Goal: Task Accomplishment & Management: Complete application form

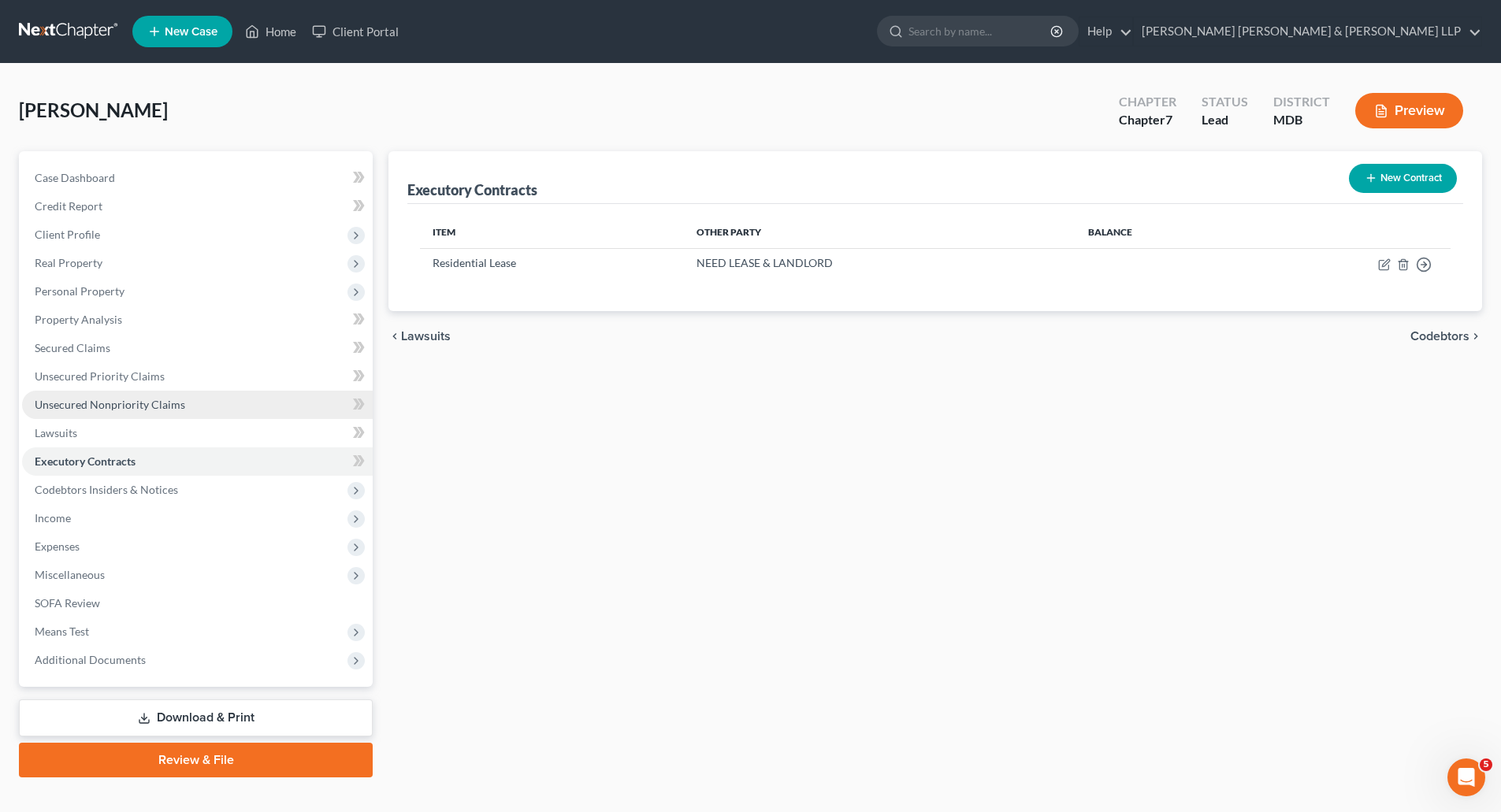
click at [91, 399] on span "Unsecured Nonpriority Claims" at bounding box center [110, 404] width 151 height 13
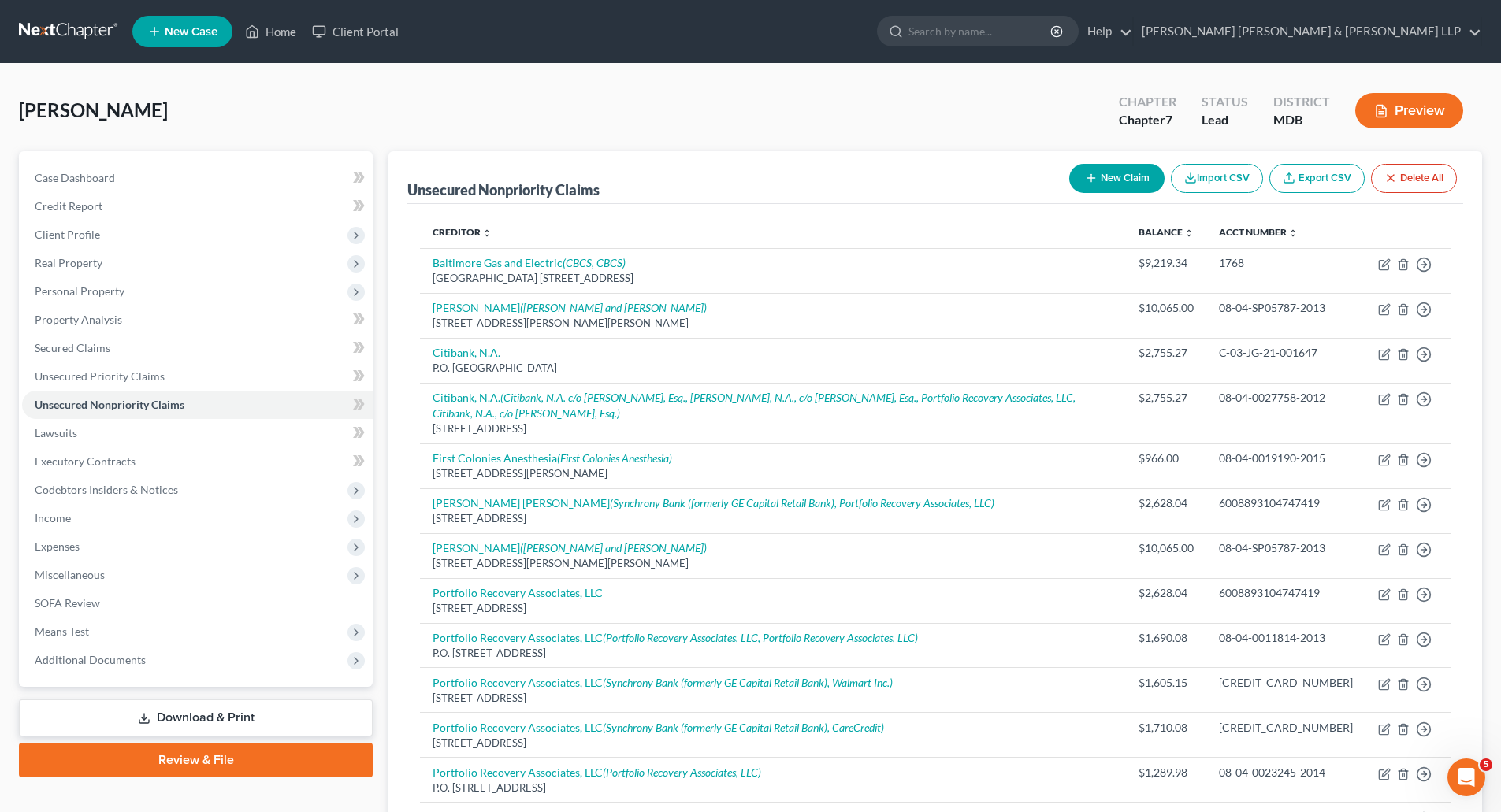
click at [1122, 165] on button "New Claim" at bounding box center [1117, 178] width 95 height 29
select select "0"
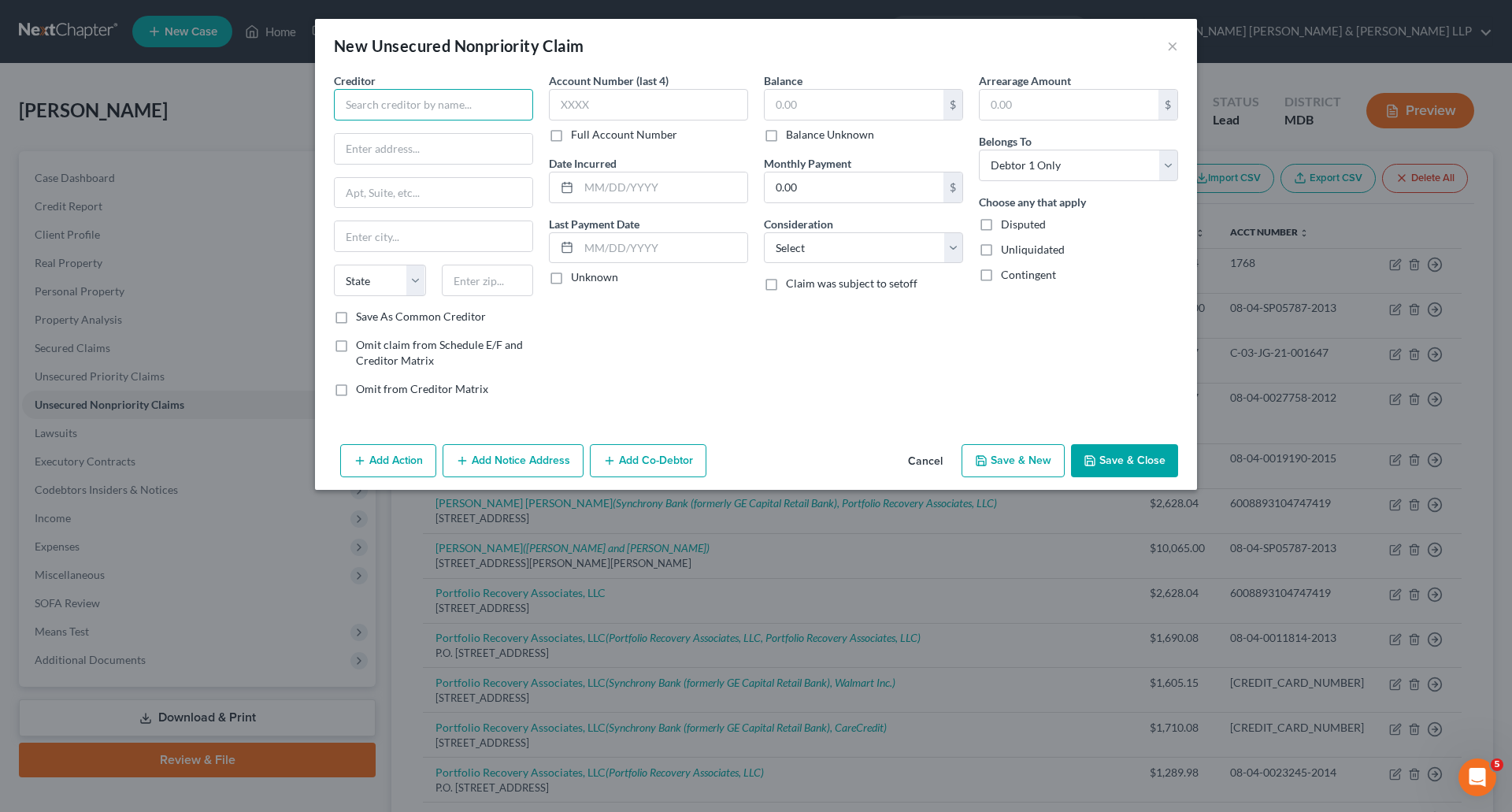
click at [407, 104] on input "text" at bounding box center [433, 105] width 199 height 31
type input "PayPal"
type input "P.O. Box 71718"
type input "[GEOGRAPHIC_DATA]"
select select "39"
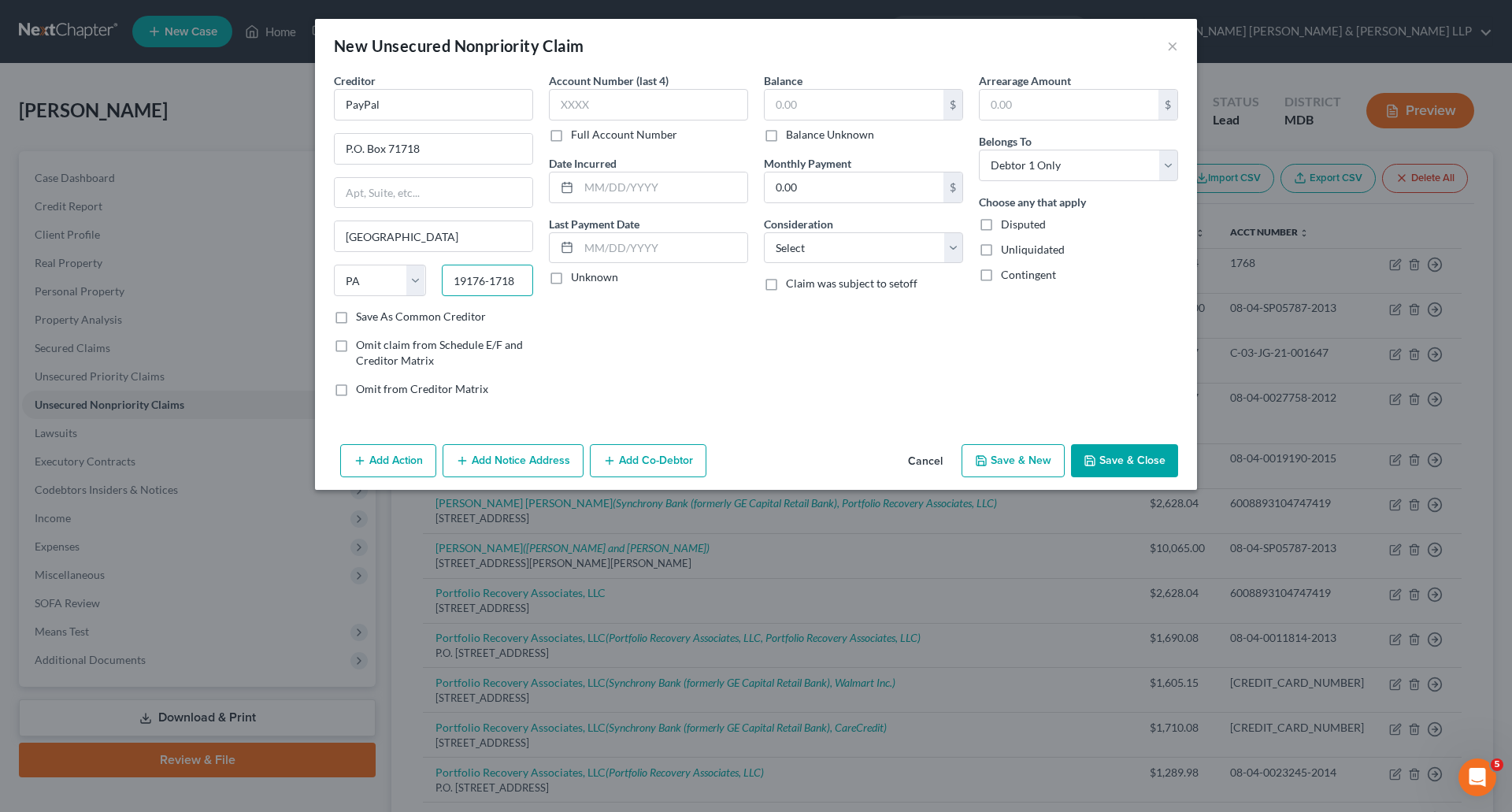
type input "19176-1718"
drag, startPoint x: 567, startPoint y: 281, endPoint x: 646, endPoint y: 284, distance: 79.1
click at [571, 281] on label "Unknown" at bounding box center [595, 277] width 47 height 16
click at [577, 280] on input "Unknown" at bounding box center [582, 274] width 11 height 11
checkbox input "true"
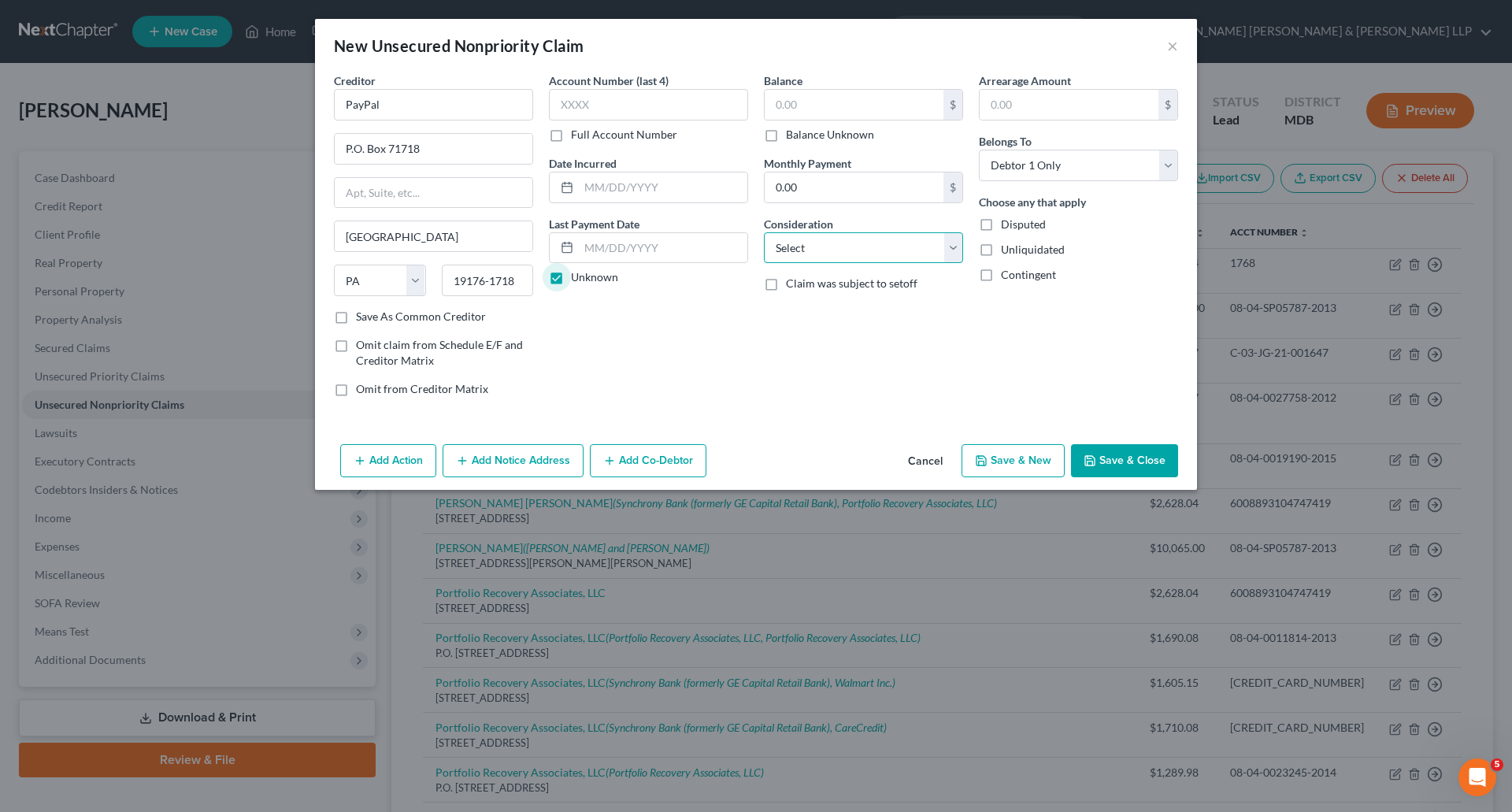
click at [916, 252] on select "Select Cable / Satellite Services Collection Agency Credit Card Debt Debt Couns…" at bounding box center [862, 248] width 199 height 31
select select "2"
click at [763, 232] on select "Select Cable / Satellite Services Collection Agency Credit Card Debt Debt Couns…" at bounding box center [862, 248] width 199 height 31
click at [948, 248] on select "Select Cable / Satellite Services Collection Agency Credit Card Debt Debt Couns…" at bounding box center [862, 248] width 199 height 31
click at [763, 232] on select "Select Cable / Satellite Services Collection Agency Credit Card Debt Debt Couns…" at bounding box center [862, 248] width 199 height 31
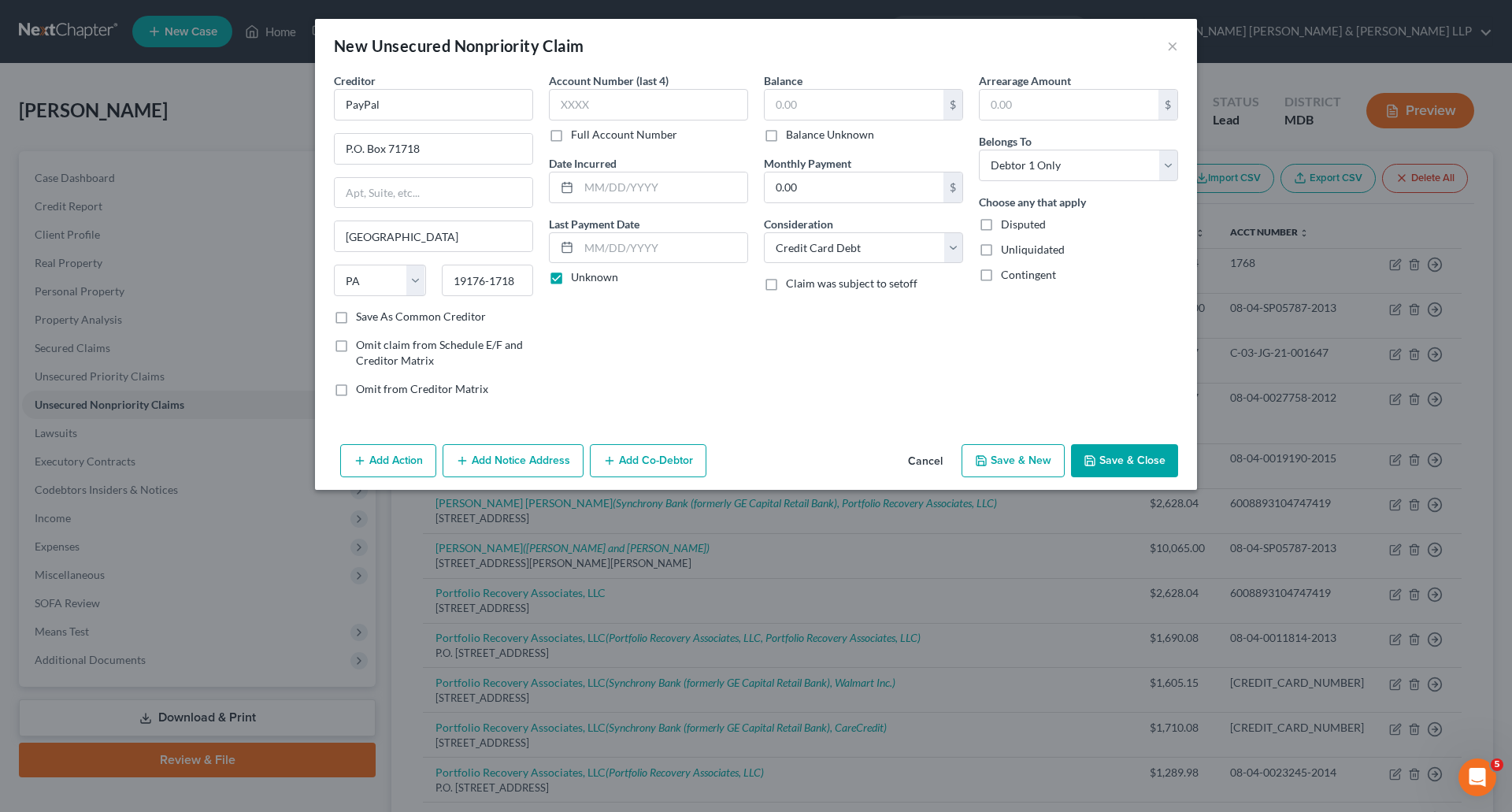
click at [785, 134] on label "Balance Unknown" at bounding box center [830, 134] width 88 height 16
click at [792, 134] on input "Balance Unknown" at bounding box center [797, 132] width 11 height 11
checkbox input "true"
type input "0.00"
click at [1108, 456] on button "Save & Close" at bounding box center [1124, 461] width 107 height 33
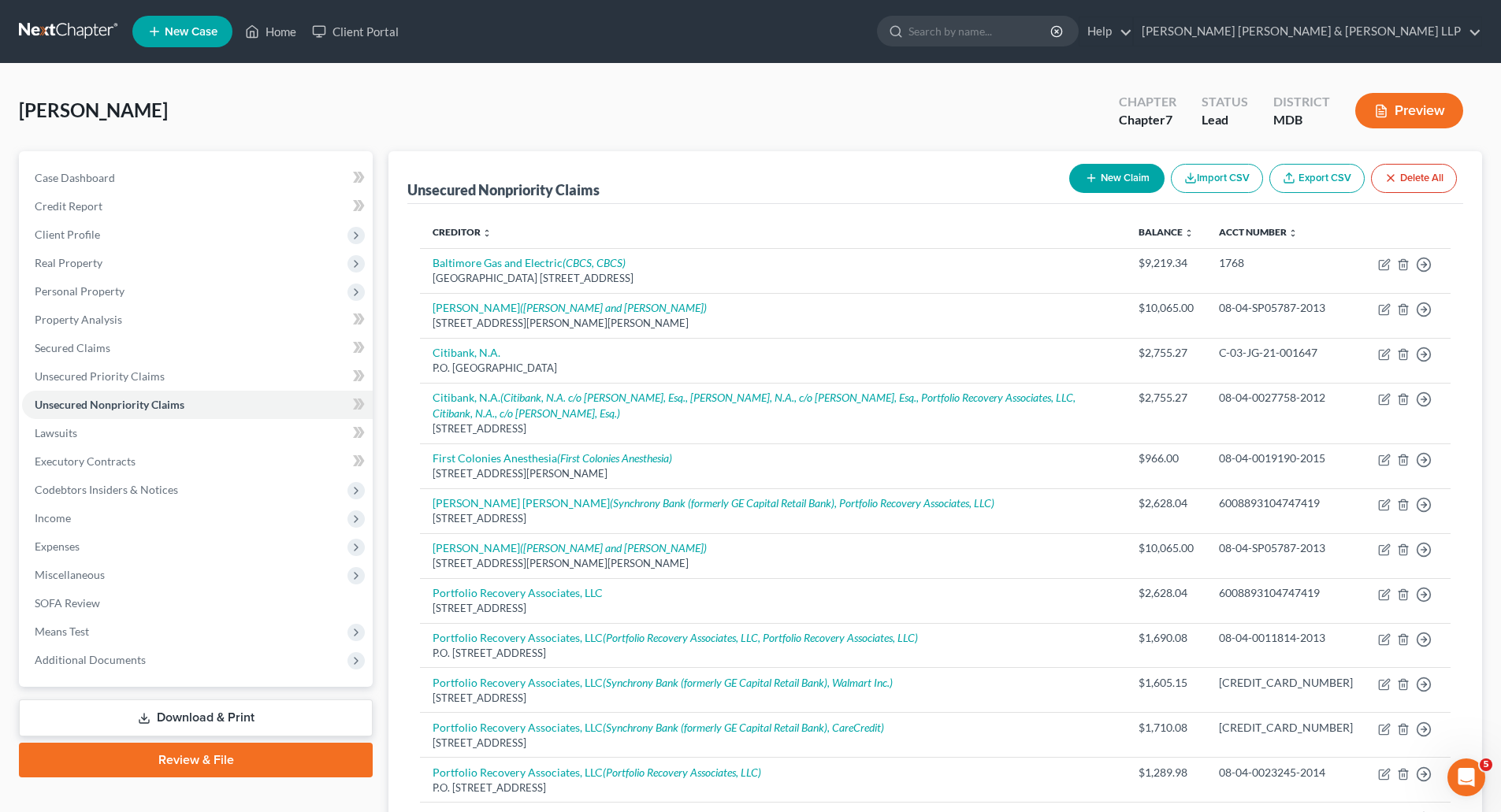
click at [1125, 177] on button "New Claim" at bounding box center [1117, 178] width 95 height 29
select select "0"
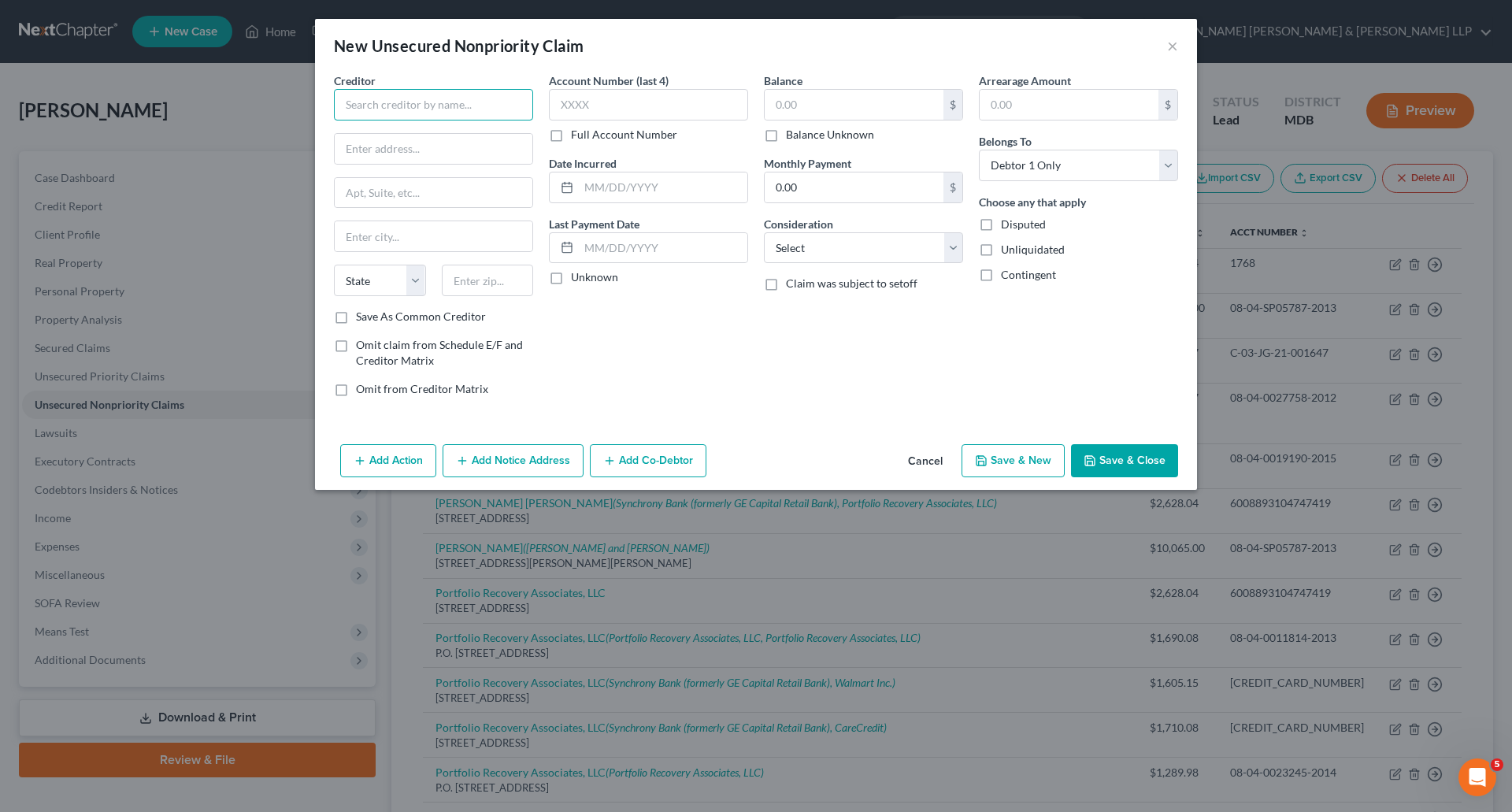
click at [387, 97] on input "text" at bounding box center [433, 105] width 199 height 31
click at [425, 102] on input "Target" at bounding box center [433, 105] width 199 height 31
type input "Target Card Services"
type input "P.O. Box 660170"
type input "[GEOGRAPHIC_DATA]"
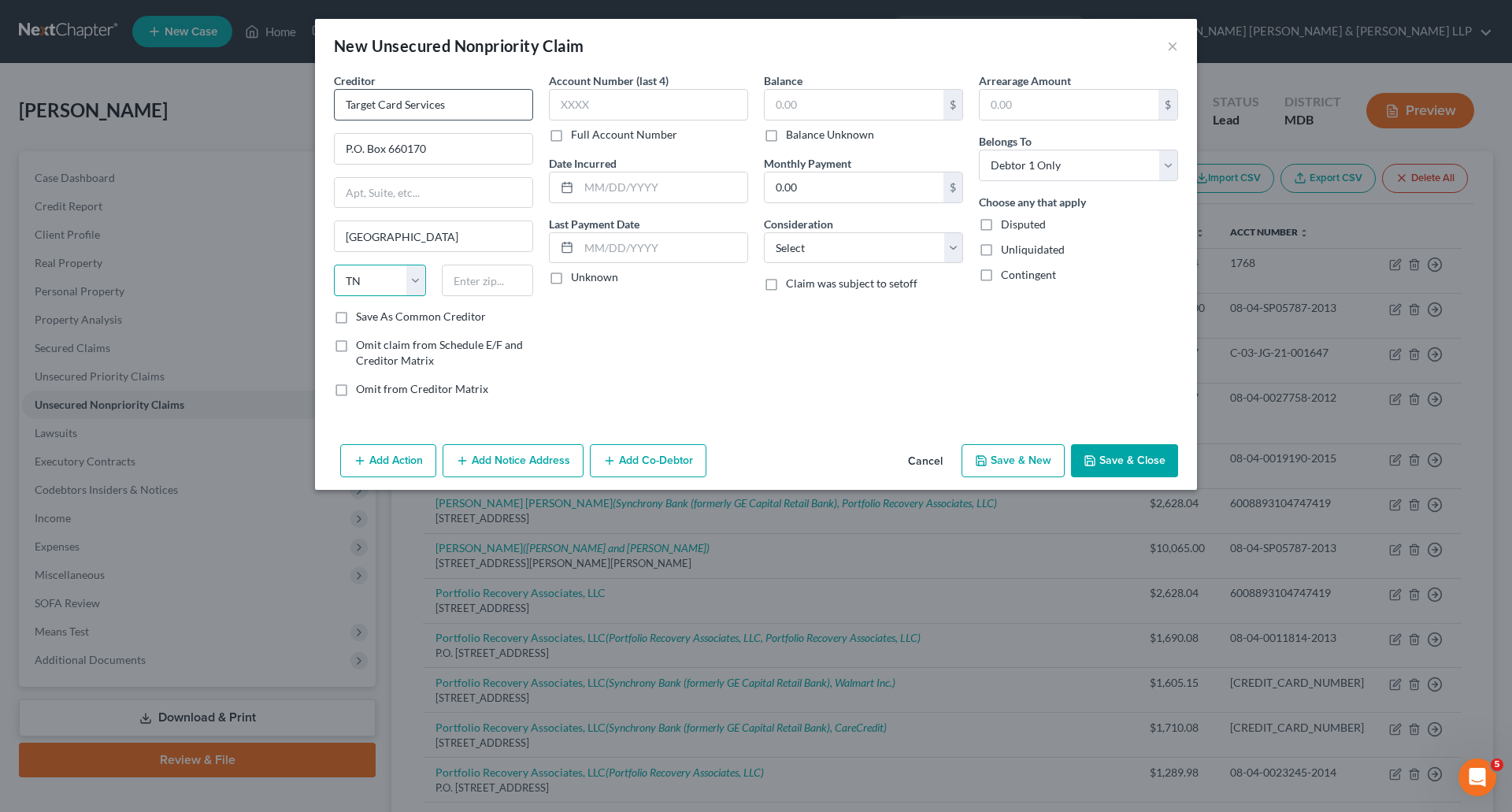
select select "45"
type input "6"
type input "75266-0170"
click at [571, 282] on label "Unknown" at bounding box center [595, 277] width 47 height 16
click at [577, 280] on input "Unknown" at bounding box center [582, 274] width 11 height 11
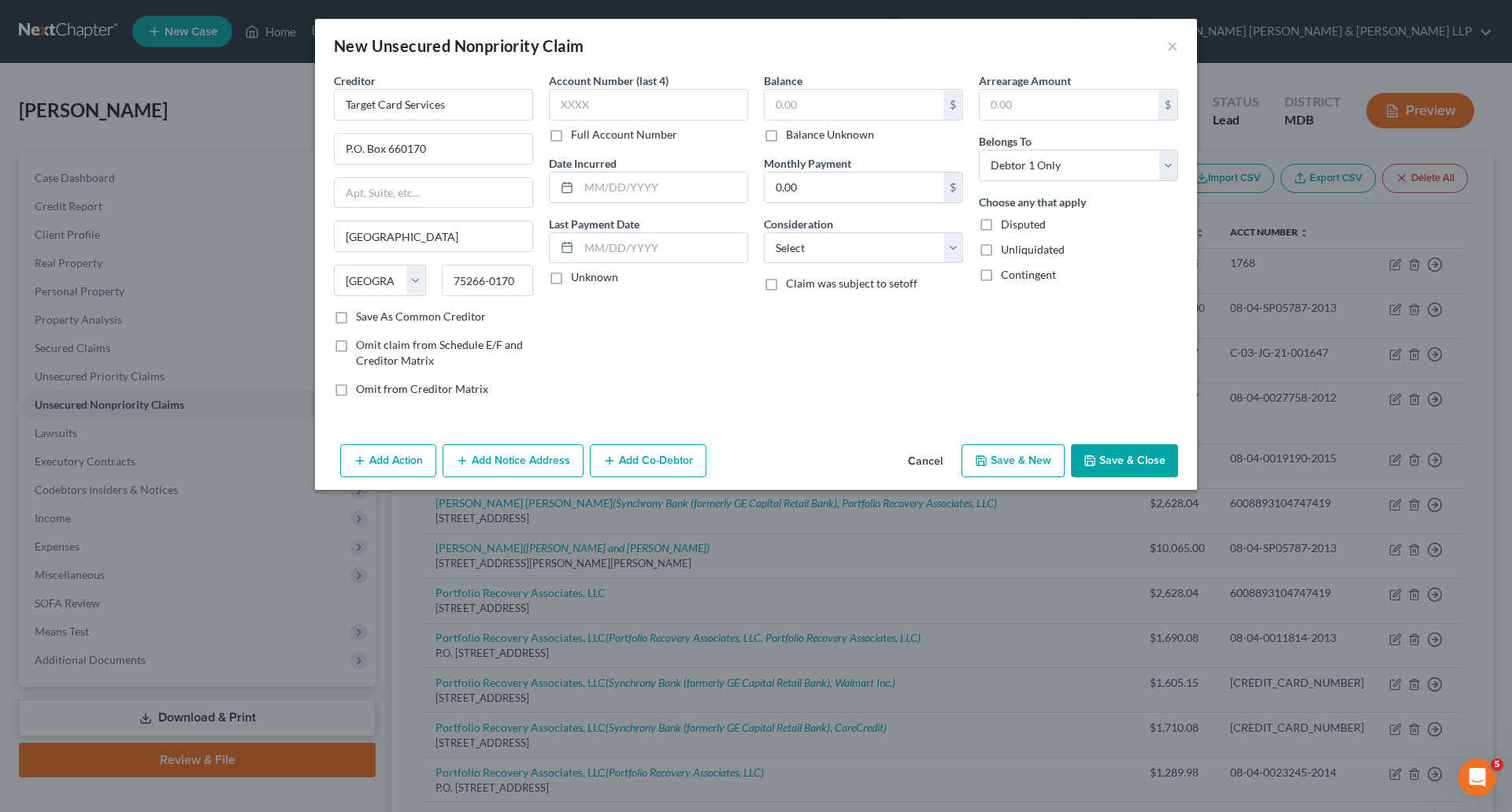
checkbox input "true"
click at [785, 133] on label "Balance Unknown" at bounding box center [830, 134] width 88 height 16
click at [792, 133] on input "Balance Unknown" at bounding box center [797, 132] width 11 height 11
checkbox input "true"
type input "0.00"
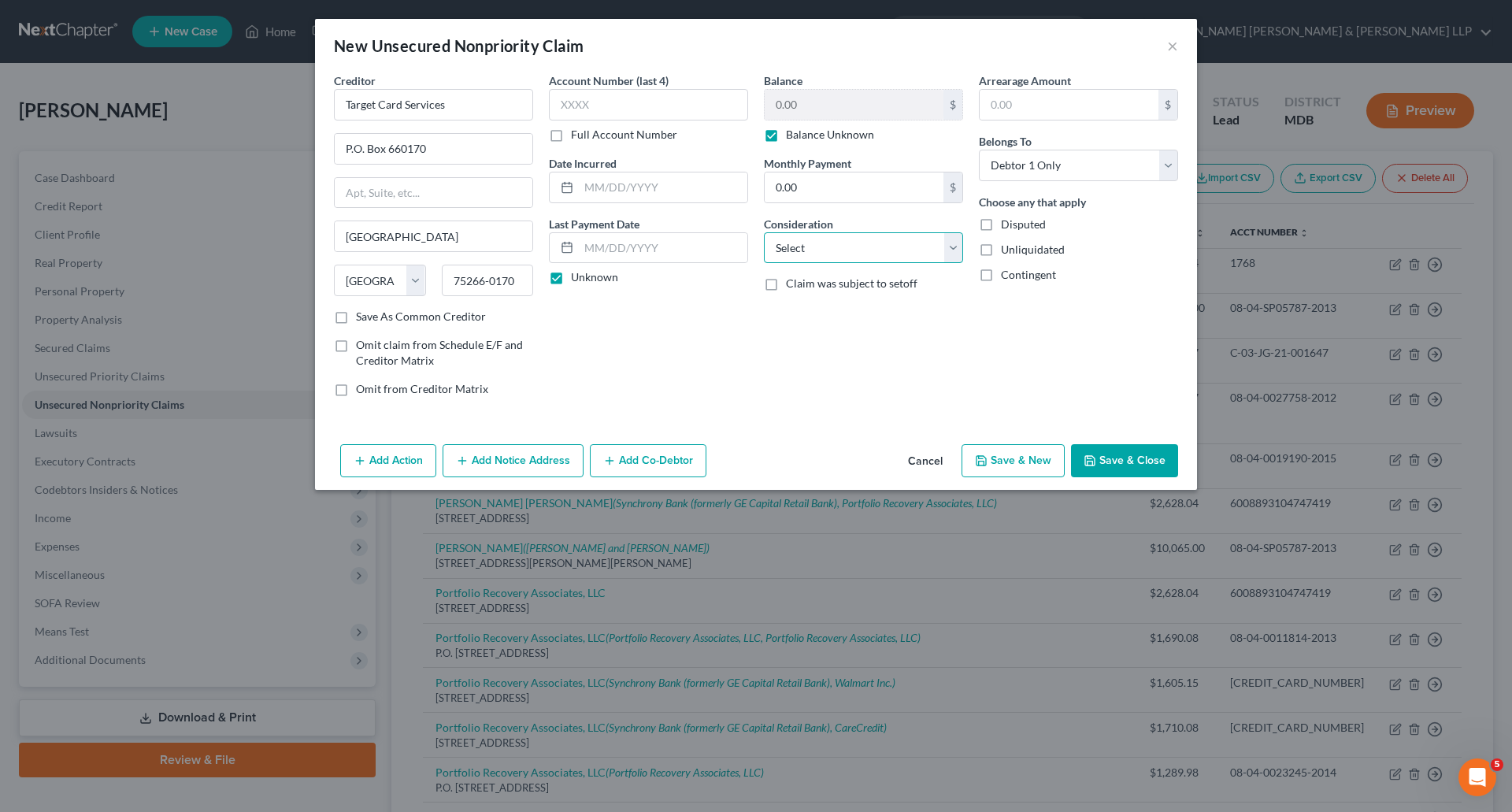
drag, startPoint x: 928, startPoint y: 237, endPoint x: 931, endPoint y: 244, distance: 7.6
click at [928, 237] on select "Select Cable / Satellite Services Collection Agency Credit Card Debt Debt Couns…" at bounding box center [862, 248] width 199 height 31
select select "2"
click at [763, 232] on select "Select Cable / Satellite Services Collection Agency Credit Card Debt Debt Couns…" at bounding box center [862, 248] width 199 height 31
click at [545, 458] on button "Add Notice Address" at bounding box center [513, 461] width 141 height 33
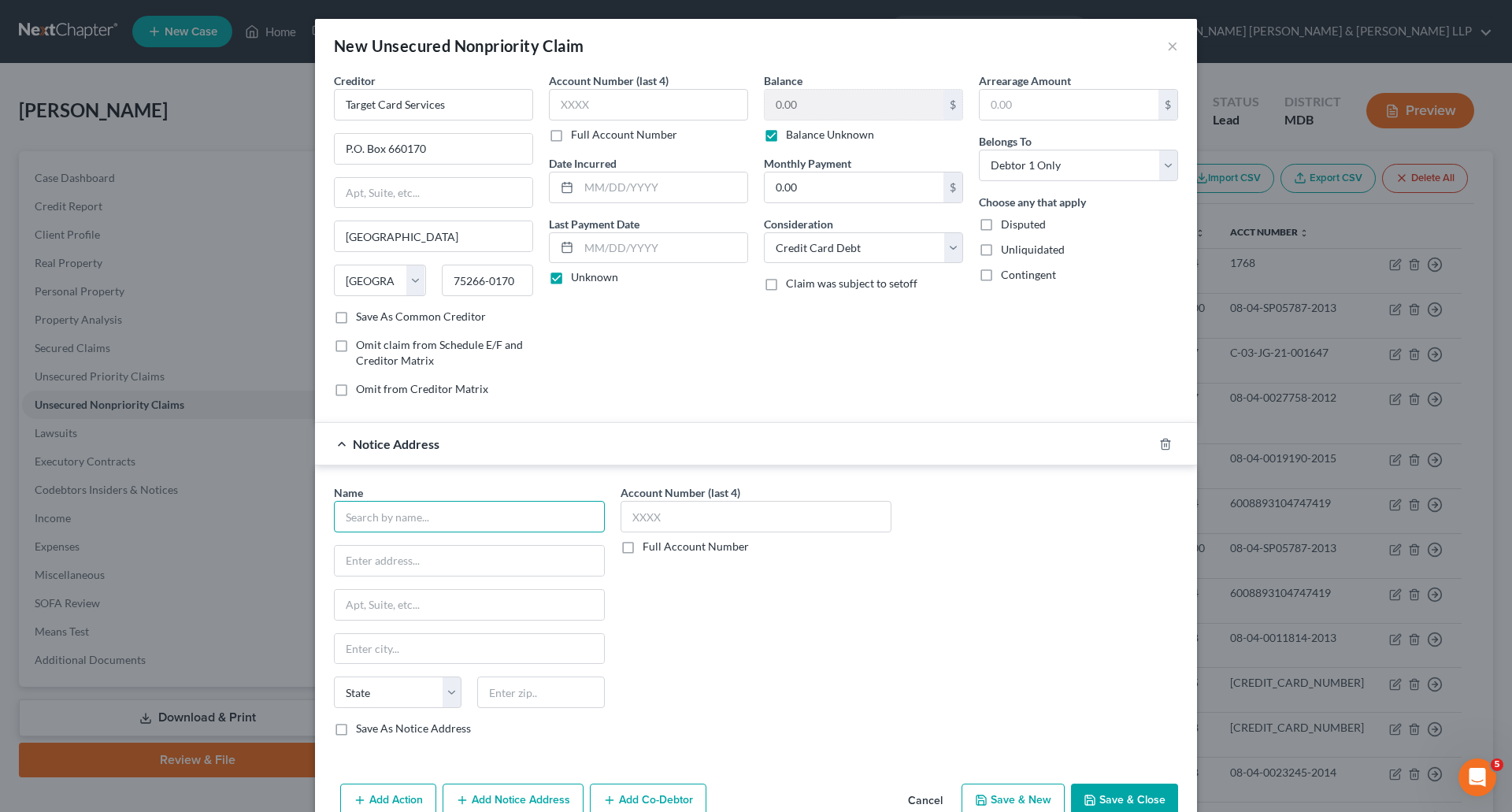
click at [407, 512] on input "text" at bounding box center [469, 517] width 271 height 31
drag, startPoint x: 418, startPoint y: 508, endPoint x: 210, endPoint y: 494, distance: 208.5
click at [212, 494] on div "New Unsecured Nonpriority Claim × Creditor * Target Card Services P.O. [GEOGRAP…" at bounding box center [756, 406] width 1512 height 812
type input "TD Bank USA, N.A."
type input "c/o Target Card Services"
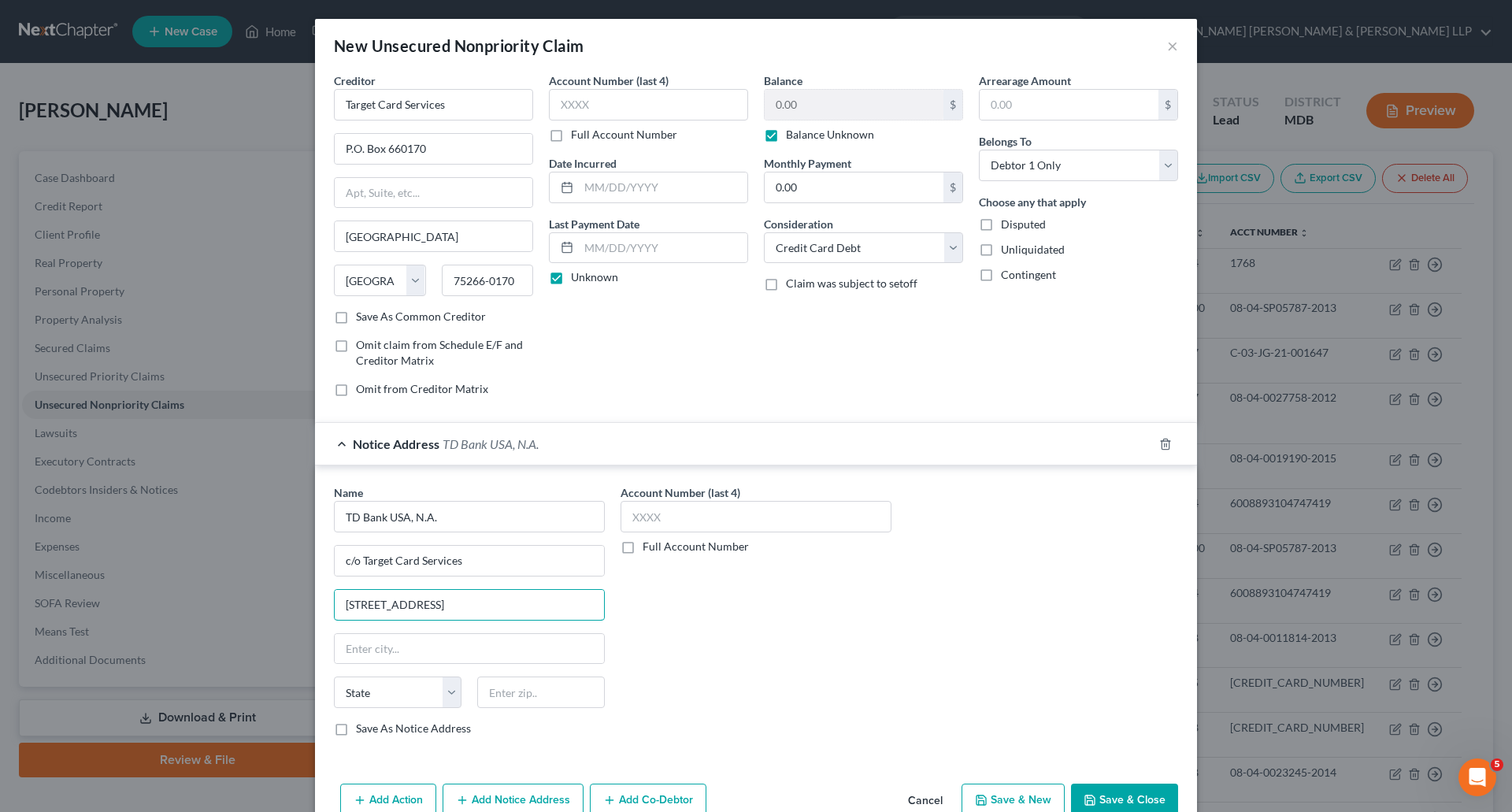
type input "[STREET_ADDRESS]"
type input "[GEOGRAPHIC_DATA]"
select select "43"
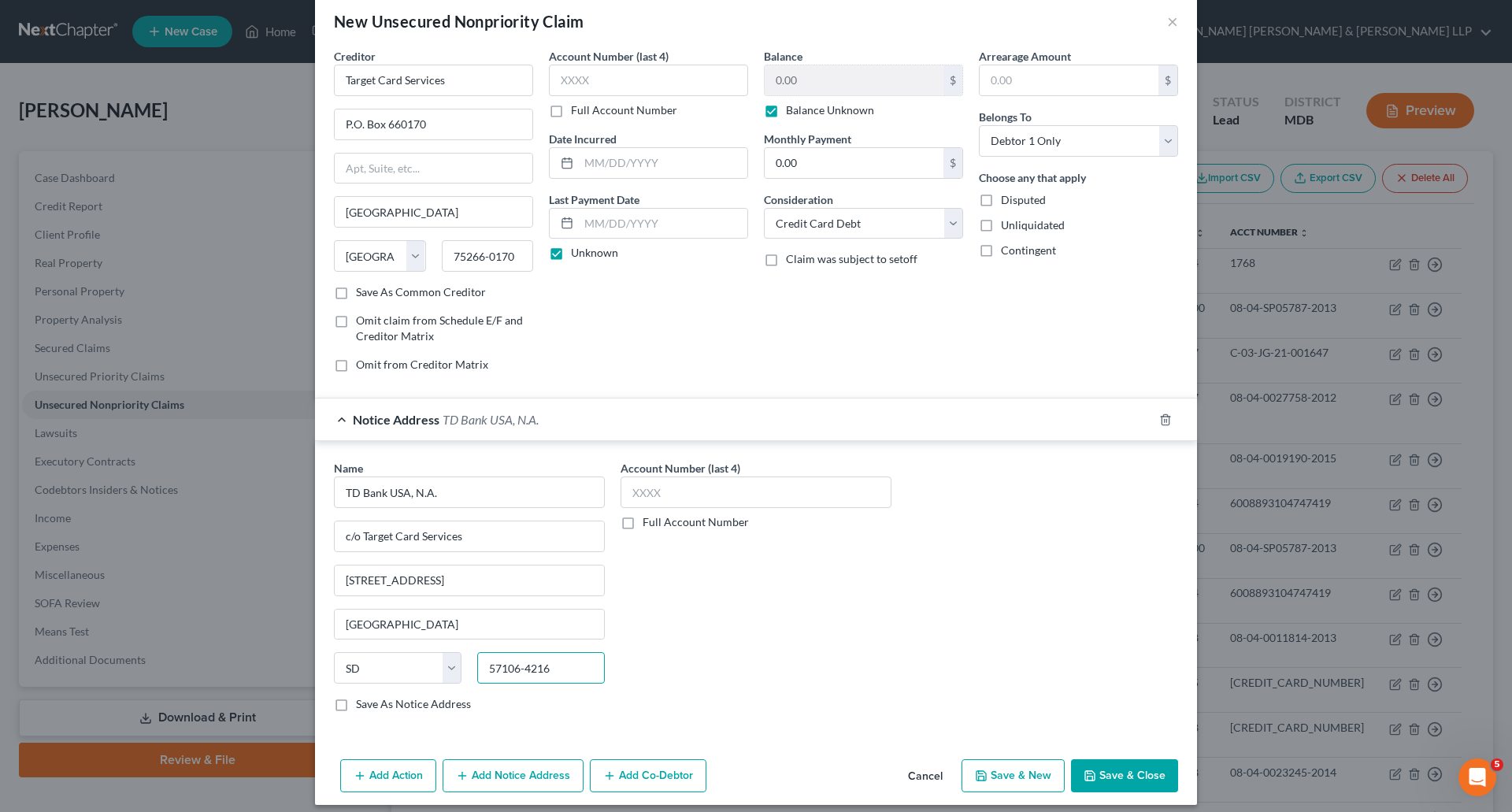
scroll to position [36, 0]
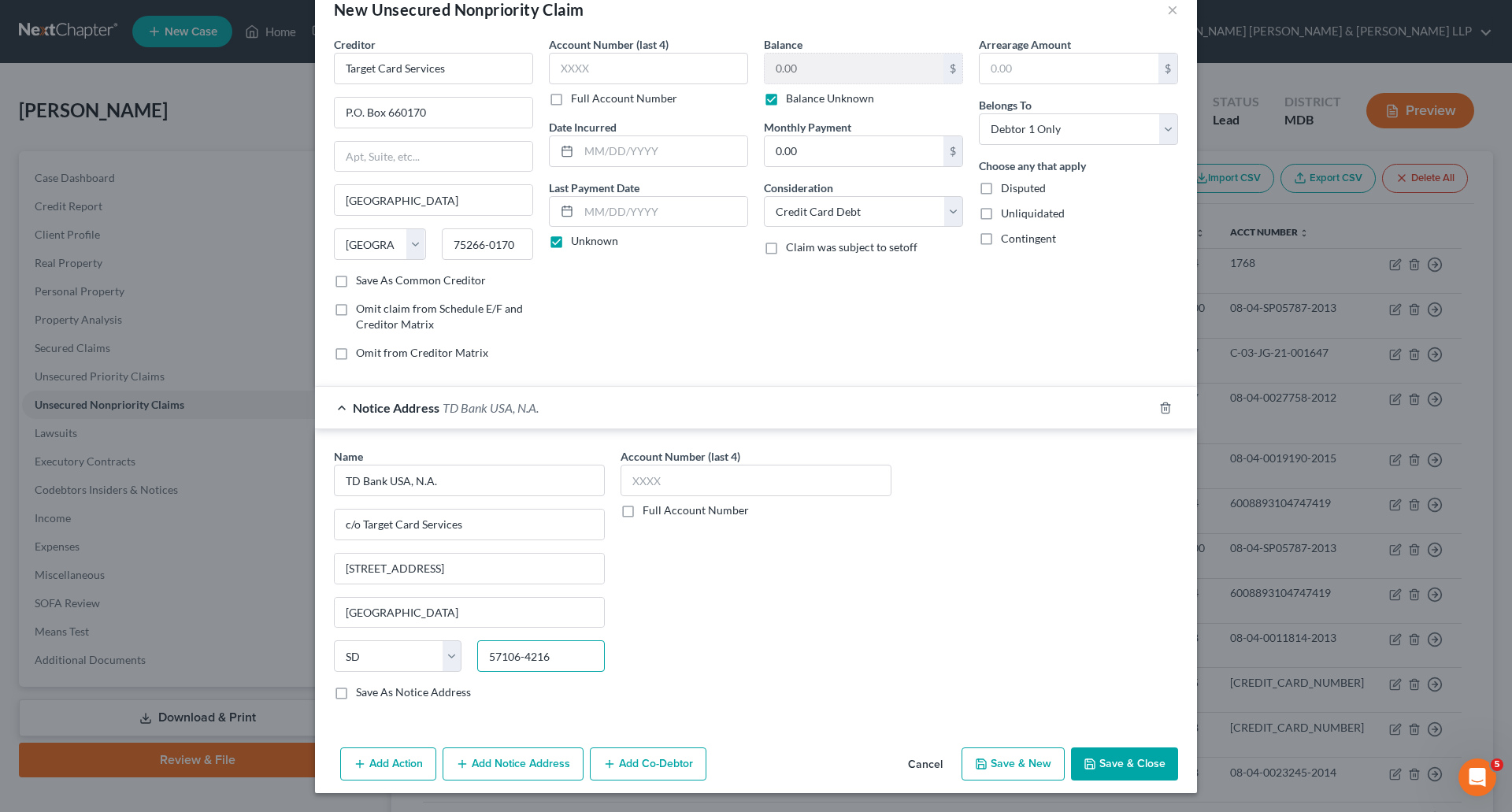
type input "57106-4216"
click at [356, 690] on label "Save As Notice Address" at bounding box center [413, 692] width 115 height 16
click at [362, 690] on input "Save As Notice Address" at bounding box center [367, 689] width 11 height 11
click at [1109, 762] on button "Save & Close" at bounding box center [1124, 764] width 107 height 33
checkbox input "false"
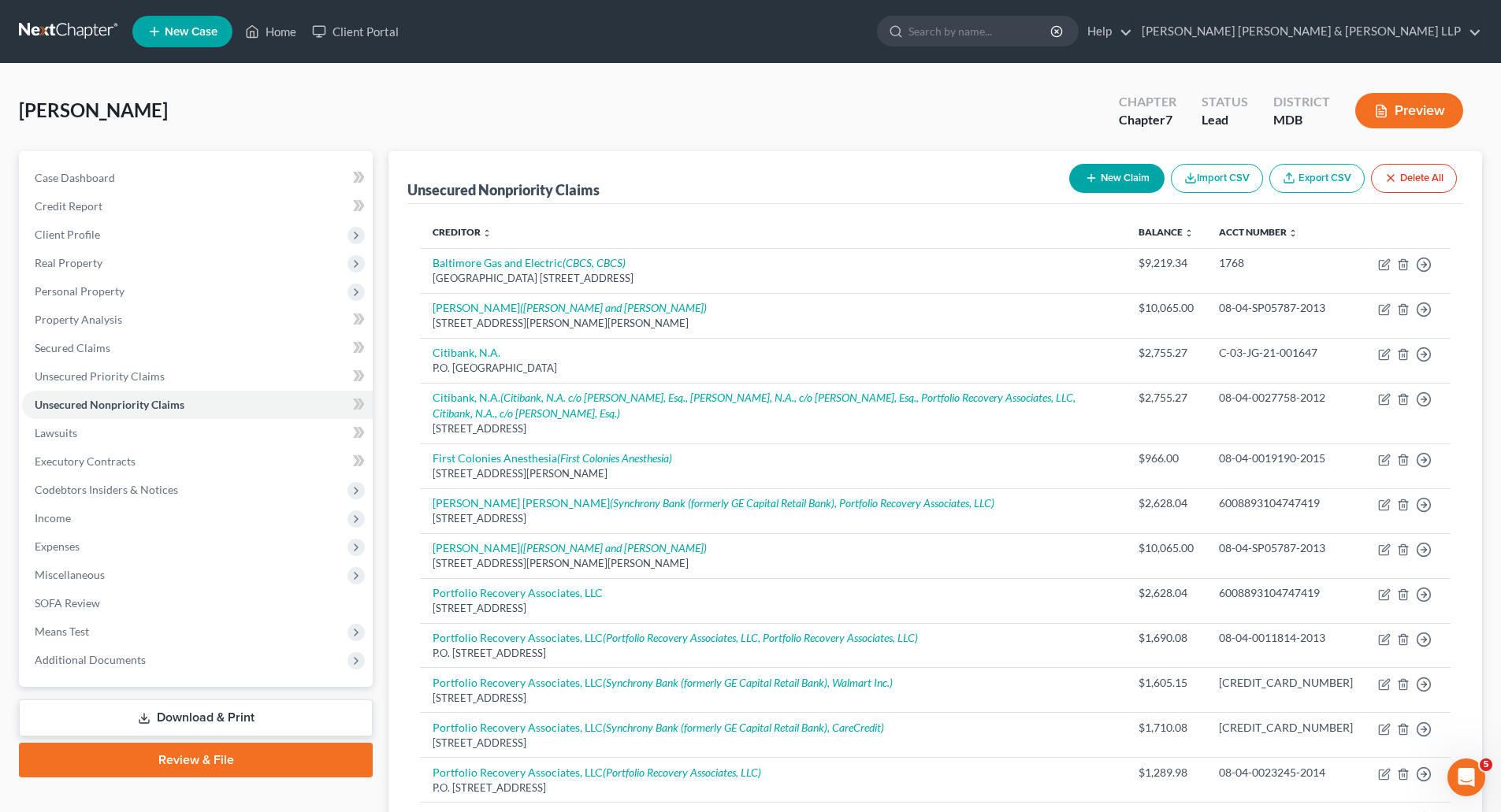
click at [1118, 176] on button "New Claim" at bounding box center [1117, 178] width 95 height 29
select select "0"
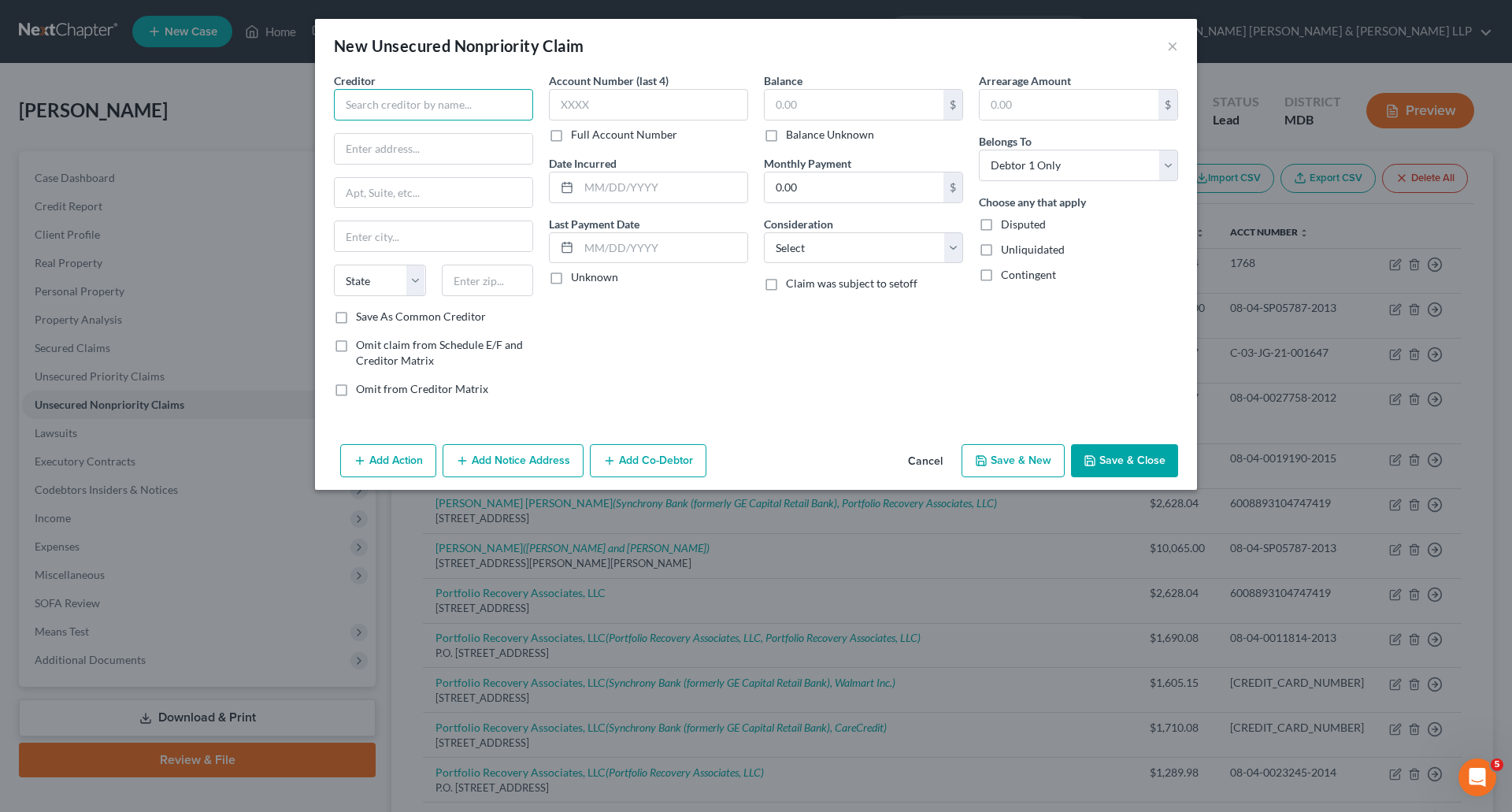
click at [394, 95] on input "text" at bounding box center [433, 105] width 199 height 31
type input "HSBC"
click at [382, 138] on input "P.O. BOx 2369" at bounding box center [434, 149] width 198 height 30
type input "P.O. Box 2369"
click at [413, 233] on input "text" at bounding box center [434, 236] width 198 height 30
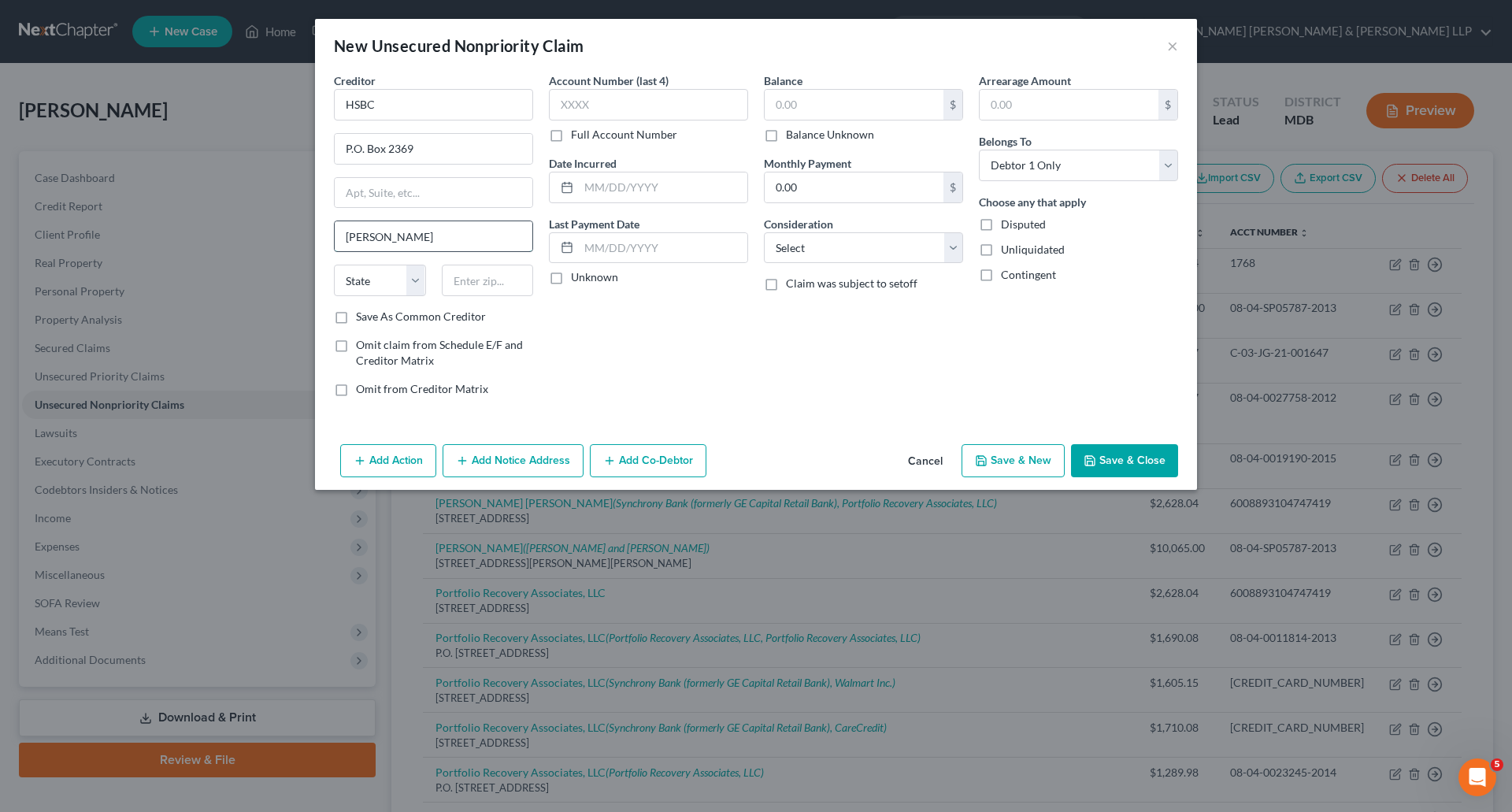
type input "[PERSON_NAME]"
select select "9"
type input "33509"
click at [571, 278] on label "Unknown" at bounding box center [595, 277] width 47 height 16
click at [577, 278] on input "Unknown" at bounding box center [582, 274] width 11 height 11
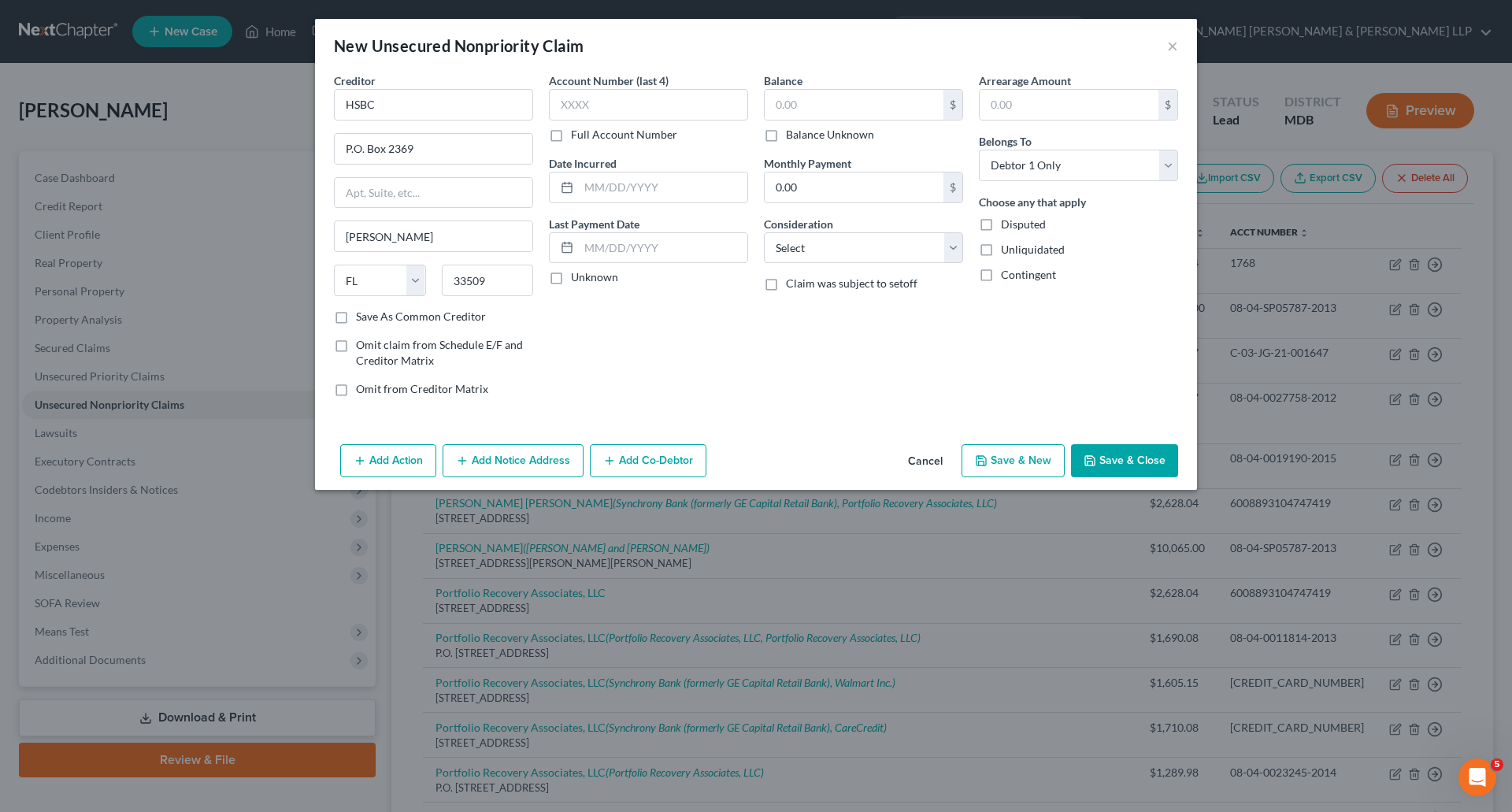
checkbox input "true"
click at [785, 137] on label "Balance Unknown" at bounding box center [830, 134] width 88 height 16
click at [792, 137] on input "Balance Unknown" at bounding box center [797, 132] width 11 height 11
checkbox input "true"
type input "0.00"
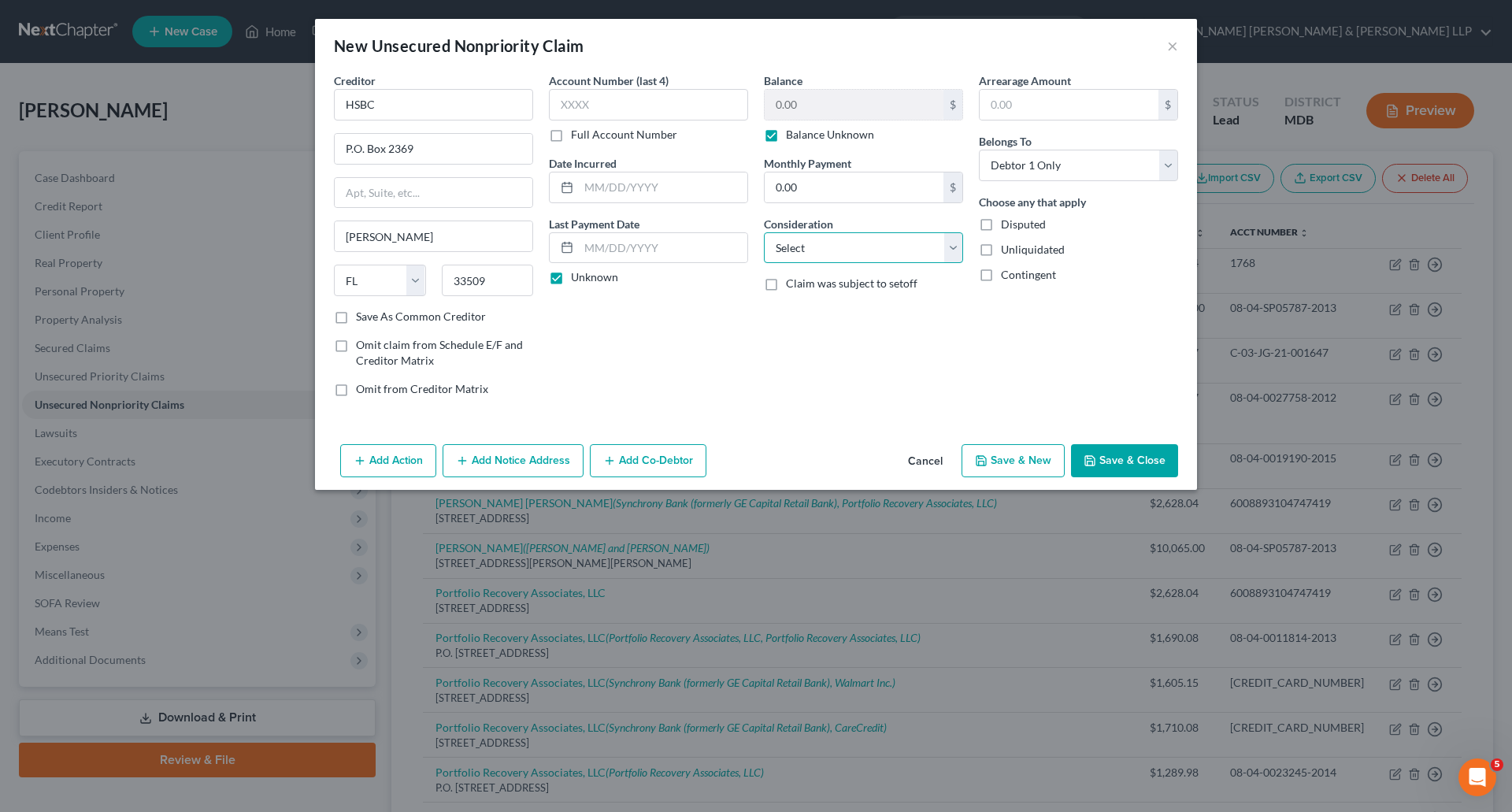
click at [927, 245] on select "Select Cable / Satellite Services Collection Agency Credit Card Debt Debt Couns…" at bounding box center [862, 248] width 199 height 31
select select "2"
click at [763, 232] on select "Select Cable / Satellite Services Collection Agency Credit Card Debt Debt Couns…" at bounding box center [862, 248] width 199 height 31
click at [519, 461] on button "Add Notice Address" at bounding box center [513, 461] width 141 height 33
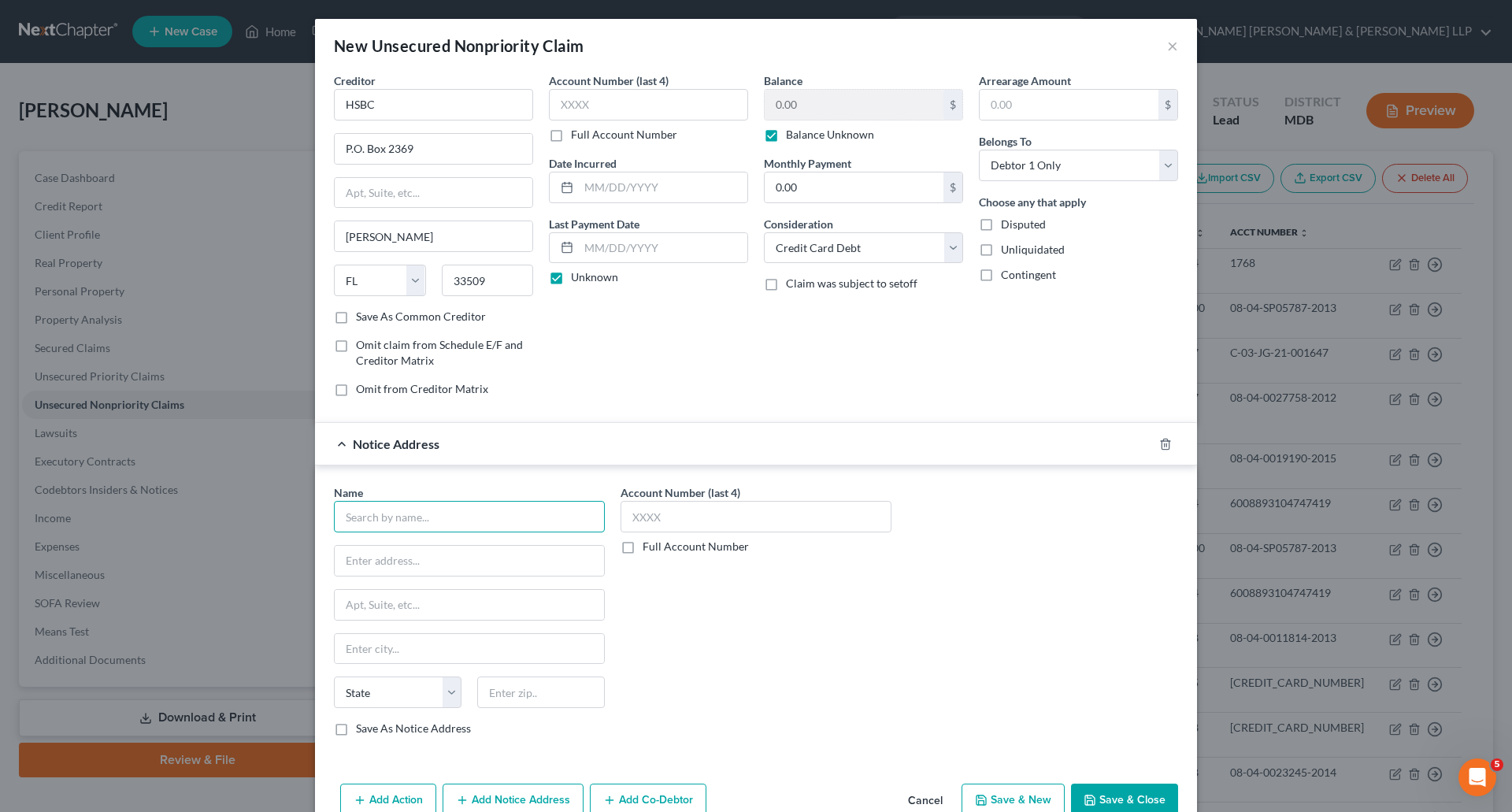
click at [404, 515] on input "text" at bounding box center [469, 517] width 271 height 31
type input "HSBC Bank USA, N.A."
type input "P.O. Box 4657"
type input "[PERSON_NAME] Stream"
select select "14"
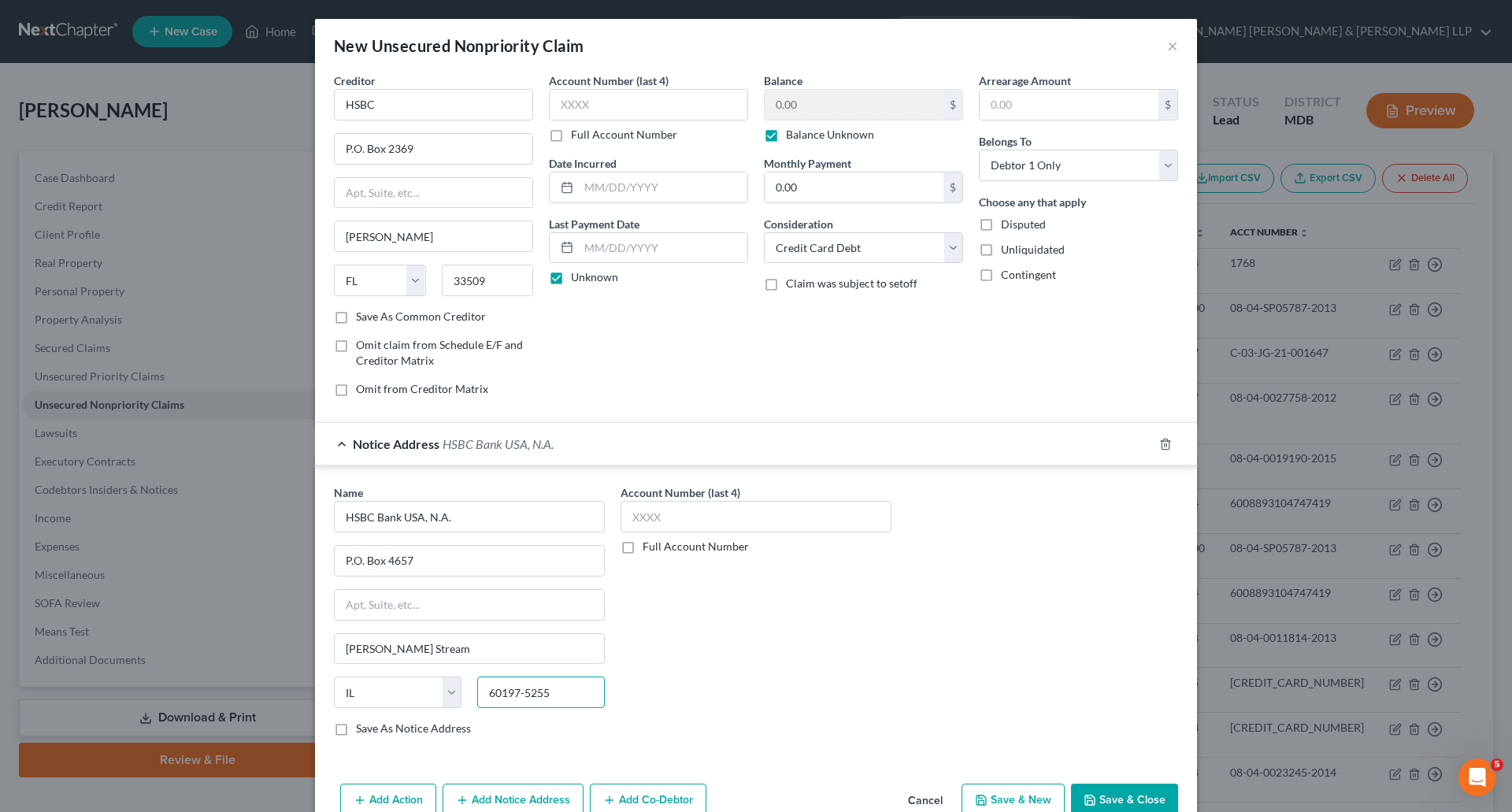
type input "60197-5255"
click at [356, 729] on label "Save As Notice Address" at bounding box center [413, 729] width 115 height 16
click at [362, 729] on input "Save As Notice Address" at bounding box center [367, 726] width 11 height 11
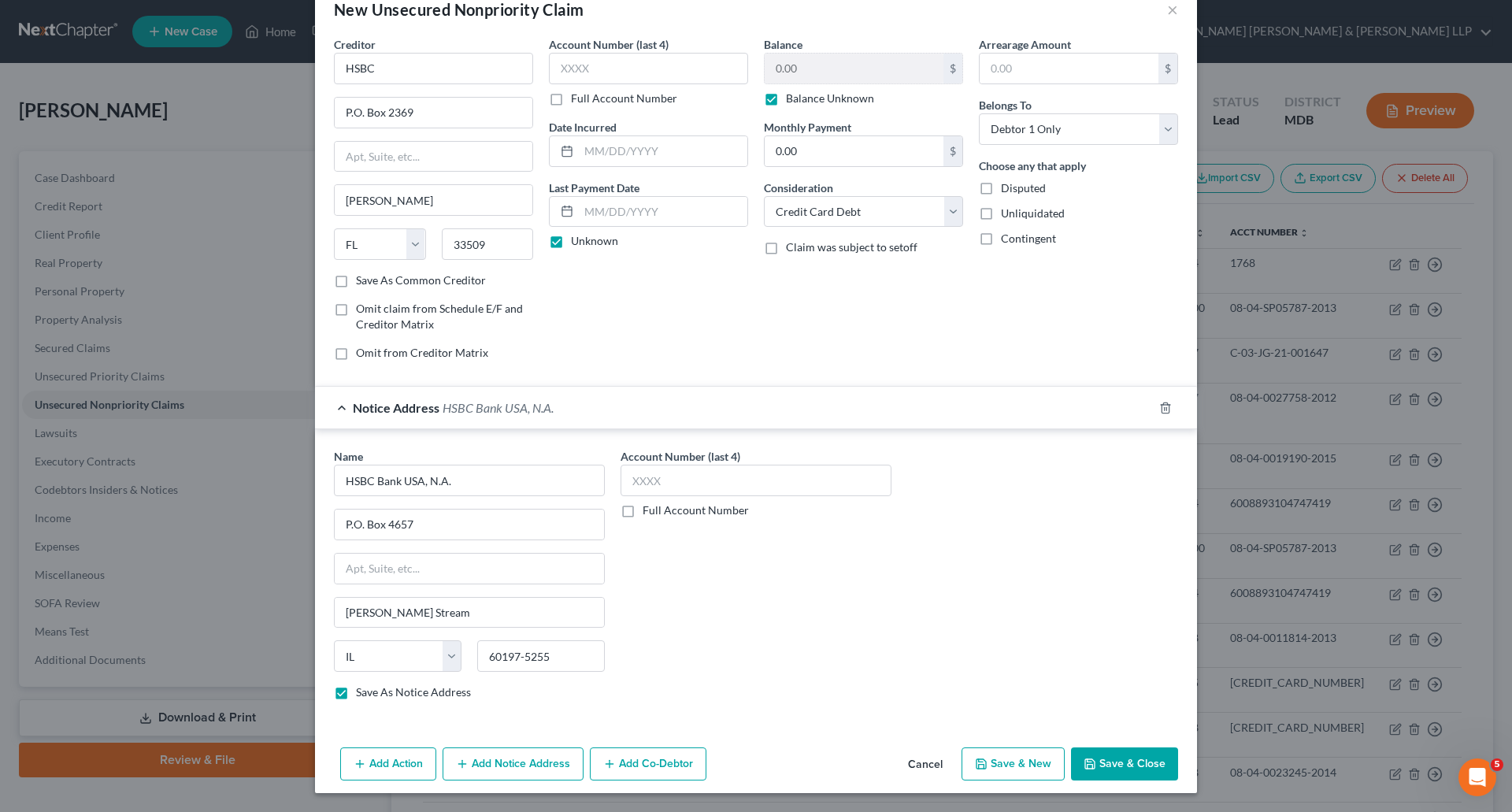
click at [1140, 765] on button "Save & Close" at bounding box center [1124, 764] width 107 height 33
checkbox input "false"
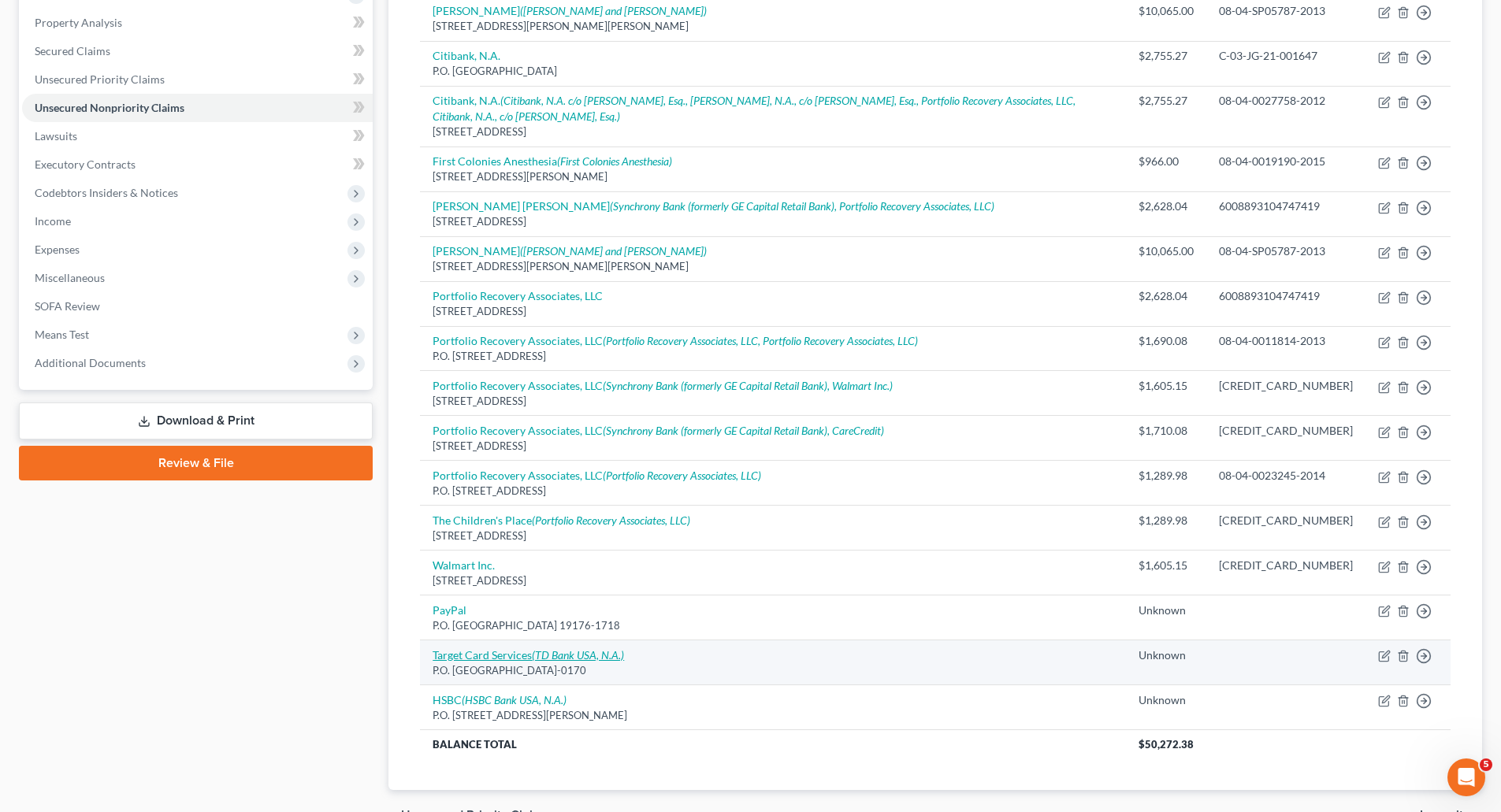
scroll to position [315, 0]
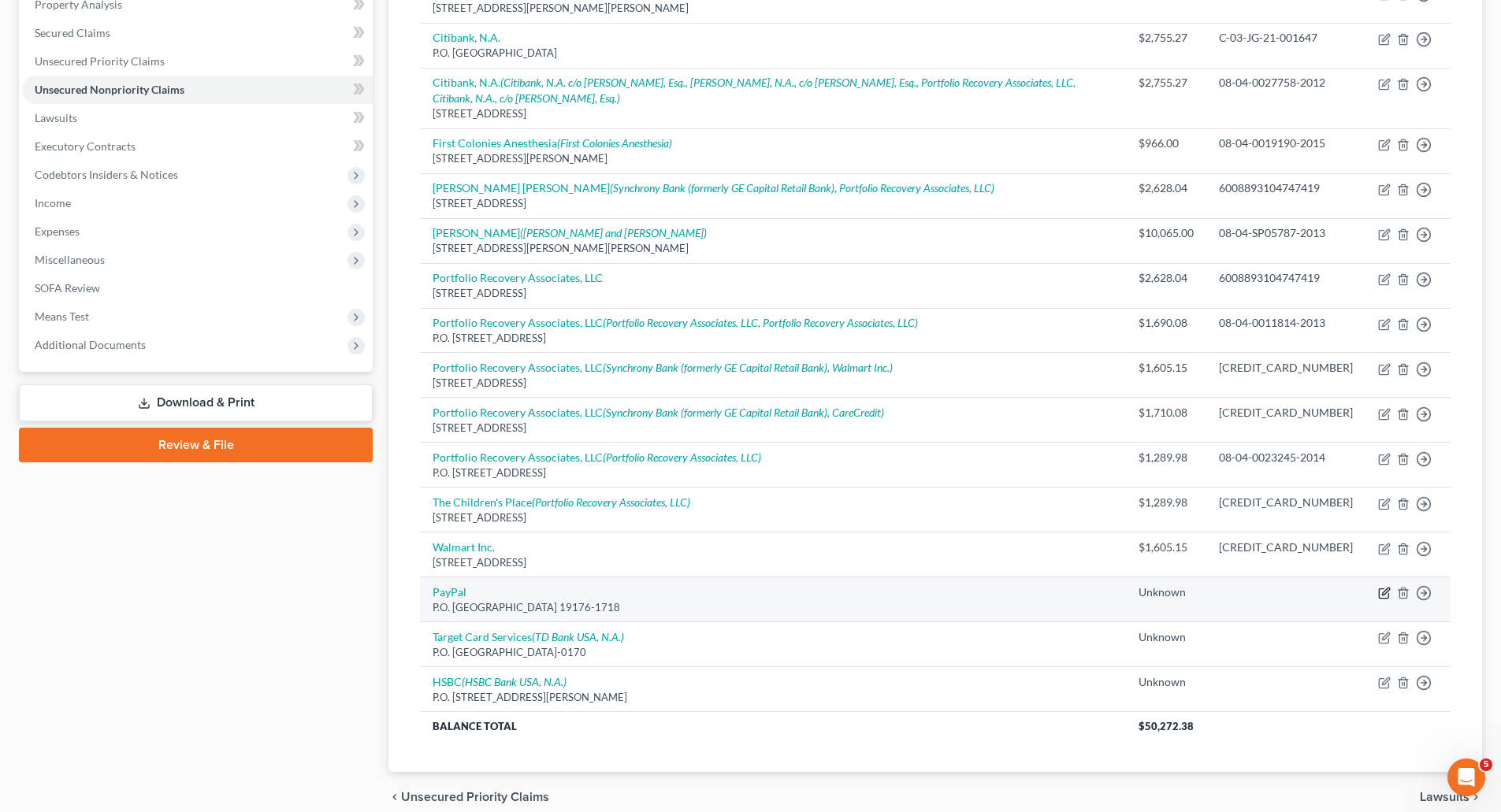
click at [1381, 599] on icon "button" at bounding box center [1384, 593] width 12 height 12
select select "39"
select select "2"
select select "0"
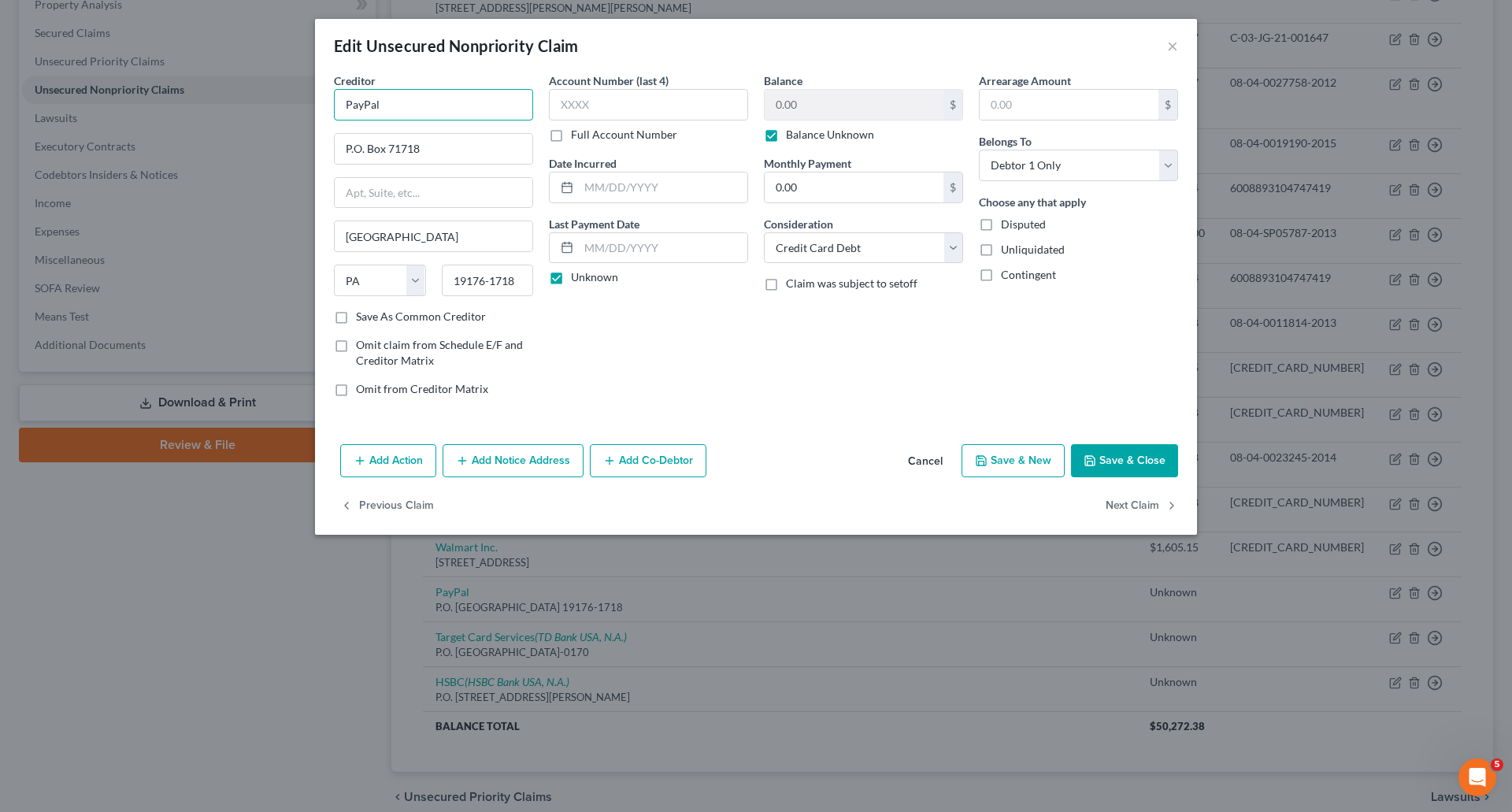
click at [393, 106] on input "PayPal" at bounding box center [433, 105] width 199 height 31
type input "PayPal Credit"
click at [1125, 457] on button "Save & Close" at bounding box center [1124, 461] width 107 height 33
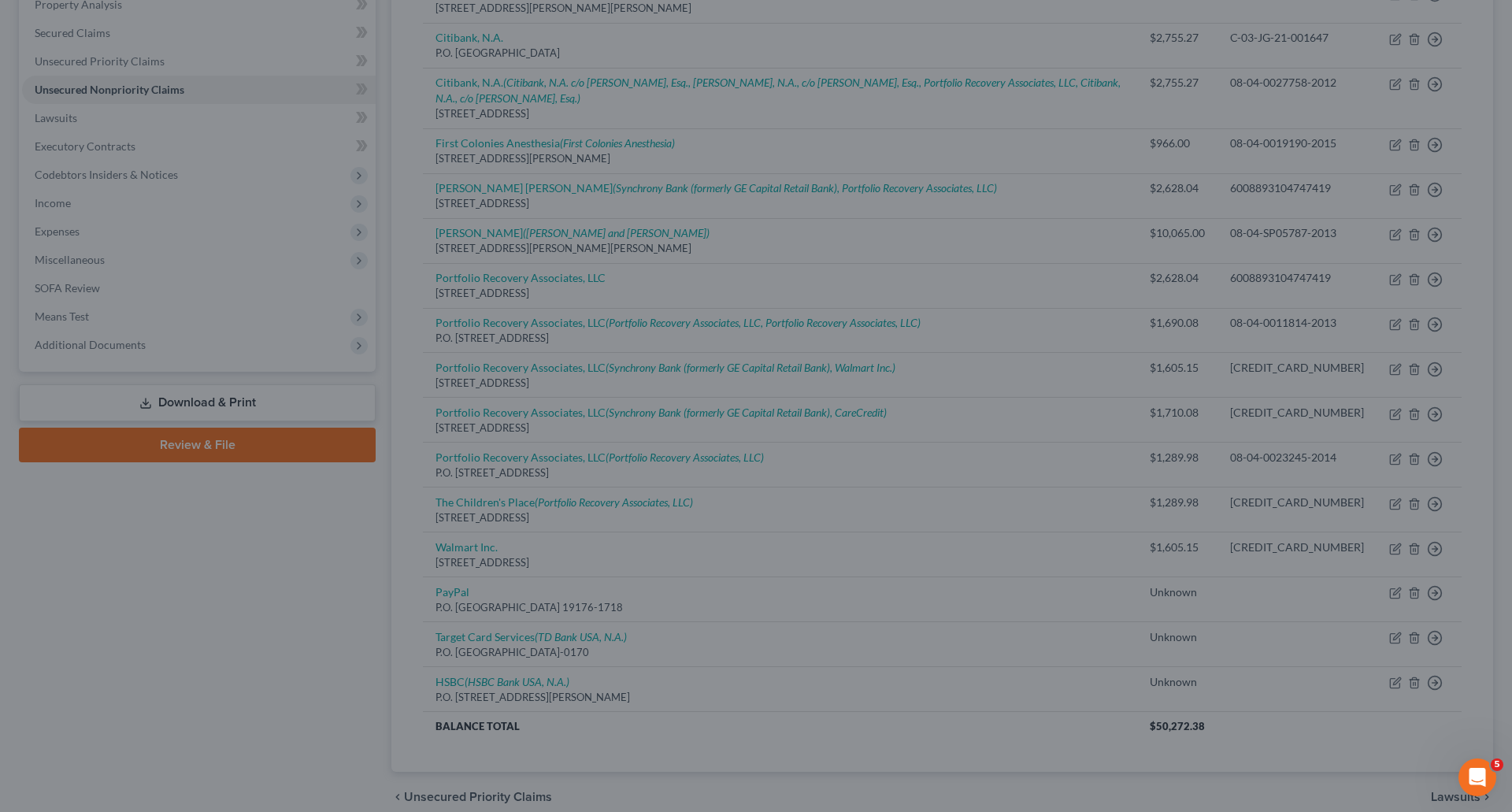
type input "0"
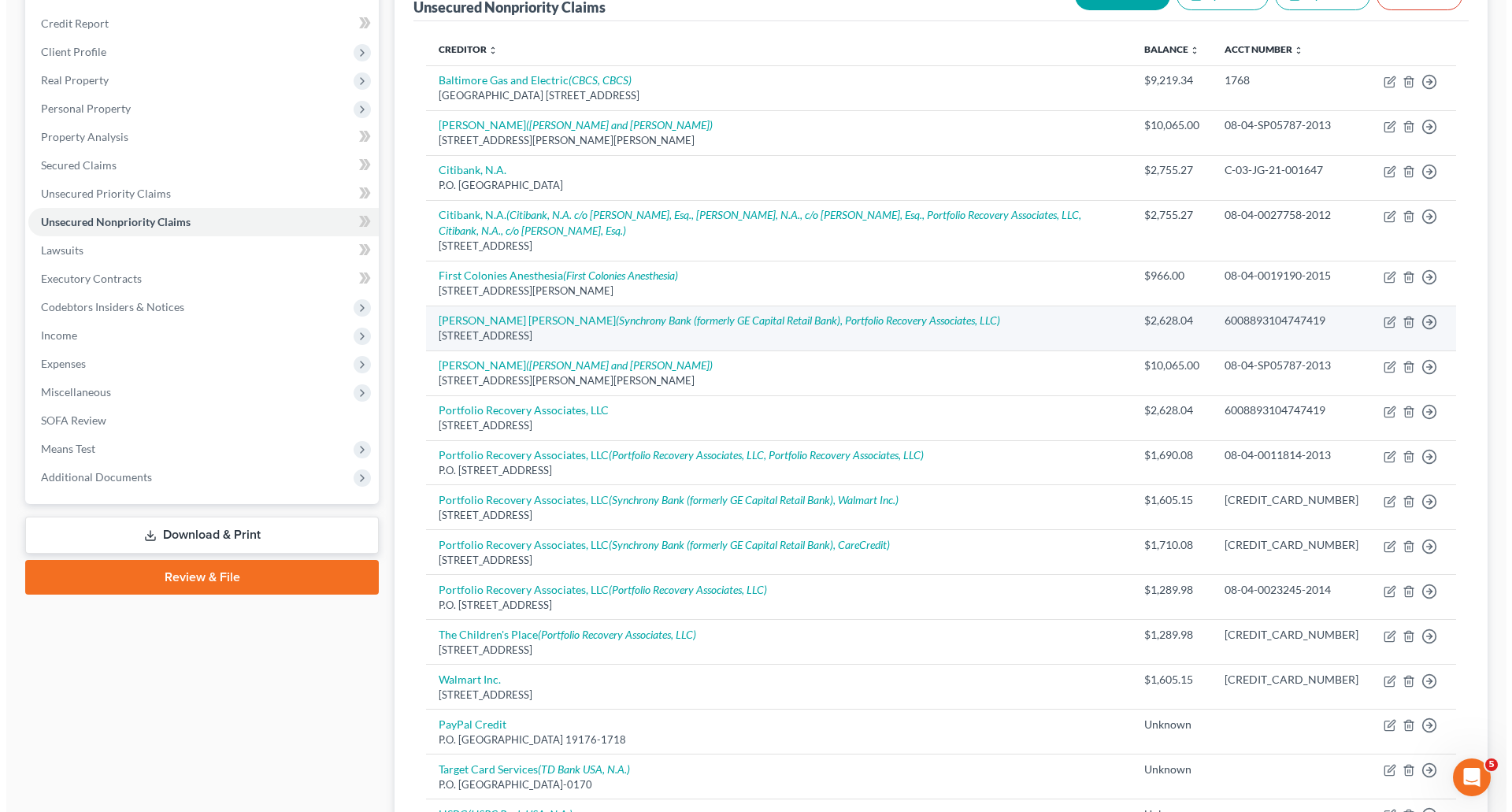
scroll to position [157, 0]
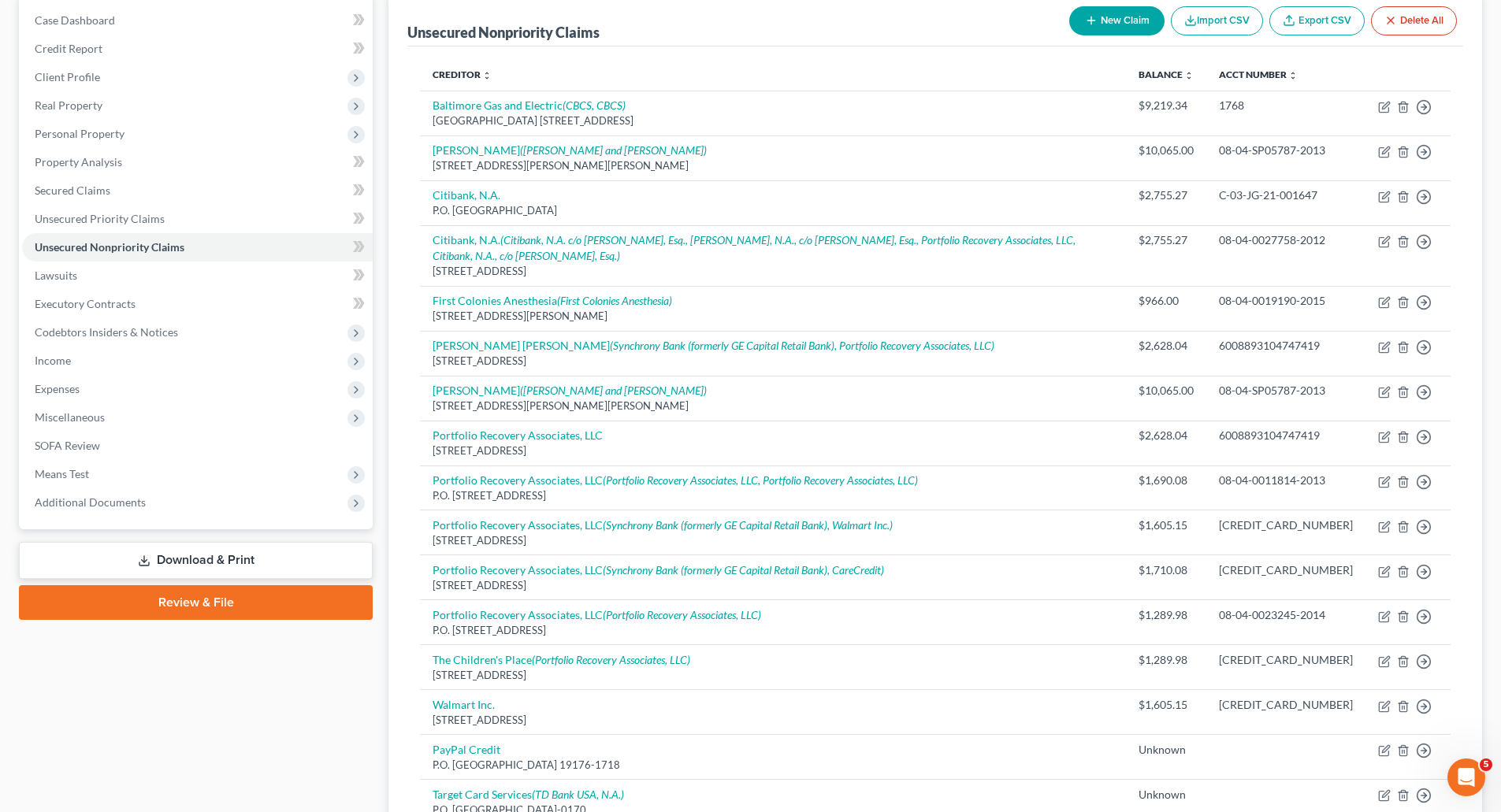
click at [1110, 25] on button "New Claim" at bounding box center [1117, 21] width 95 height 29
select select "0"
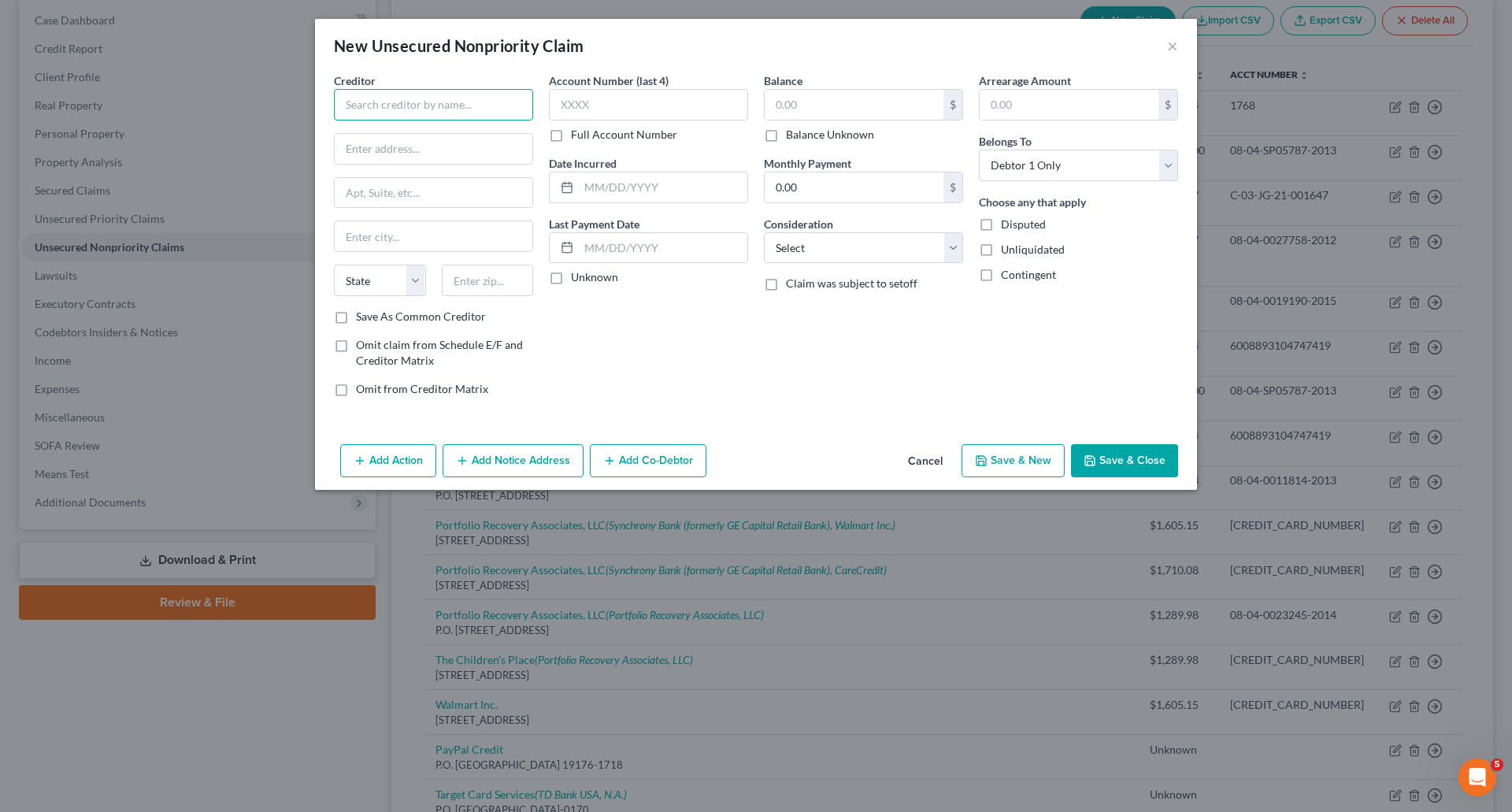
click at [340, 105] on input "text" at bounding box center [433, 105] width 199 height 31
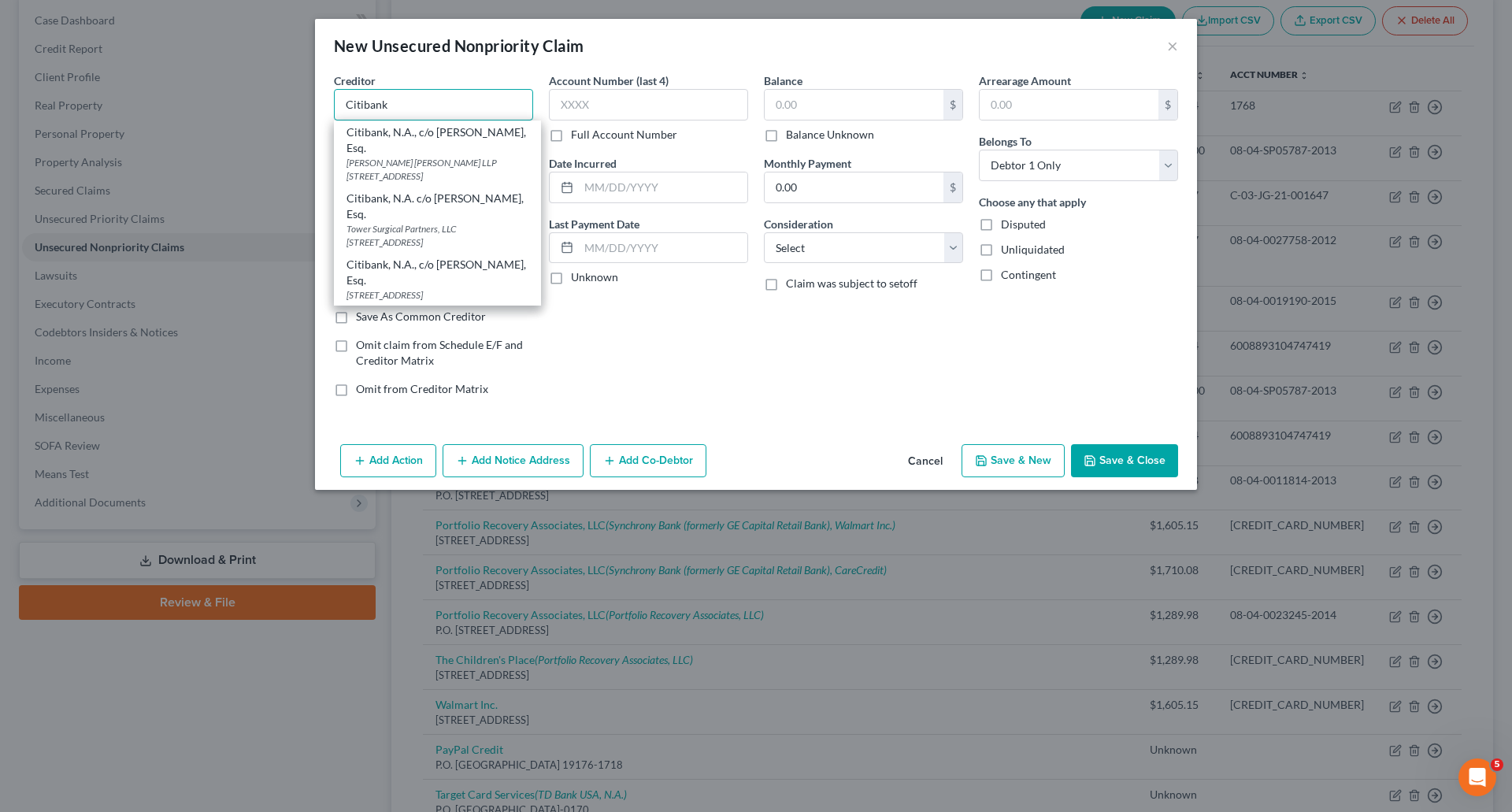
type input "Citibank"
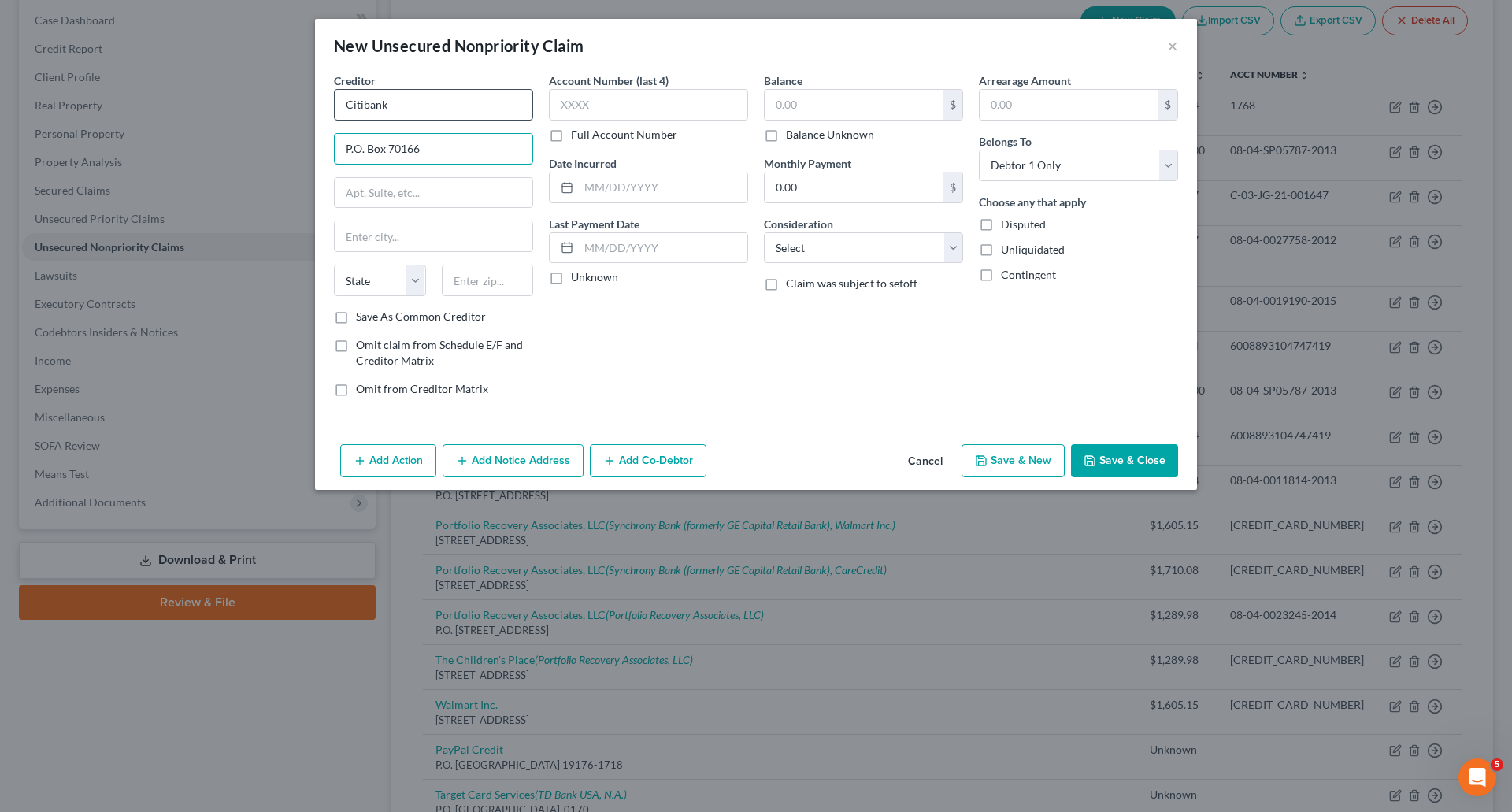
type input "P.O. Box 70166"
type input "O"
type input "[GEOGRAPHIC_DATA]"
select select "39"
type input "19176-0166"
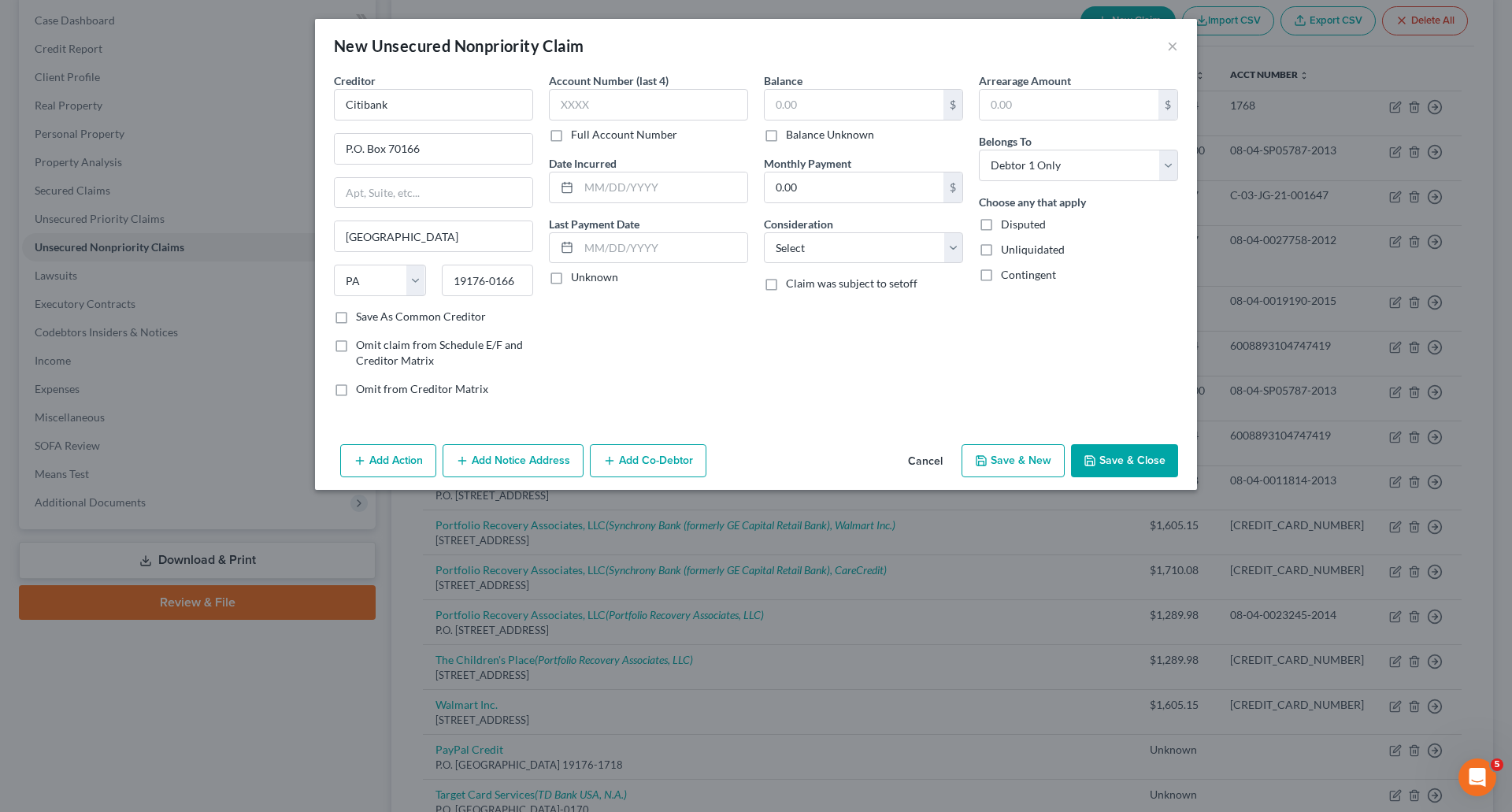
click at [571, 282] on label "Unknown" at bounding box center [595, 277] width 47 height 16
click at [577, 280] on input "Unknown" at bounding box center [582, 274] width 11 height 11
checkbox input "true"
click at [785, 130] on label "Balance Unknown" at bounding box center [830, 134] width 88 height 16
click at [792, 130] on input "Balance Unknown" at bounding box center [797, 132] width 11 height 11
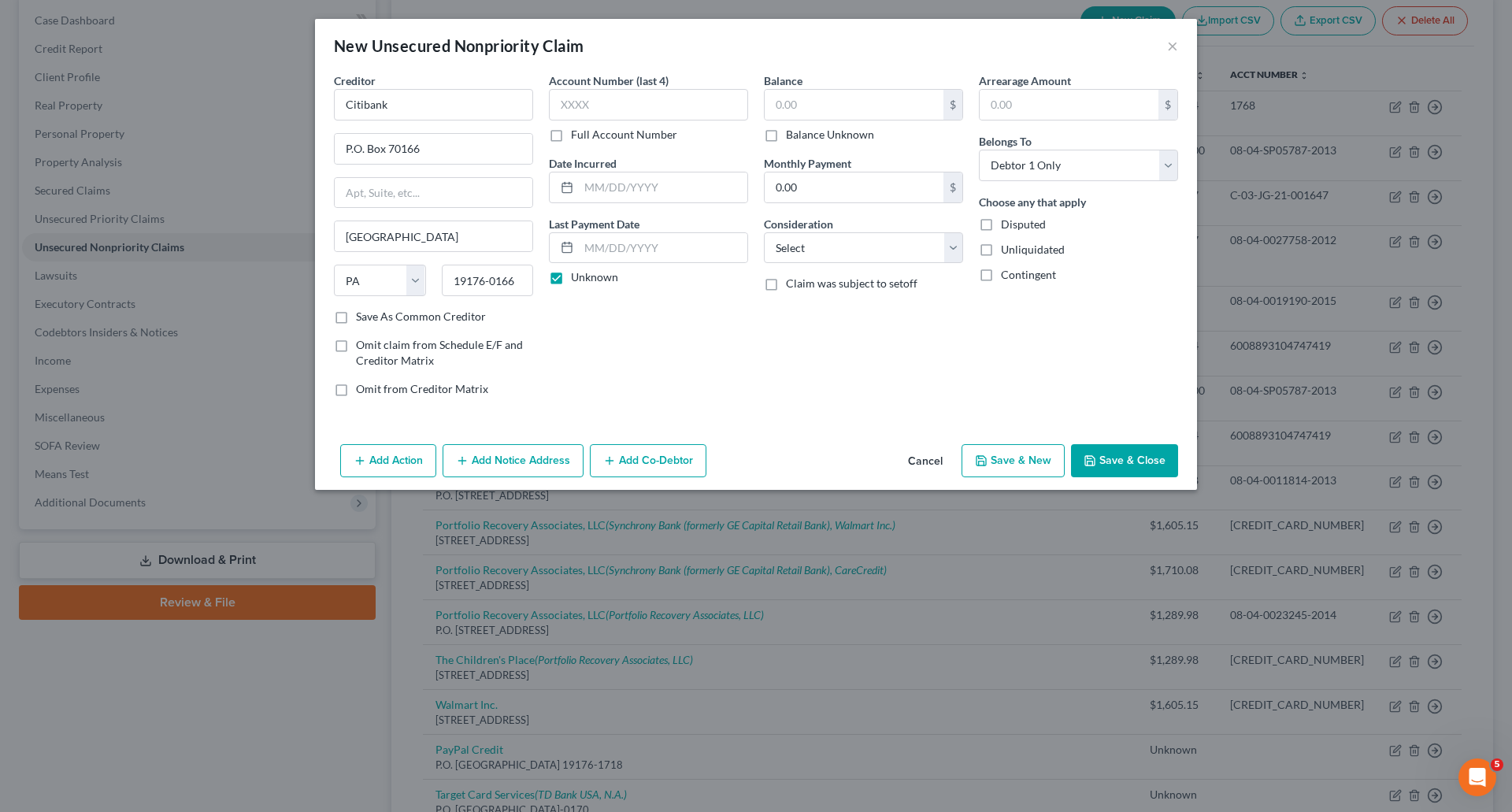
checkbox input "true"
type input "0.00"
drag, startPoint x: 923, startPoint y: 239, endPoint x: 908, endPoint y: 262, distance: 27.5
click at [923, 239] on select "Select Cable / Satellite Services Collection Agency Credit Card Debt Debt Couns…" at bounding box center [862, 248] width 199 height 31
select select "2"
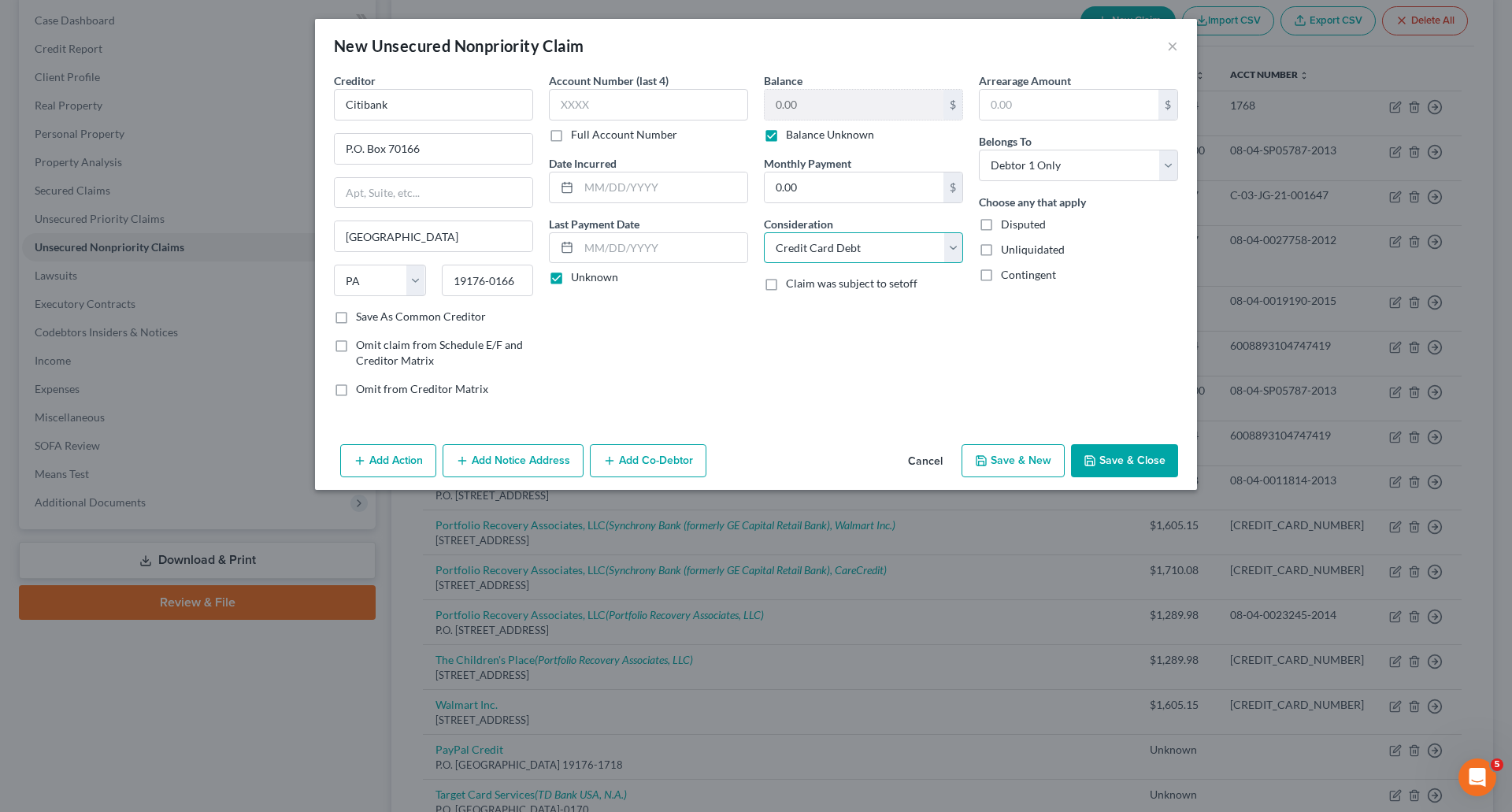
click at [763, 232] on select "Select Cable / Satellite Services Collection Agency Credit Card Debt Debt Couns…" at bounding box center [862, 248] width 199 height 31
drag, startPoint x: 1124, startPoint y: 460, endPoint x: 1132, endPoint y: 456, distance: 8.9
click at [1124, 460] on button "Save & Close" at bounding box center [1124, 461] width 107 height 33
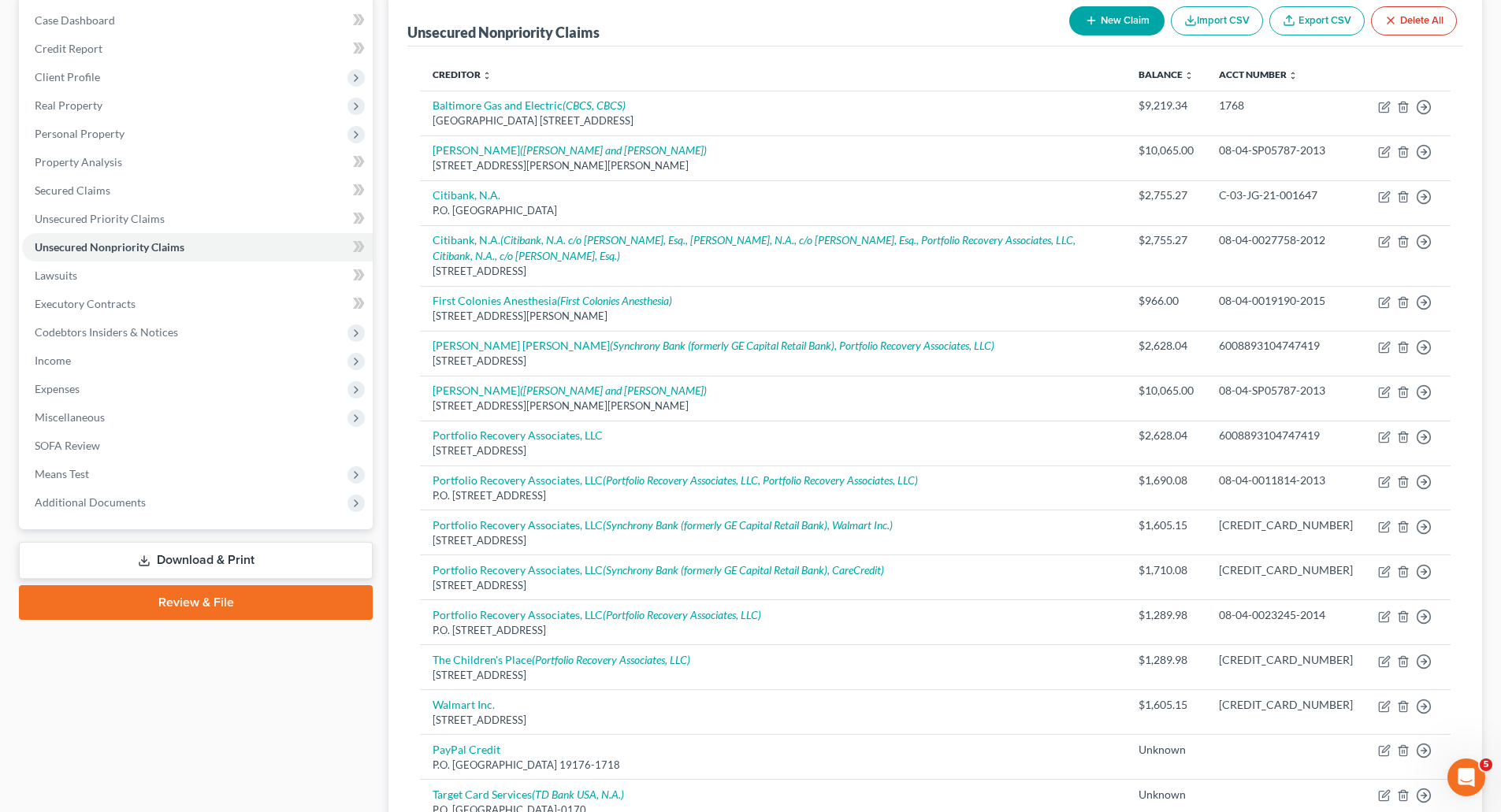
click at [1125, 22] on button "New Claim" at bounding box center [1117, 21] width 95 height 29
select select "0"
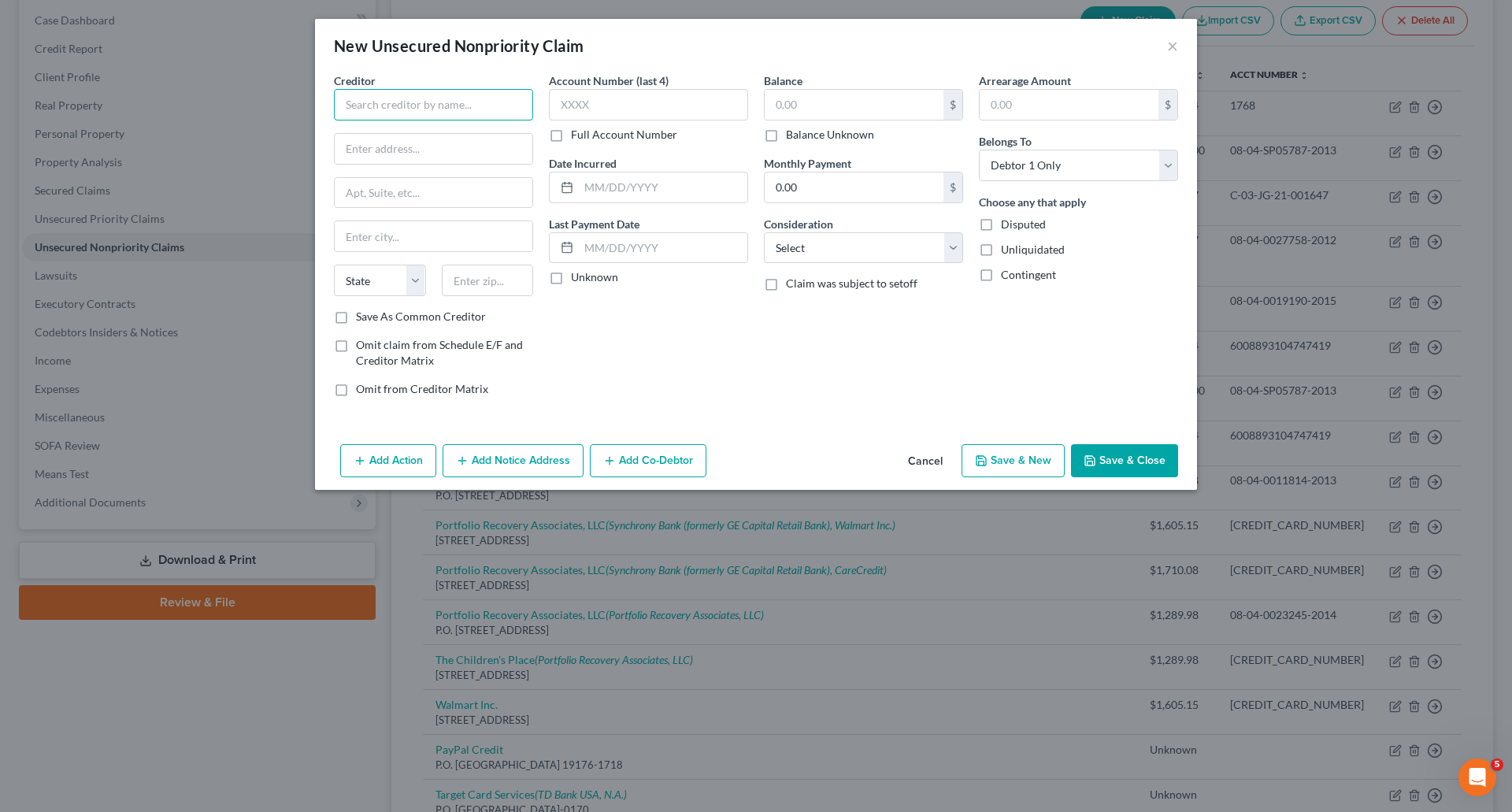
click at [417, 109] on input "text" at bounding box center [433, 105] width 199 height 31
type input "Dell Technologies Inc."
type input "P"
type input "One Dell Way"
type input "Round Rock"
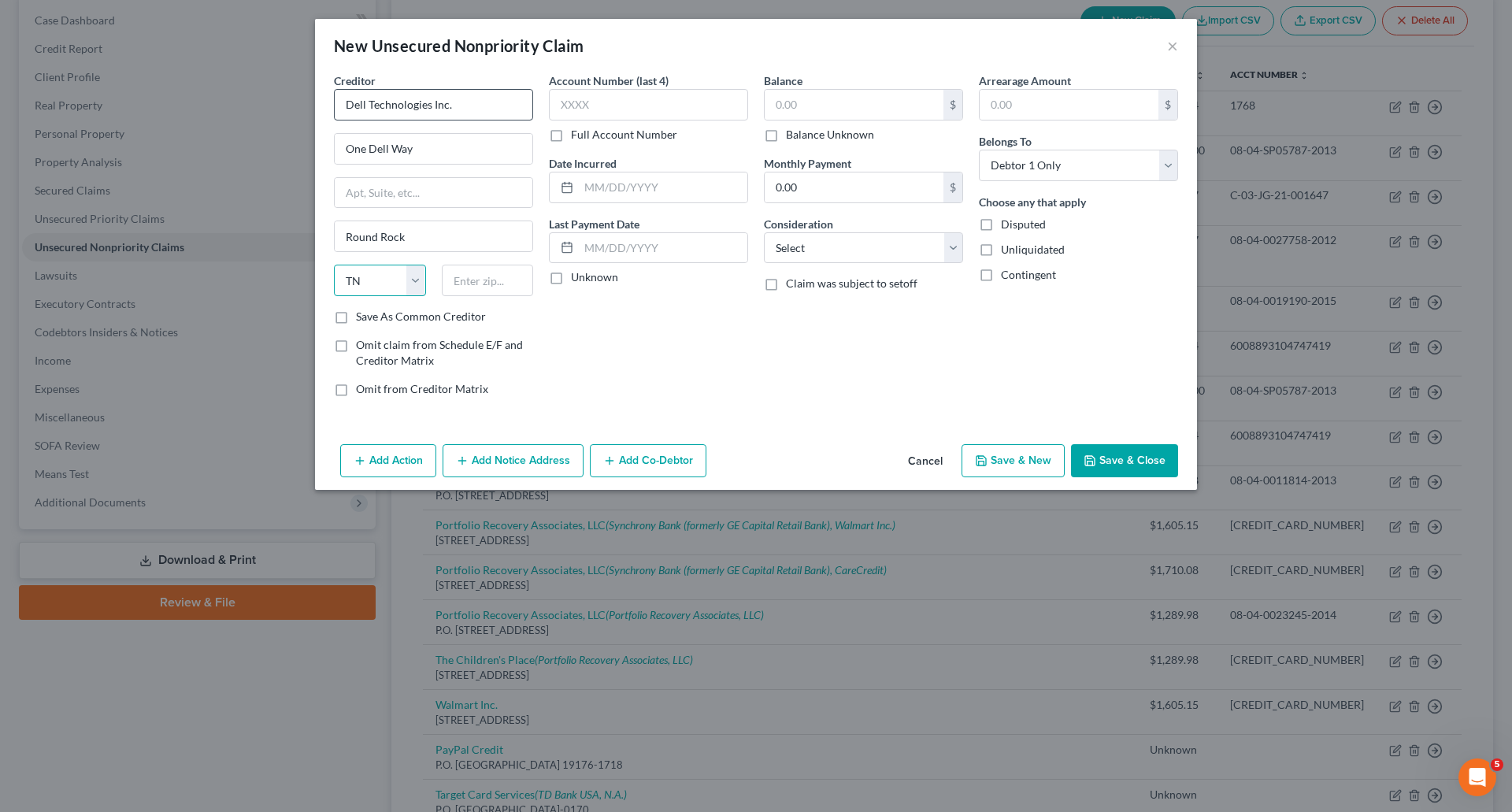
select select "45"
type input "78682"
click at [571, 281] on label "Unknown" at bounding box center [595, 277] width 47 height 16
click at [577, 280] on input "Unknown" at bounding box center [582, 274] width 11 height 11
checkbox input "true"
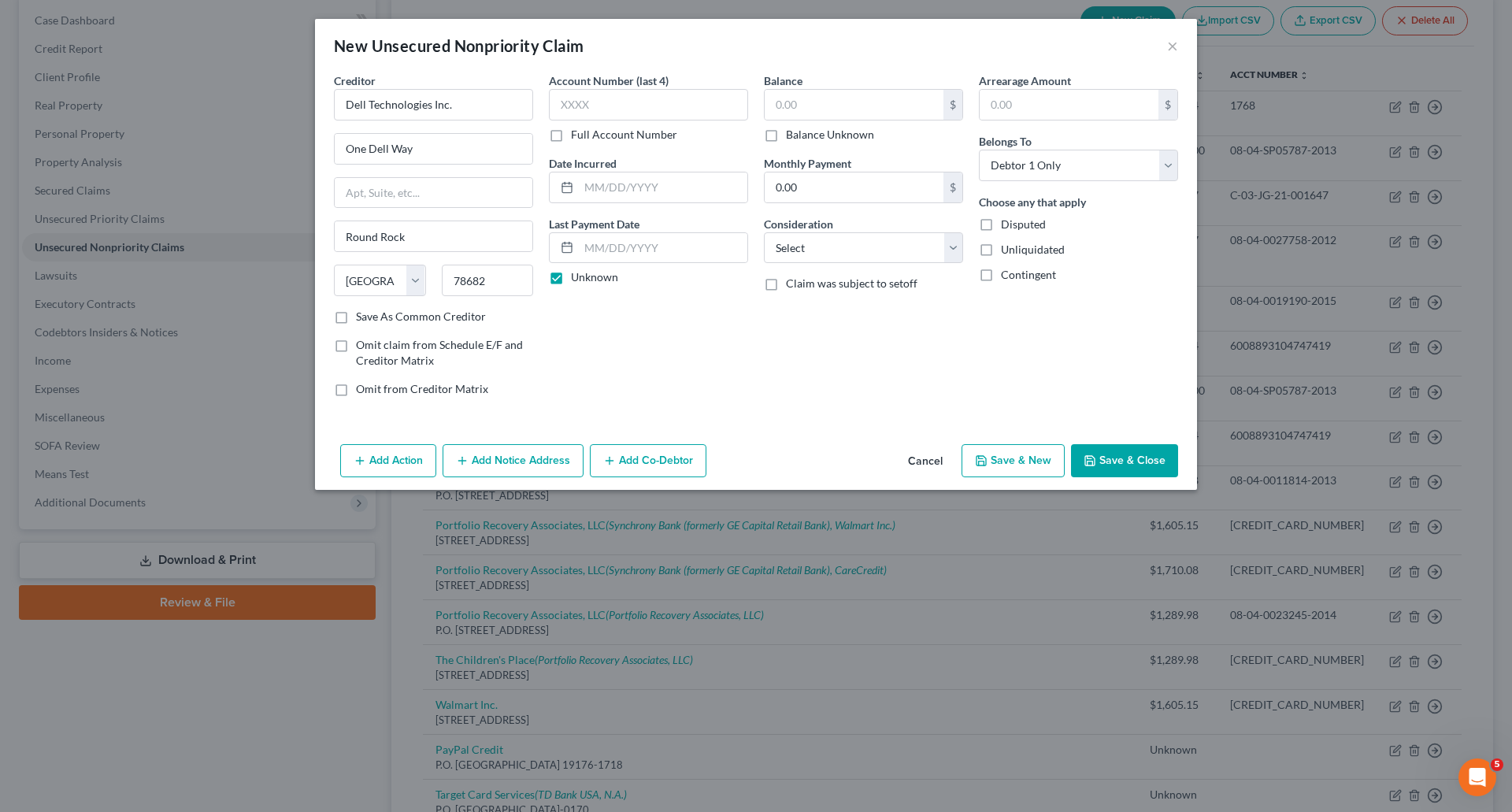
click at [785, 137] on label "Balance Unknown" at bounding box center [830, 134] width 88 height 16
click at [792, 137] on input "Balance Unknown" at bounding box center [797, 132] width 11 height 11
checkbox input "true"
type input "0.00"
click at [938, 255] on select "Select Cable / Satellite Services Collection Agency Credit Card Debt Debt Couns…" at bounding box center [862, 248] width 199 height 31
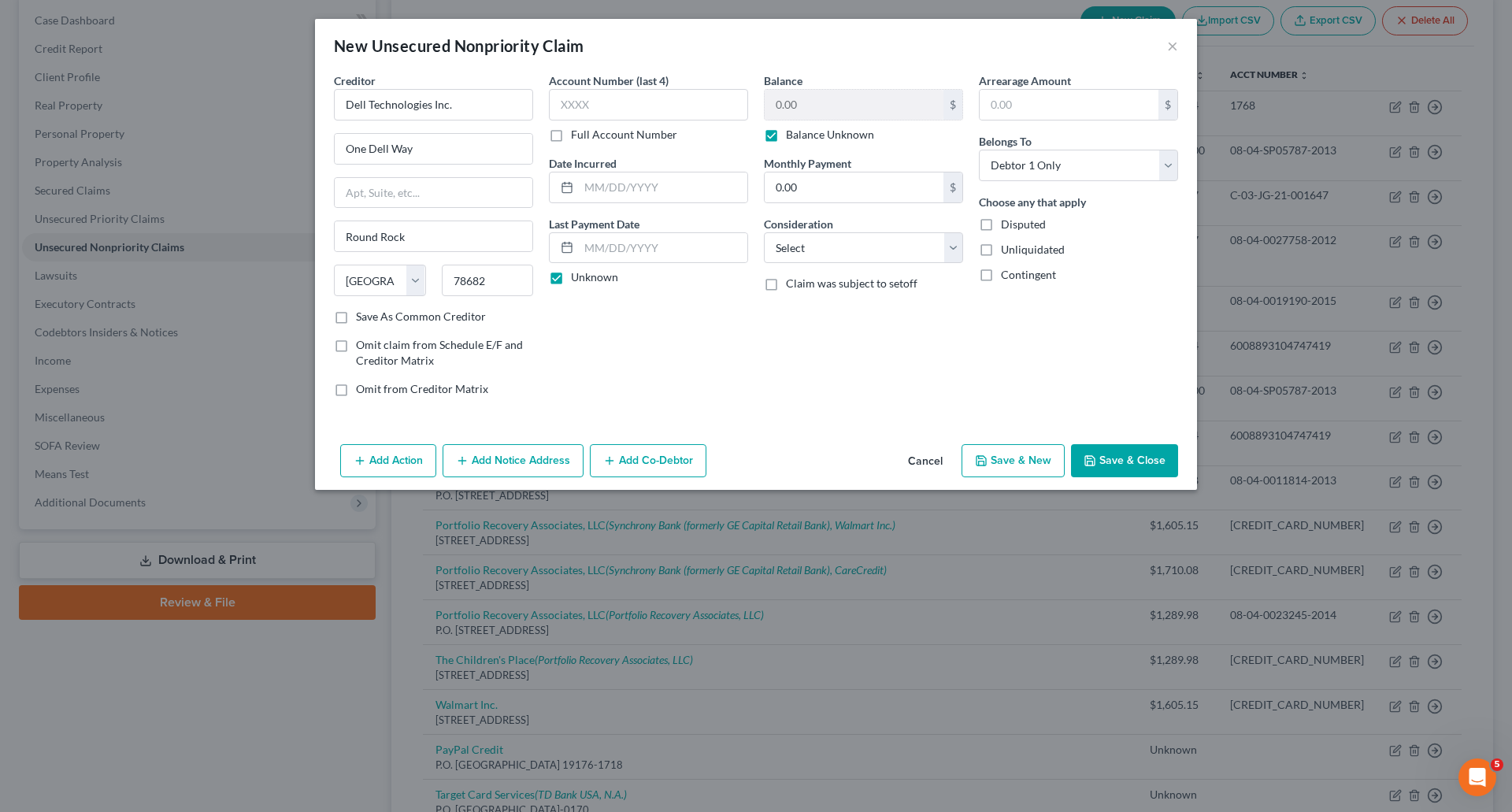
click at [1148, 449] on button "Save & Close" at bounding box center [1124, 461] width 107 height 33
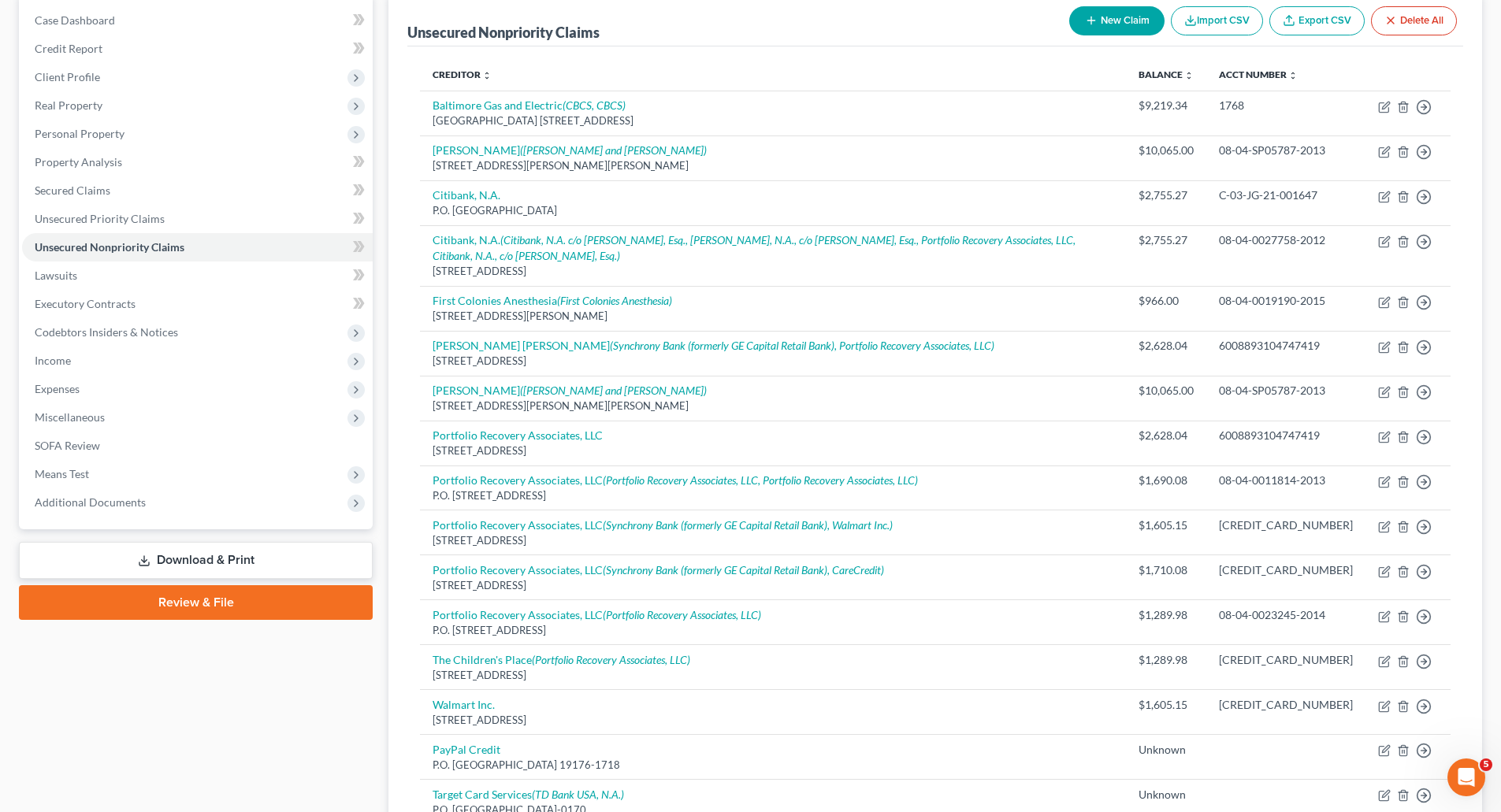
click at [1100, 12] on button "New Claim" at bounding box center [1117, 21] width 95 height 29
select select "0"
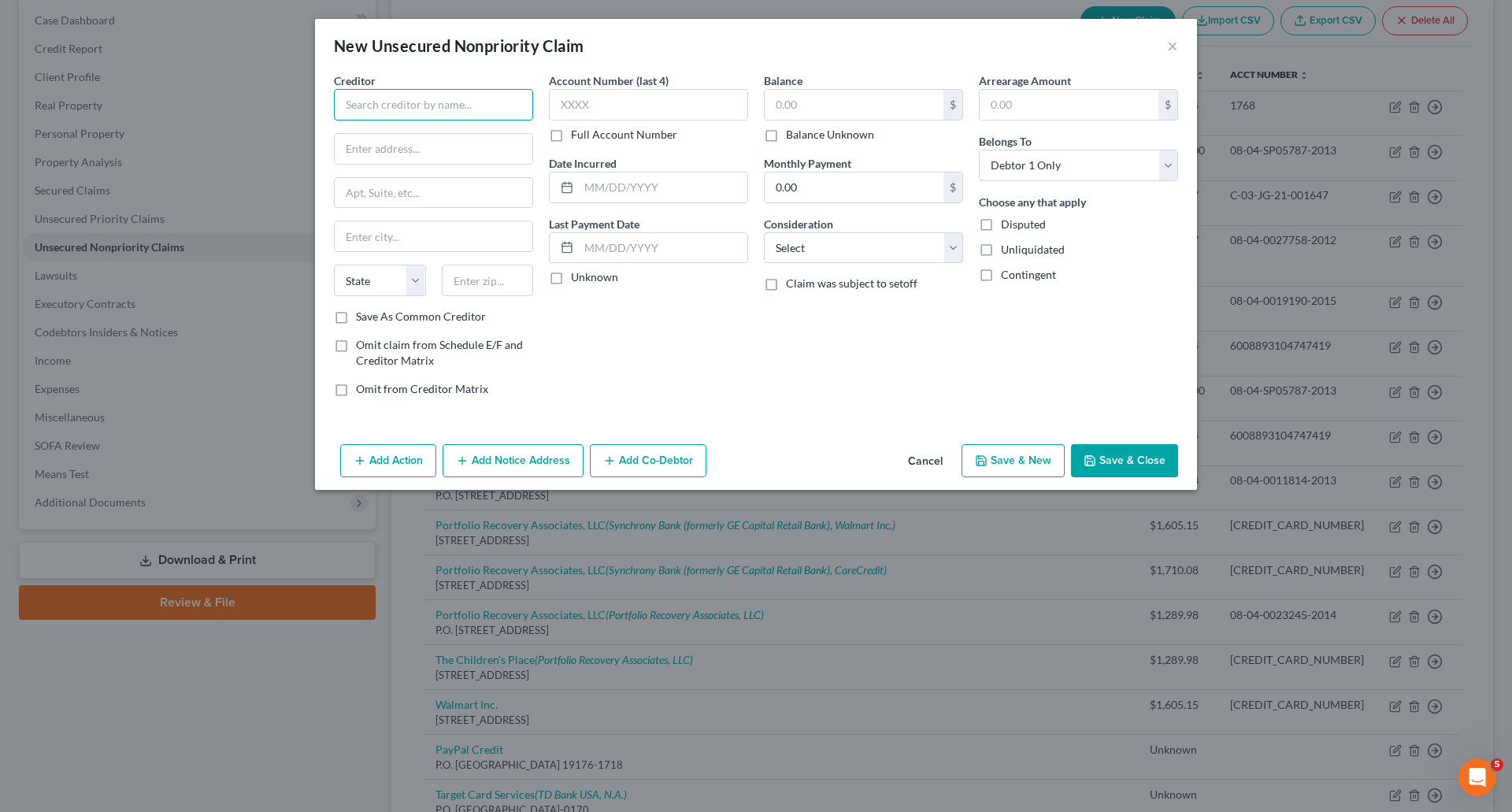
click at [372, 102] on input "text" at bounding box center [433, 105] width 199 height 31
type input "Comcast"
type input "Attn: Legal Dept."
type input "[STREET_ADDRESS][PERSON_NAME]"
type input "[GEOGRAPHIC_DATA]"
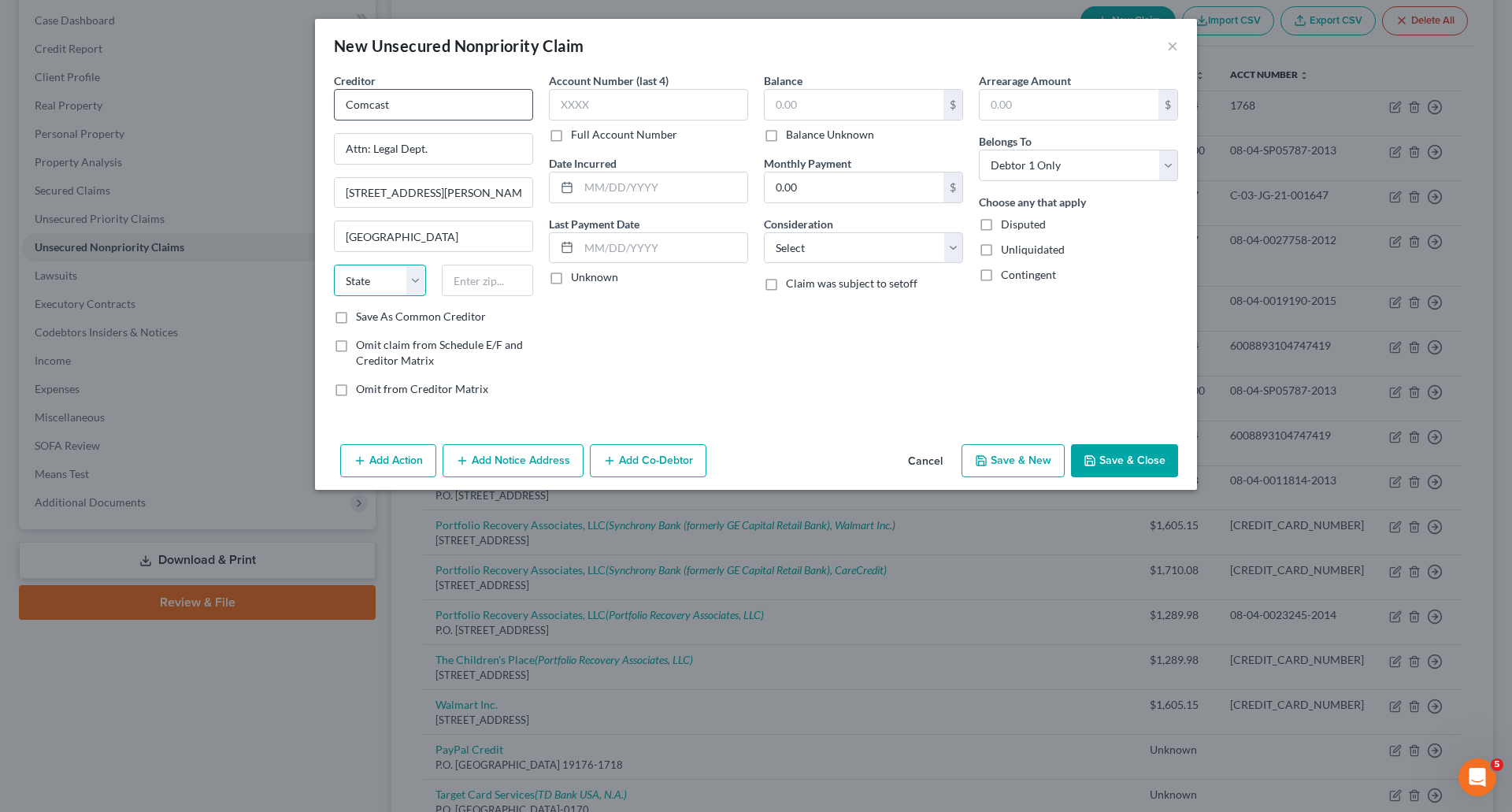
select select "39"
type input "19103-2838"
click at [571, 280] on label "Unknown" at bounding box center [595, 277] width 47 height 16
click at [577, 280] on input "Unknown" at bounding box center [582, 274] width 11 height 11
checkbox input "true"
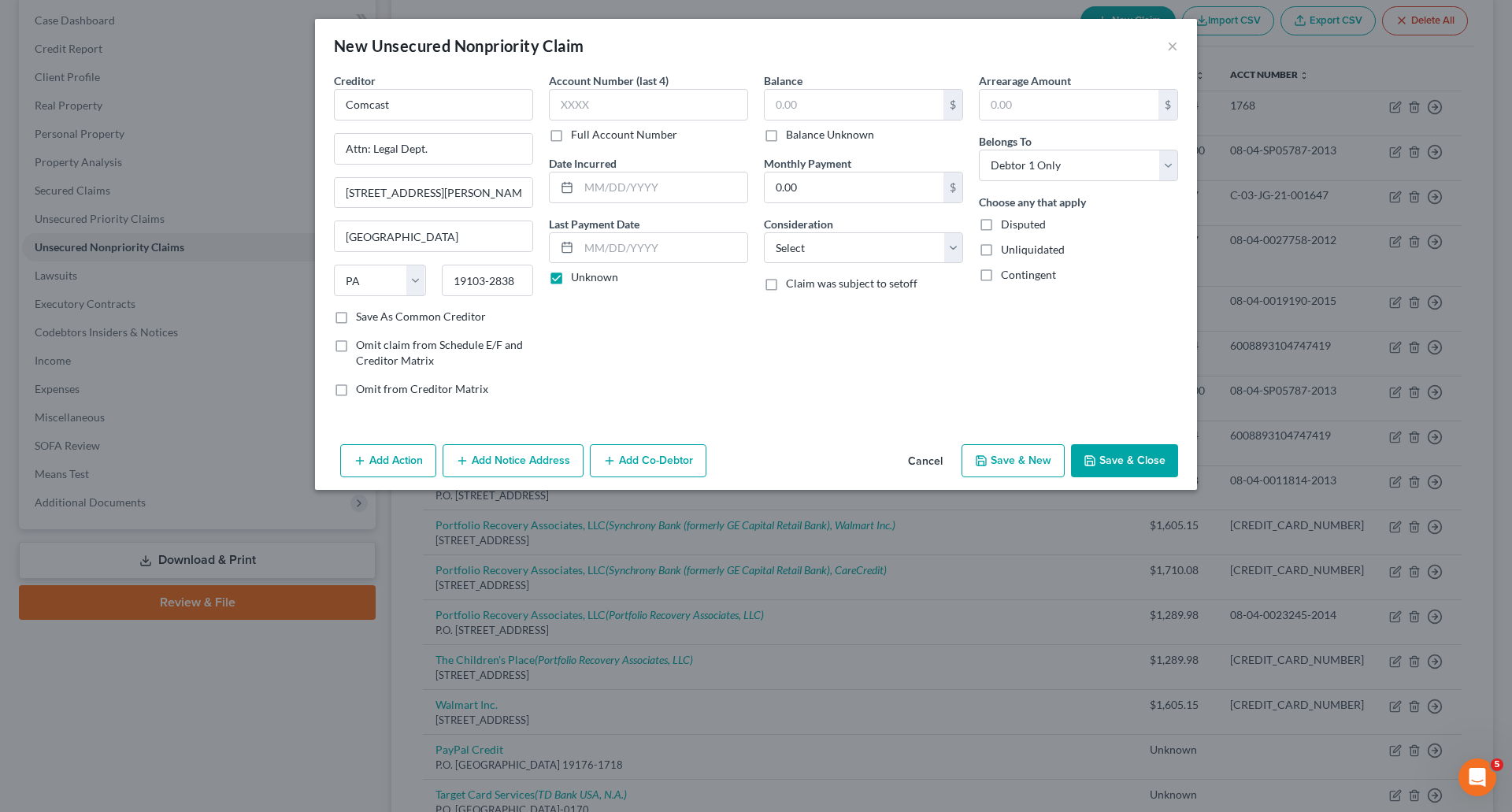
click at [785, 136] on label "Balance Unknown" at bounding box center [830, 134] width 88 height 16
click at [792, 136] on input "Balance Unknown" at bounding box center [797, 132] width 11 height 11
checkbox input "true"
type input "0.00"
click at [944, 262] on select "Select Cable / Satellite Services Collection Agency Credit Card Debt Debt Couns…" at bounding box center [862, 248] width 199 height 31
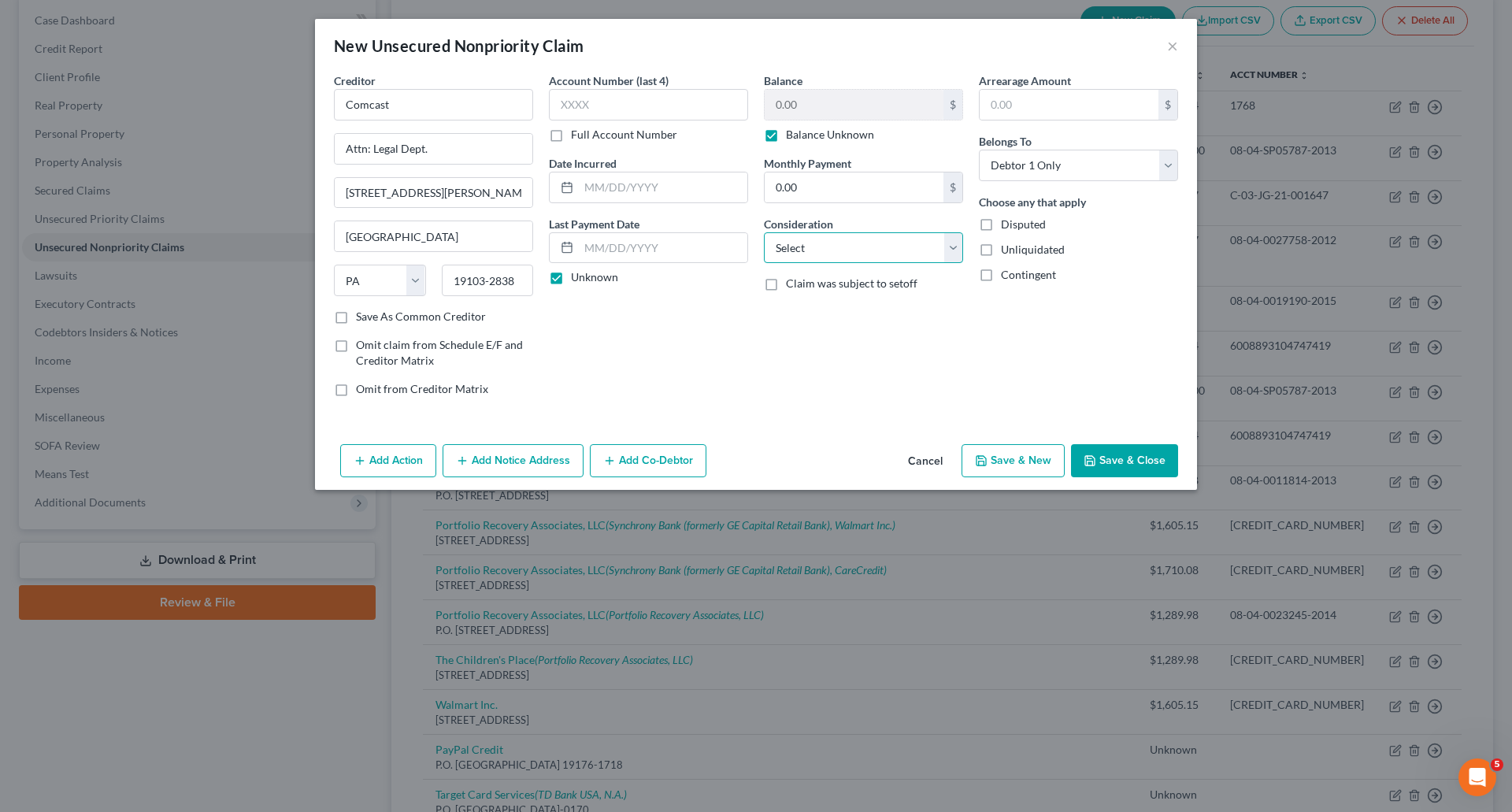
select select "20"
click at [763, 232] on select "Select Cable / Satellite Services Collection Agency Credit Card Debt Debt Couns…" at bounding box center [862, 248] width 199 height 31
click at [517, 462] on button "Add Notice Address" at bounding box center [513, 461] width 141 height 33
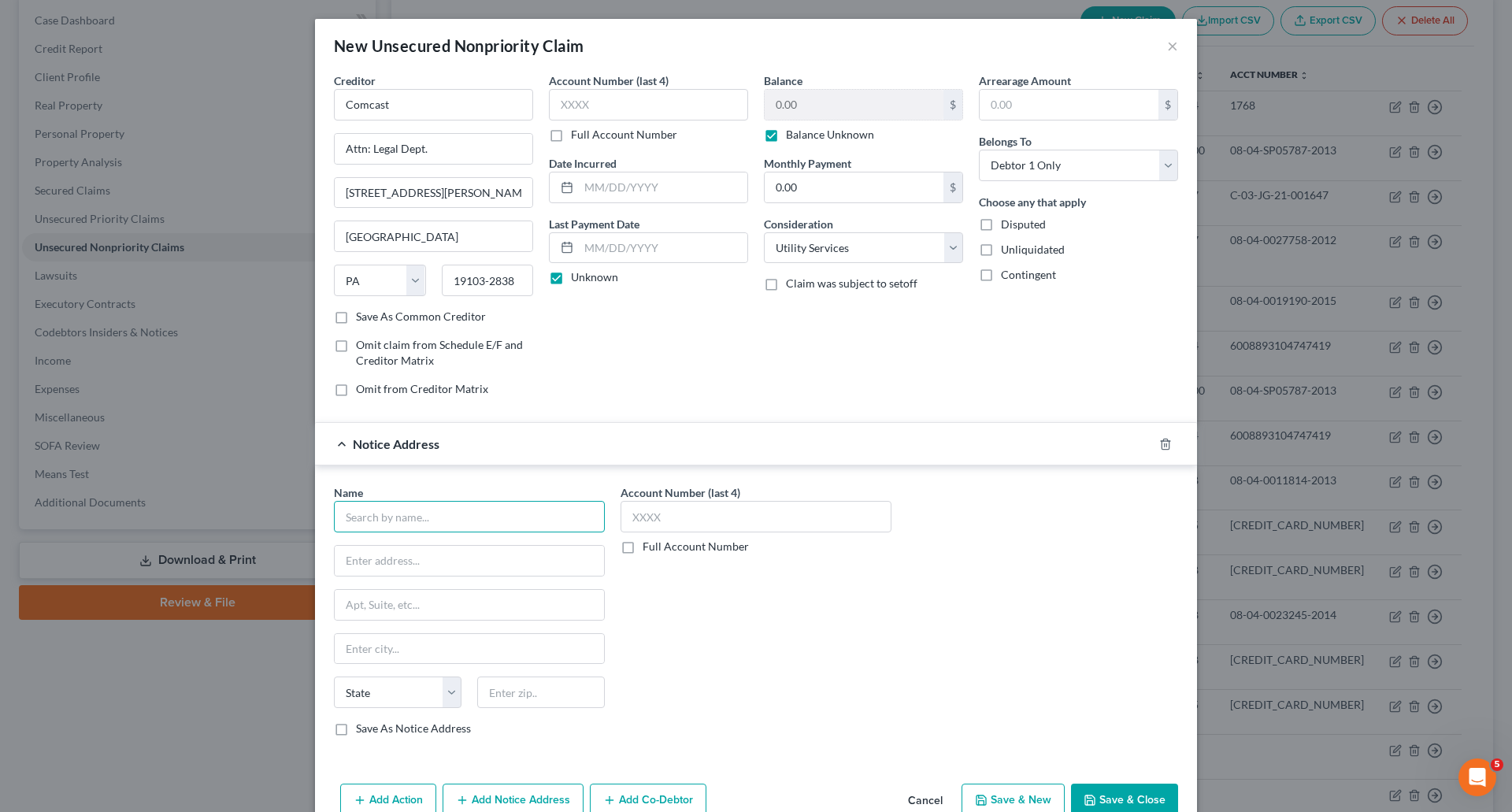
click at [445, 523] on input "text" at bounding box center [469, 517] width 271 height 31
type input "Comcast"
type input "P.O. Box 70219"
type input "P"
type input "[GEOGRAPHIC_DATA]"
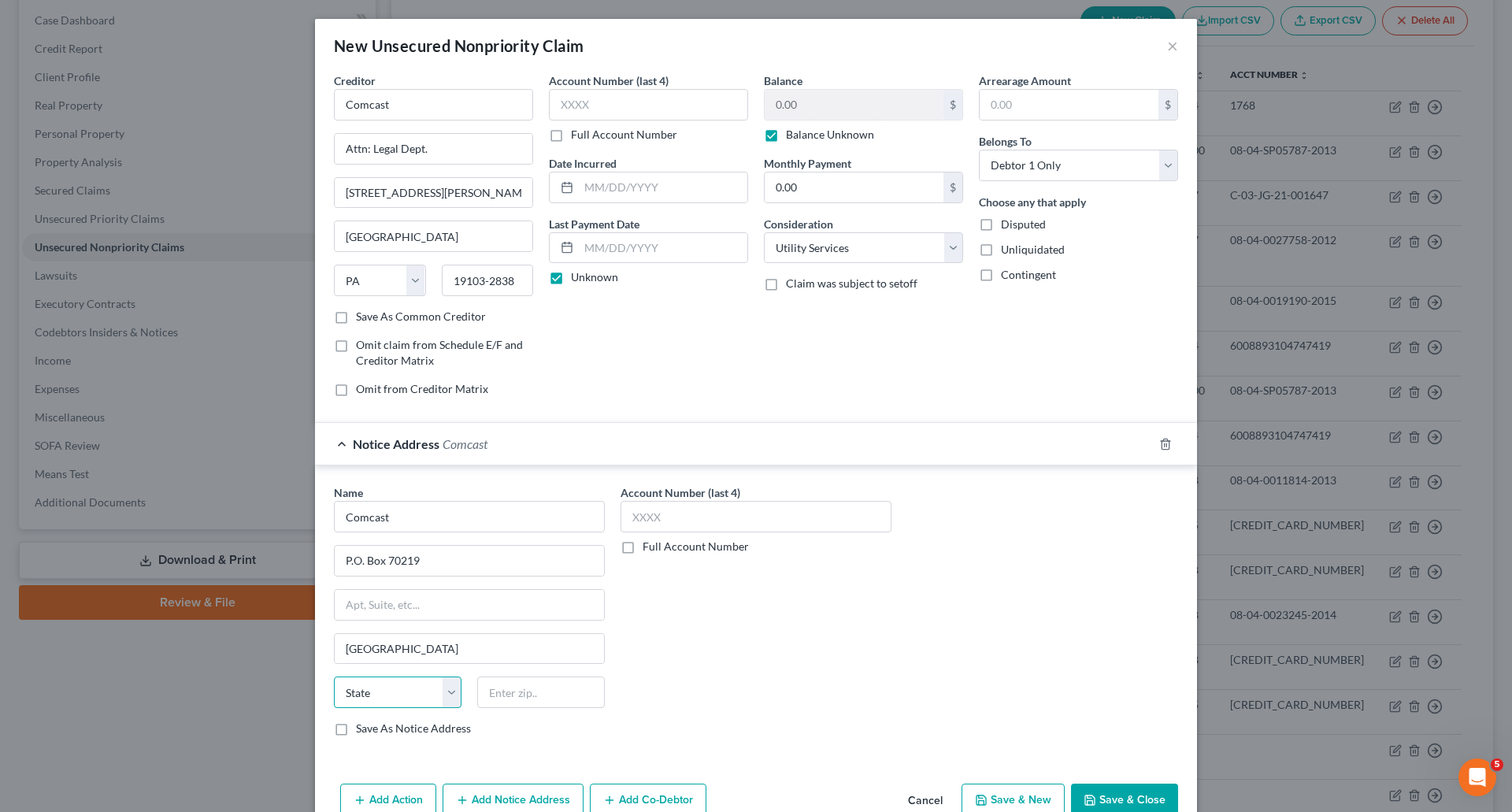
select select "39"
type input "19176-0219"
click at [356, 725] on label "Save As Notice Address" at bounding box center [413, 729] width 115 height 16
click at [362, 725] on input "Save As Notice Address" at bounding box center [367, 726] width 11 height 11
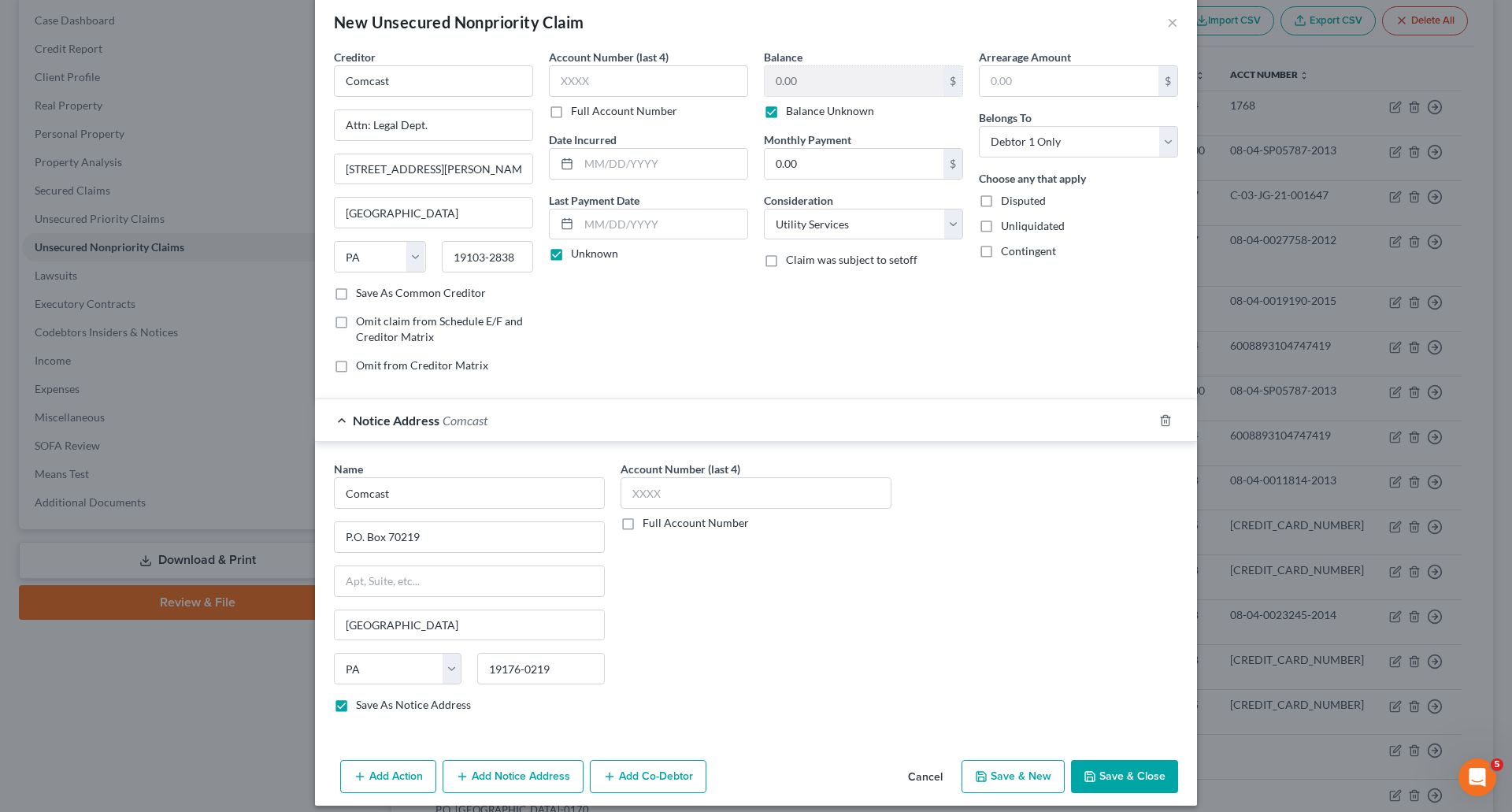
scroll to position [36, 0]
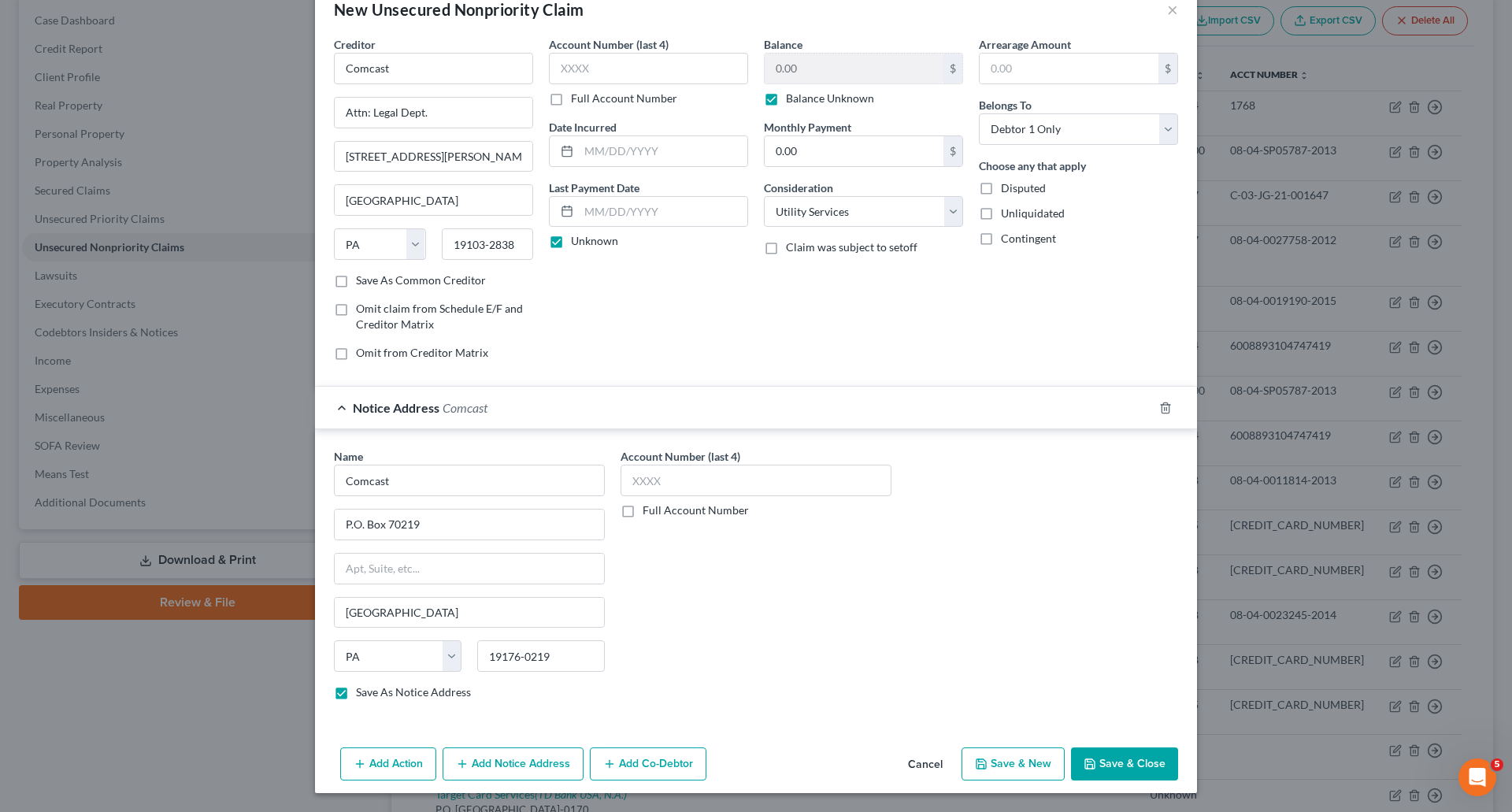
click at [1120, 771] on button "Save & Close" at bounding box center [1124, 764] width 107 height 33
checkbox input "false"
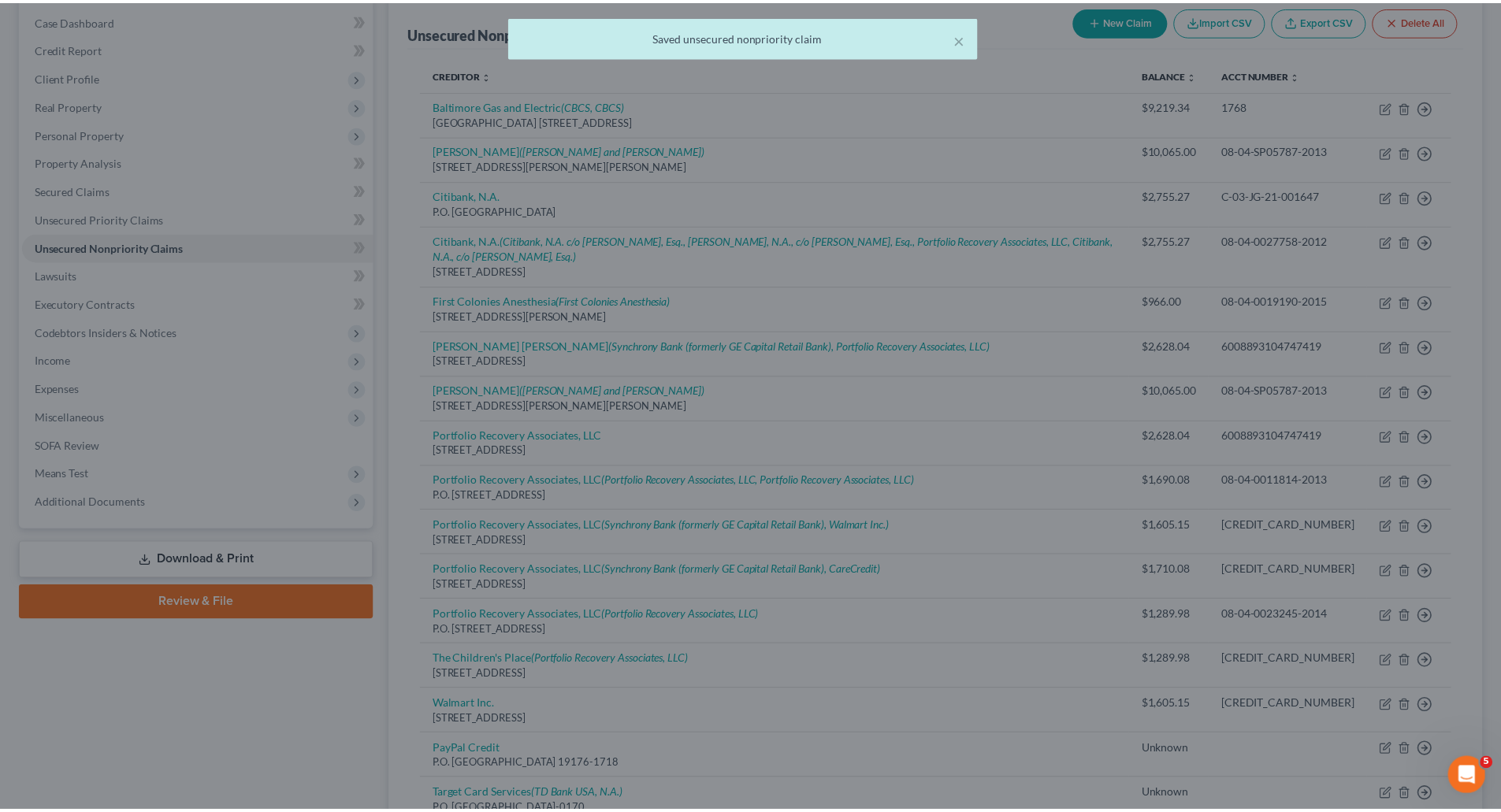
scroll to position [0, 0]
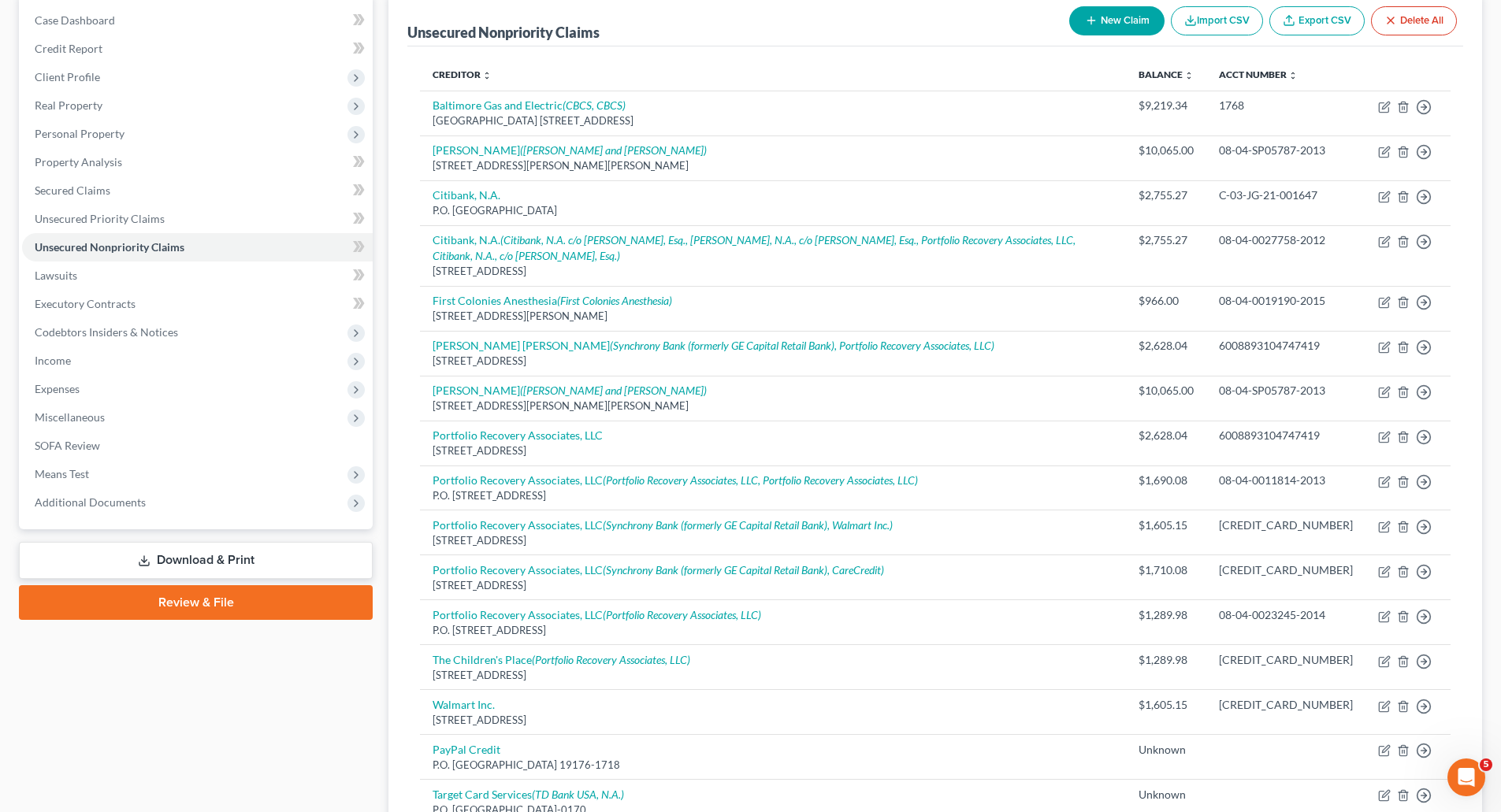
click at [1110, 20] on button "New Claim" at bounding box center [1117, 21] width 95 height 29
select select "0"
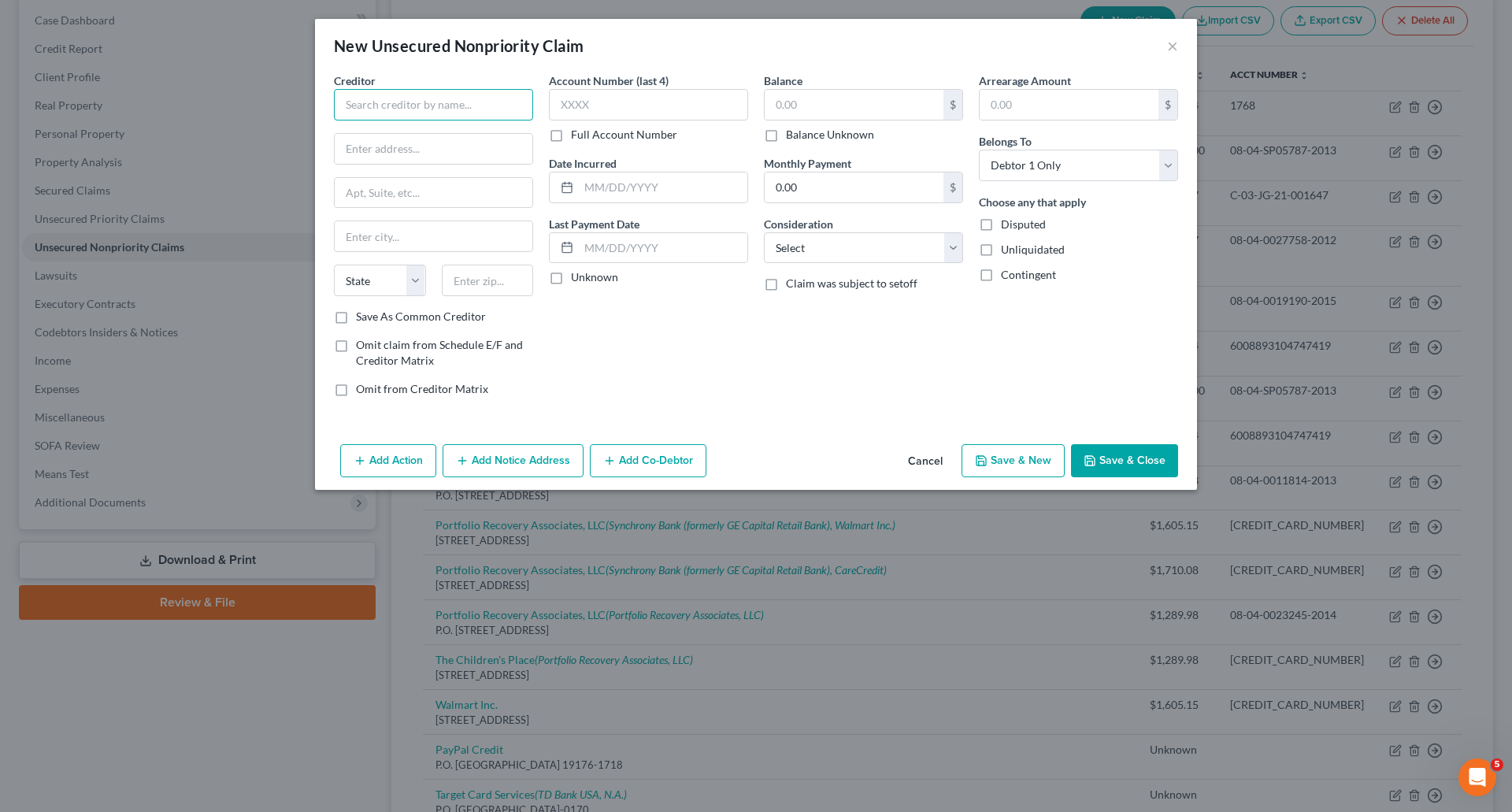
click at [440, 104] on input "text" at bounding box center [433, 105] width 199 height 31
type input "D"
type input "[PERSON_NAME]"
type input "c/o [PERSON_NAME]"
type input "[STREET_ADDRESS]"
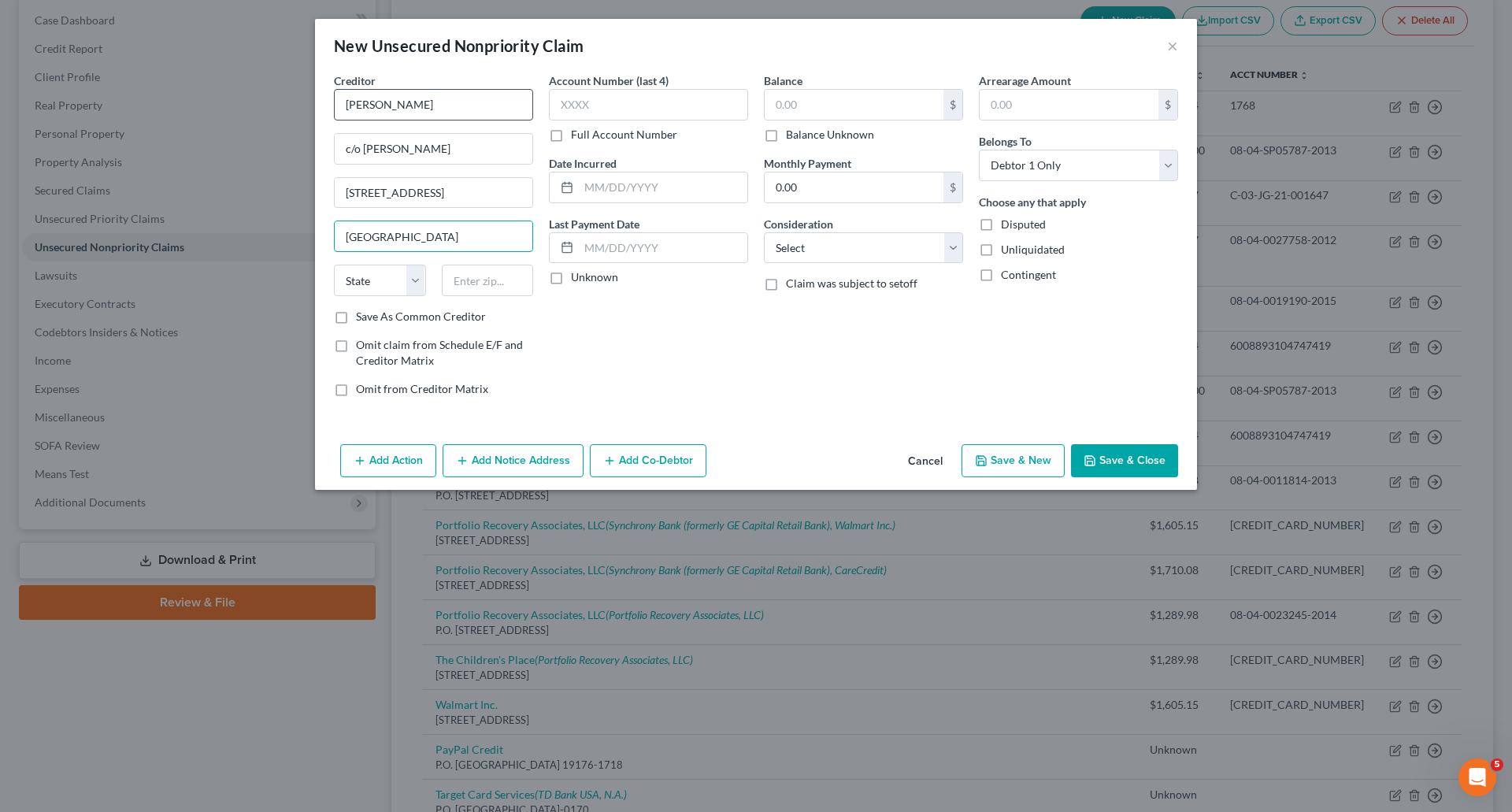
type input "[GEOGRAPHIC_DATA]"
select select "21"
type input "21234"
click at [571, 276] on label "Unknown" at bounding box center [595, 277] width 47 height 16
click at [577, 276] on input "Unknown" at bounding box center [582, 274] width 11 height 11
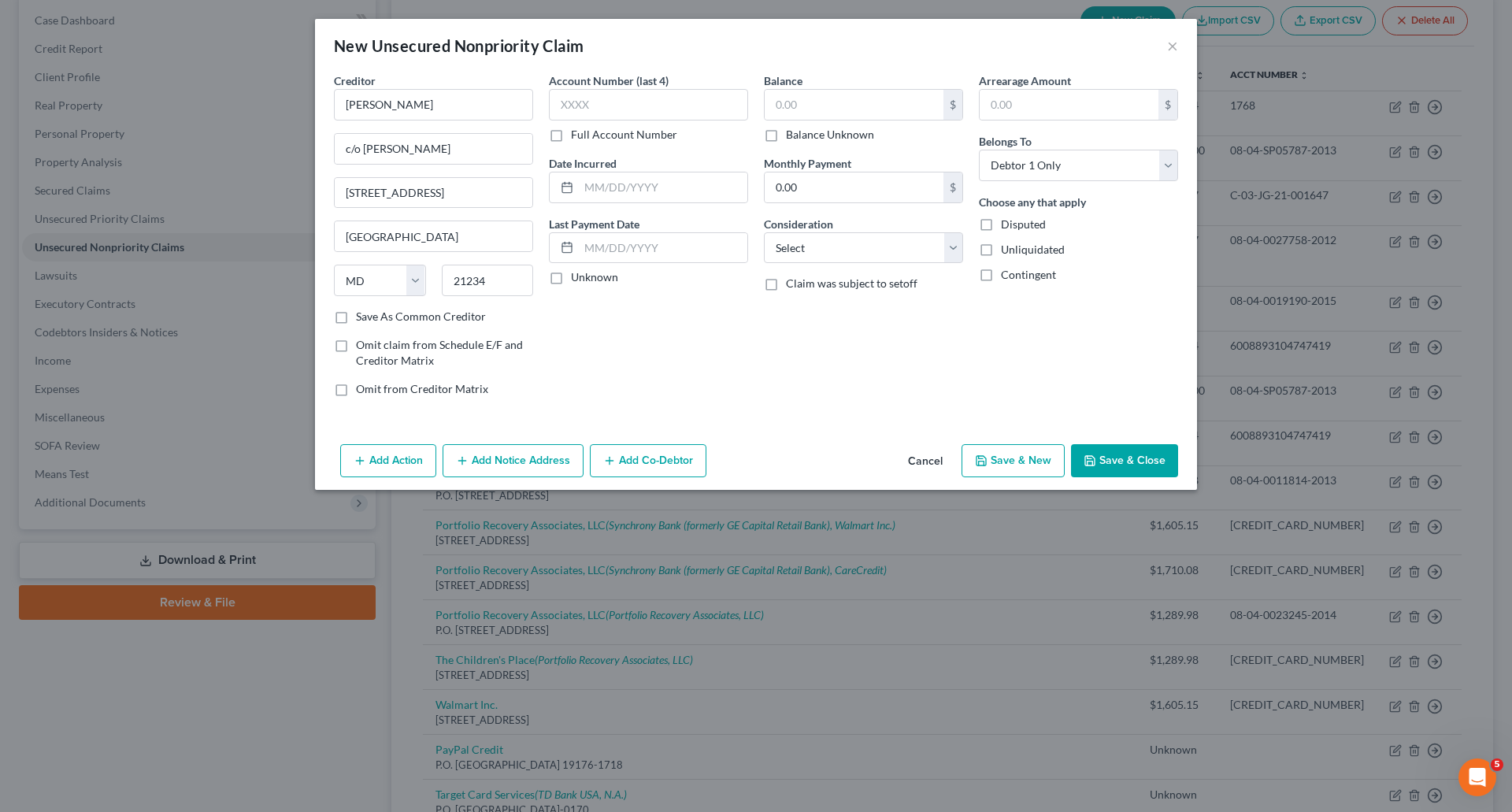
checkbox input "true"
click at [785, 138] on label "Balance Unknown" at bounding box center [830, 134] width 88 height 16
click at [792, 137] on input "Balance Unknown" at bounding box center [797, 132] width 11 height 11
checkbox input "true"
type input "0.00"
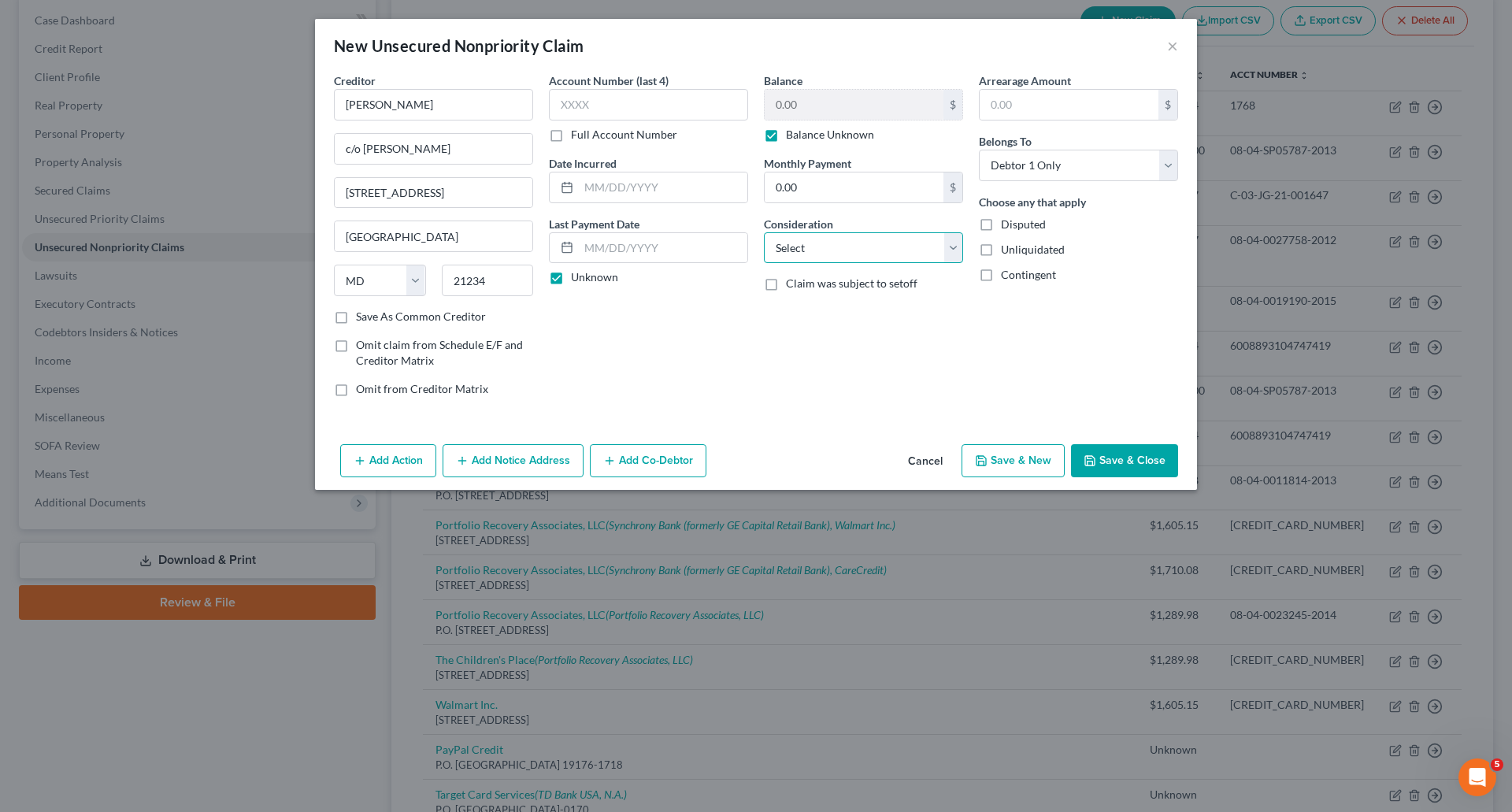
click at [882, 248] on select "Select Cable / Satellite Services Collection Agency Credit Card Debt Debt Couns…" at bounding box center [862, 248] width 199 height 31
select select "10"
click at [763, 232] on select "Select Cable / Satellite Services Collection Agency Credit Card Debt Debt Couns…" at bounding box center [862, 248] width 199 height 31
click at [1141, 463] on button "Save & Close" at bounding box center [1124, 461] width 107 height 33
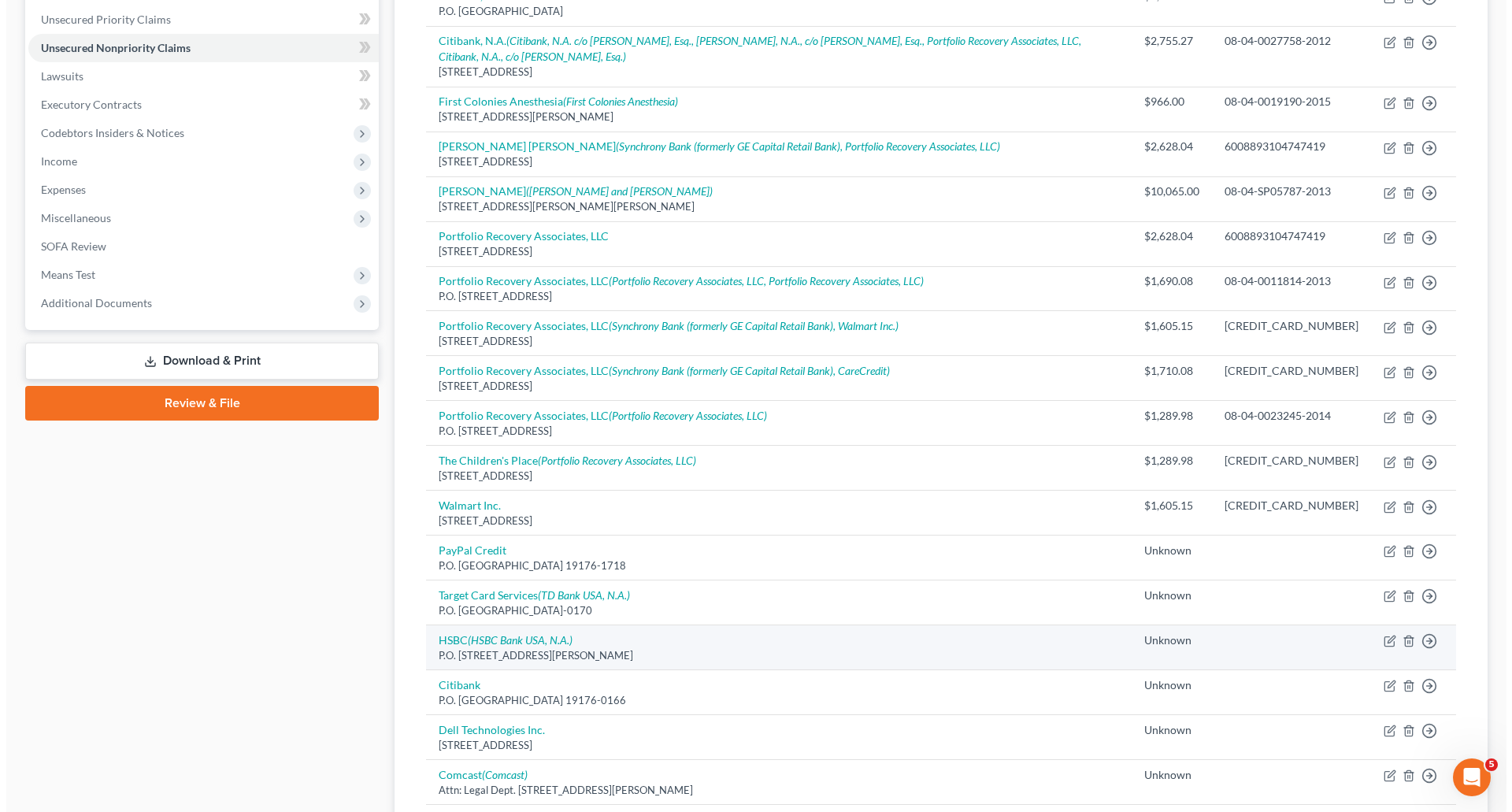
scroll to position [334, 0]
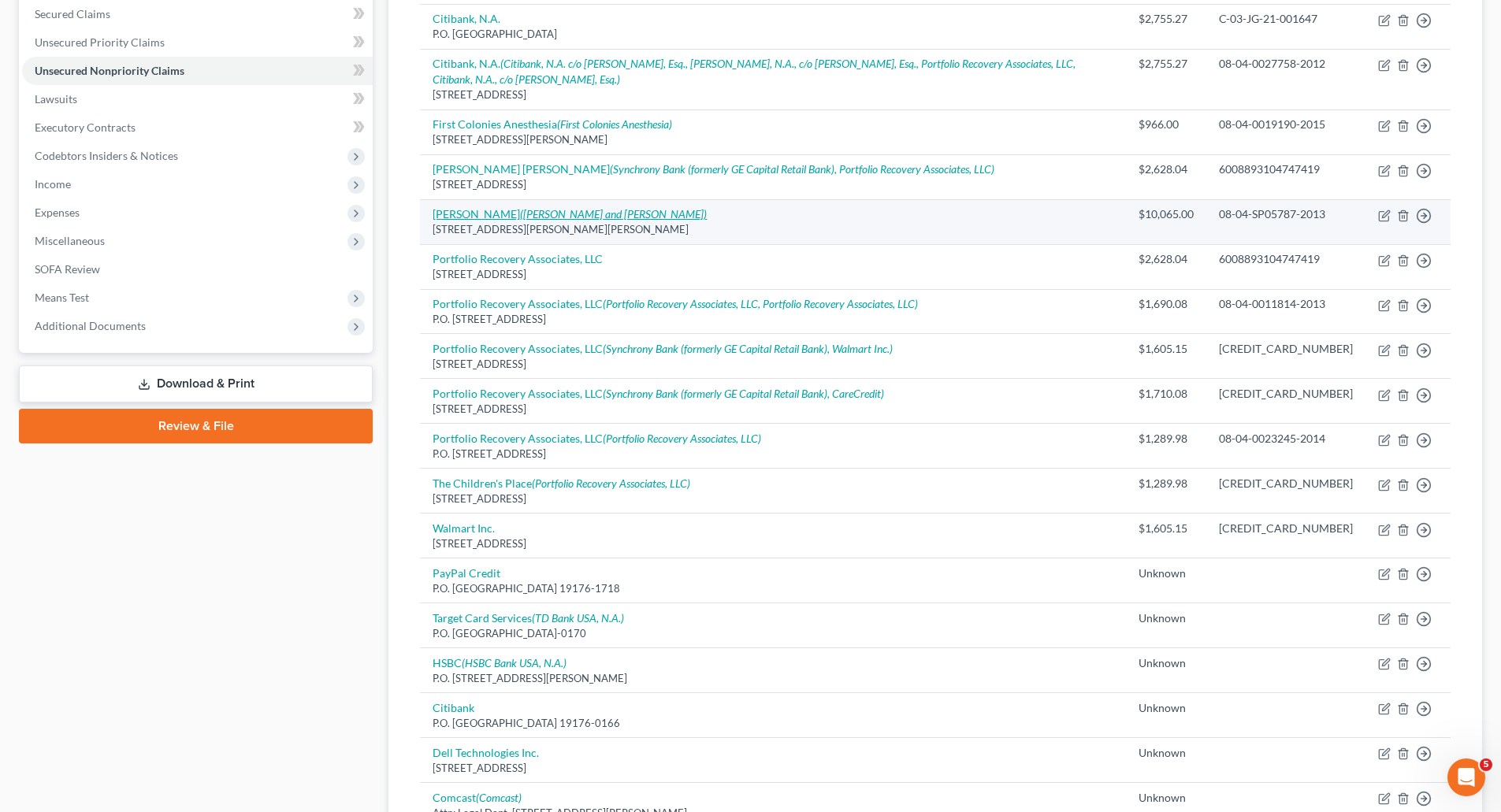
click at [578, 219] on icon "([PERSON_NAME] and [PERSON_NAME])" at bounding box center [613, 214] width 187 height 13
select select "21"
select select "8"
select select "3"
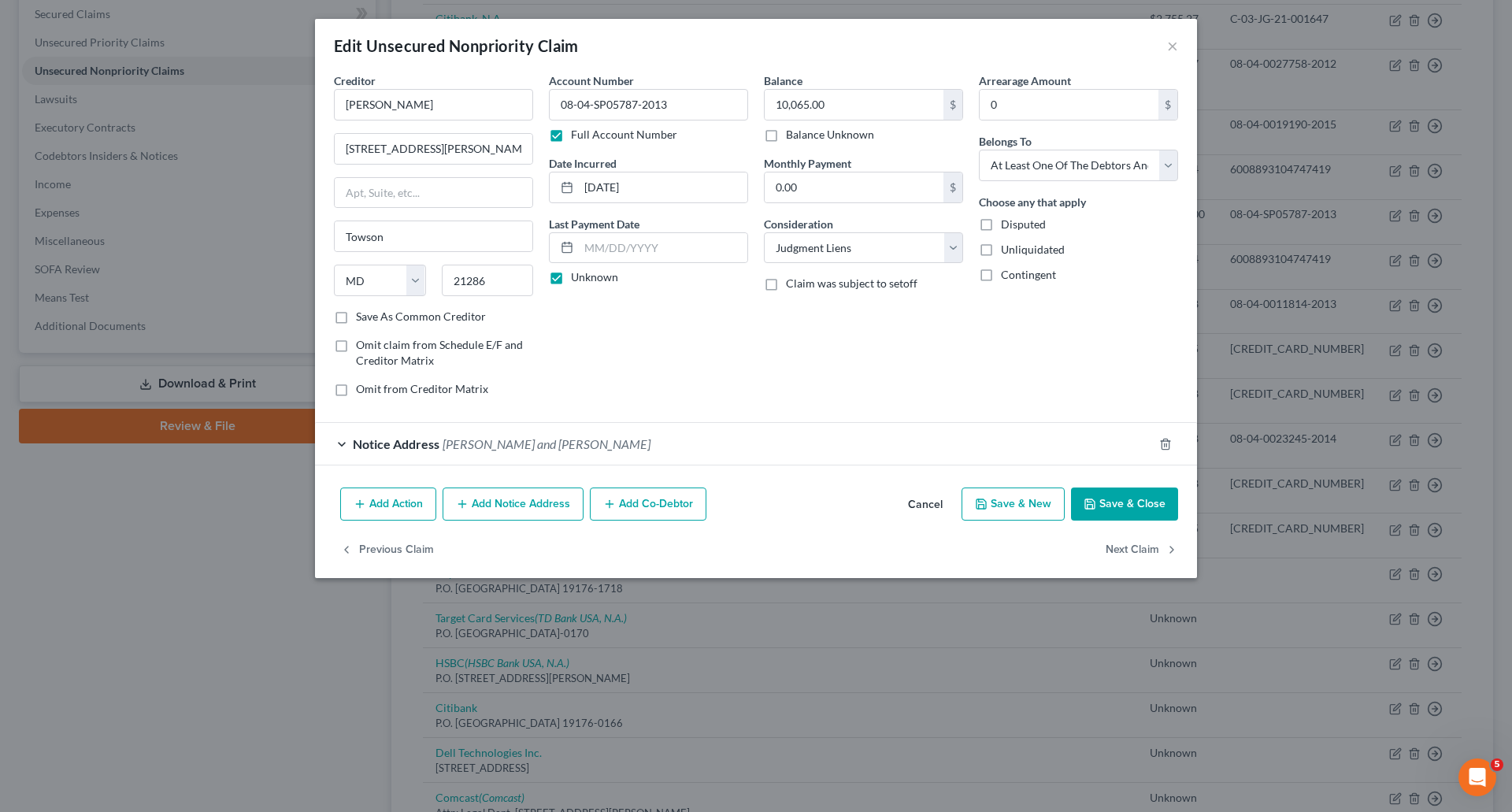
click at [493, 513] on button "Add Notice Address" at bounding box center [513, 504] width 141 height 33
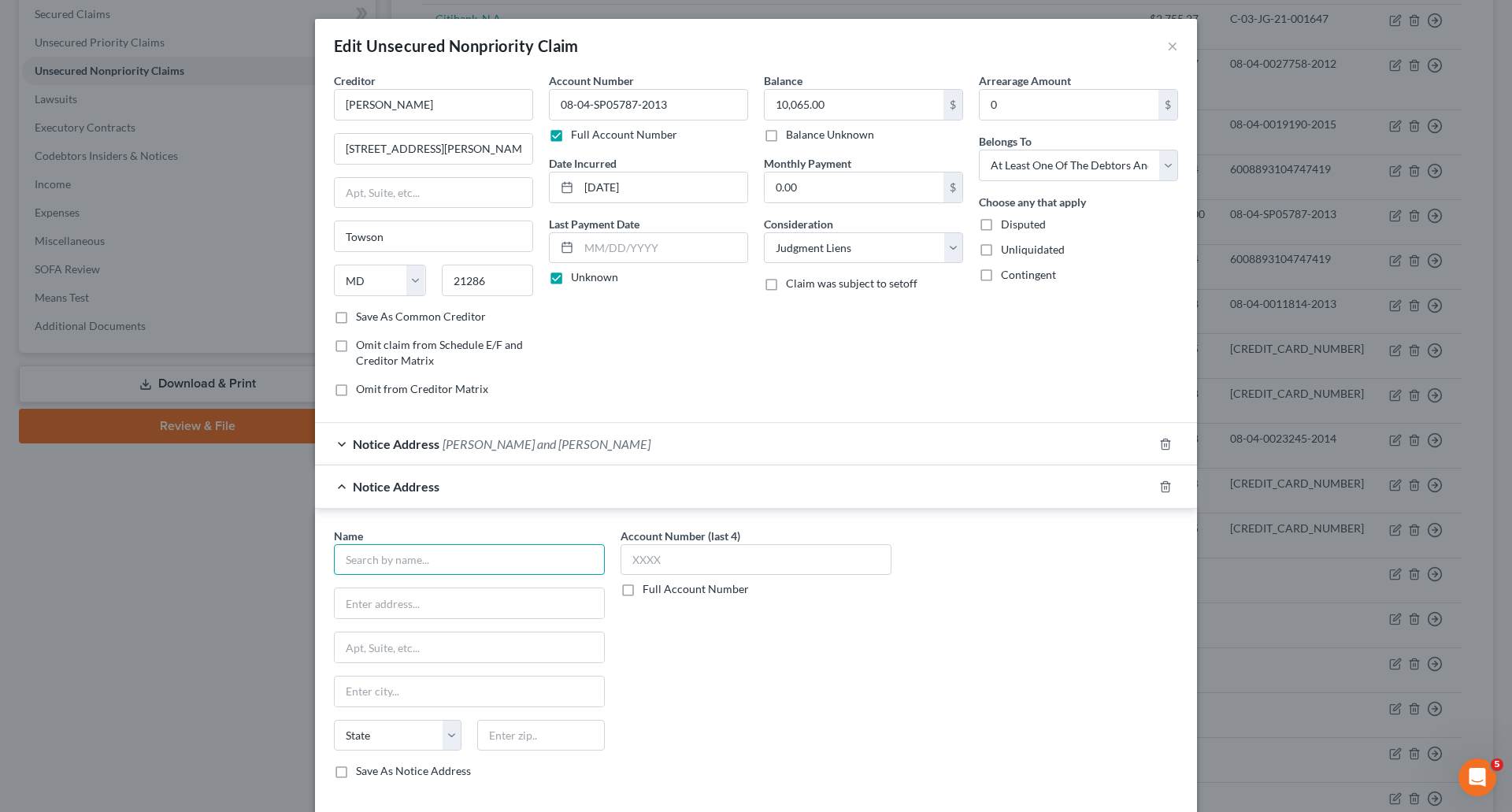
click at [411, 570] on input "text" at bounding box center [469, 560] width 271 height 31
type input "[PERSON_NAME]"
type input "N56W6523 [GEOGRAPHIC_DATA]"
type input "Cedarburg"
select select "52"
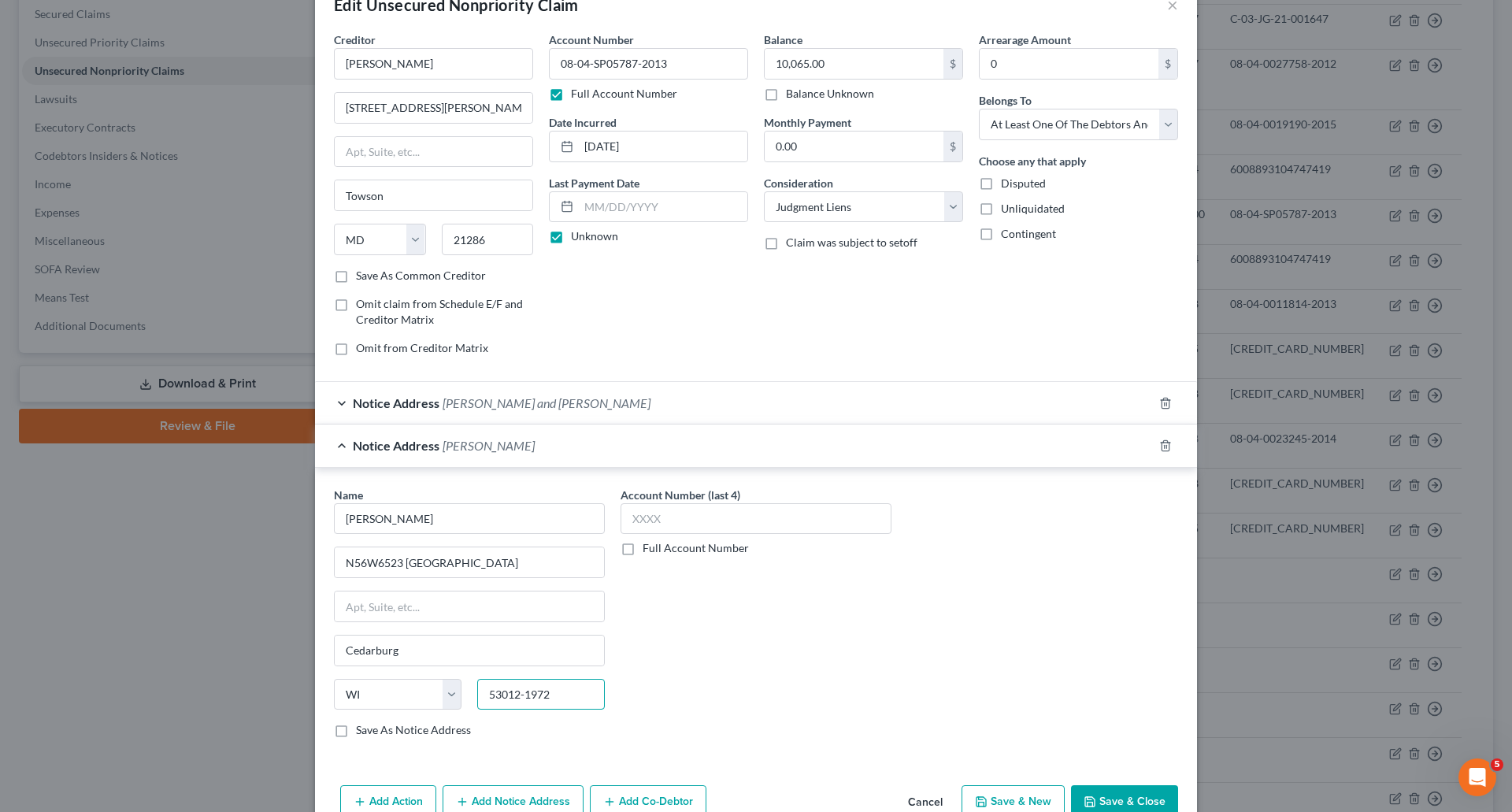
scroll to position [79, 0]
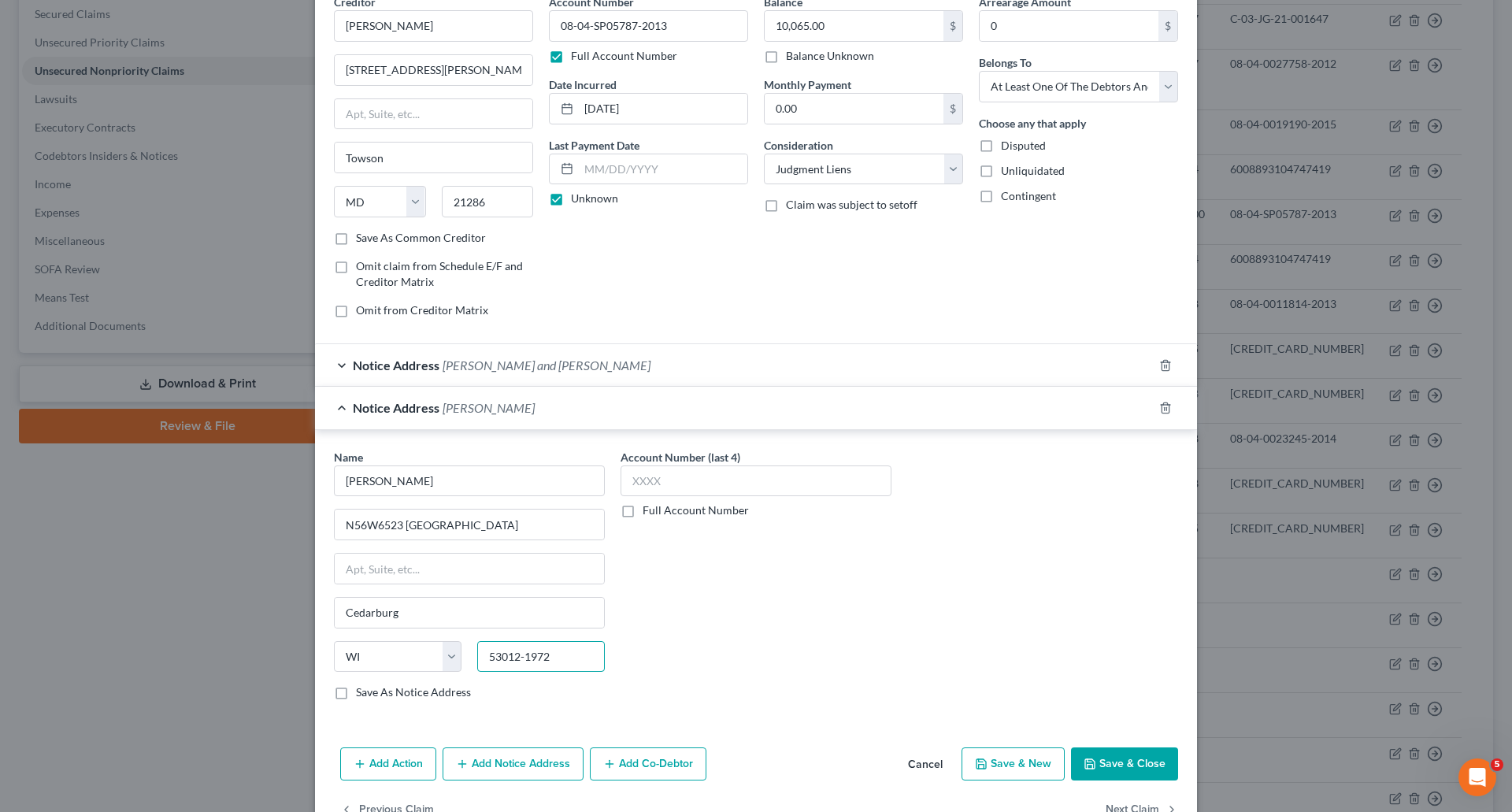
type input "53012-1972"
click at [356, 696] on label "Save As Notice Address" at bounding box center [413, 692] width 115 height 16
click at [362, 695] on input "Save As Notice Address" at bounding box center [367, 689] width 11 height 11
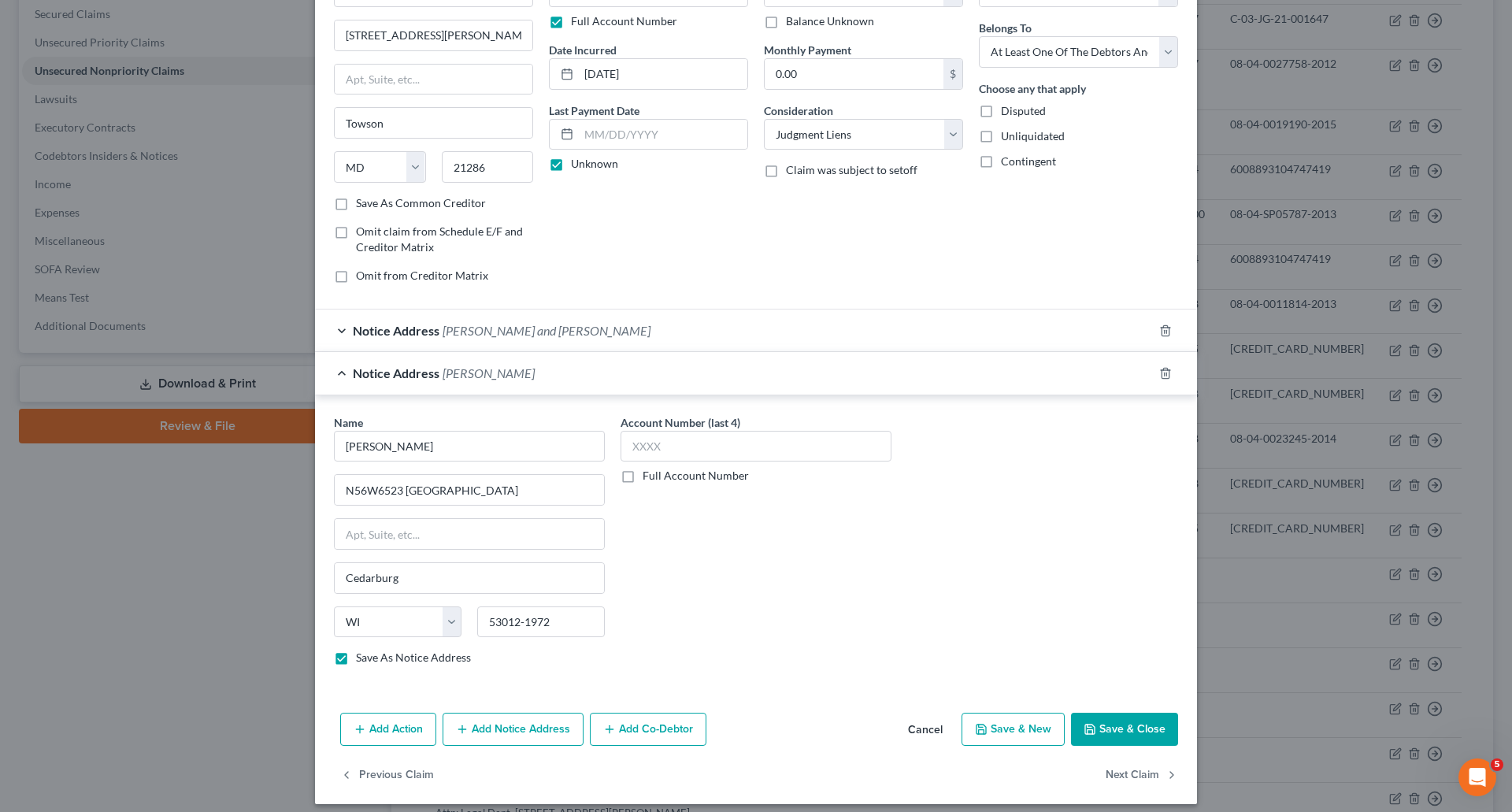
scroll to position [124, 0]
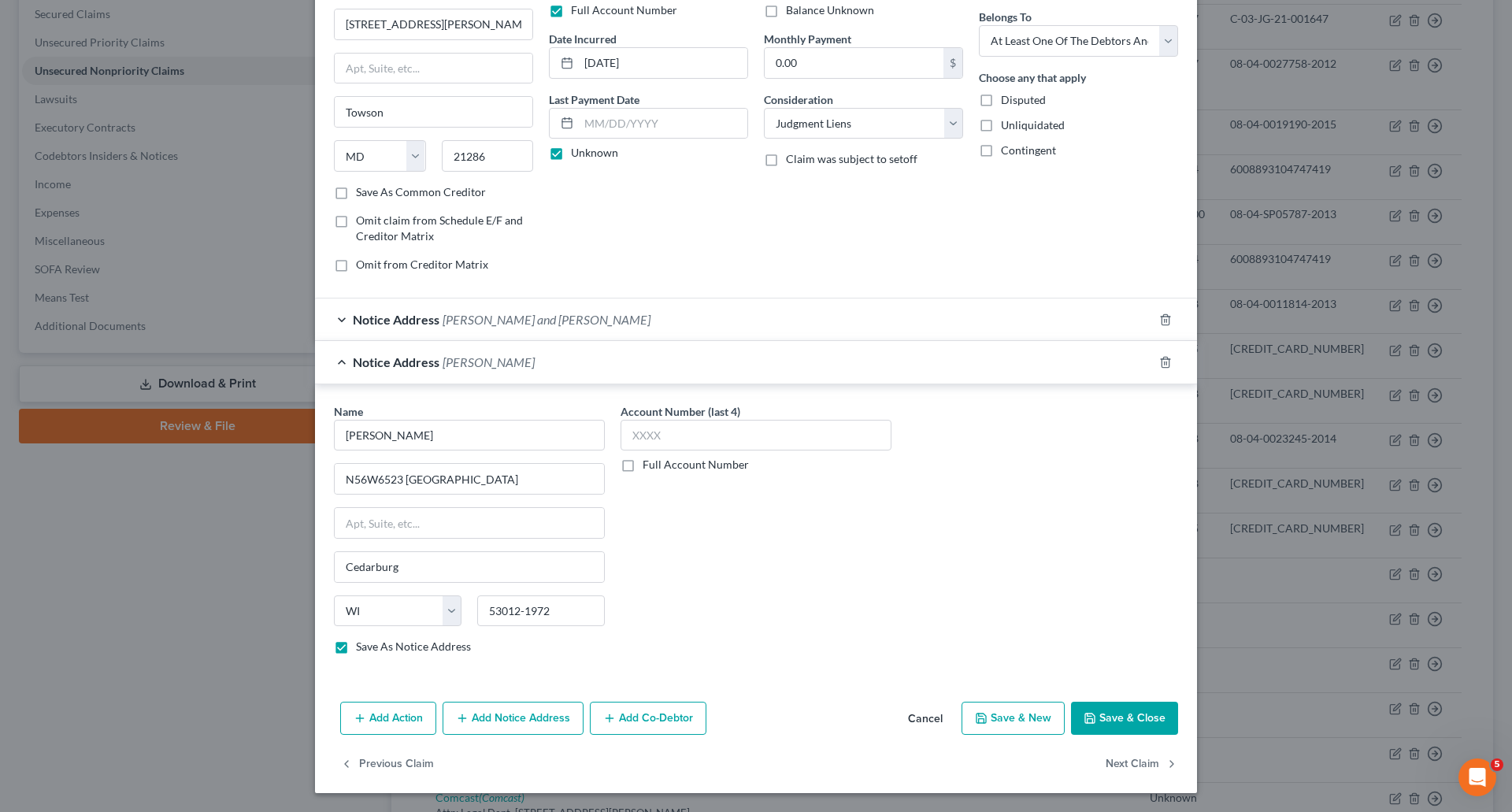
click at [1138, 720] on button "Save & Close" at bounding box center [1124, 718] width 107 height 33
checkbox input "false"
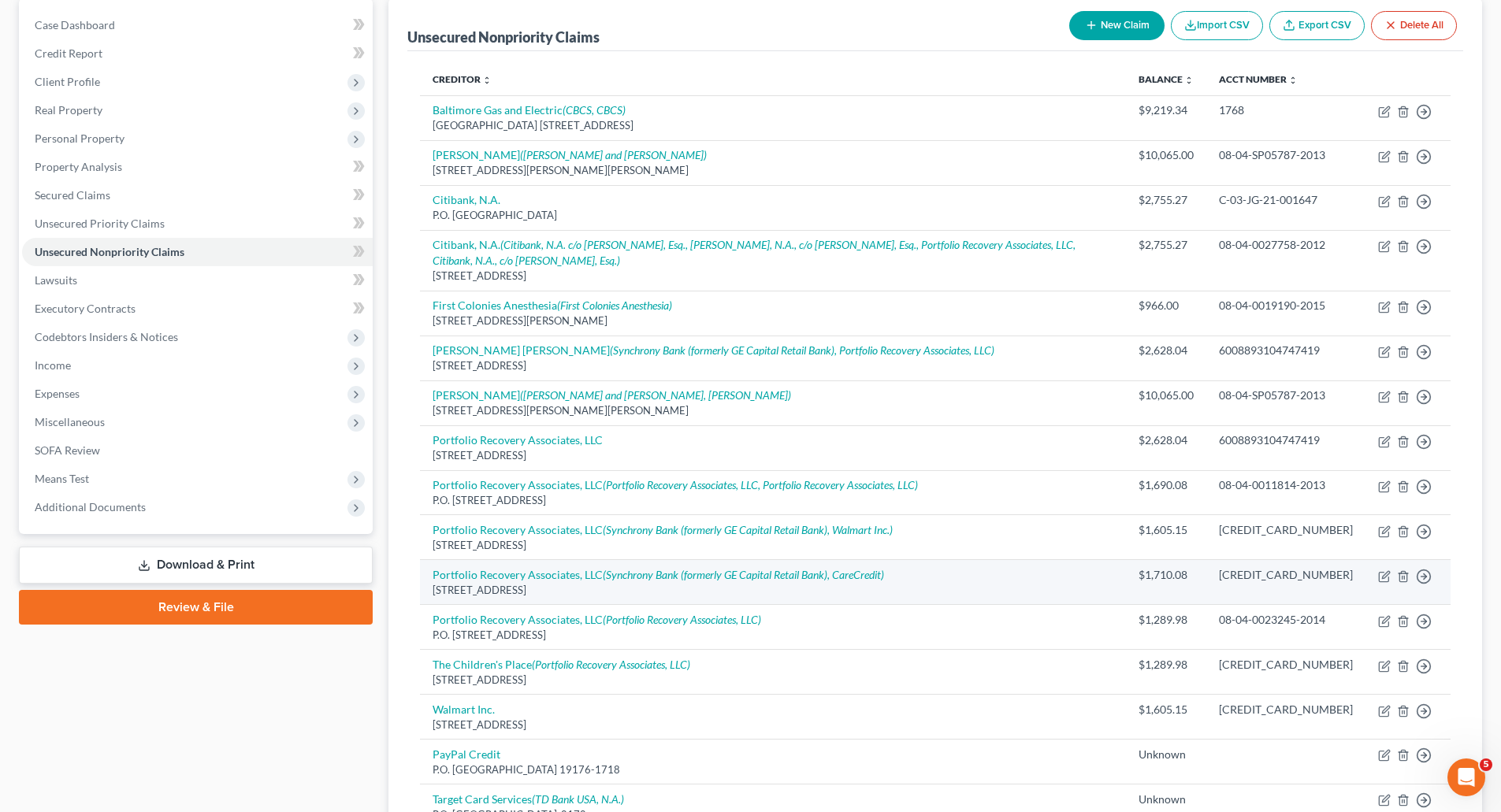
scroll to position [0, 0]
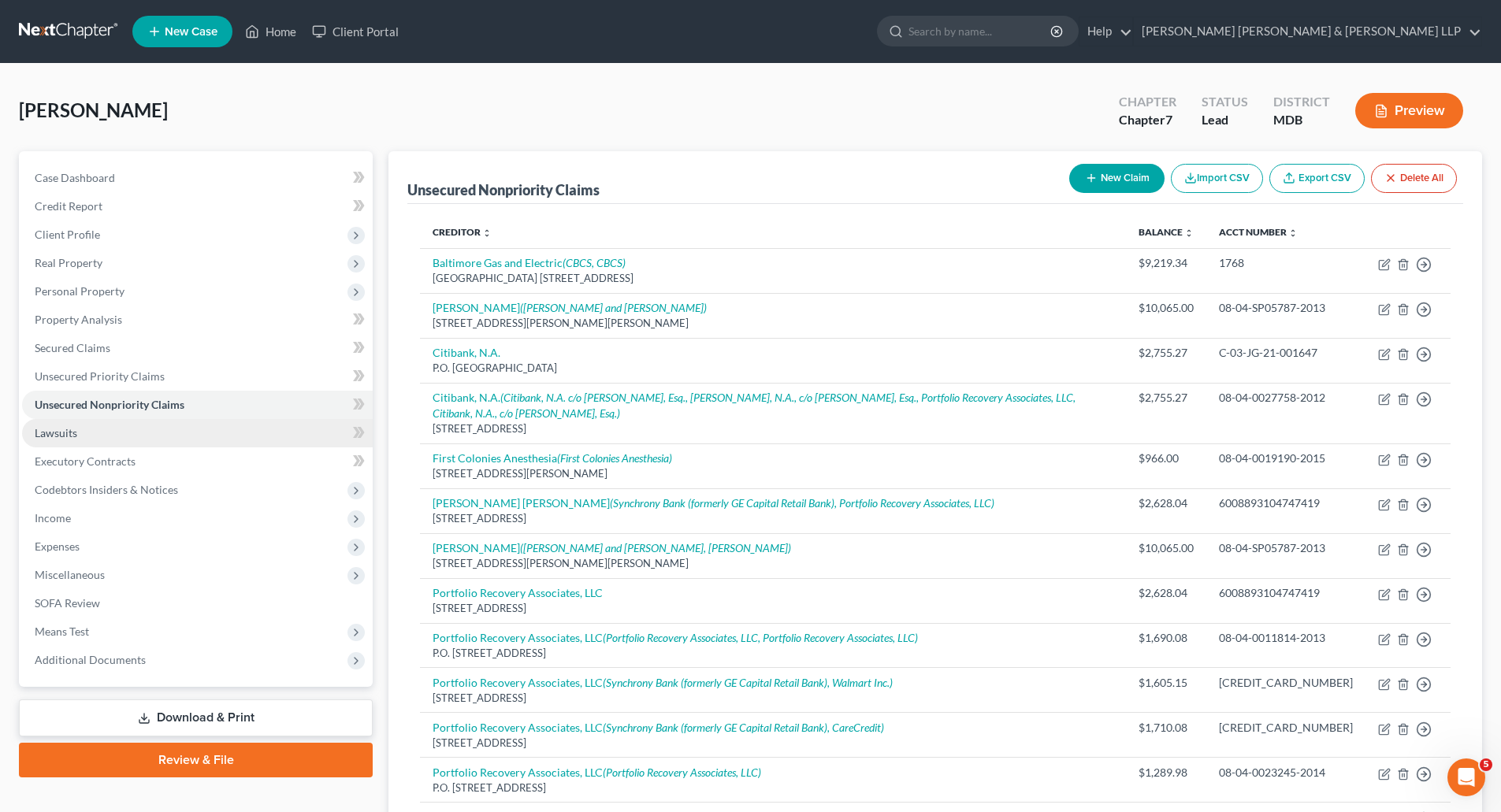
click at [77, 440] on link "Lawsuits" at bounding box center [197, 433] width 350 height 29
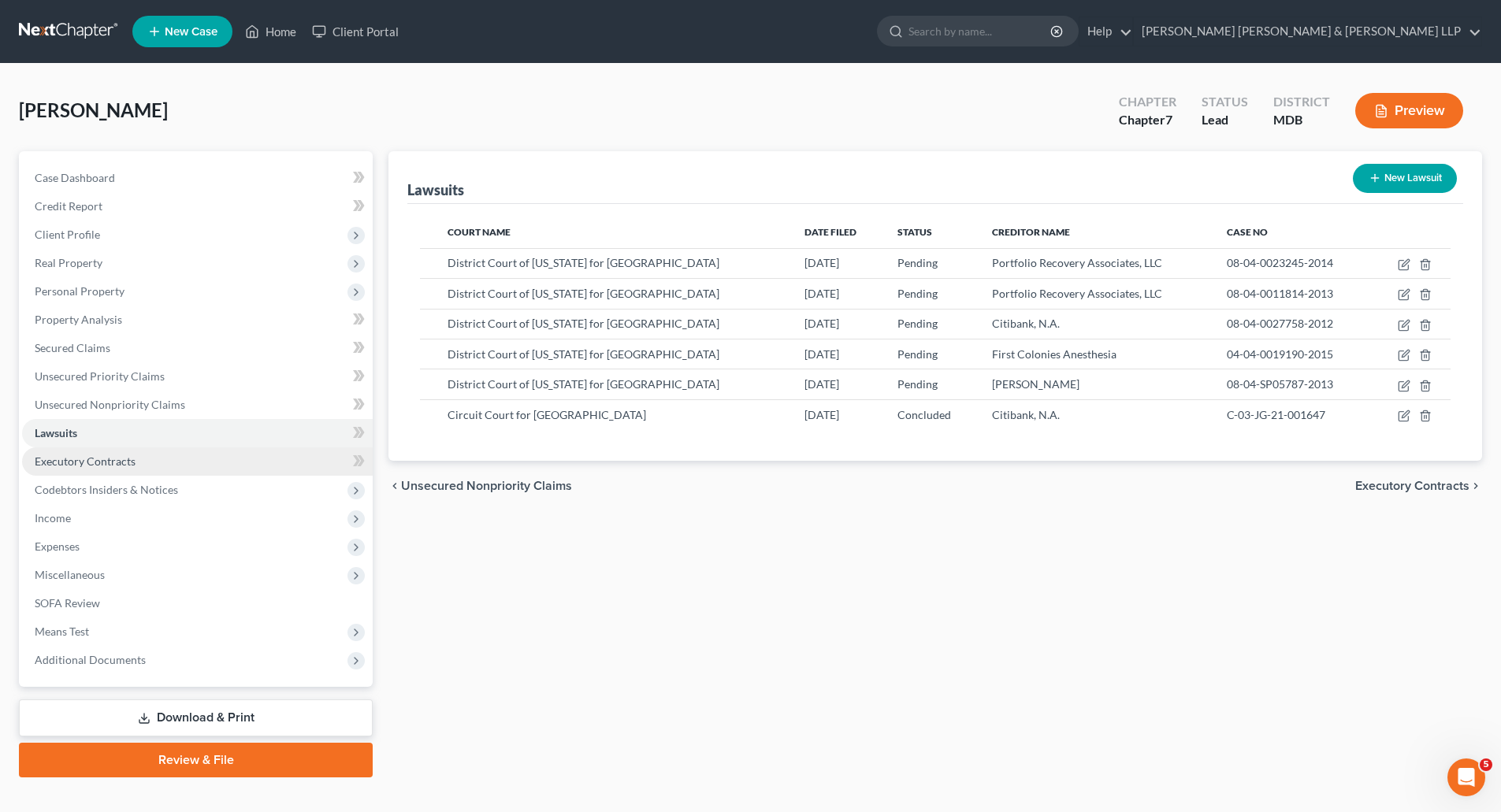
click at [74, 464] on span "Executory Contracts" at bounding box center [84, 461] width 101 height 13
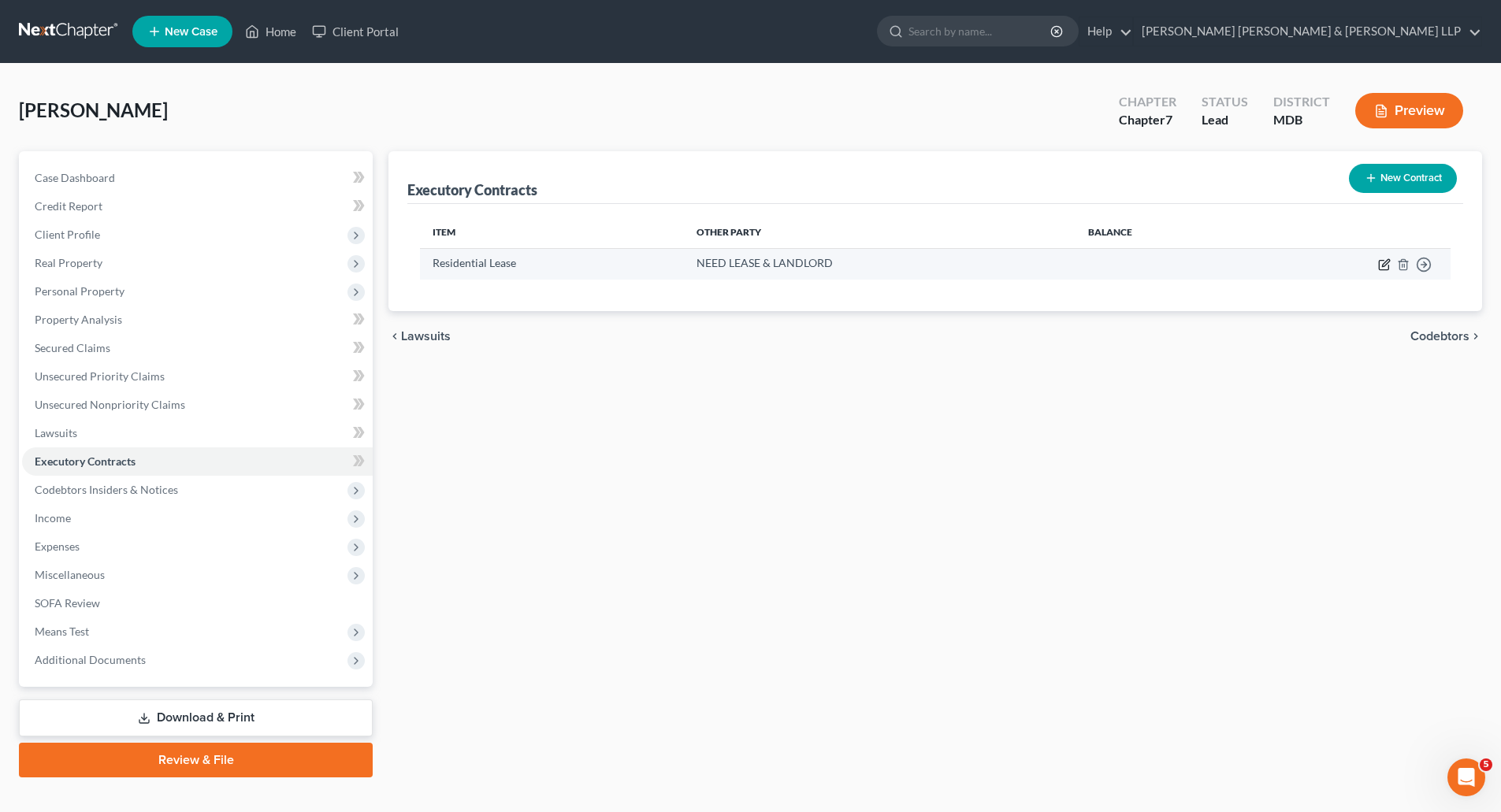
click at [1378, 264] on icon "button" at bounding box center [1384, 264] width 12 height 12
select select "3"
select select "0"
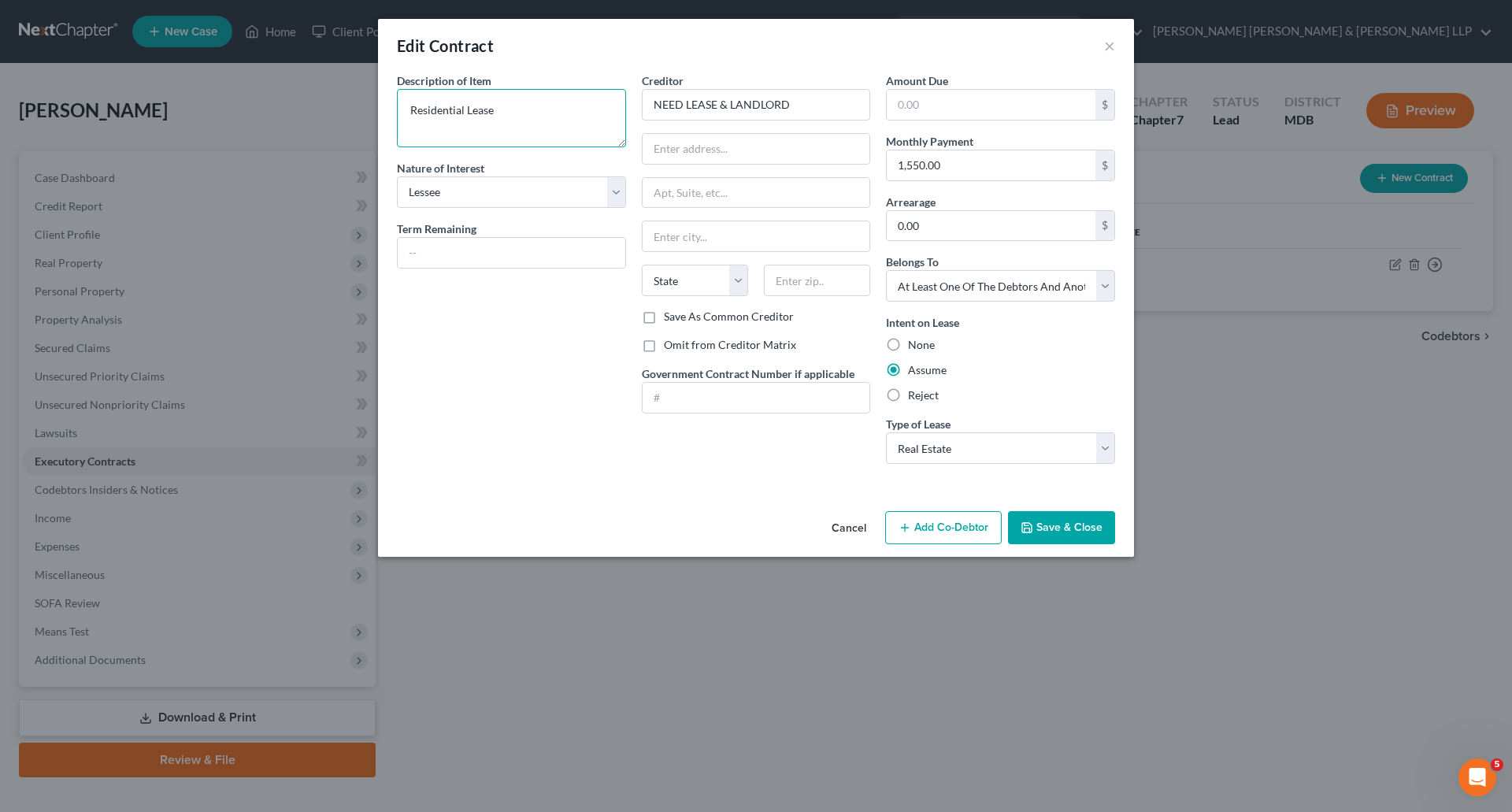
click at [525, 117] on textarea "Residential Lease" at bounding box center [511, 118] width 229 height 58
type textarea "Residential Lease Agreement"
click at [473, 255] on input "text" at bounding box center [511, 253] width 227 height 30
drag, startPoint x: 802, startPoint y: 102, endPoint x: 507, endPoint y: 91, distance: 295.2
click at [507, 91] on div "Description of non-residential real property * Description of Item * Residentia…" at bounding box center [755, 275] width 734 height 404
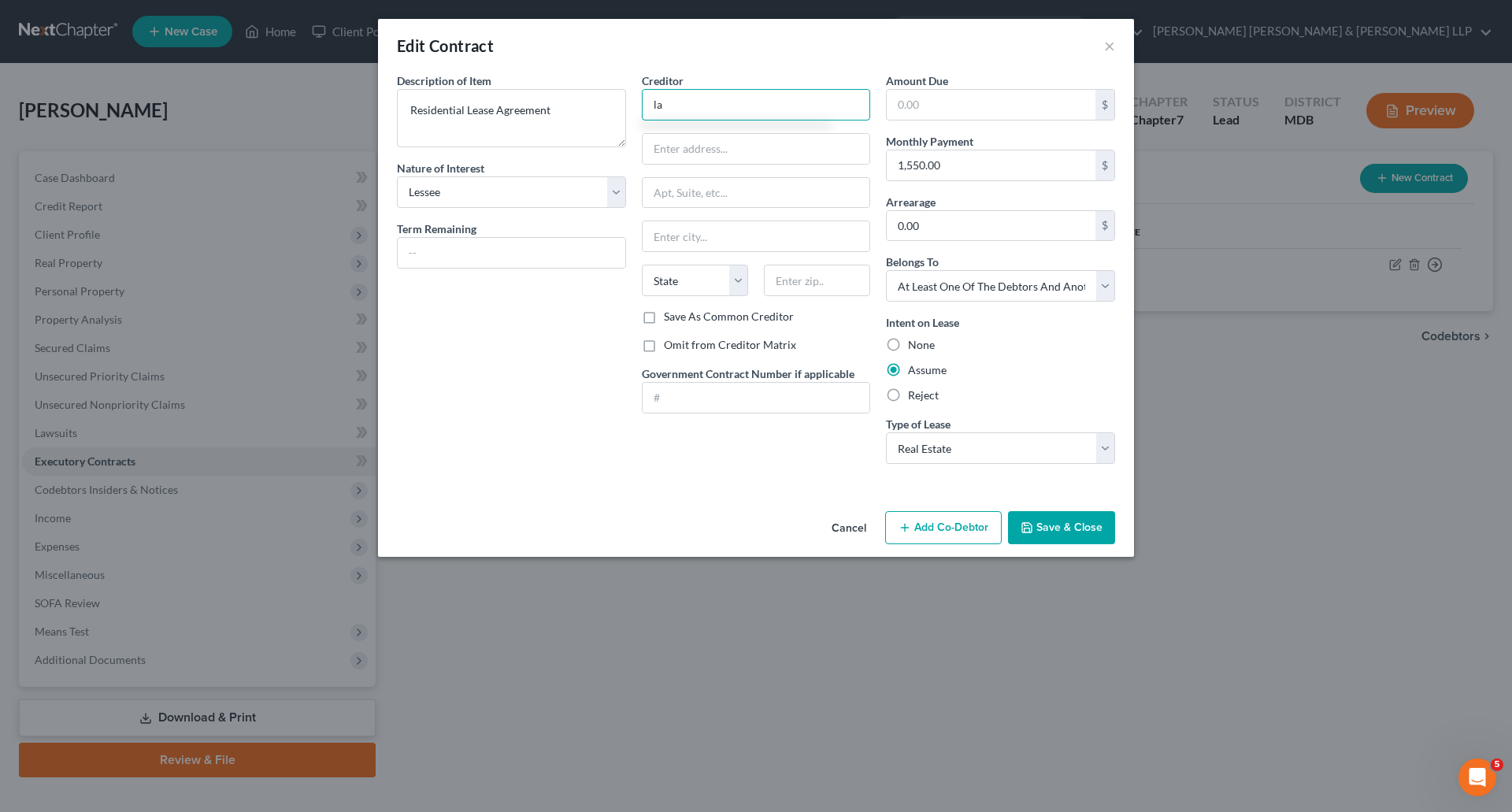
type input "l"
type input "[PERSON_NAME]"
click at [731, 152] on input "text" at bounding box center [756, 149] width 227 height 30
type input "10 [PERSON_NAME]."
type input "Middle River"
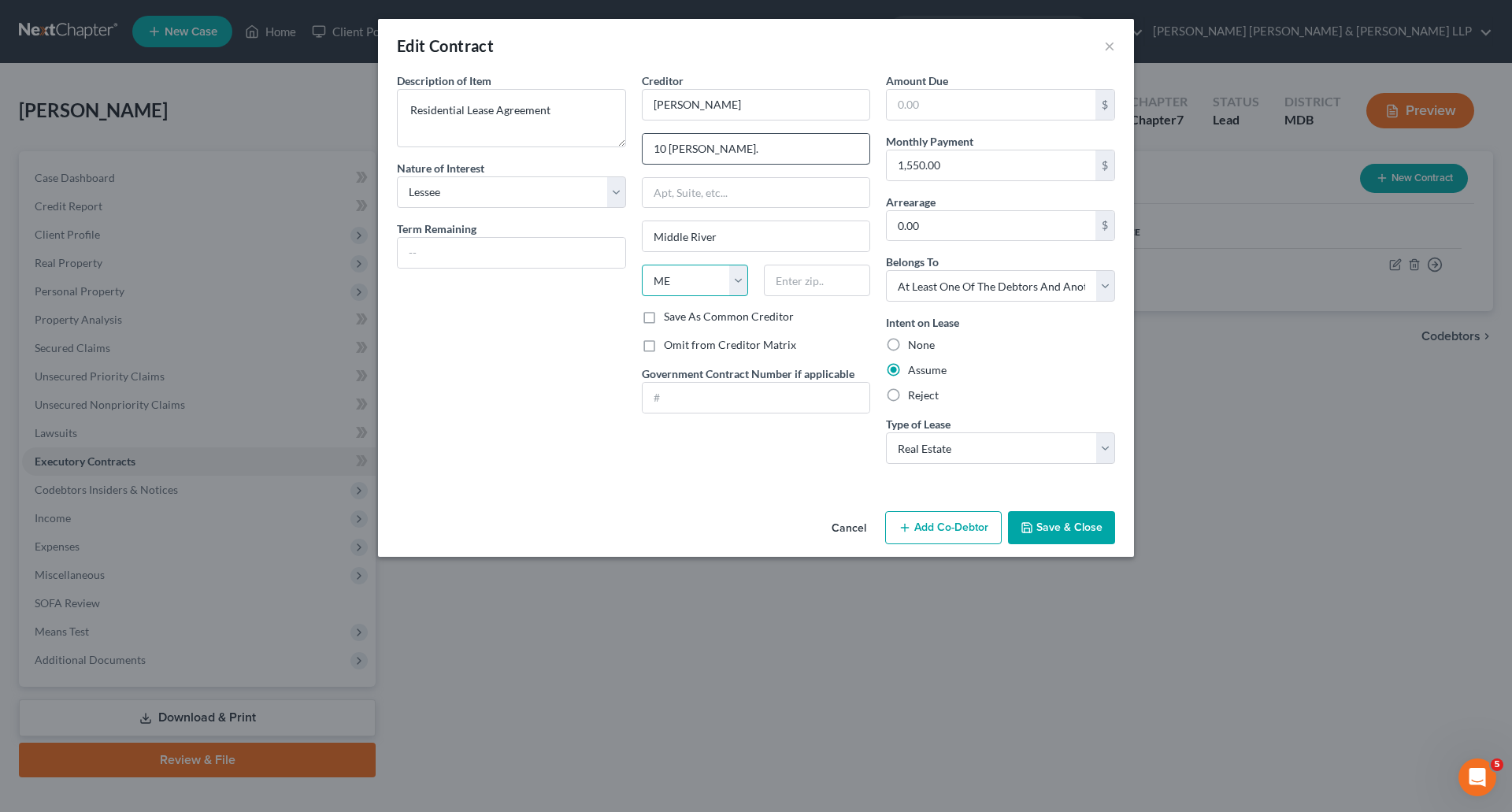
select select "21"
type input "21220"
click at [1018, 290] on select "Select Debtor 1 Only Debtor 2 Only Debtor 1 And Debtor 2 Only At Least One Of T…" at bounding box center [1001, 286] width 229 height 31
select select "0"
click at [886, 270] on select "Select Debtor 1 Only Debtor 2 Only Debtor 1 And Debtor 2 Only At Least One Of T…" at bounding box center [1001, 286] width 229 height 31
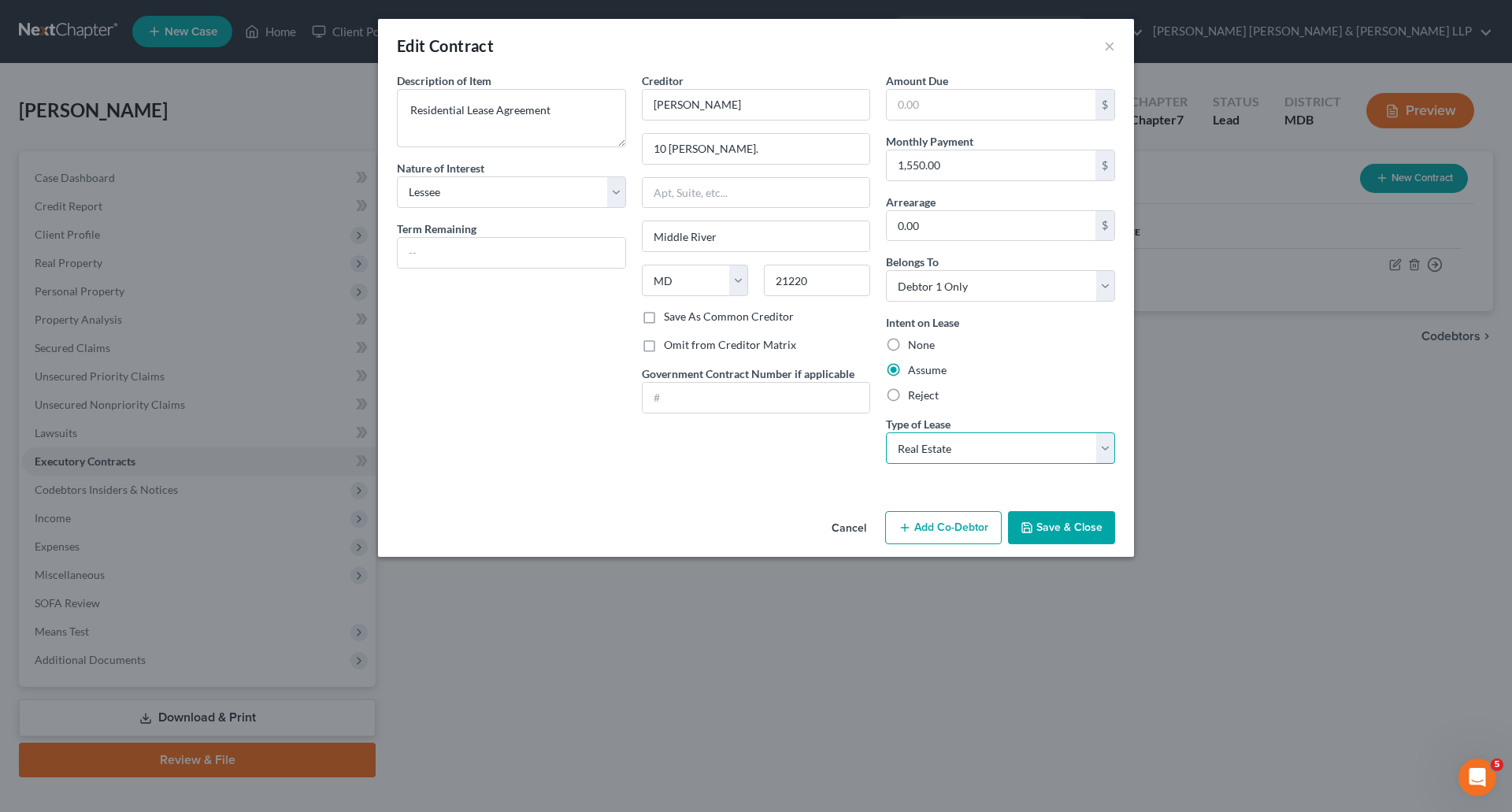
click at [987, 453] on select "Select Real Estate Car Other" at bounding box center [1001, 448] width 229 height 31
click at [664, 343] on label "Omit from Creditor Matrix" at bounding box center [730, 345] width 133 height 16
click at [670, 343] on input "Omit from Creditor Matrix" at bounding box center [675, 342] width 11 height 11
checkbox input "true"
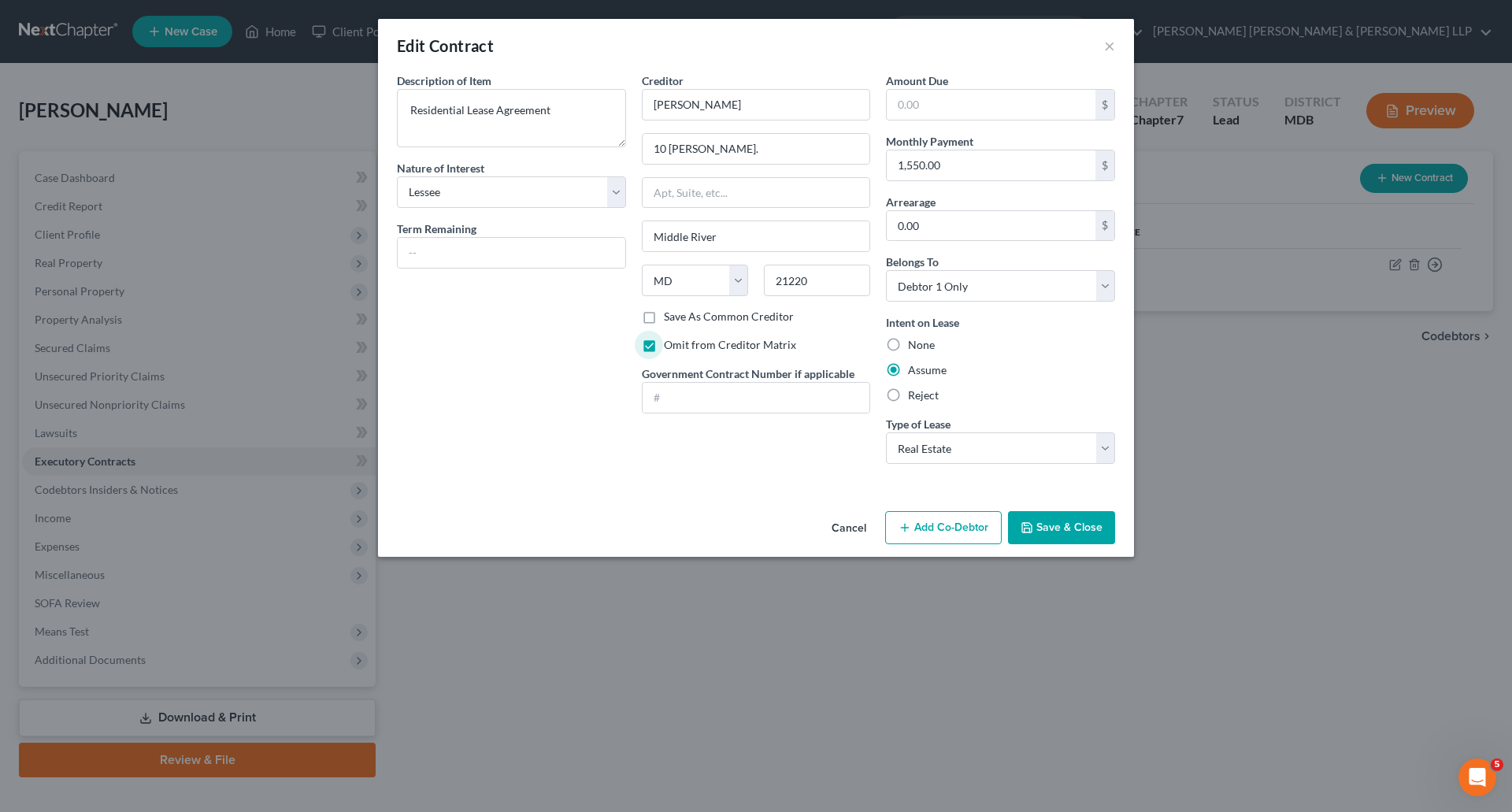
click at [787, 486] on div "Description of non-residential real property * Description of Item * Residentia…" at bounding box center [756, 289] width 756 height 432
drag, startPoint x: 1060, startPoint y: 522, endPoint x: 1049, endPoint y: 517, distance: 12.1
click at [1060, 522] on button "Save & Close" at bounding box center [1061, 528] width 107 height 33
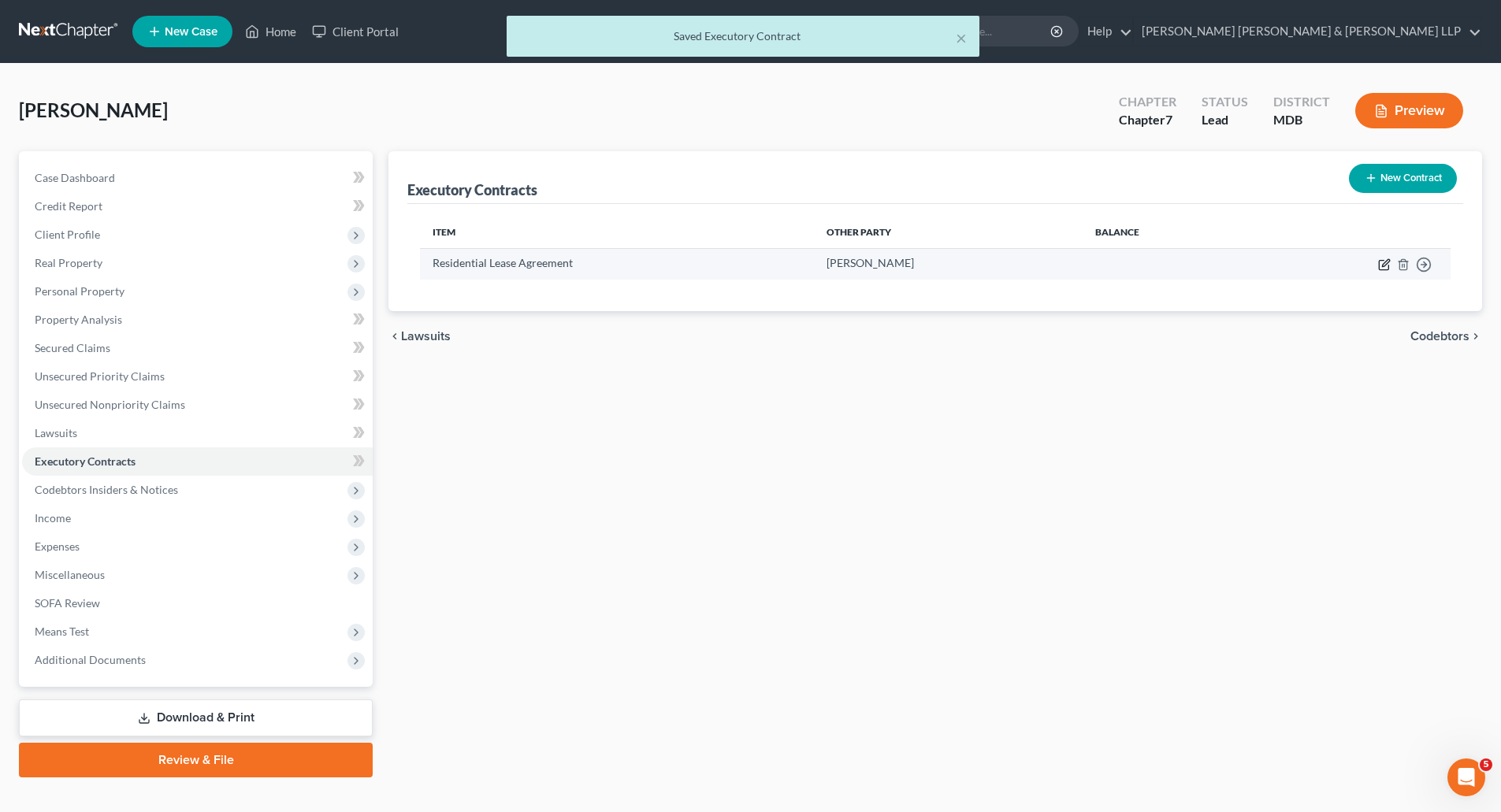
click at [1388, 265] on icon "button" at bounding box center [1384, 264] width 12 height 12
select select "3"
select select "21"
select select "0"
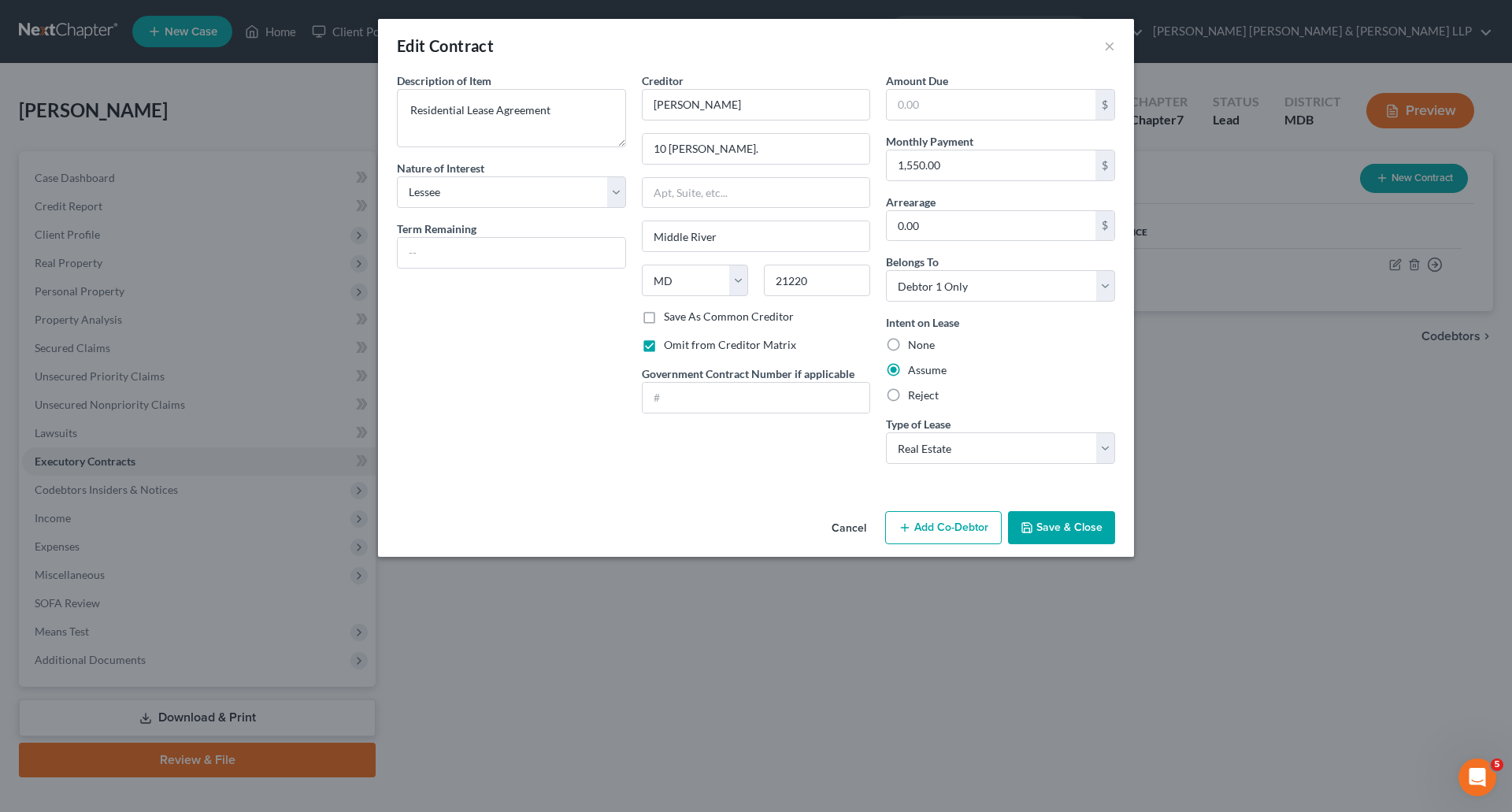
click at [1078, 524] on button "Save & Close" at bounding box center [1061, 528] width 107 height 33
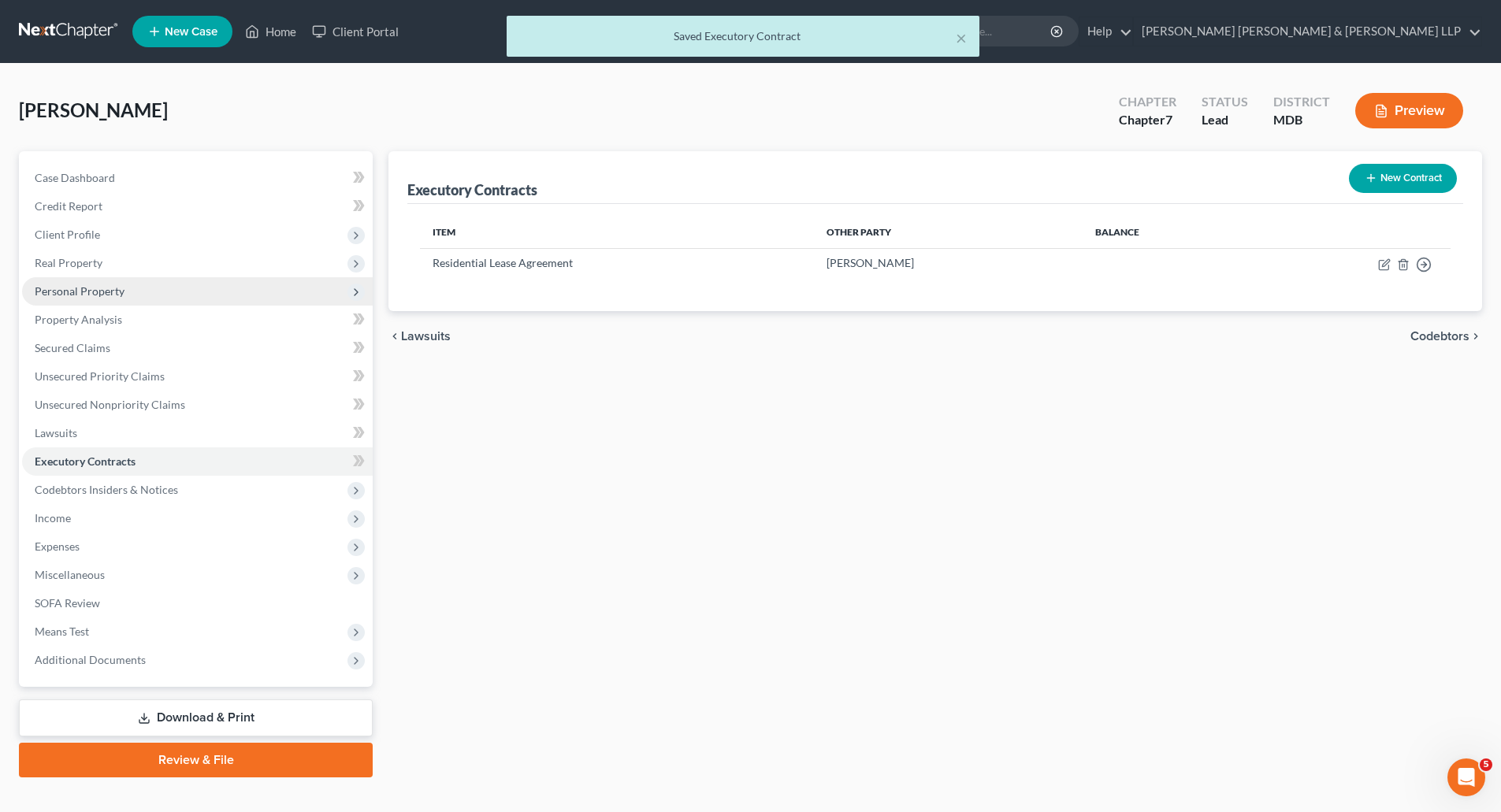
click at [74, 286] on span "Personal Property" at bounding box center [79, 291] width 90 height 13
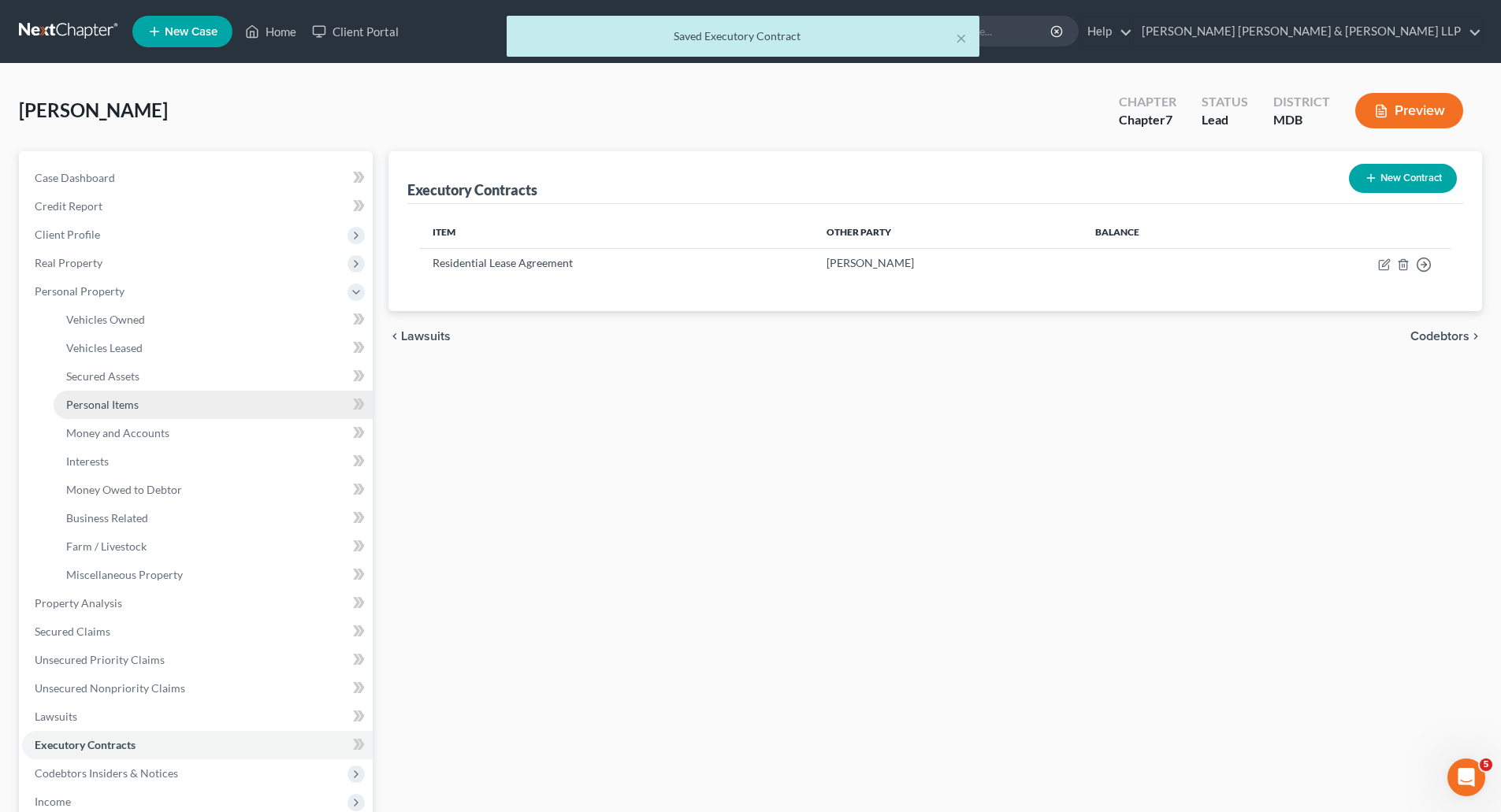
click at [137, 404] on span "Personal Items" at bounding box center [102, 404] width 73 height 13
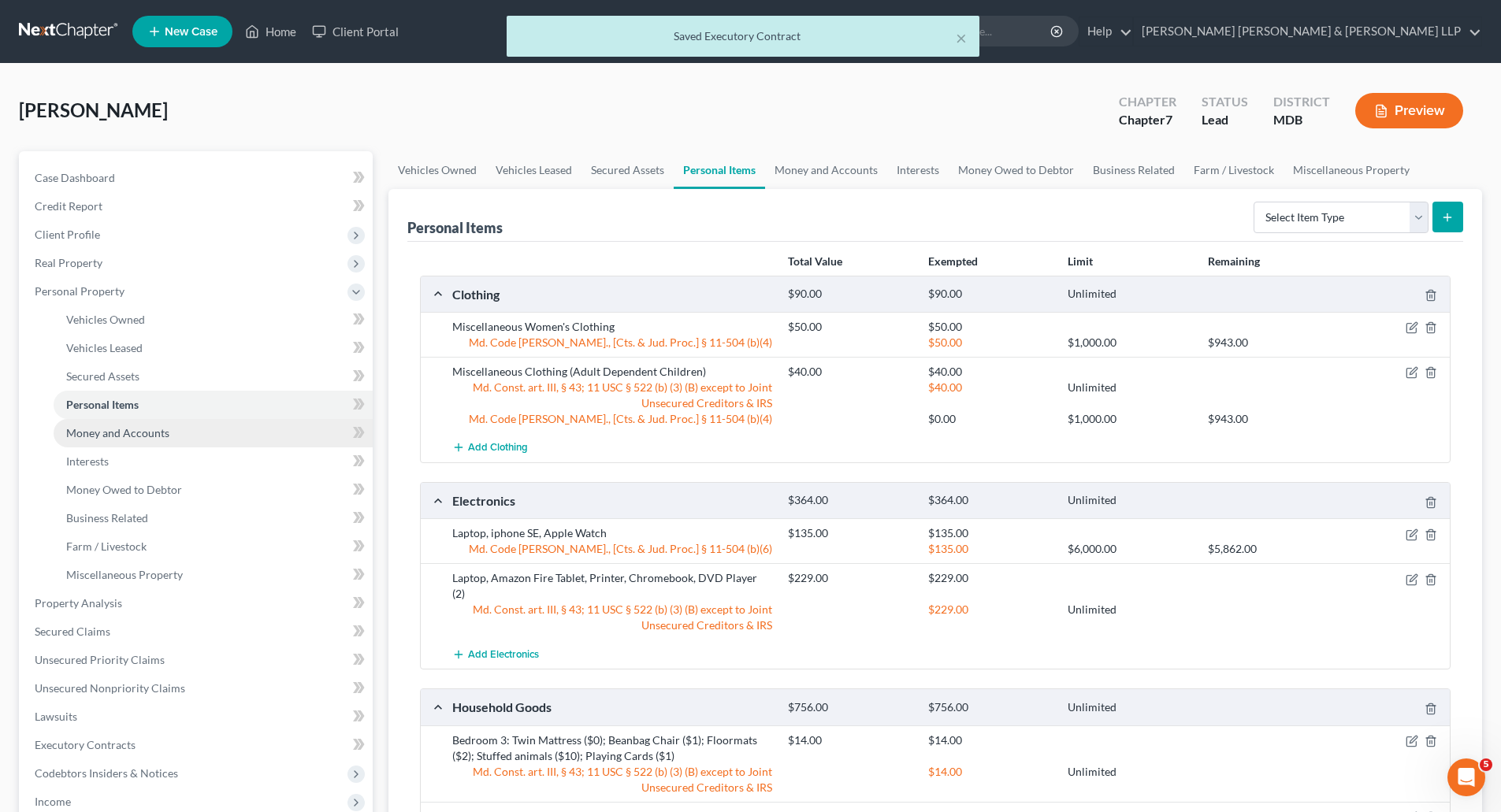
click at [179, 425] on link "Money and Accounts" at bounding box center [213, 433] width 319 height 29
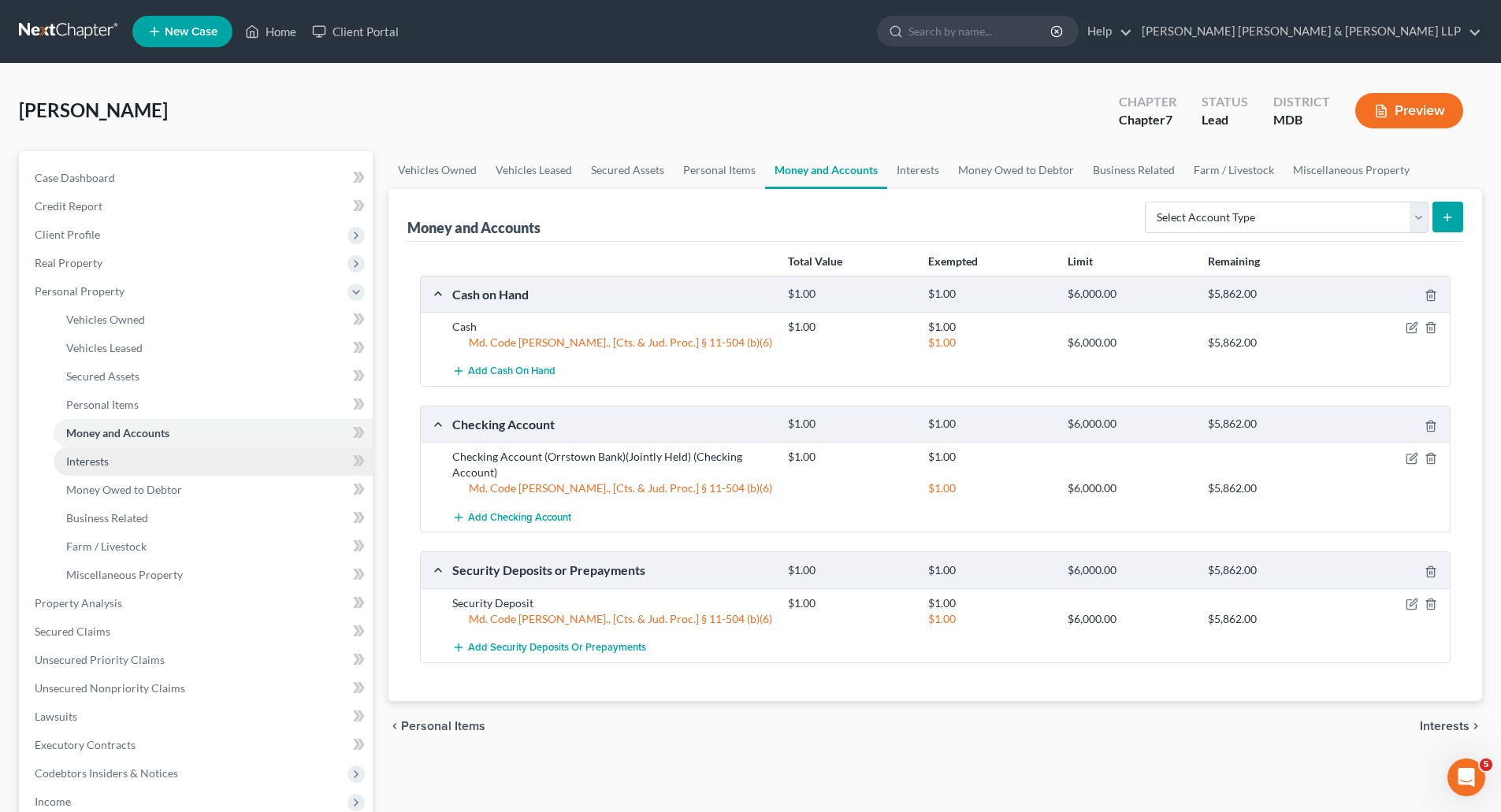
click at [172, 471] on link "Interests" at bounding box center [213, 462] width 319 height 29
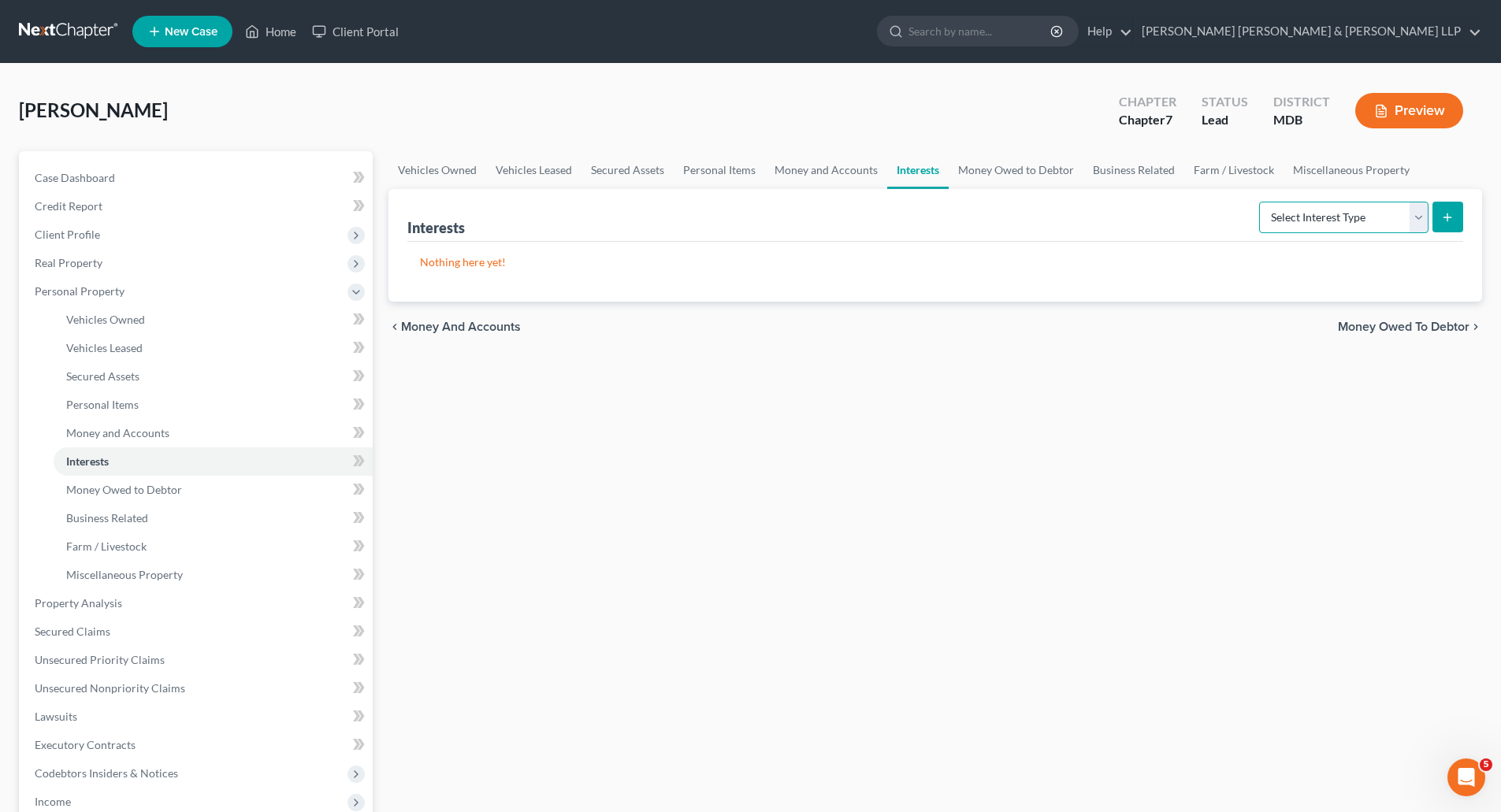
click at [1392, 208] on select "Select Interest Type 401K Annuity Bond Education IRA Government Bond Government…" at bounding box center [1344, 217] width 170 height 31
drag, startPoint x: 141, startPoint y: 433, endPoint x: 331, endPoint y: 416, distance: 190.8
click at [141, 433] on span "Money and Accounts" at bounding box center [118, 433] width 103 height 13
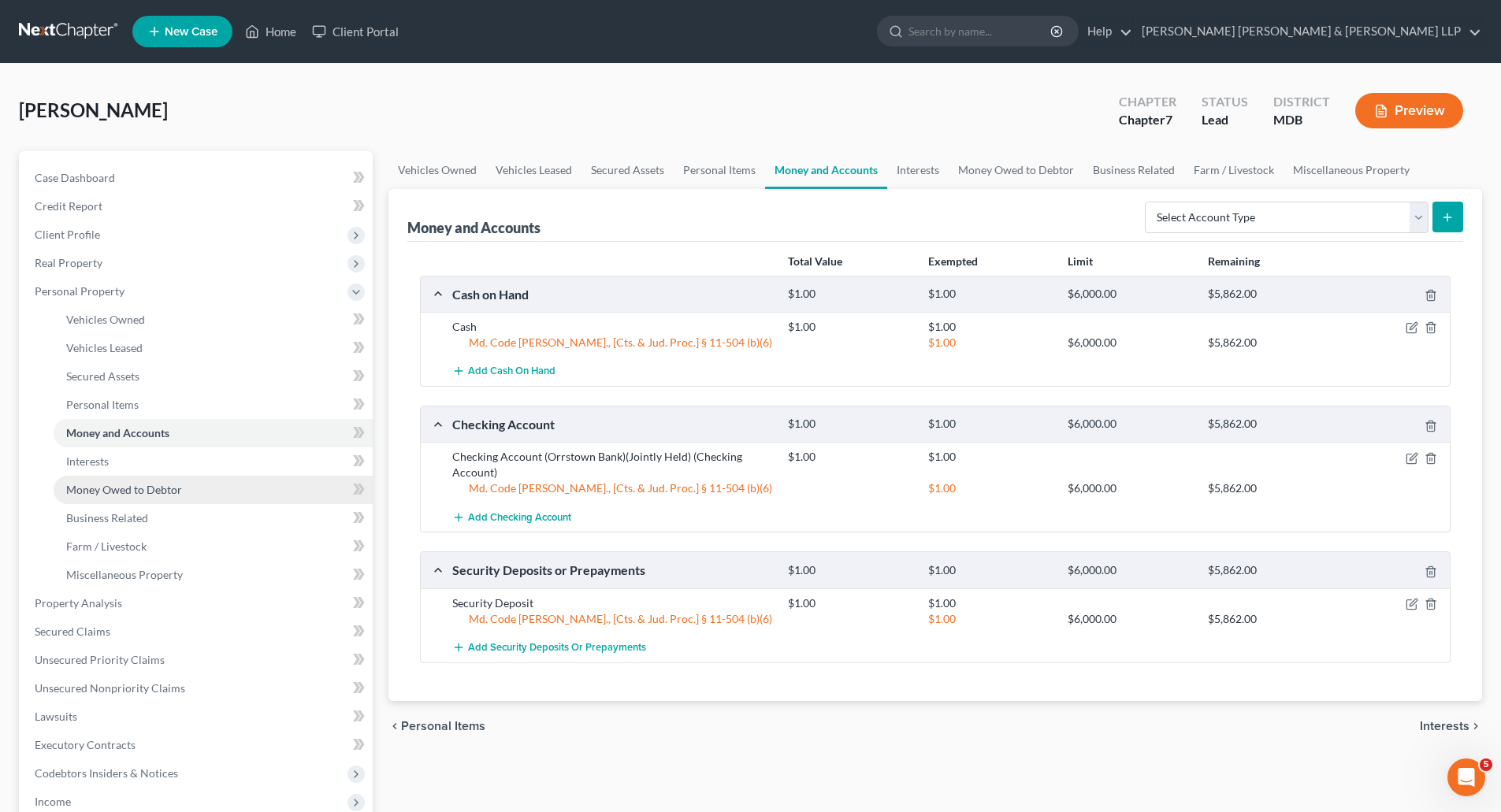
click at [166, 489] on span "Money Owed to Debtor" at bounding box center [124, 489] width 115 height 13
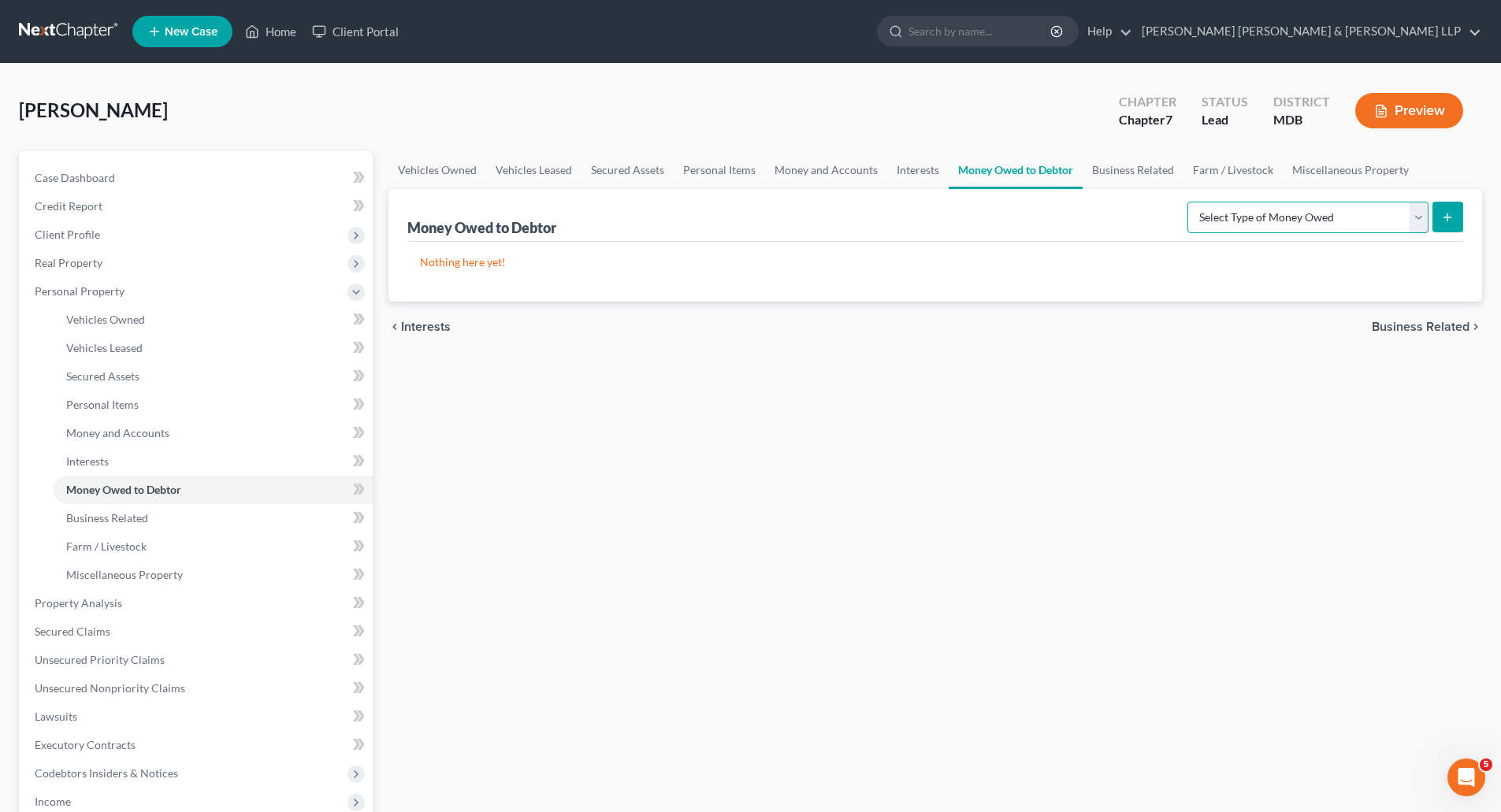
click at [1372, 219] on select "Select Type of Money Owed Accounts Receivable Alimony Child Support Claims Agai…" at bounding box center [1308, 217] width 241 height 31
drag, startPoint x: 106, startPoint y: 432, endPoint x: 205, endPoint y: 432, distance: 99.0
click at [106, 432] on span "Money and Accounts" at bounding box center [118, 433] width 103 height 13
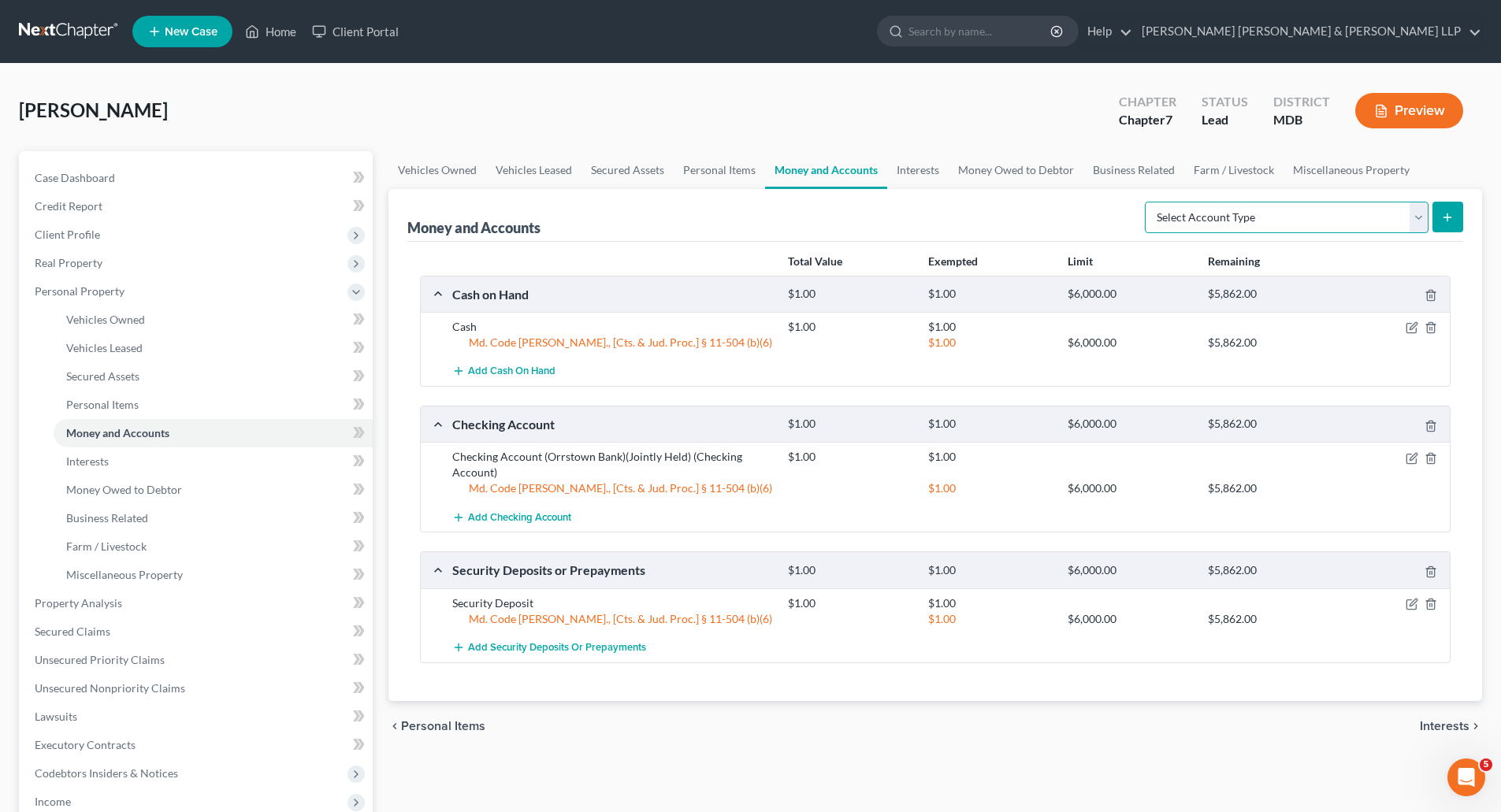
click at [1367, 214] on select "Select Account Type Brokerage Cash on Hand Certificates of Deposit Checking Acc…" at bounding box center [1286, 217] width 283 height 31
select select "security_deposits"
click at [1148, 201] on select "Select Account Type Brokerage Cash on Hand Certificates of Deposit Checking Acc…" at bounding box center [1286, 217] width 283 height 31
click at [1413, 606] on icon "button" at bounding box center [1412, 603] width 12 height 12
select select "3"
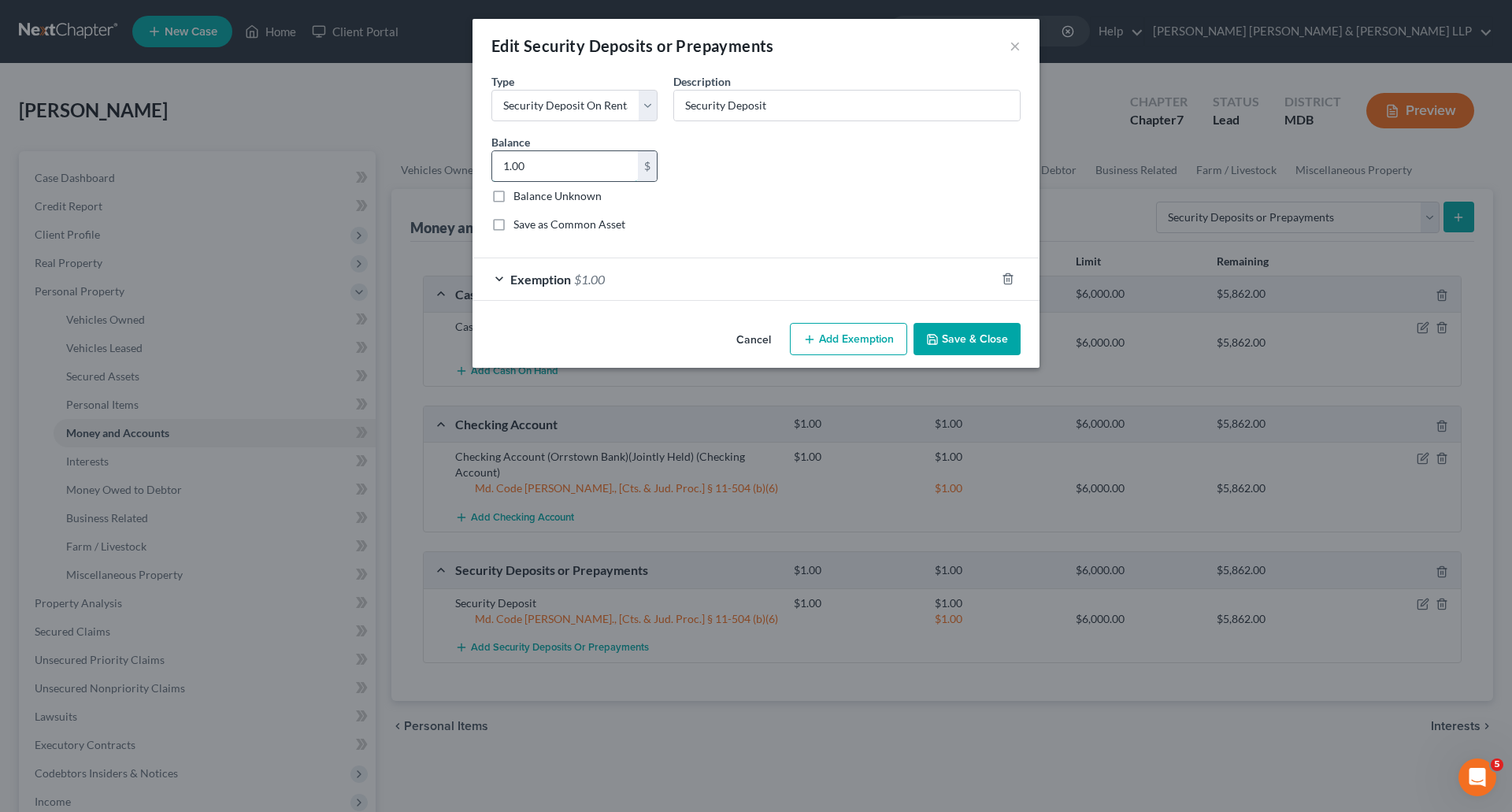
click at [599, 166] on input "1.00" at bounding box center [565, 166] width 146 height 30
type input "1,300.00"
click at [745, 215] on div "Common Asset Select Type Select Electric Gas Heating Oil Security Deposit On Re…" at bounding box center [756, 159] width 545 height 173
click at [793, 102] on input "Security Deposit" at bounding box center [847, 106] width 345 height 30
click at [900, 100] on input "Security Deposit to Landlord," at bounding box center [847, 106] width 345 height 30
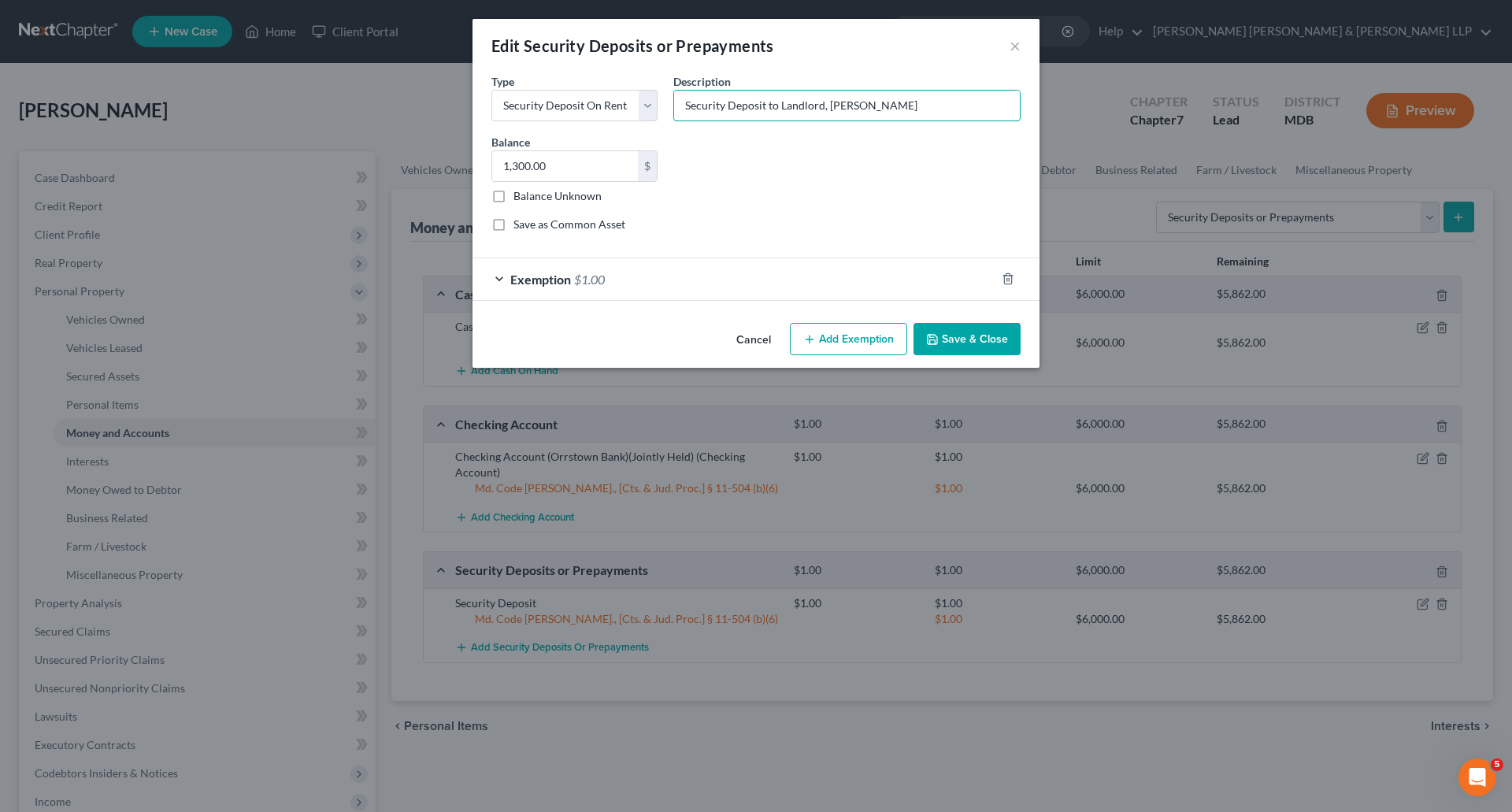
type input "Security Deposit to Landlord, [PERSON_NAME]"
click at [868, 132] on div "Common Asset Select Type Select Electric Gas Heating Oil Security Deposit On Re…" at bounding box center [756, 159] width 545 height 173
click at [585, 285] on span "$1.00" at bounding box center [590, 279] width 31 height 15
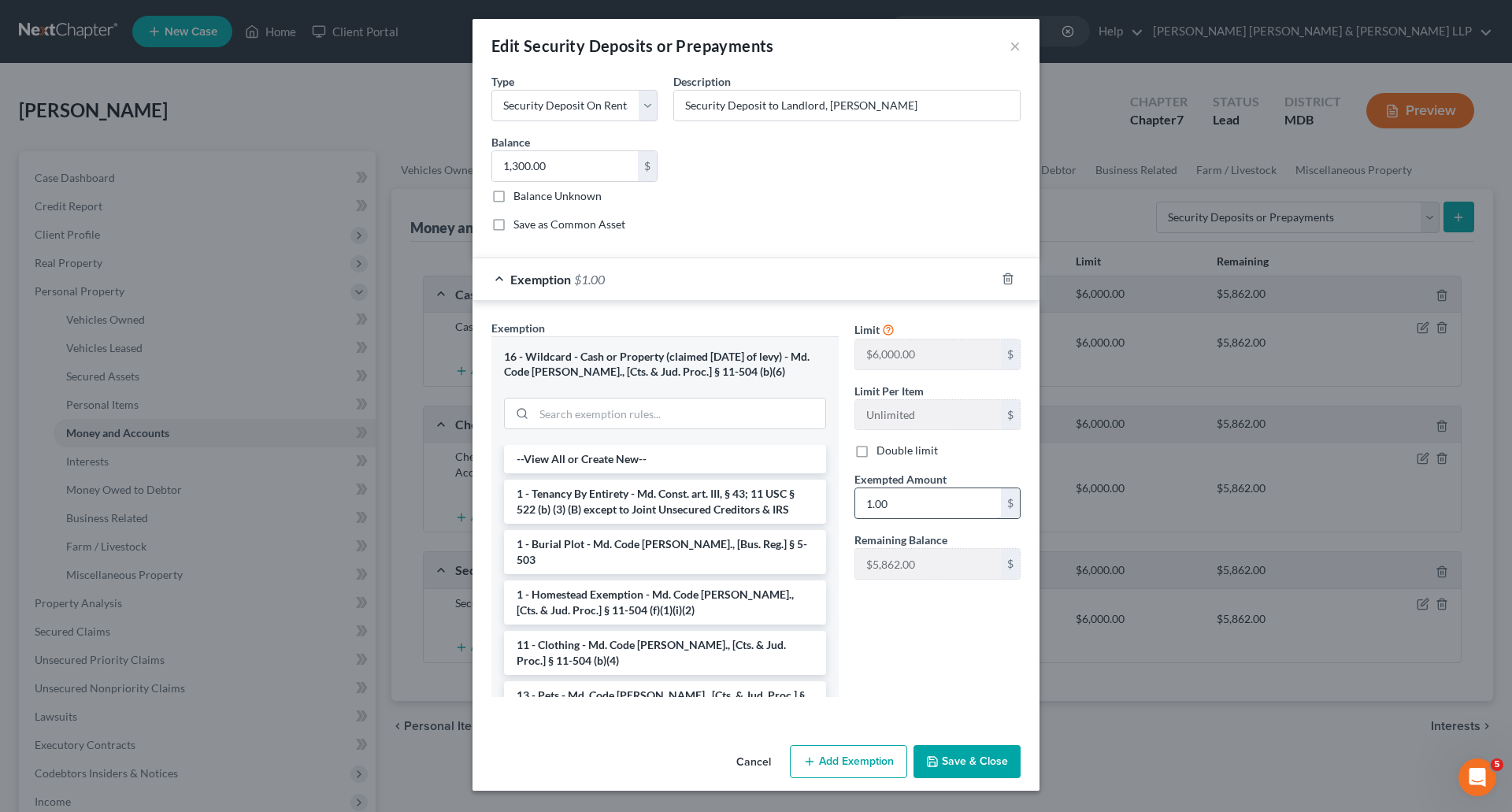
click at [910, 512] on input "1.00" at bounding box center [928, 503] width 146 height 30
type input "1,300.00"
click at [912, 621] on div "Limit $6,000.00 $ Limit Per Item Unlimited $ Double limit Exempted Amount * 1,3…" at bounding box center [938, 515] width 182 height 390
click at [973, 763] on button "Save & Close" at bounding box center [966, 761] width 107 height 33
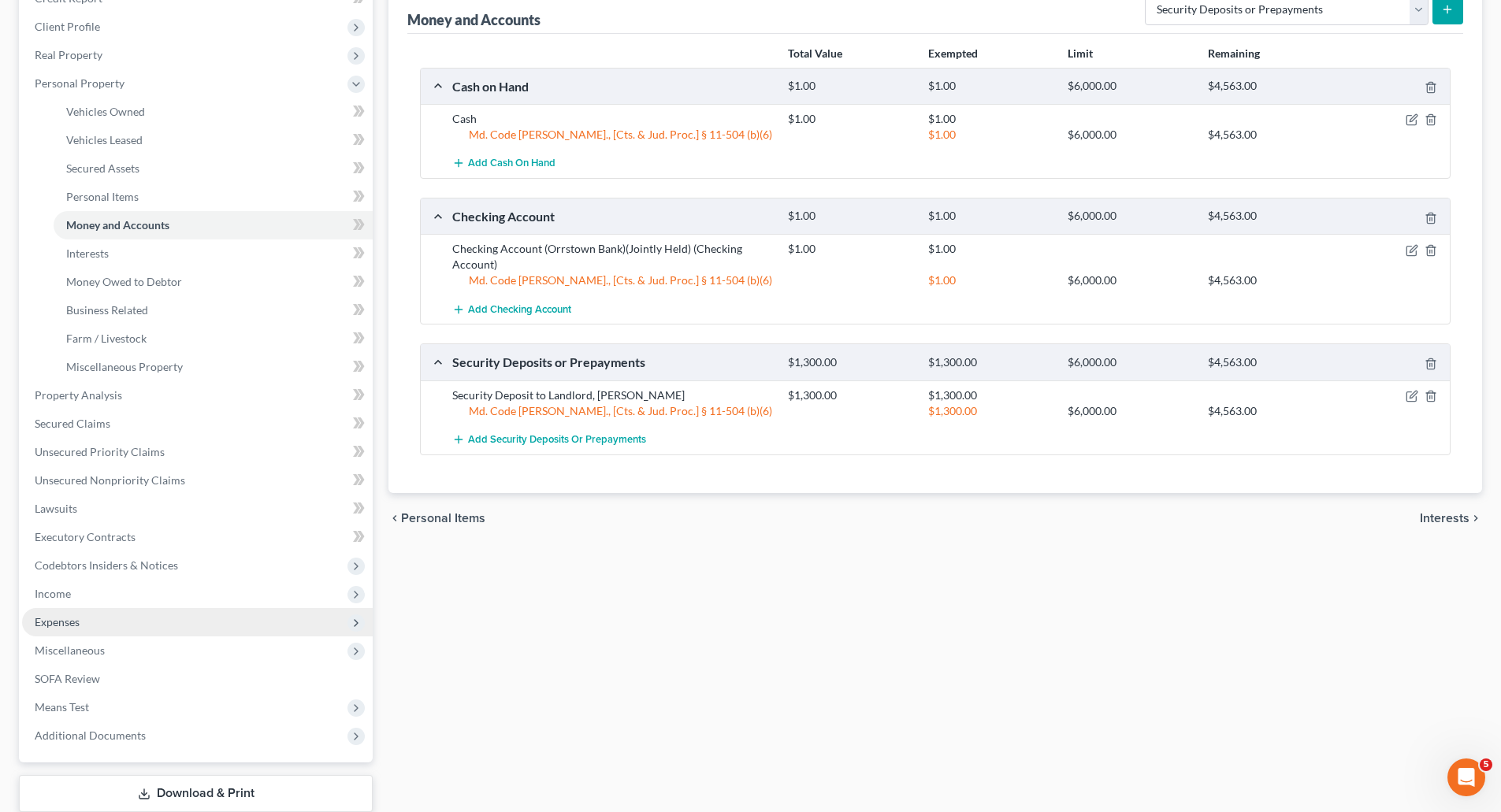
scroll to position [237, 0]
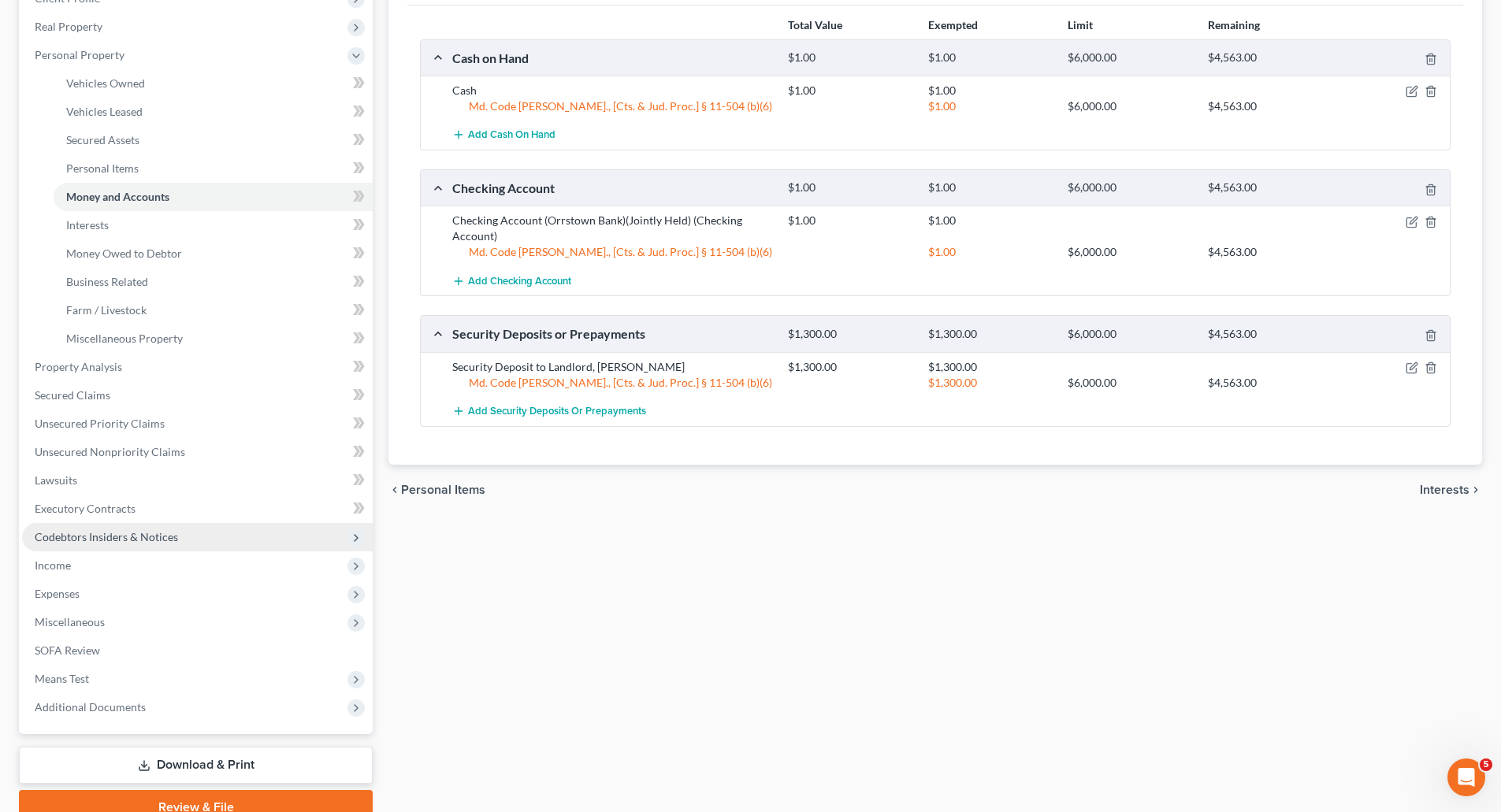
click at [83, 539] on span "Codebtors Insiders & Notices" at bounding box center [106, 537] width 143 height 13
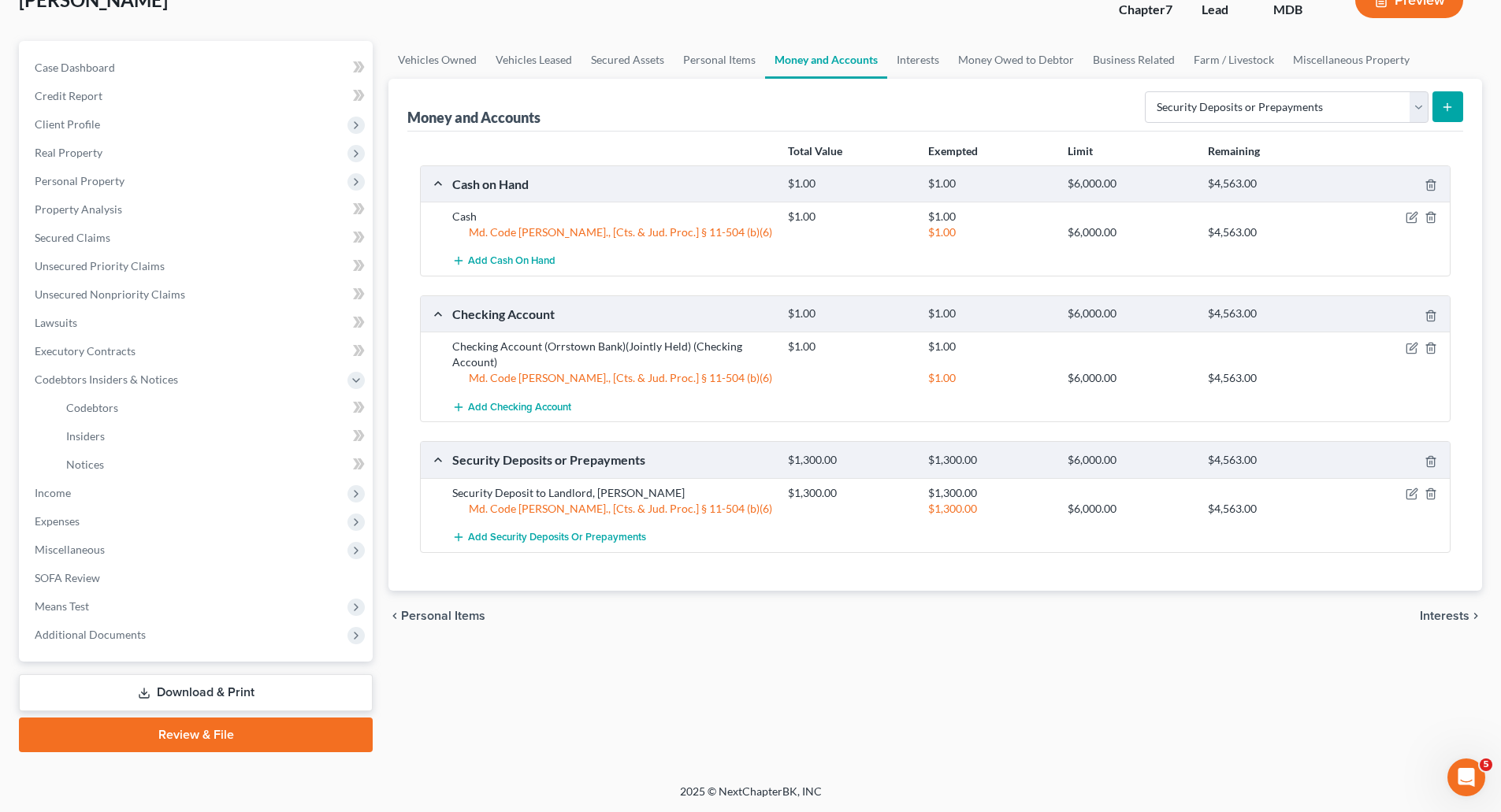
scroll to position [111, 0]
click at [91, 404] on span "Codebtors" at bounding box center [93, 408] width 52 height 13
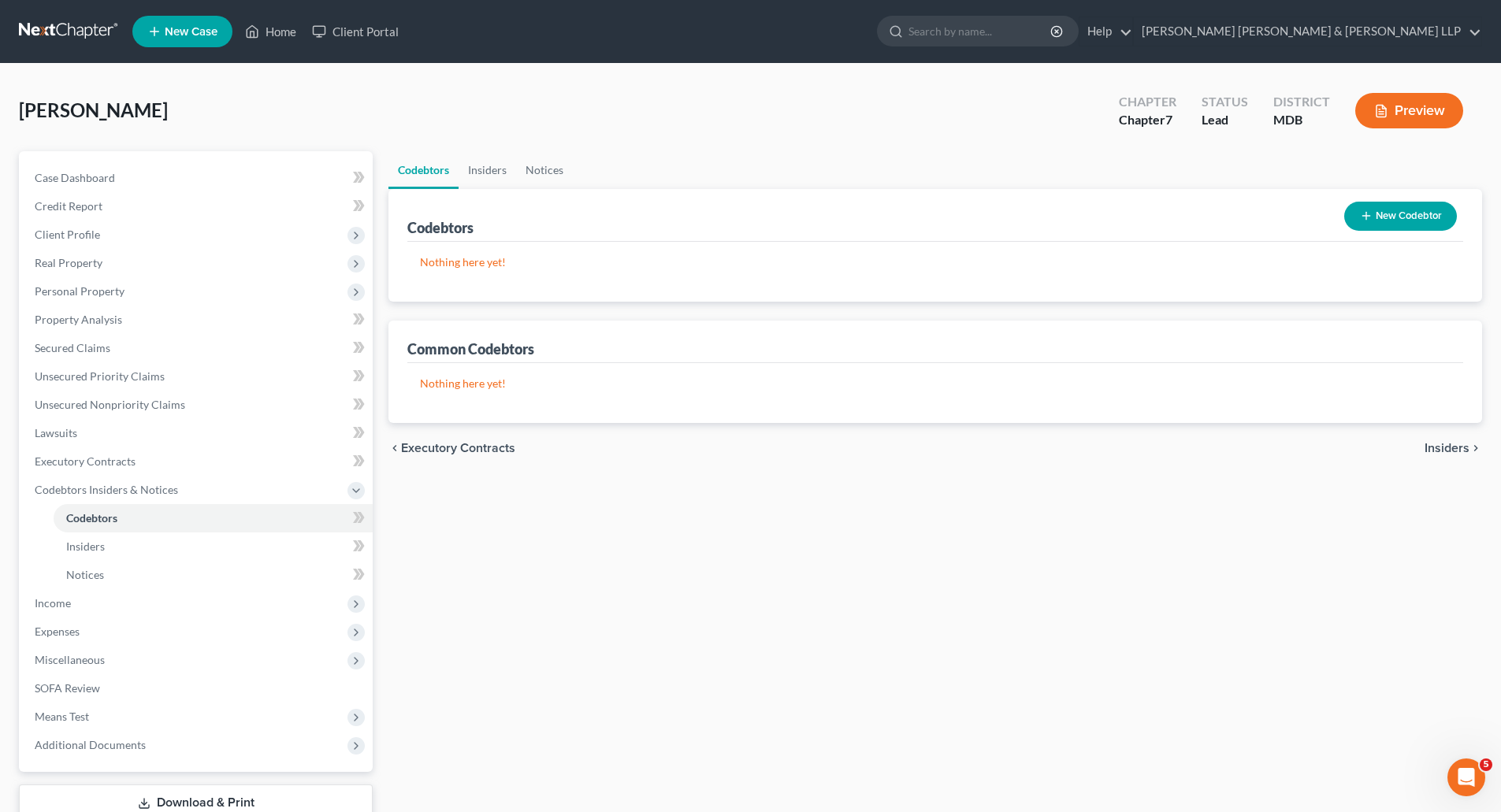
click at [1379, 218] on button "New Codebtor" at bounding box center [1401, 216] width 113 height 29
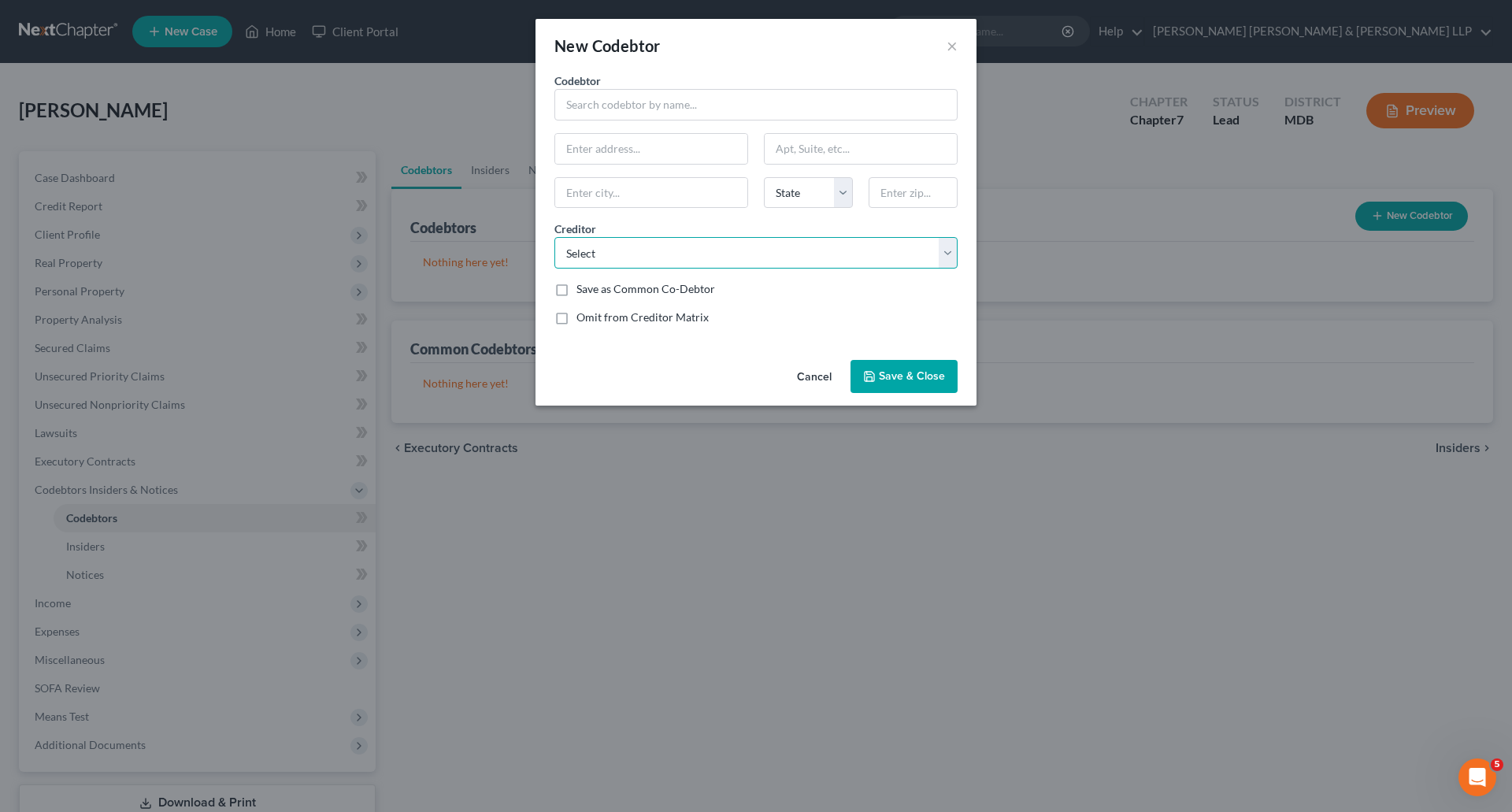
click at [686, 264] on select "Select Baltimore Gas and Electric Walmart Inc. Portfolio Recovery Associates, L…" at bounding box center [756, 253] width 403 height 31
select select "20"
click at [555, 237] on select "Select Baltimore Gas and Electric Walmart Inc. Portfolio Recovery Associates, L…" at bounding box center [756, 253] width 403 height 31
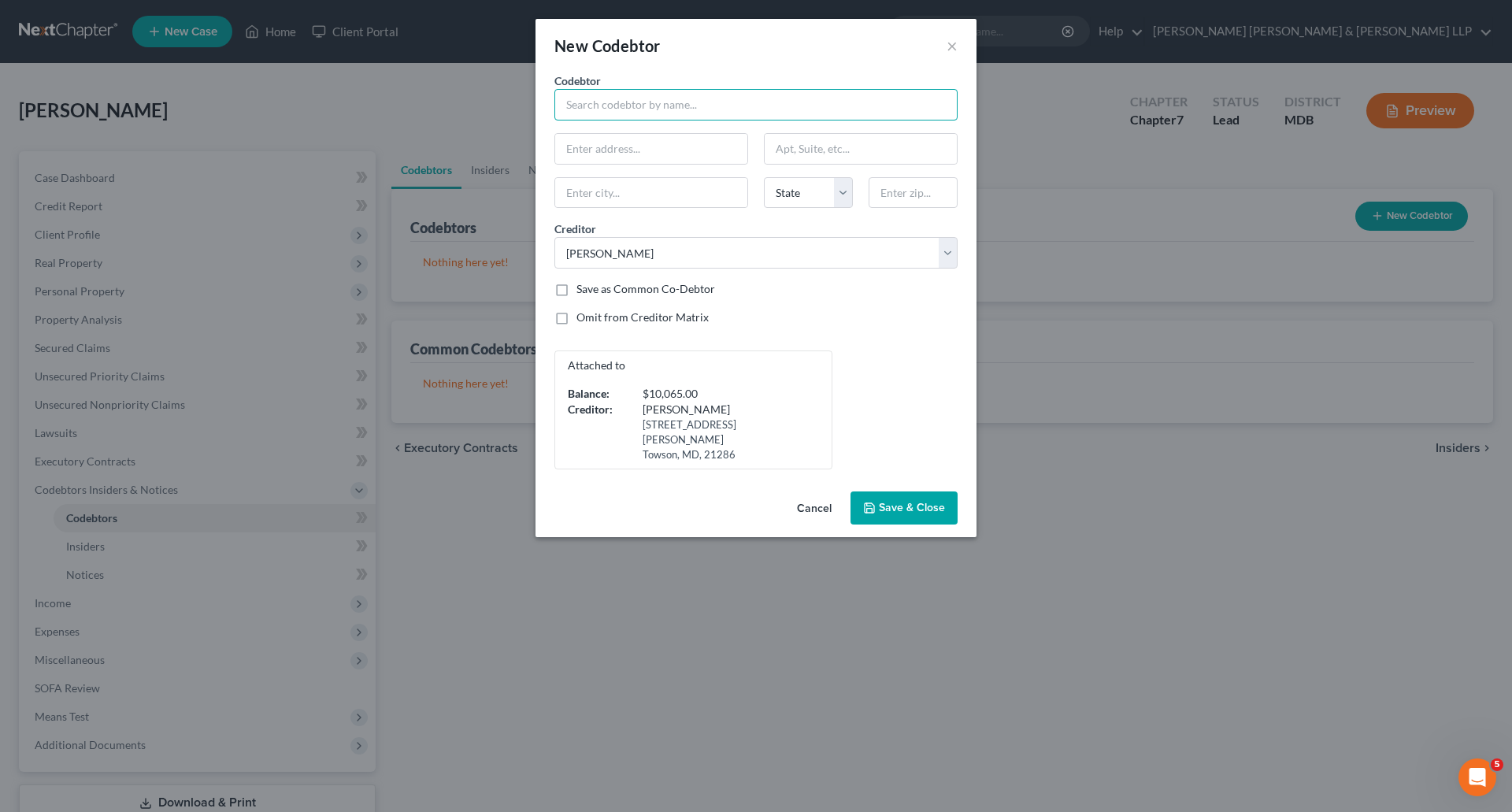
click at [635, 100] on input "text" at bounding box center [756, 105] width 403 height 31
type input "e"
type input "[PERSON_NAME]"
click at [614, 152] on input "text" at bounding box center [650, 149] width 192 height 30
type input "[STREET_ADDRESS]"
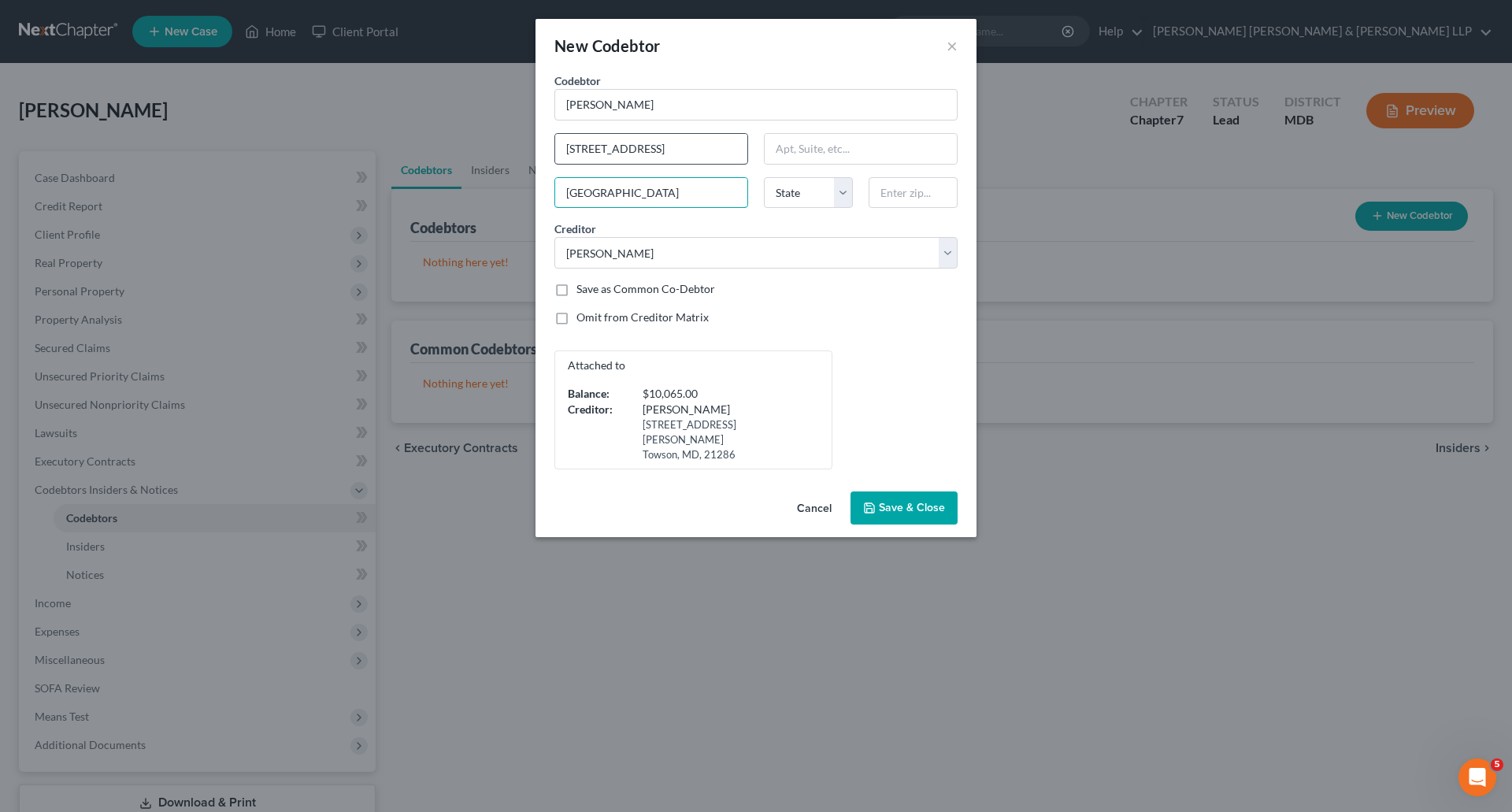
type input "[GEOGRAPHIC_DATA]"
select select "21"
type input "21221"
click at [736, 262] on select "Select Baltimore Gas and Electric Walmart Inc. Portfolio Recovery Associates, L…" at bounding box center [756, 253] width 403 height 31
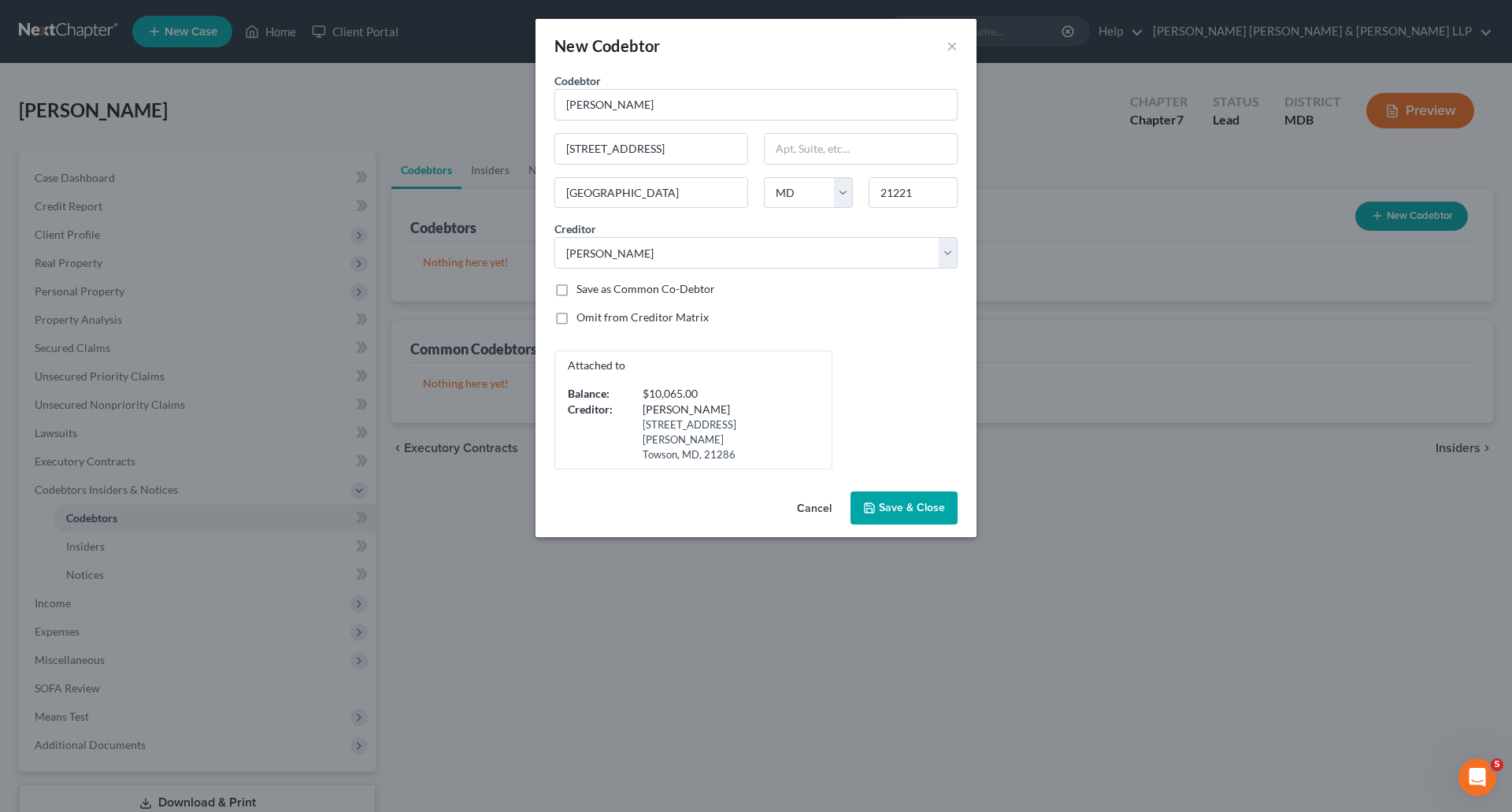
click at [916, 501] on span "Save & Close" at bounding box center [911, 508] width 66 height 13
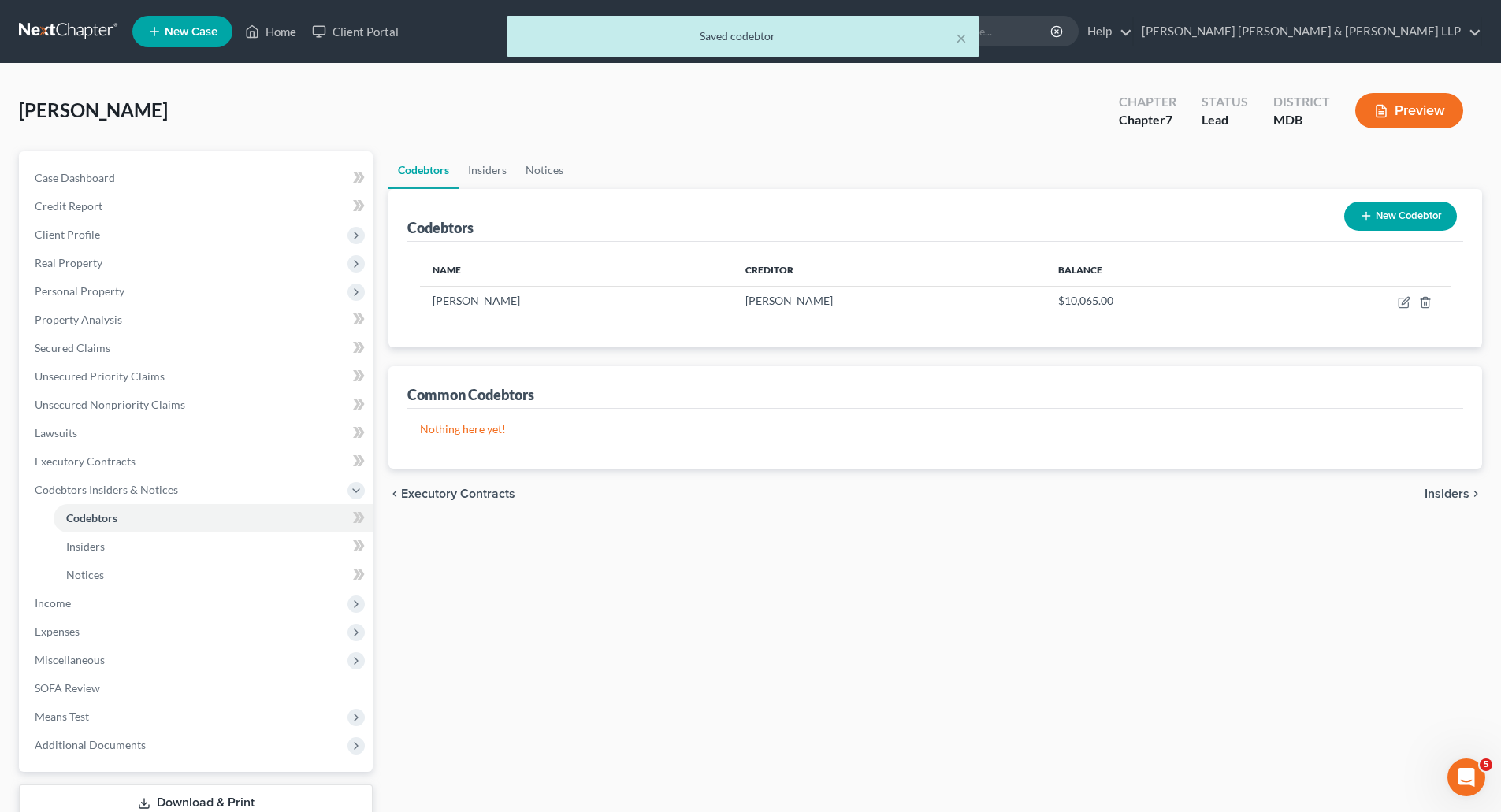
click at [1404, 214] on button "New Codebtor" at bounding box center [1401, 216] width 113 height 29
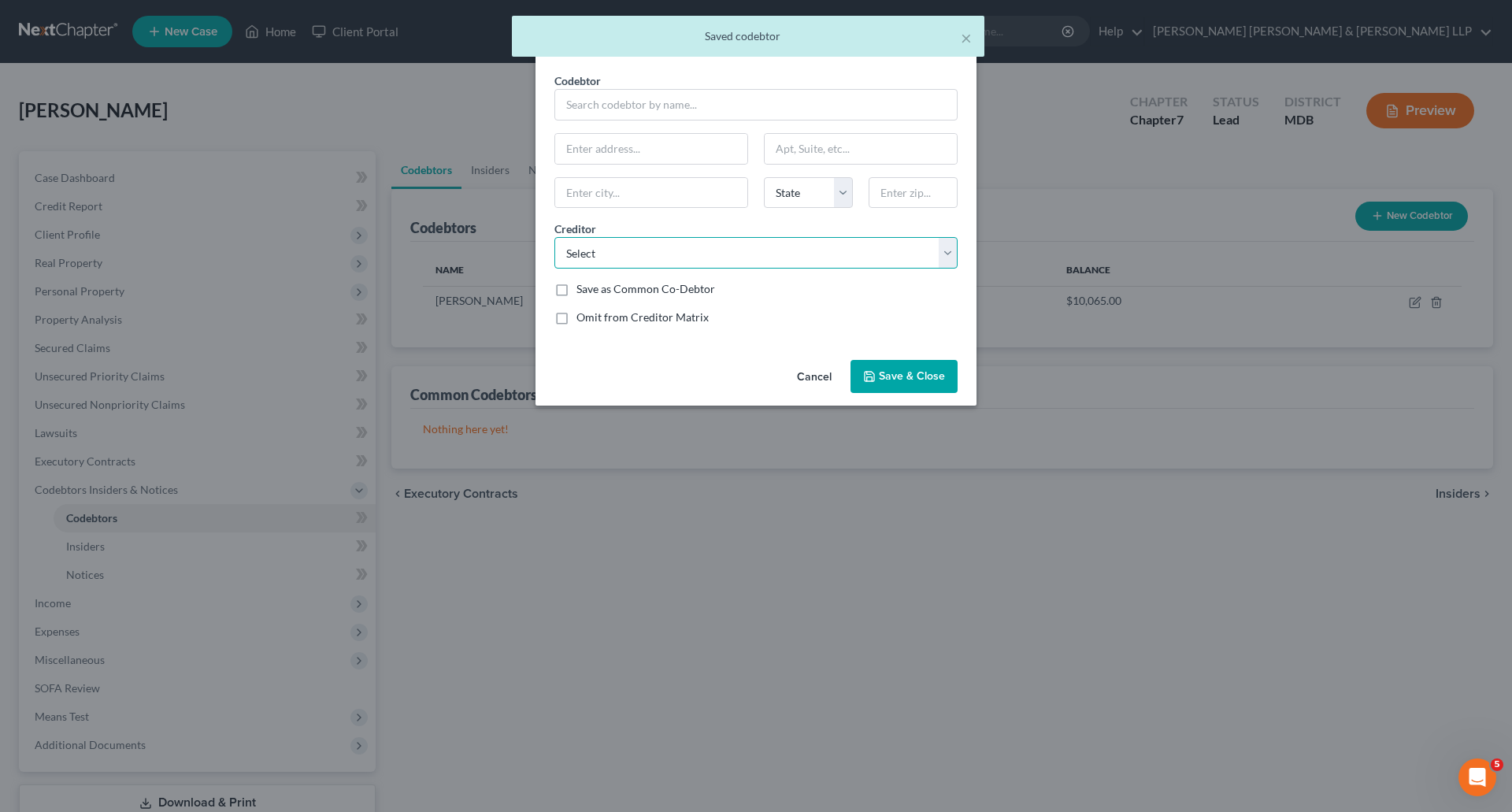
click at [633, 259] on select "Select Baltimore Gas and Electric Walmart Inc. Portfolio Recovery Associates, L…" at bounding box center [756, 253] width 403 height 31
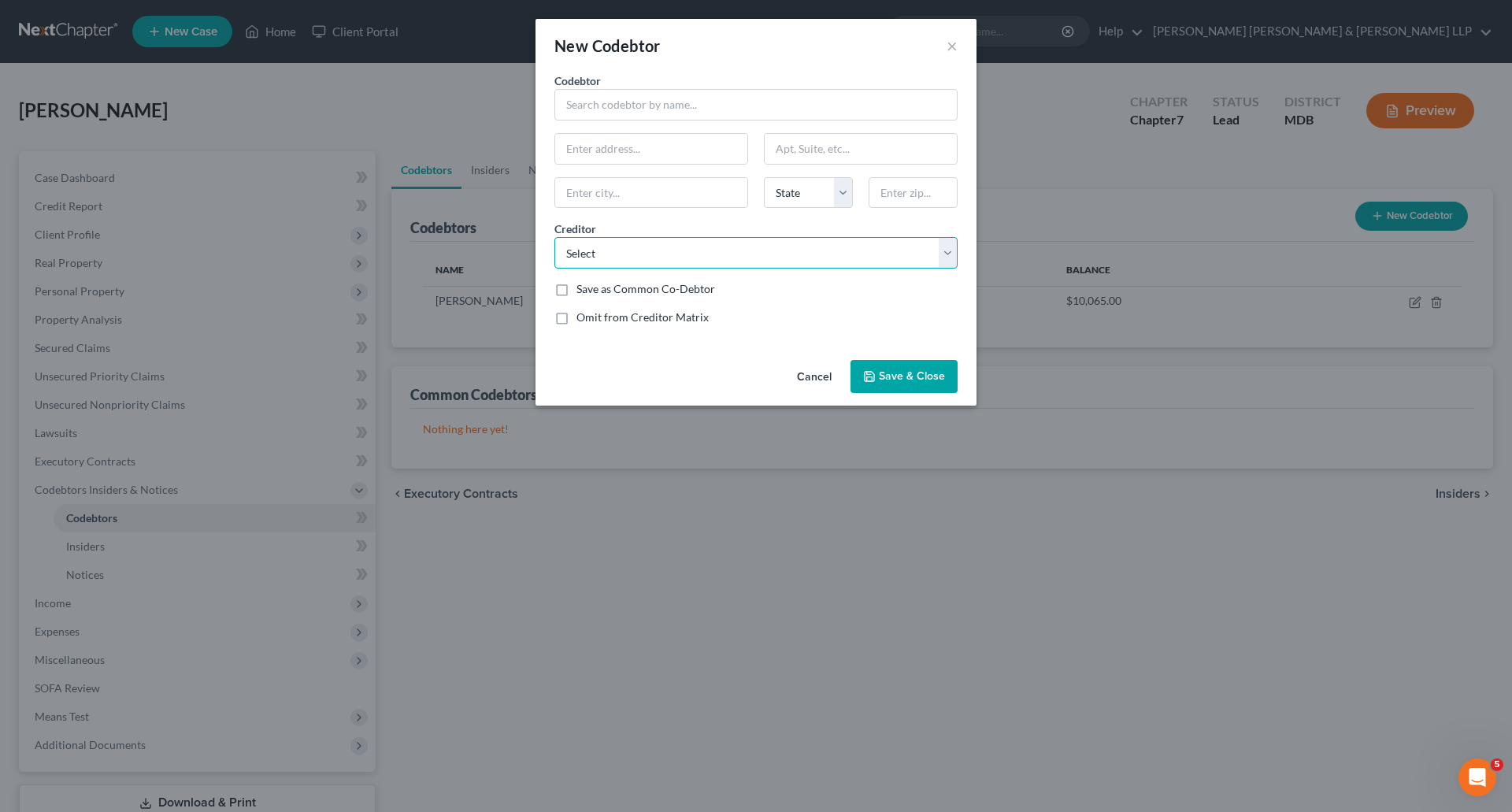
select select "8"
click at [555, 237] on select "Select Baltimore Gas and Electric Walmart Inc. Portfolio Recovery Associates, L…" at bounding box center [756, 253] width 403 height 31
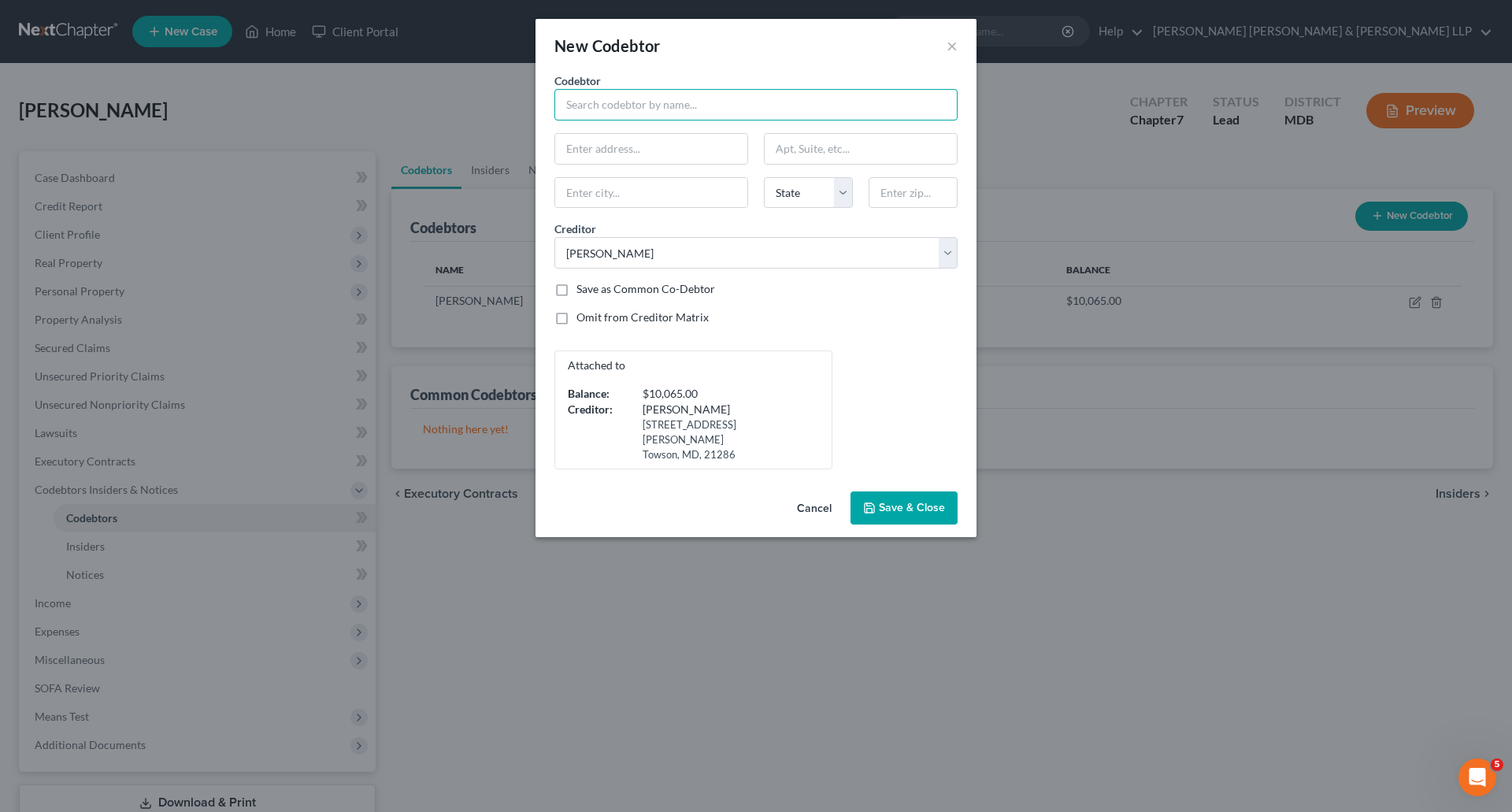
click at [682, 112] on input "text" at bounding box center [756, 105] width 403 height 31
type input "[PERSON_NAME]"
type input "[STREET_ADDRESS]"
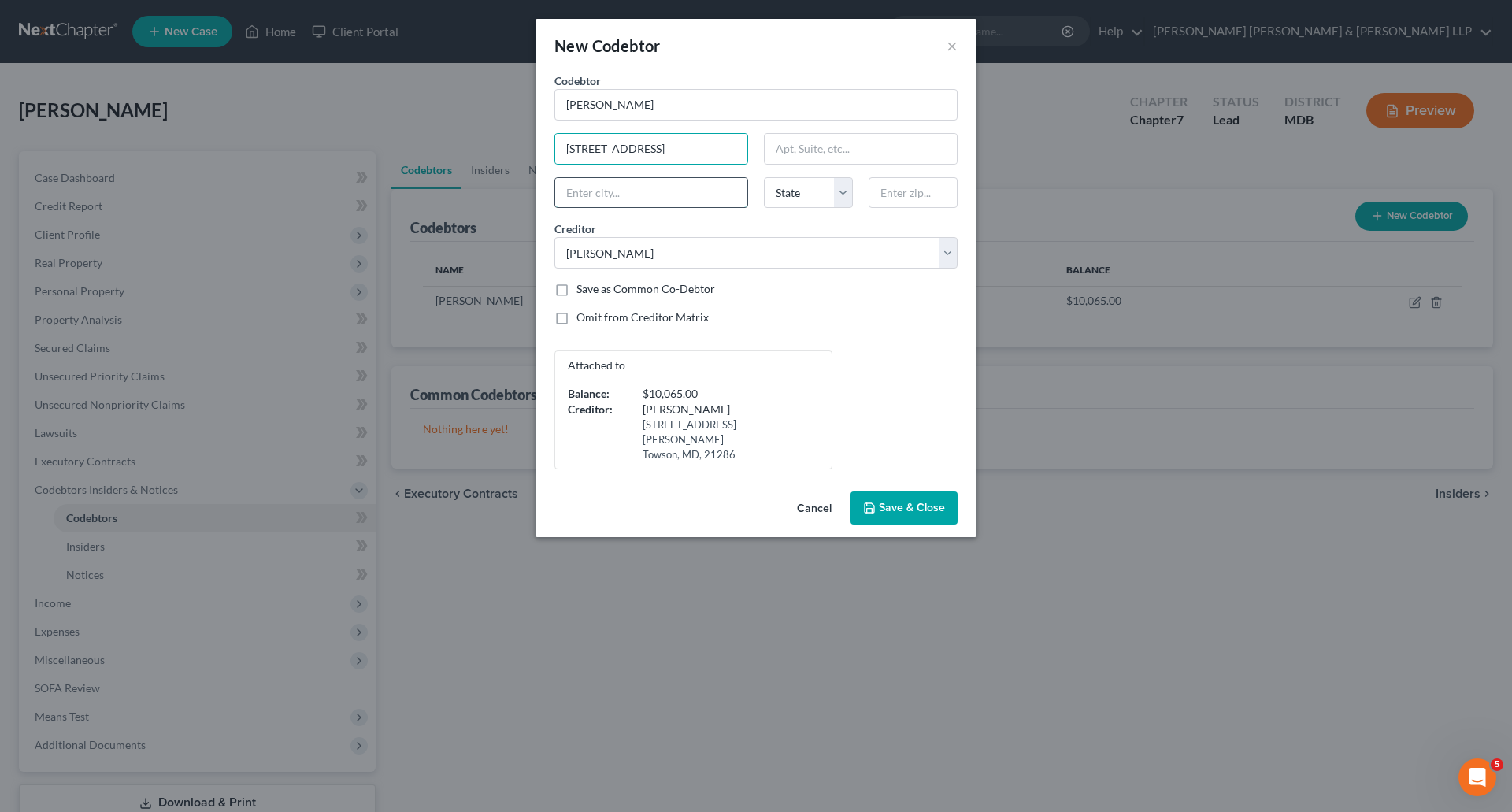
click at [638, 199] on input "text" at bounding box center [650, 192] width 192 height 30
type input "[GEOGRAPHIC_DATA]"
click at [778, 196] on select "State [US_STATE] AK AR AZ CA CO CT DE DC [GEOGRAPHIC_DATA] [GEOGRAPHIC_DATA] GU…" at bounding box center [808, 193] width 89 height 31
select select "21"
click at [763, 178] on select "State [US_STATE] AK AR AZ CA CO CT DE DC [GEOGRAPHIC_DATA] [GEOGRAPHIC_DATA] GU…" at bounding box center [808, 193] width 89 height 31
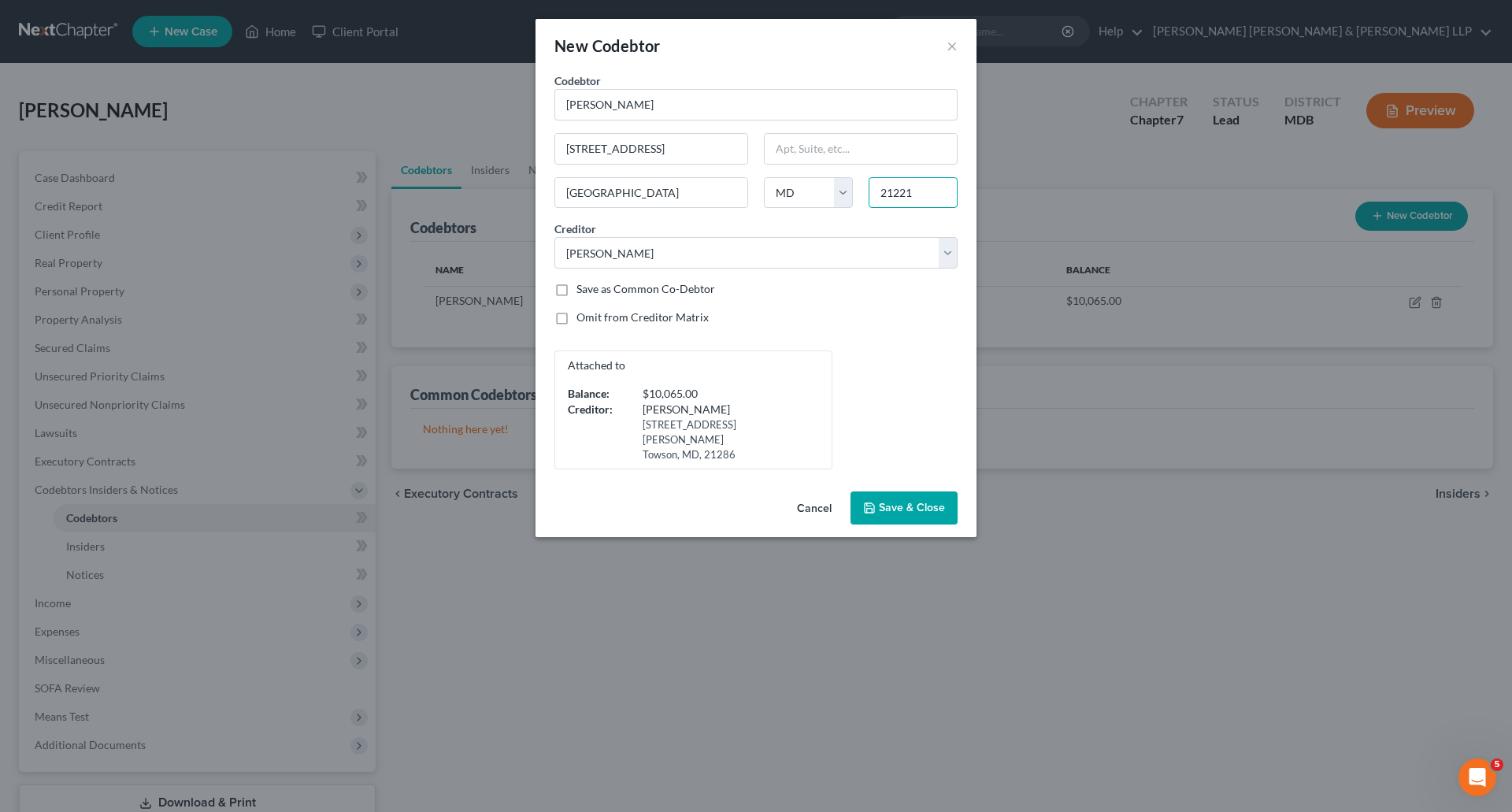
type input "21221"
click at [880, 501] on span "Save & Close" at bounding box center [911, 508] width 66 height 13
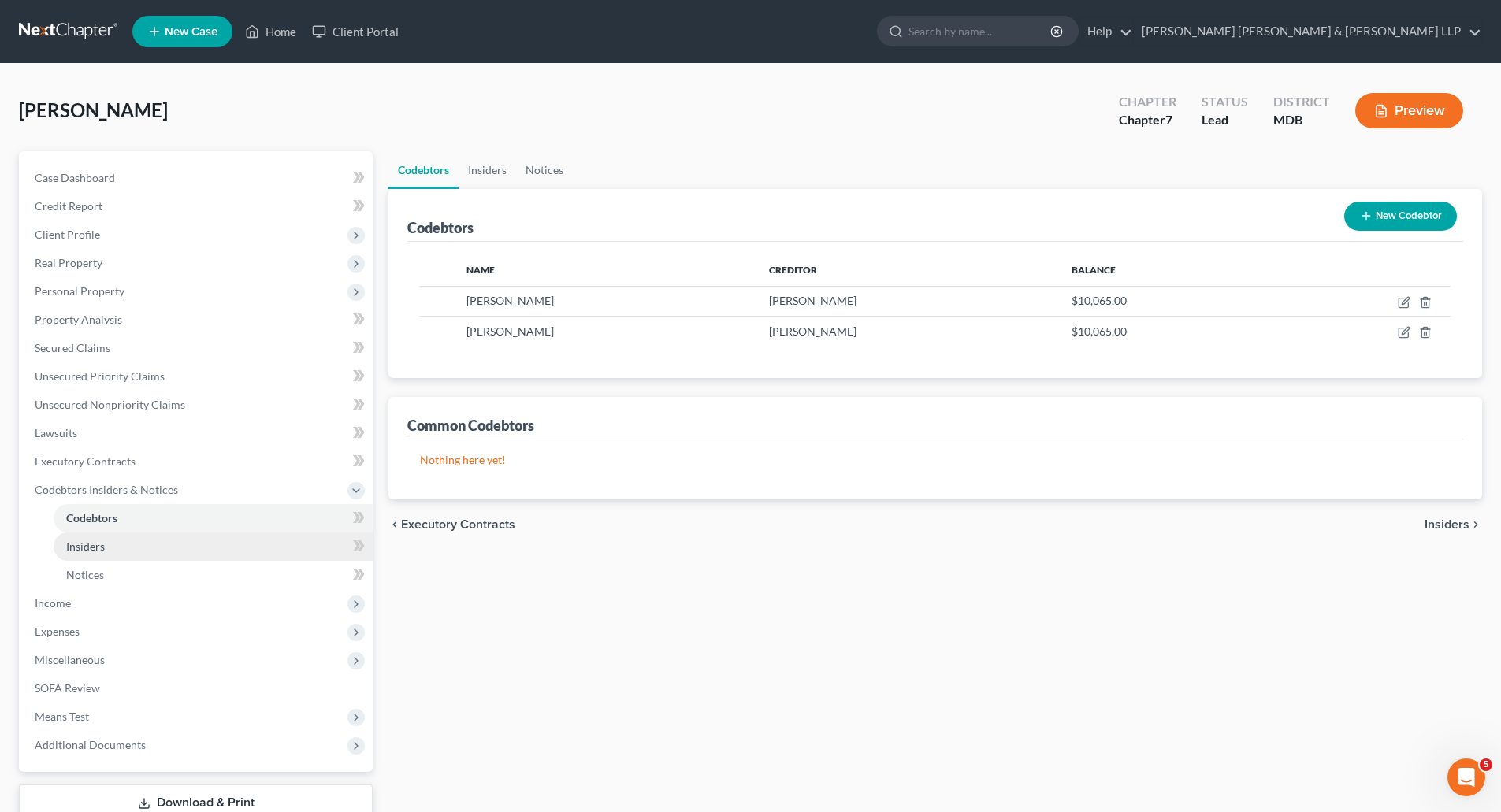
click at [147, 551] on link "Insiders" at bounding box center [213, 547] width 319 height 29
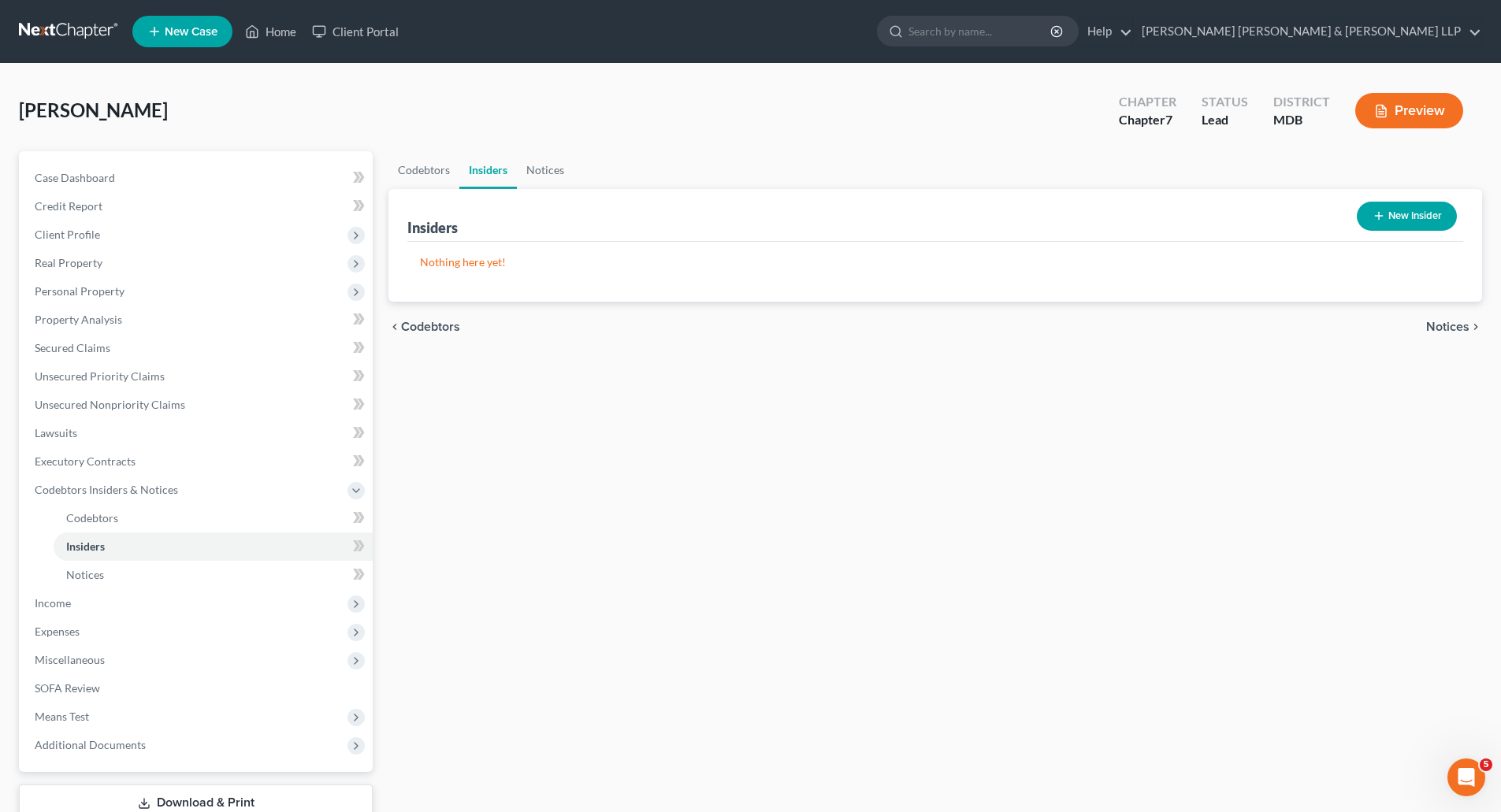
click at [1417, 203] on button "New Insider" at bounding box center [1407, 216] width 100 height 29
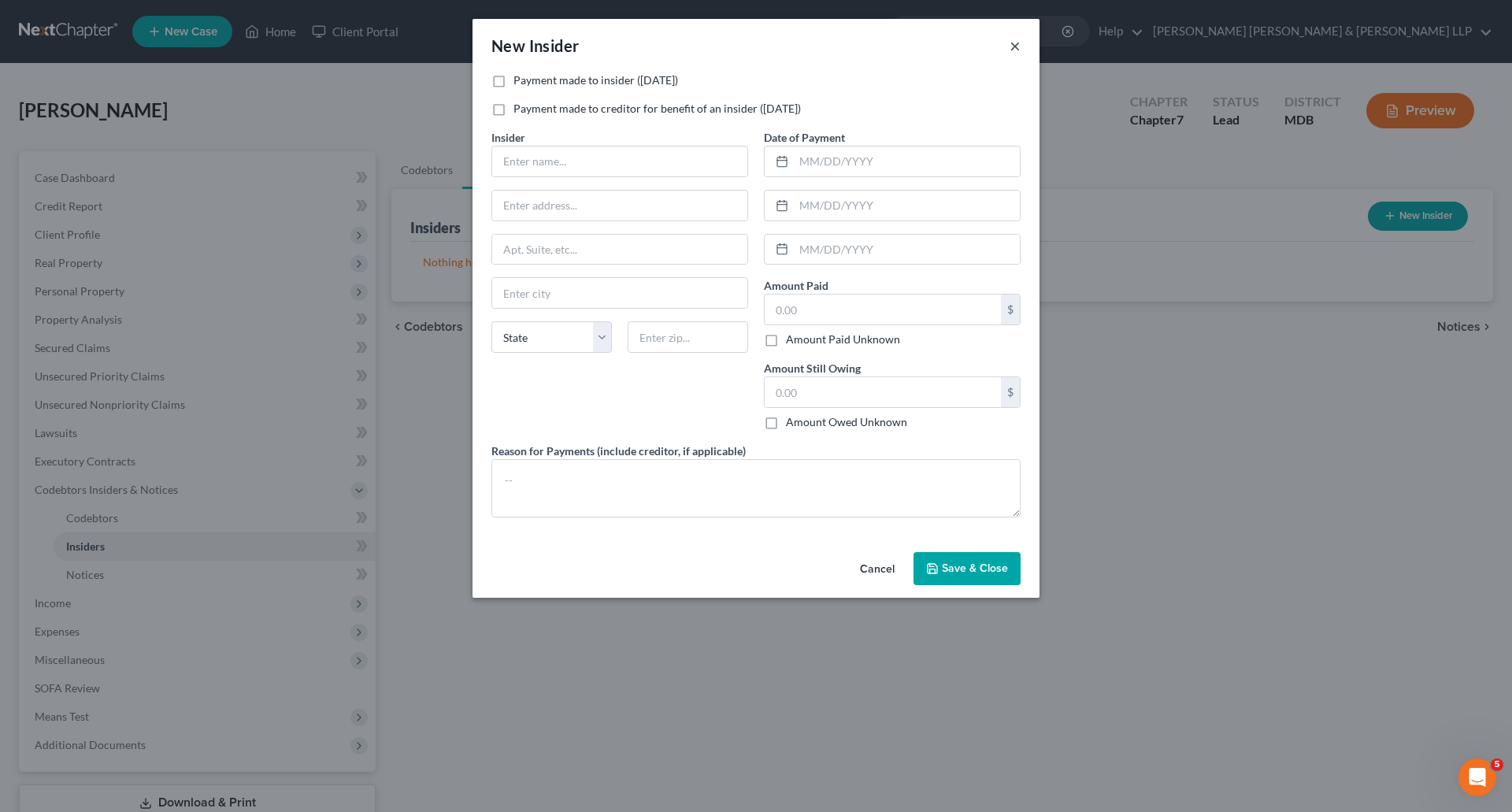
click at [1016, 48] on button "×" at bounding box center [1015, 45] width 11 height 19
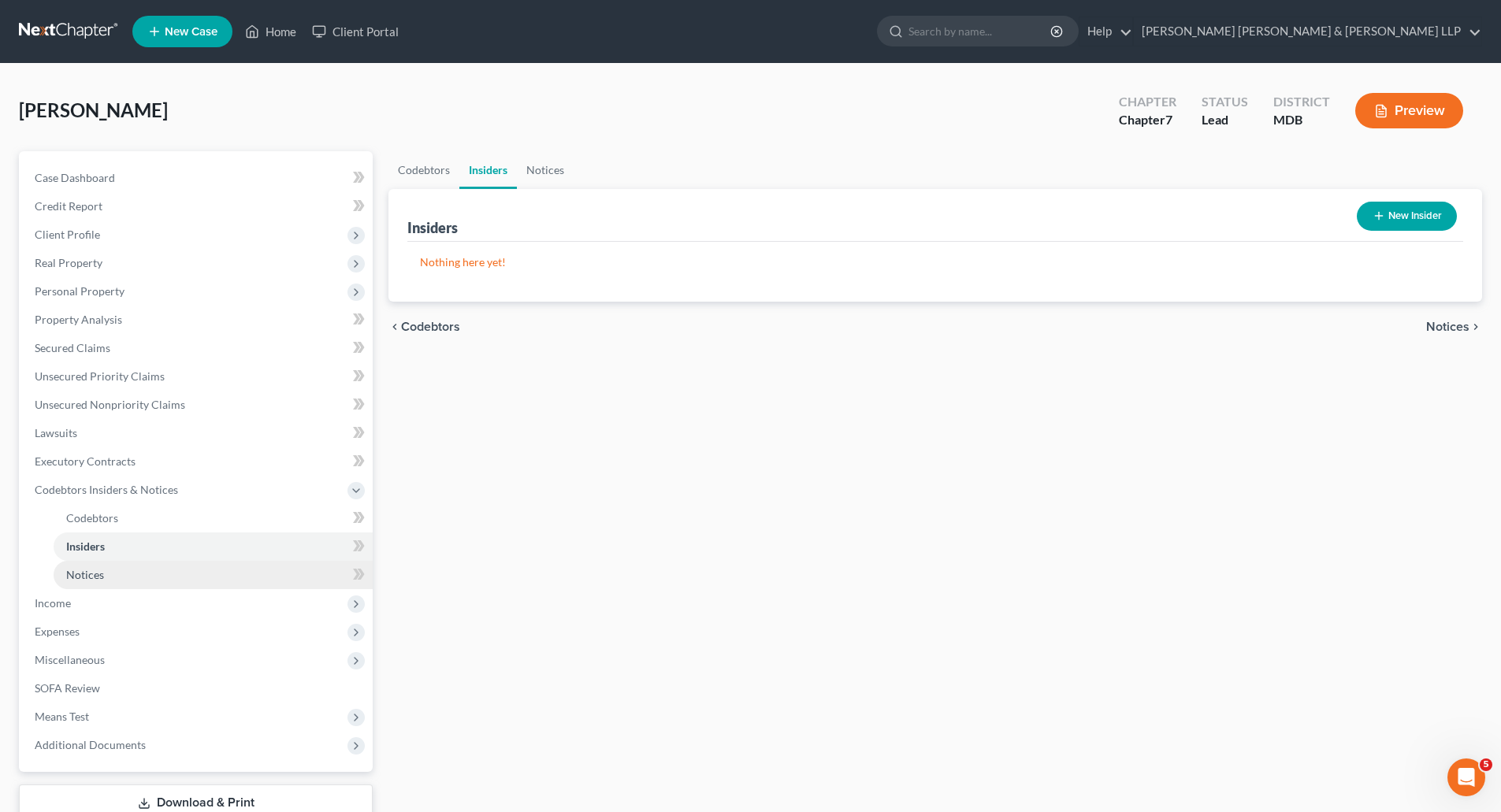
click at [110, 575] on link "Notices" at bounding box center [213, 575] width 319 height 29
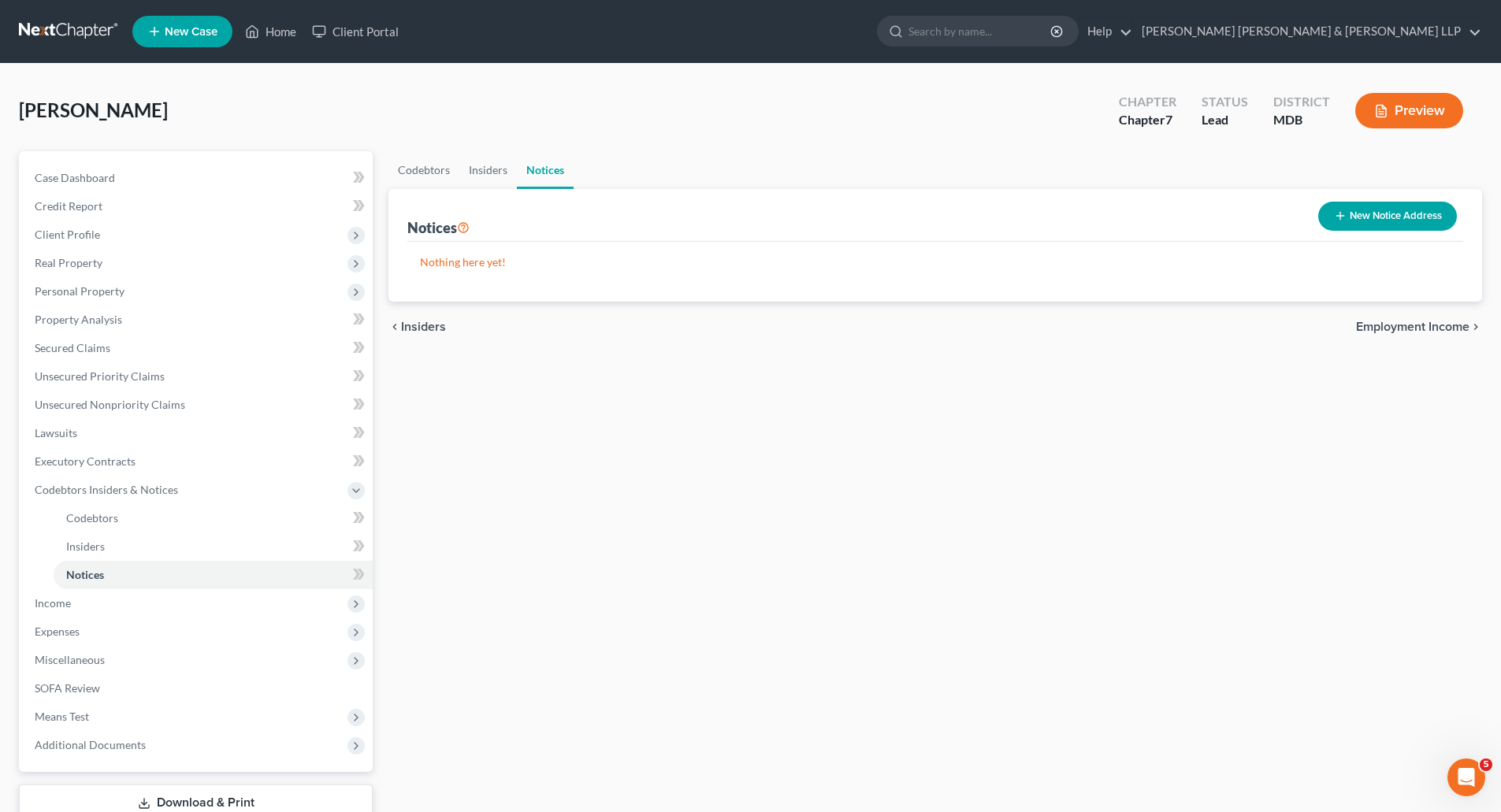
click at [1341, 214] on line "button" at bounding box center [1341, 216] width 0 height 7
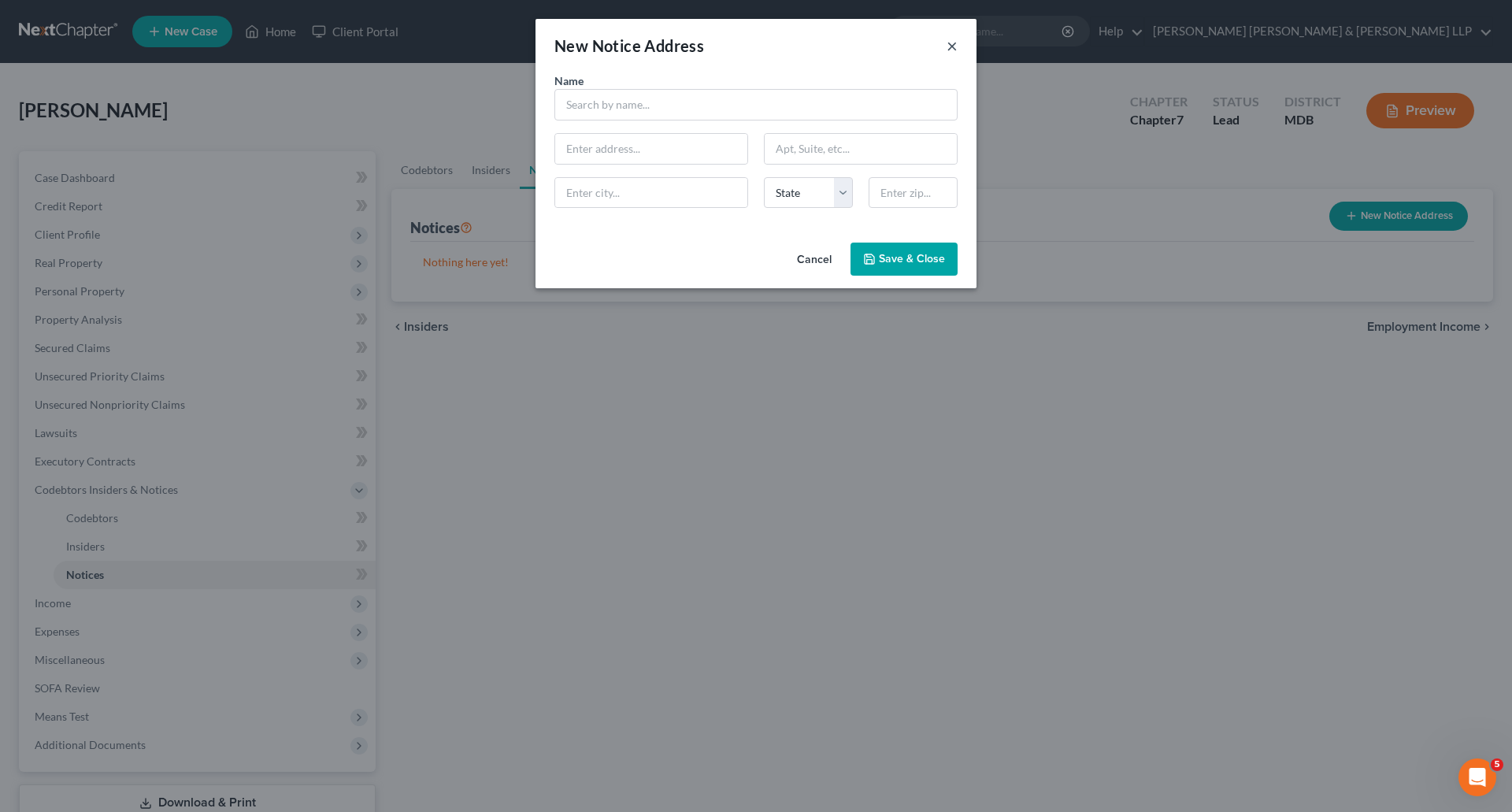
click at [952, 42] on button "×" at bounding box center [952, 45] width 11 height 19
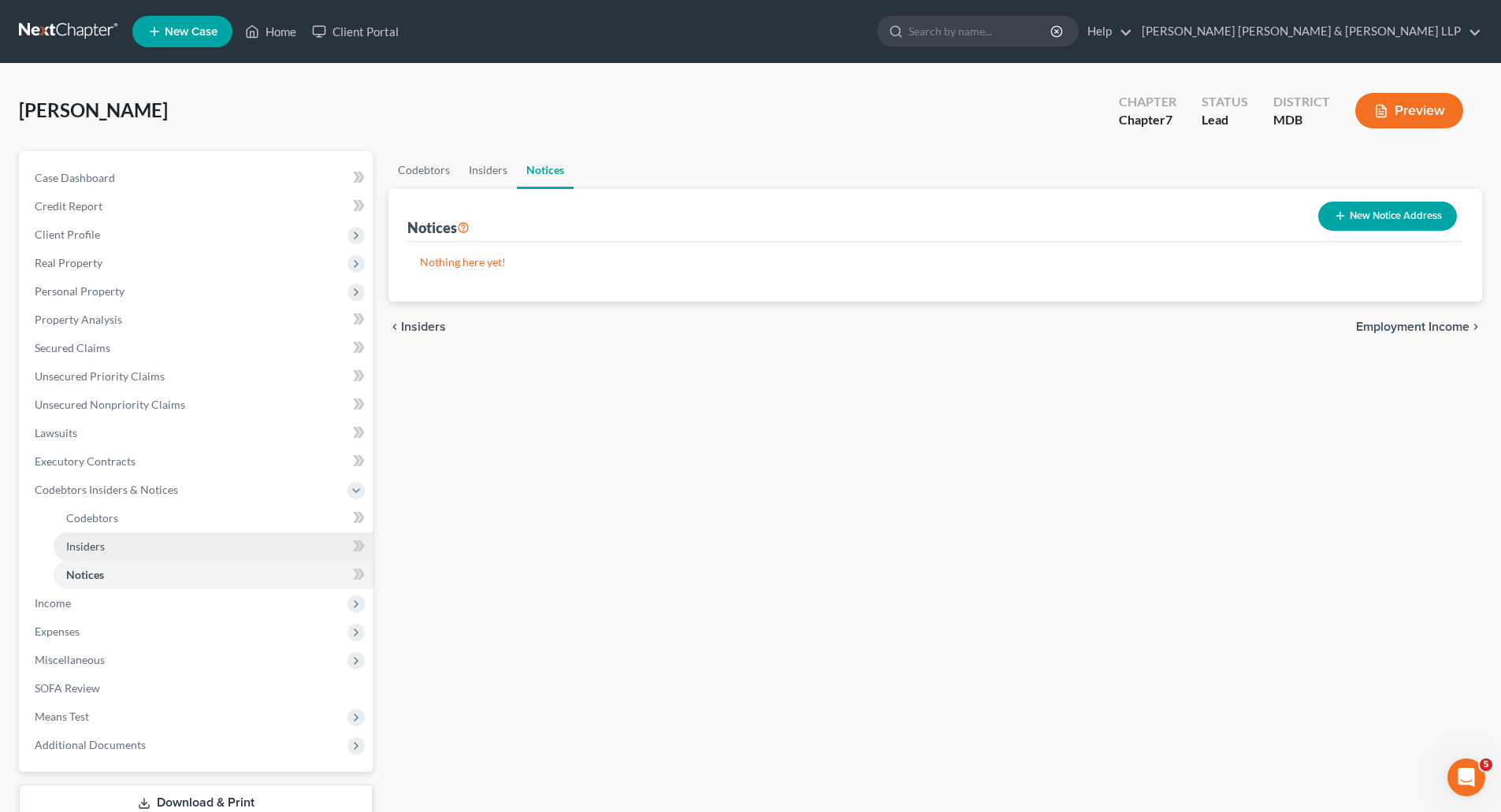
click at [128, 556] on link "Insiders" at bounding box center [213, 547] width 319 height 29
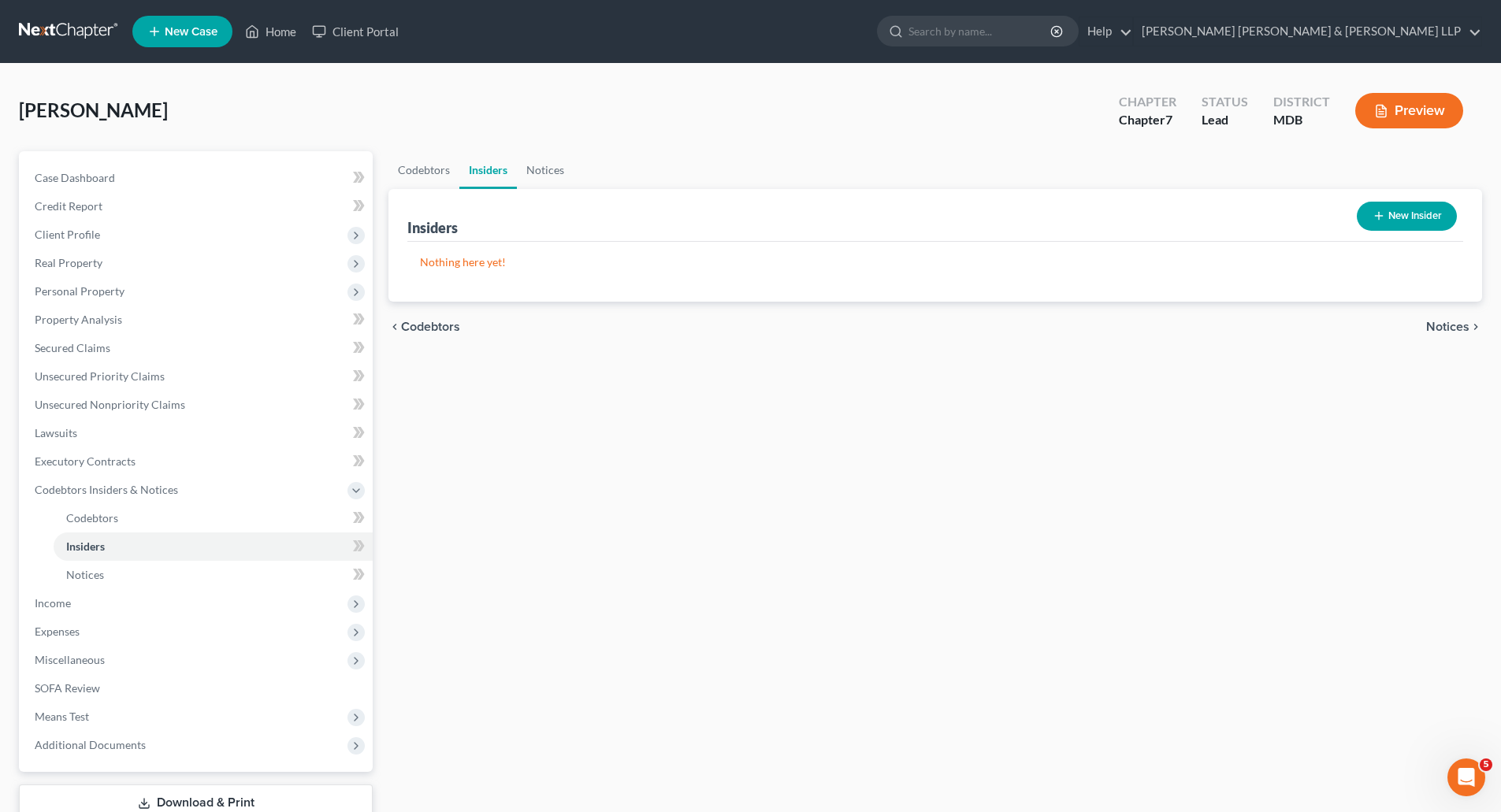
click at [1397, 207] on button "New Insider" at bounding box center [1407, 216] width 100 height 29
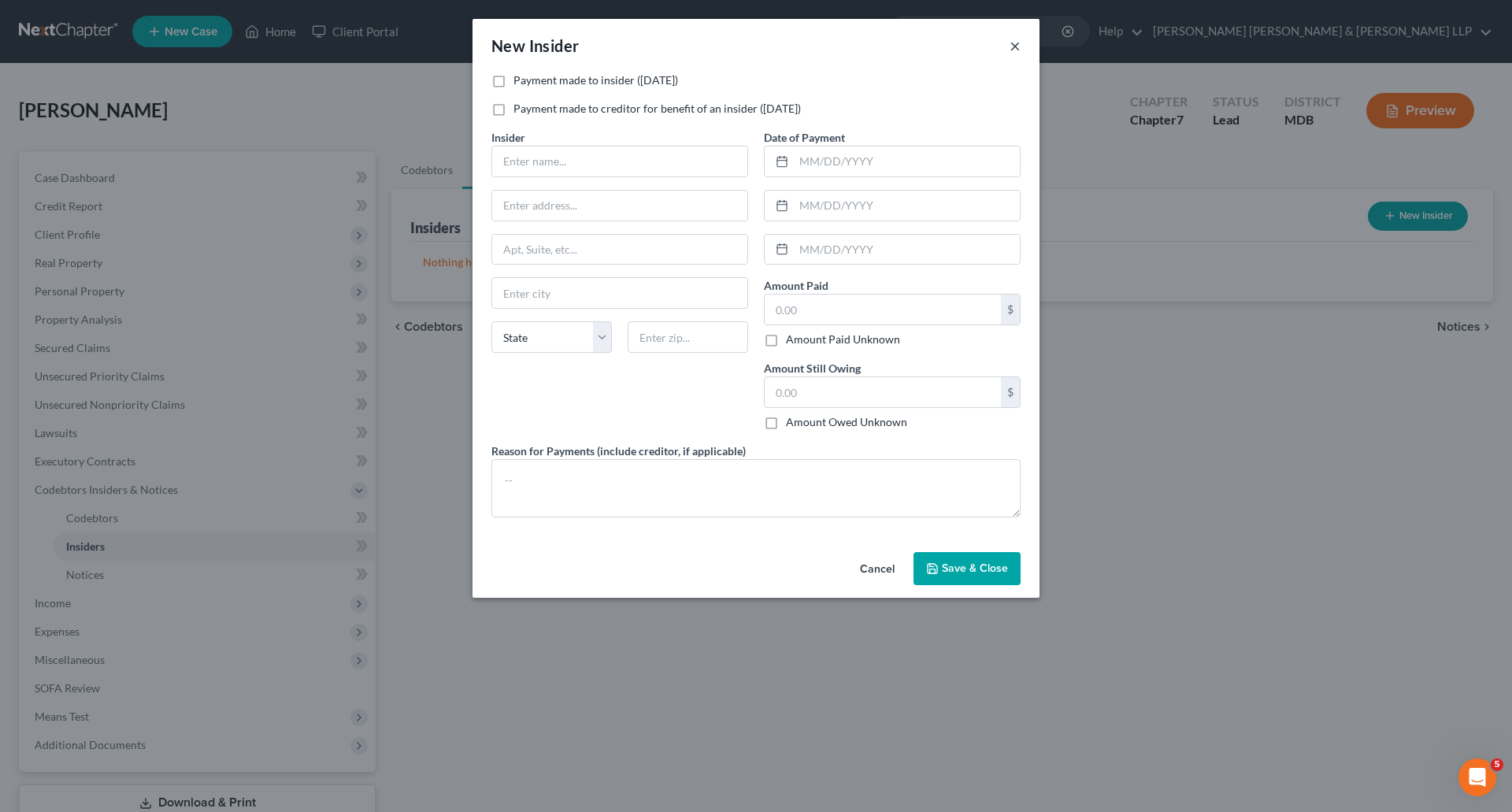
click at [1014, 45] on button "×" at bounding box center [1015, 45] width 11 height 19
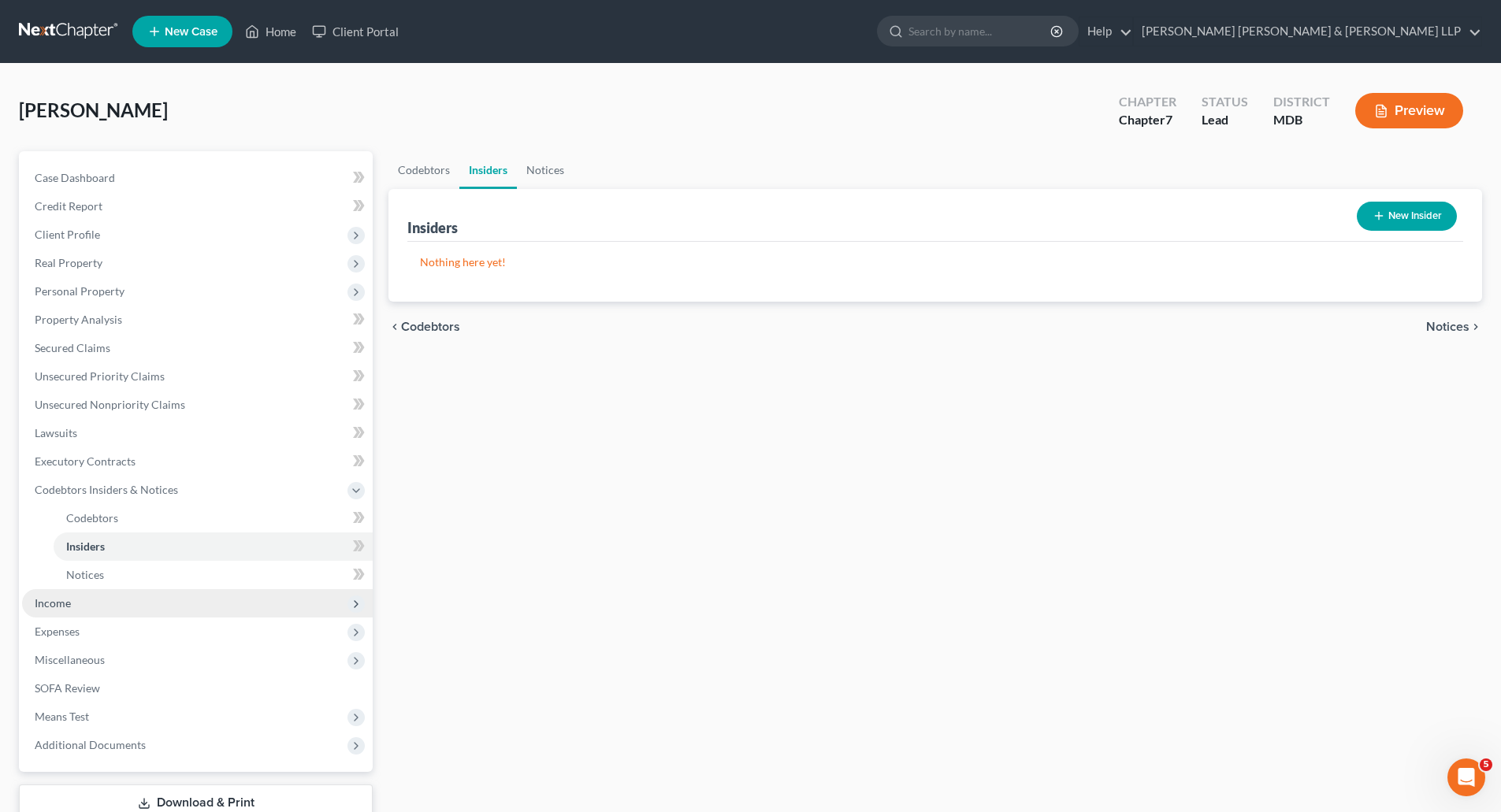
click at [74, 607] on span "Income" at bounding box center [197, 603] width 350 height 29
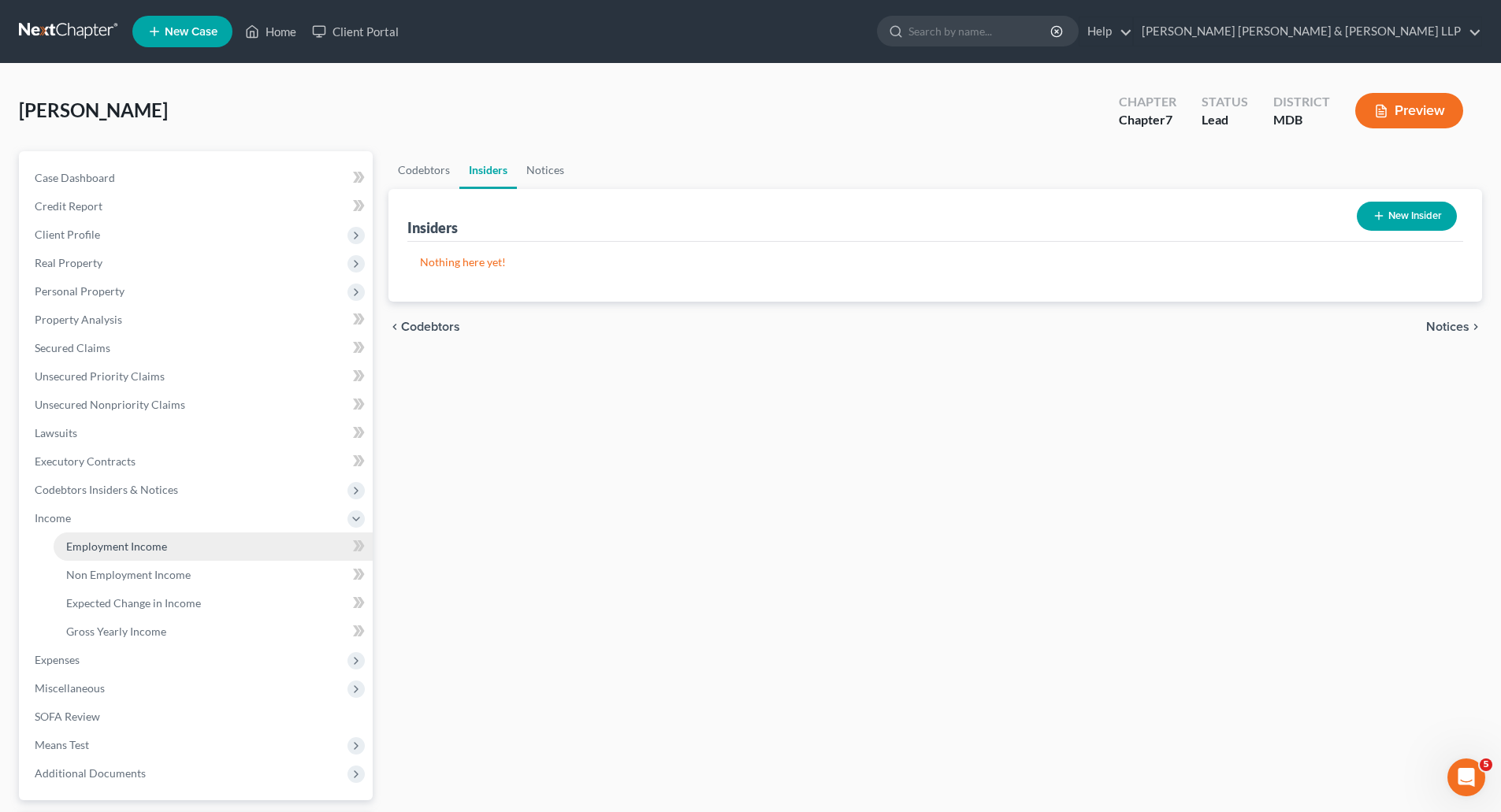
click at [133, 541] on span "Employment Income" at bounding box center [116, 546] width 101 height 13
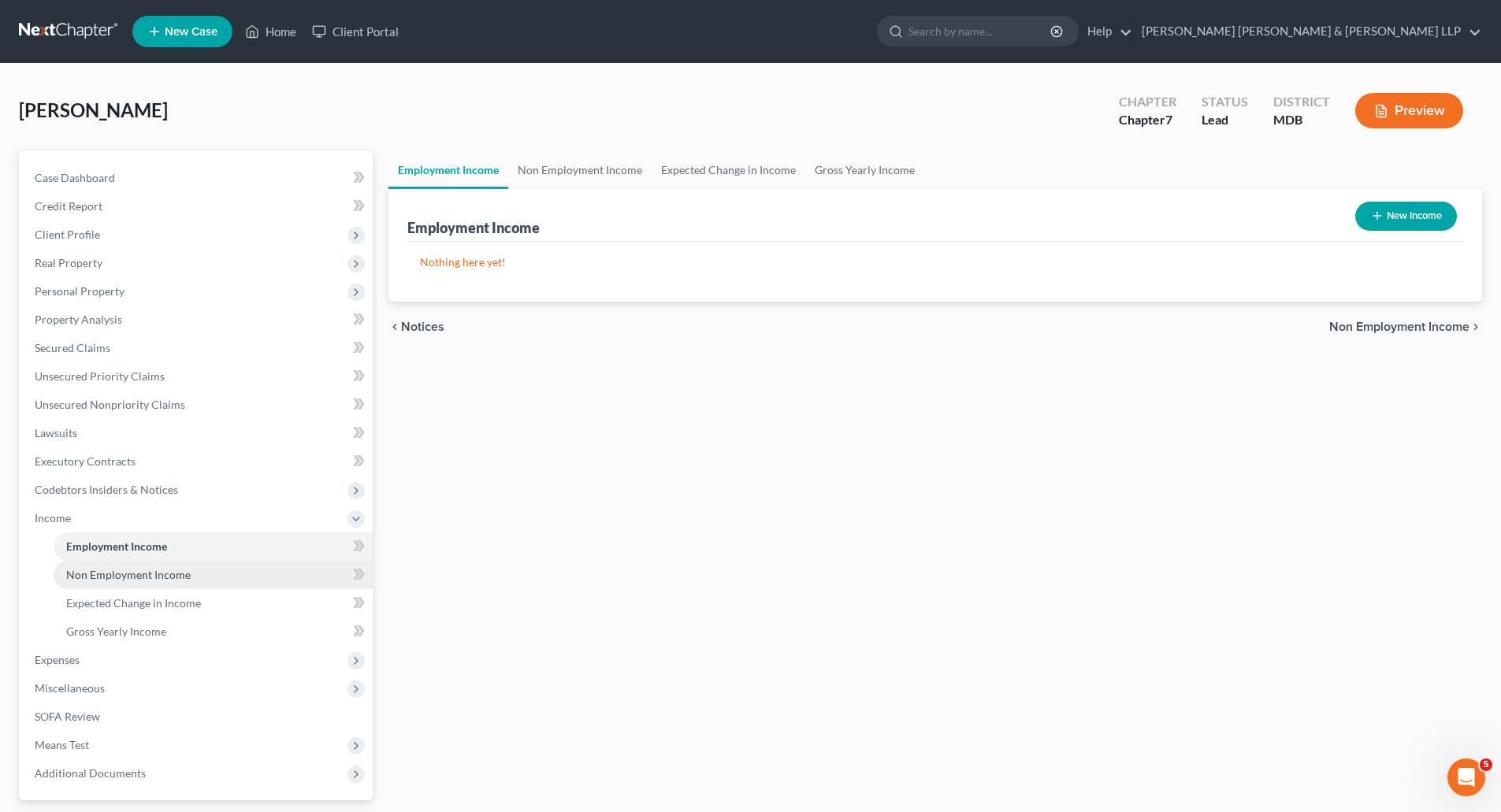
click at [120, 583] on link "Non Employment Income" at bounding box center [213, 575] width 319 height 29
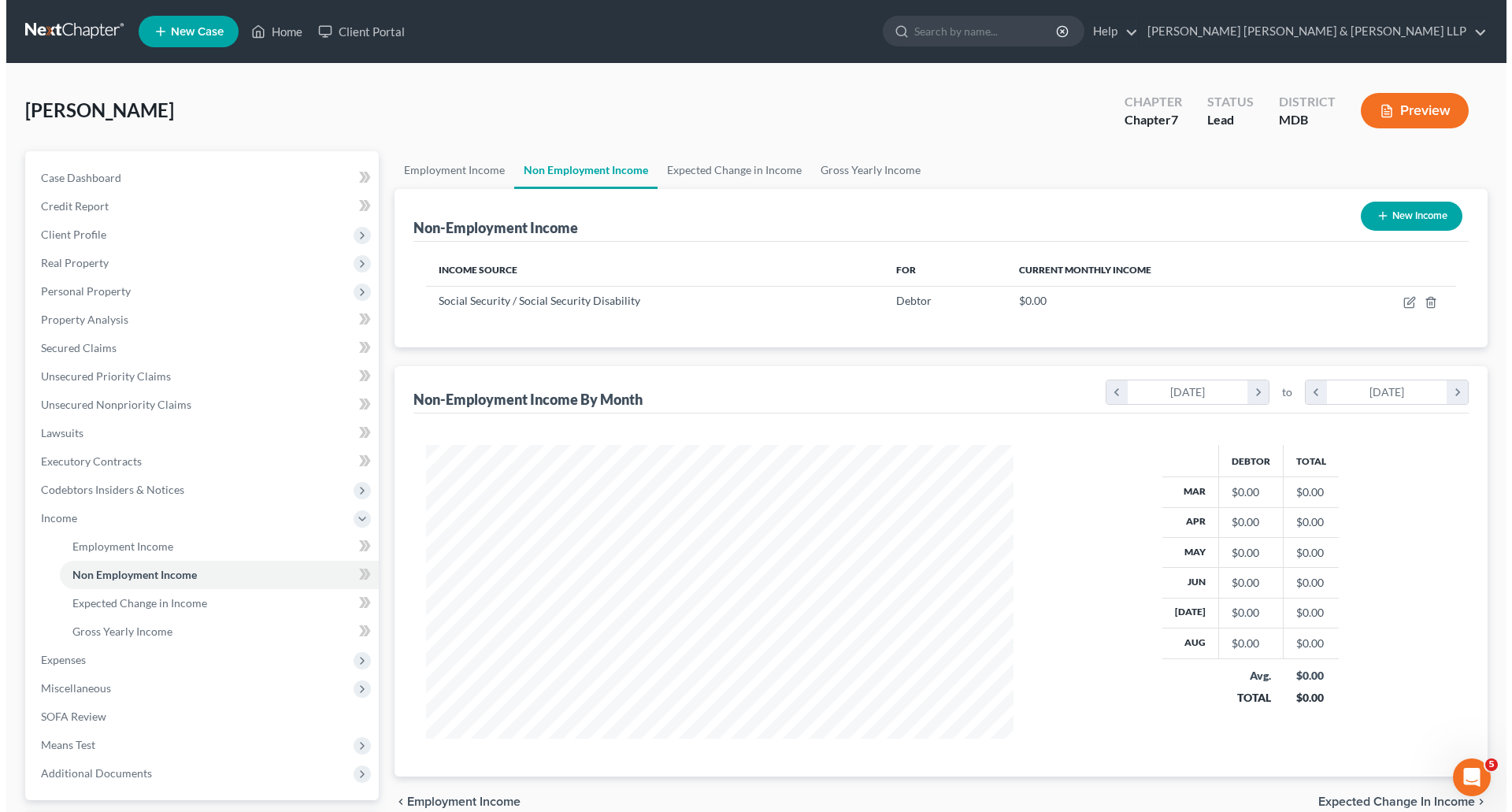
scroll to position [294, 619]
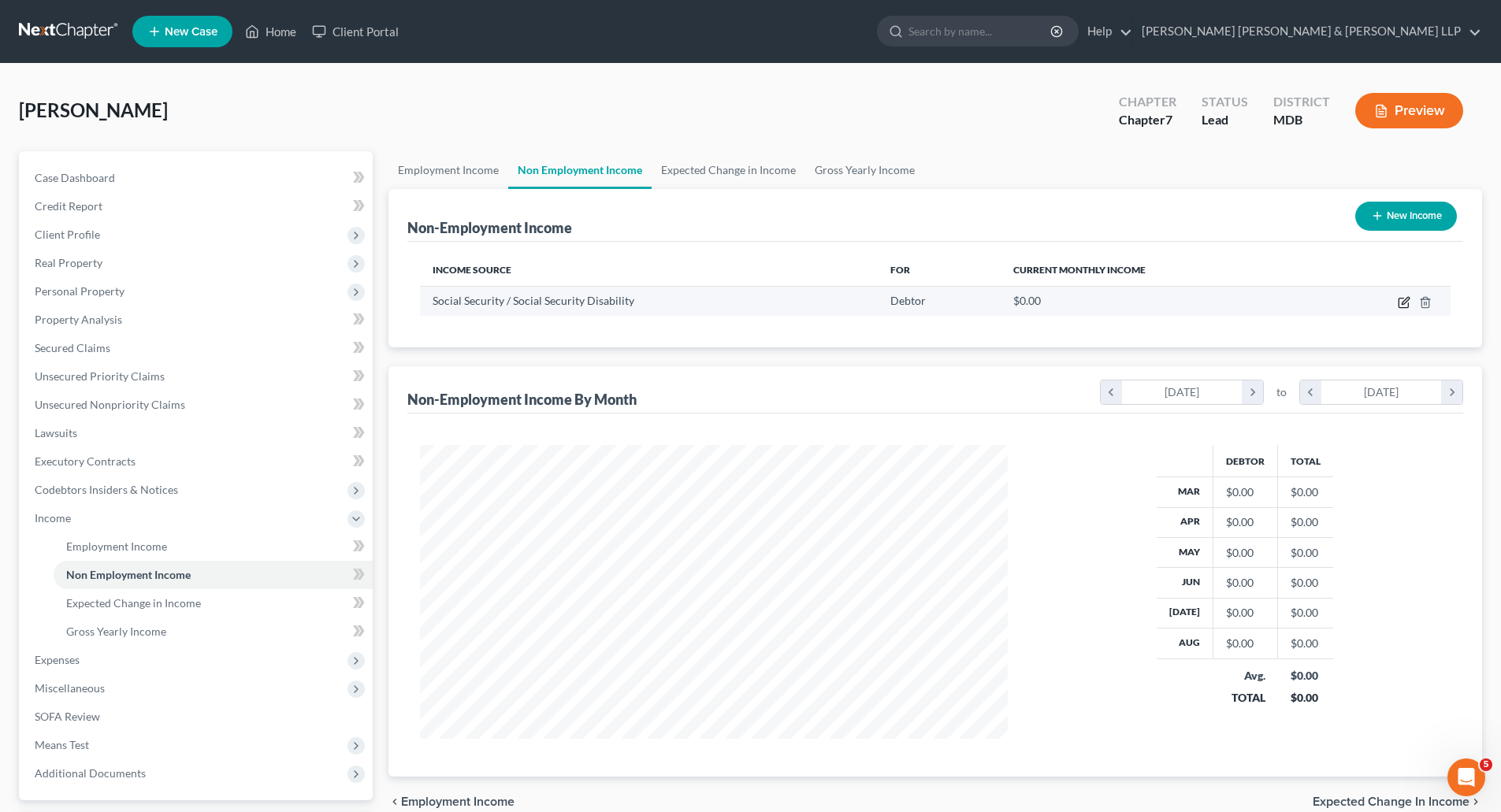
click at [1400, 304] on icon "button" at bounding box center [1404, 302] width 12 height 12
select select "4"
select select "0"
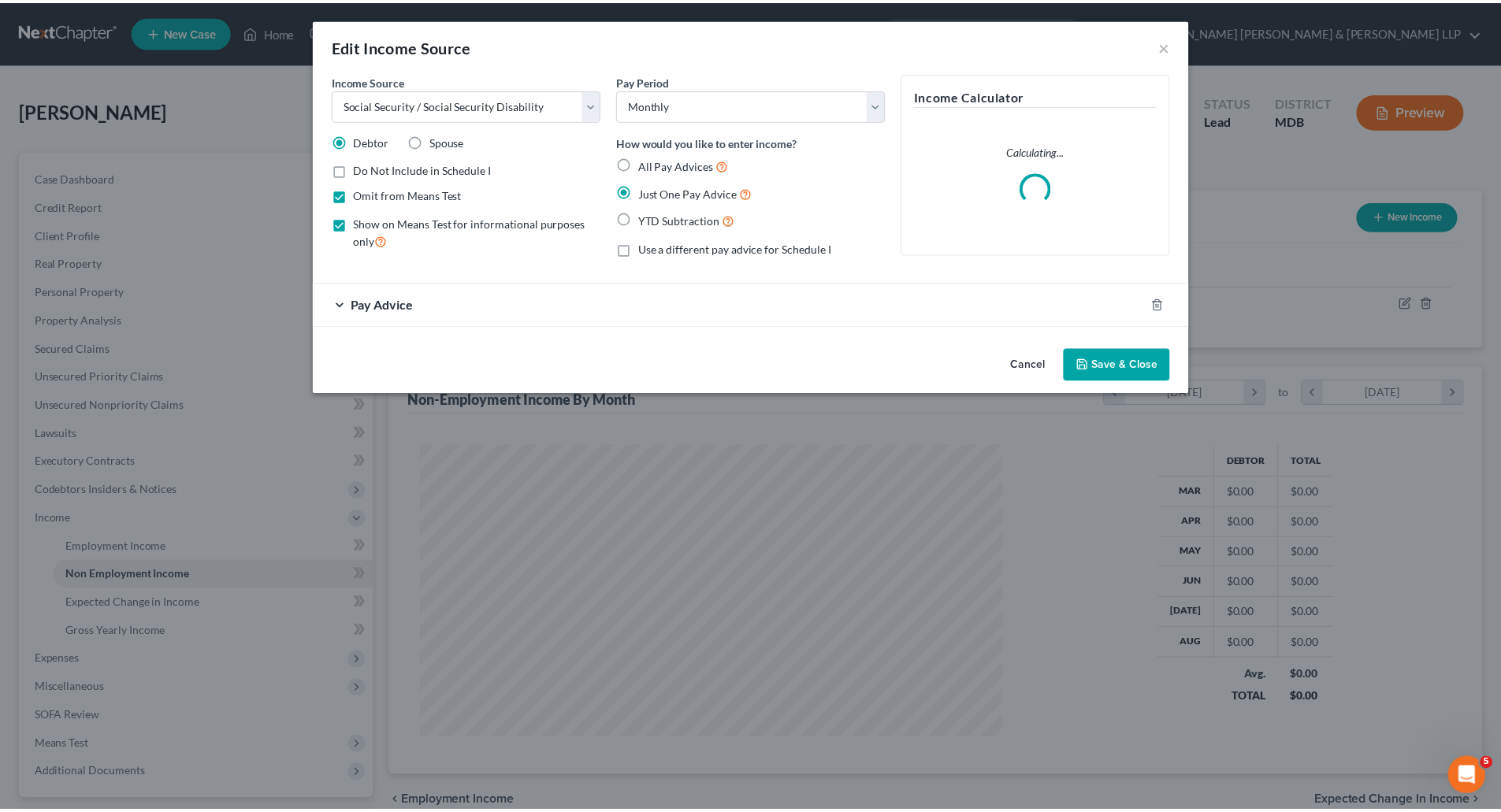
scroll to position [296, 625]
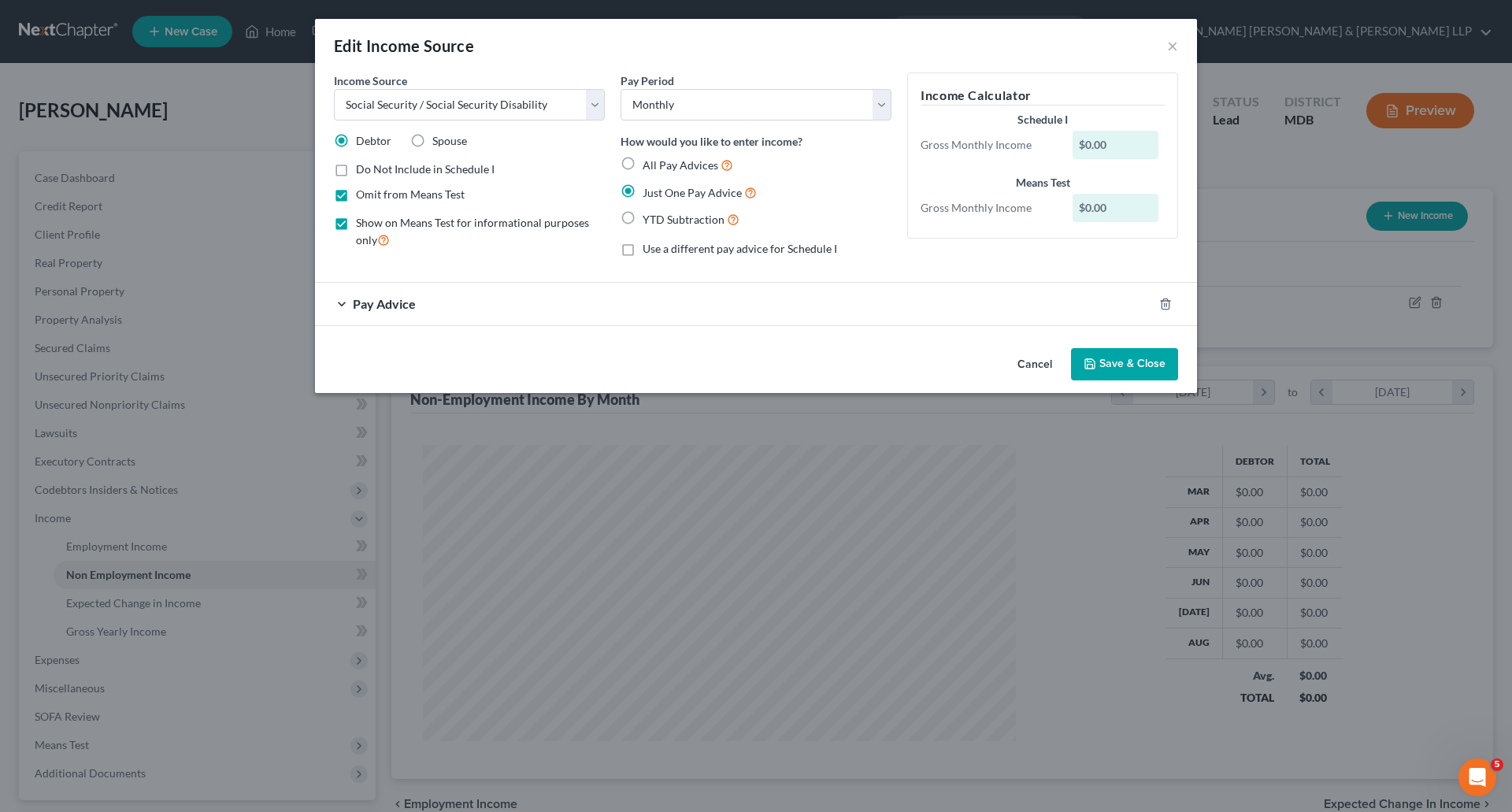
click at [332, 304] on div "Pay Advice" at bounding box center [734, 303] width 838 height 42
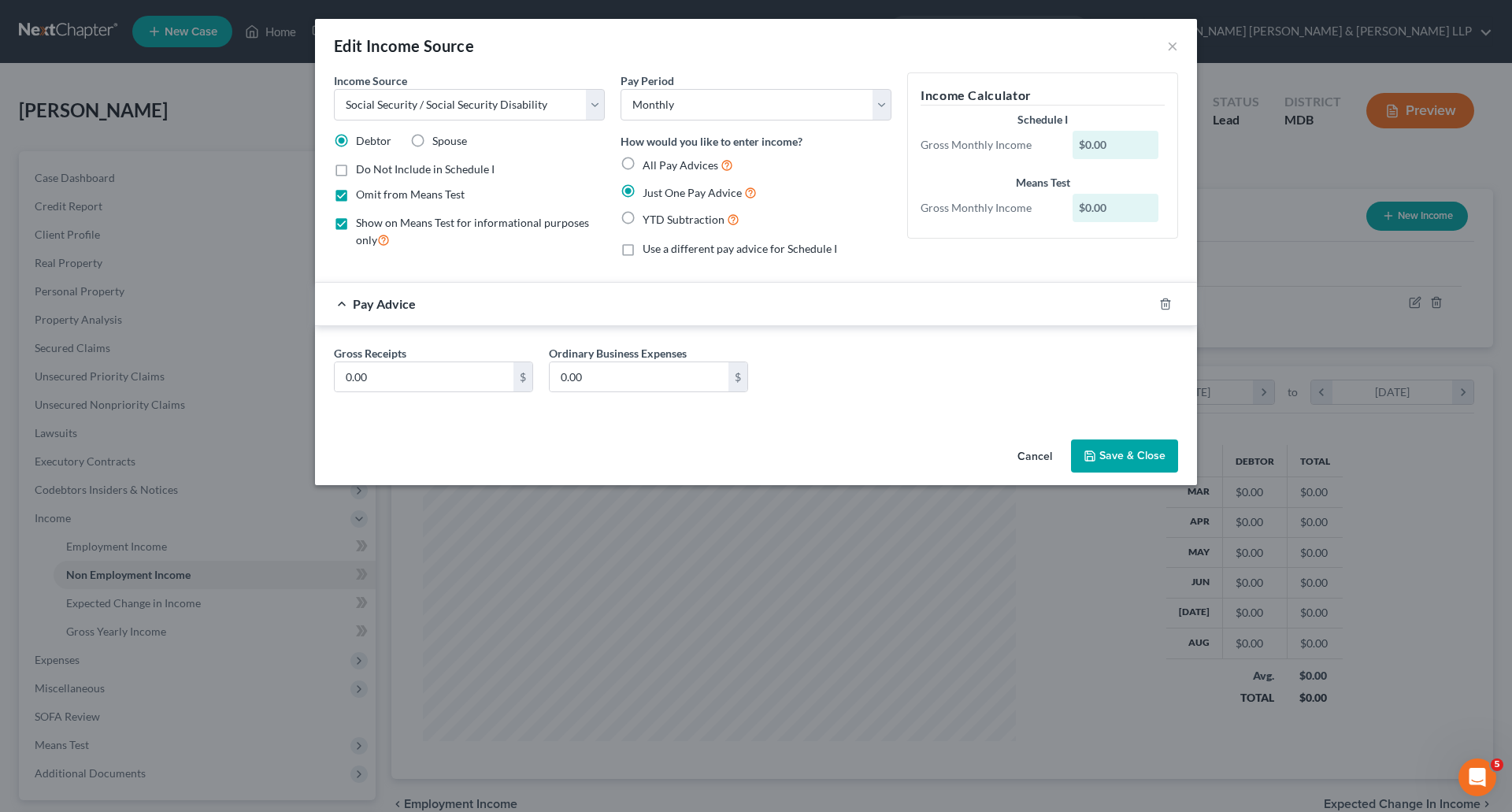
click at [367, 304] on span "Pay Advice" at bounding box center [384, 304] width 63 height 15
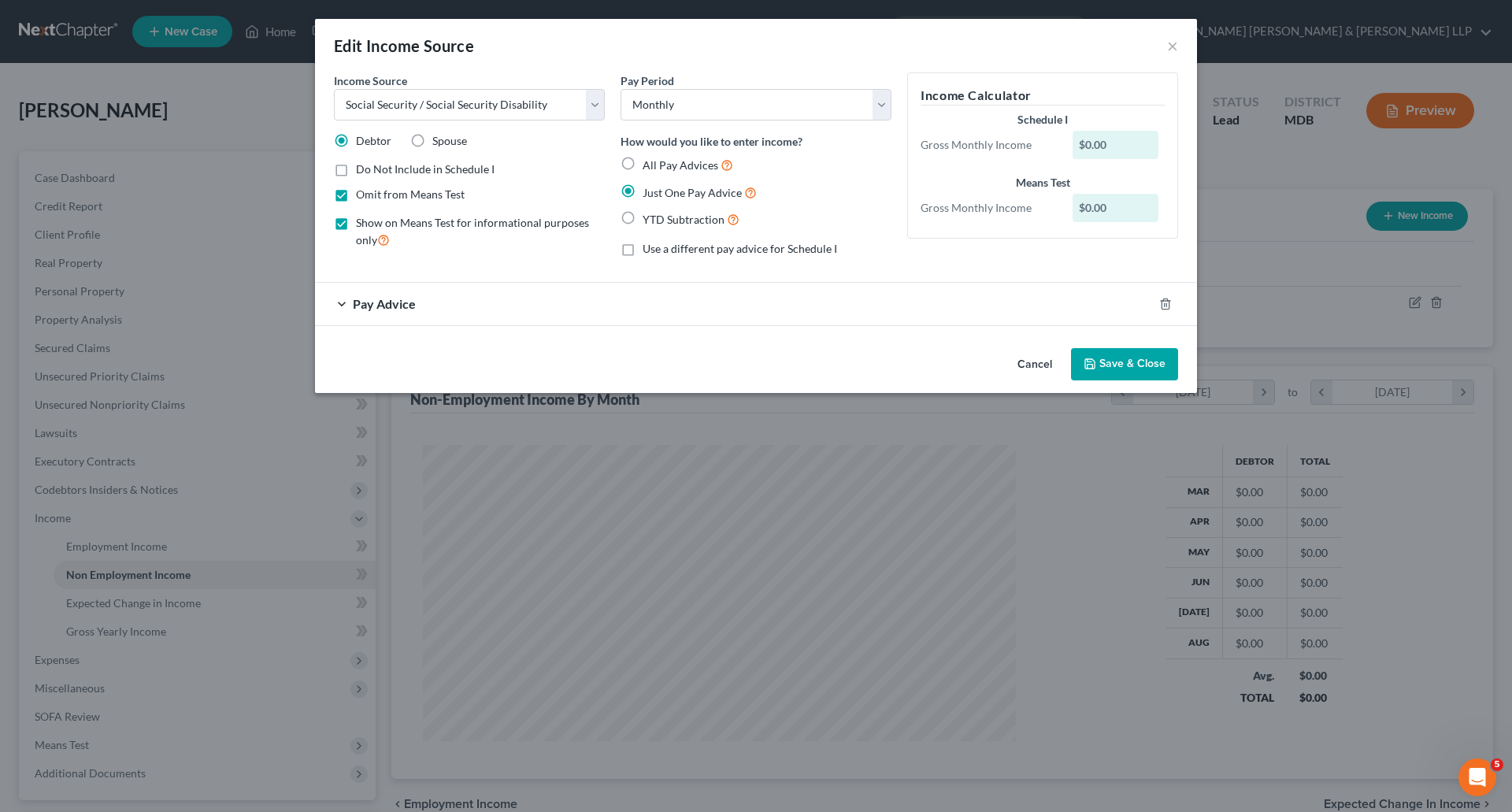
click at [1132, 144] on div "$0.00" at bounding box center [1116, 145] width 87 height 29
click at [1065, 144] on div "$0.00" at bounding box center [1118, 145] width 109 height 29
click at [356, 169] on label "Do Not Include in Schedule I" at bounding box center [425, 169] width 138 height 16
click at [362, 169] on input "Do Not Include in Schedule I" at bounding box center [367, 166] width 11 height 11
click at [356, 169] on label "Do Not Include in Schedule I" at bounding box center [425, 169] width 138 height 16
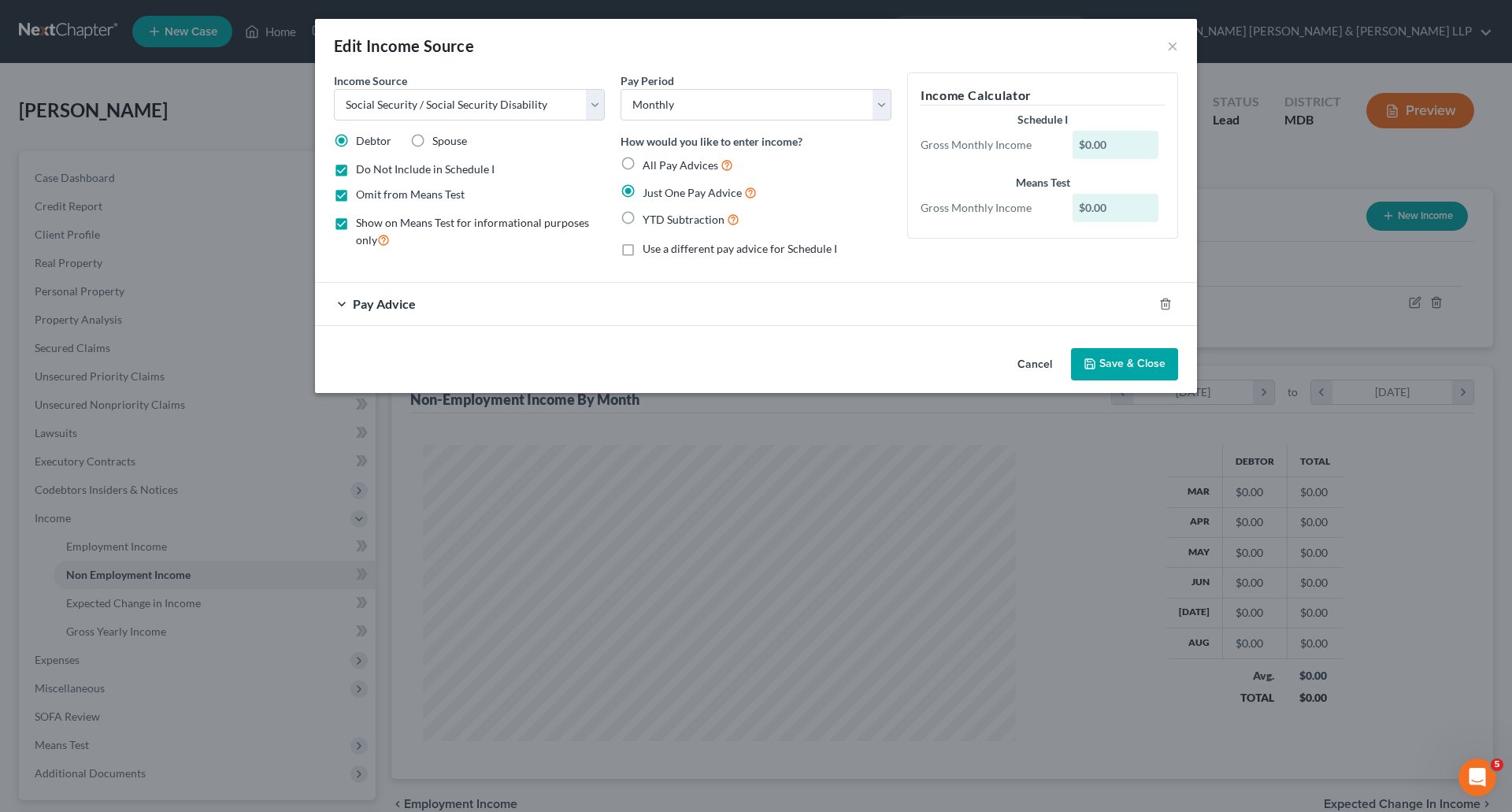
click at [362, 169] on input "Do Not Include in Schedule I" at bounding box center [367, 166] width 11 height 11
checkbox input "false"
click at [1171, 56] on div "Edit Income Source ×" at bounding box center [756, 45] width 882 height 53
click at [1089, 359] on icon "button" at bounding box center [1089, 363] width 12 height 12
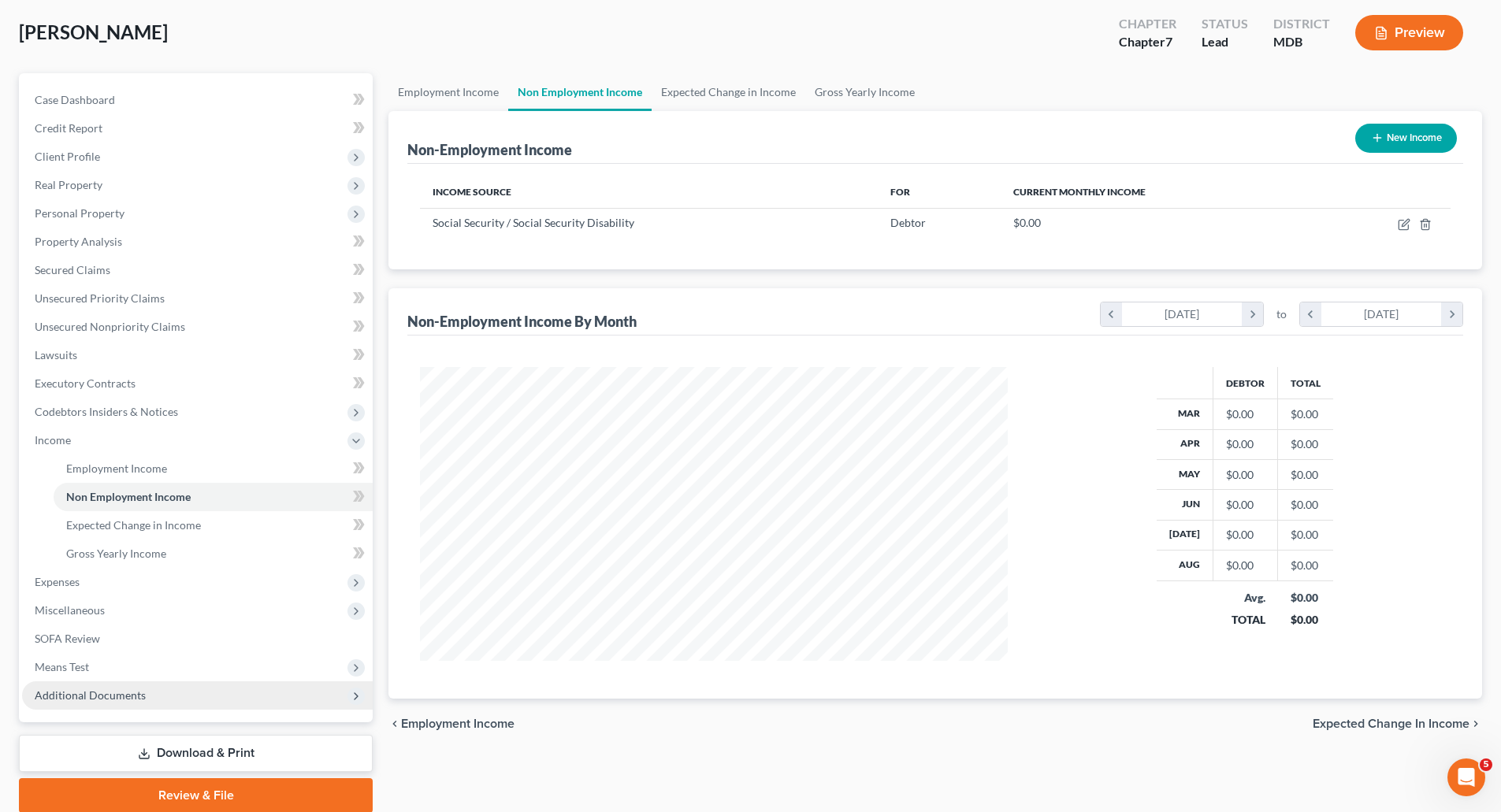
scroll to position [79, 0]
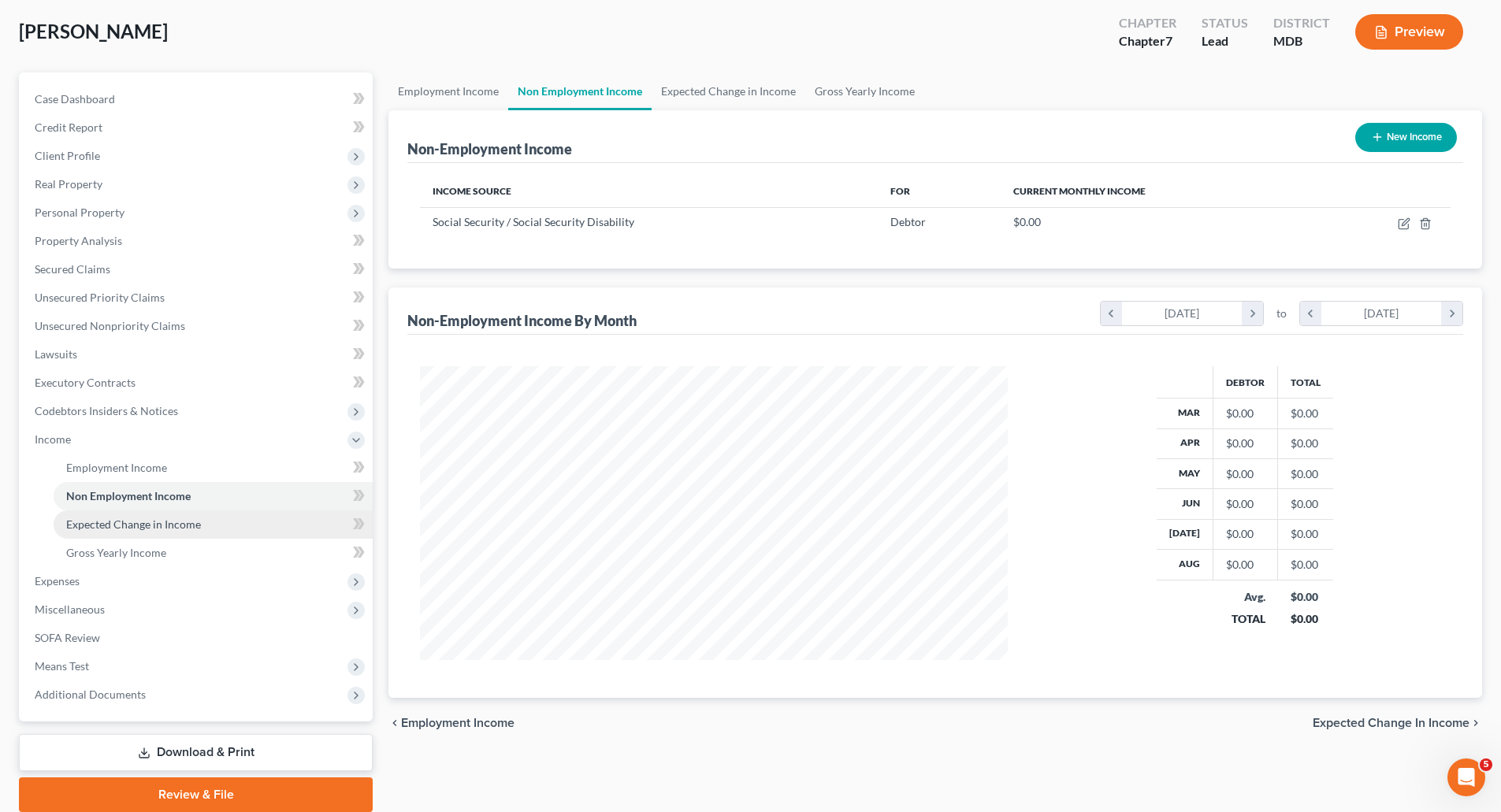
click at [131, 530] on span "Expected Change in Income" at bounding box center [133, 524] width 135 height 13
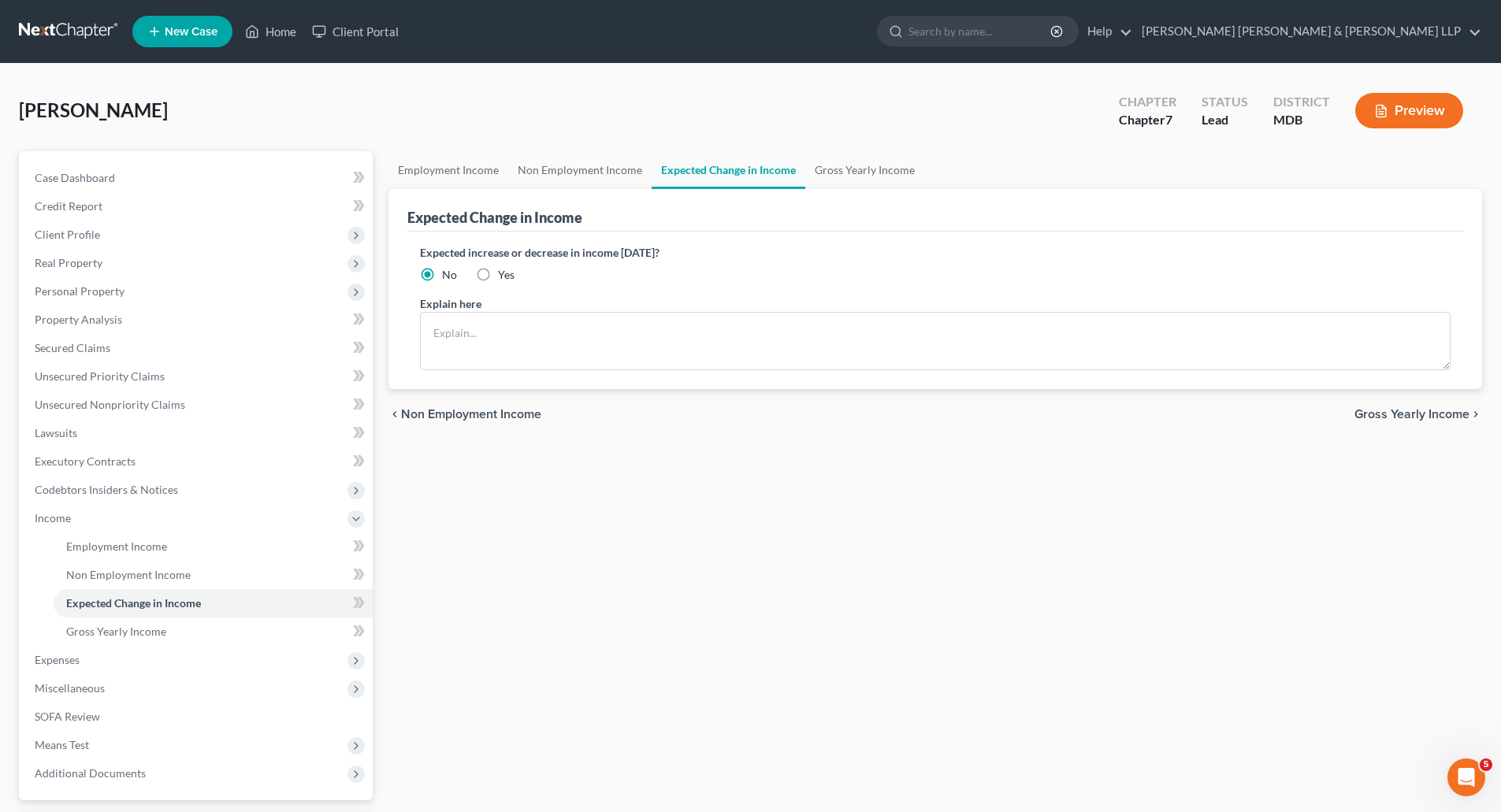
click at [498, 273] on label "Yes" at bounding box center [506, 274] width 16 height 16
click at [504, 273] on input "Yes" at bounding box center [509, 272] width 11 height 11
radio input "true"
click at [489, 323] on textarea at bounding box center [935, 341] width 1031 height 58
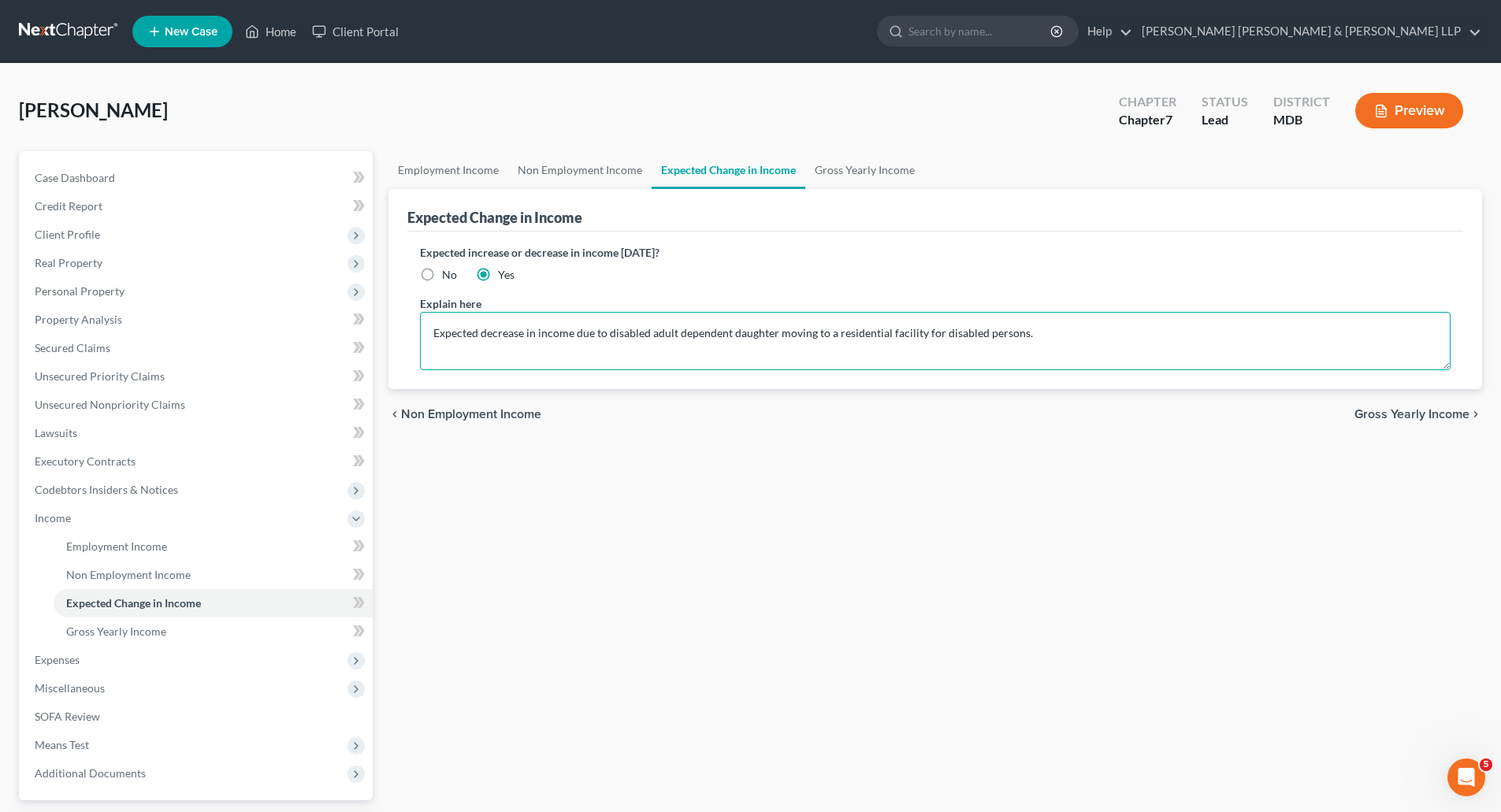
click at [489, 323] on textarea "Expected decrease in income due to disabled adult dependent daughter moving to …" at bounding box center [935, 341] width 1031 height 58
click at [608, 335] on textarea "Expected decrease in income due to disabled adult dependent daughter moving to …" at bounding box center [935, 341] width 1031 height 58
click at [778, 331] on textarea "Expected decrease in income due to disabled adult dependent daughter moving to …" at bounding box center [935, 341] width 1031 height 58
click at [1021, 335] on textarea "Expected decrease in income due to disabled adult dependent daughter moving to …" at bounding box center [935, 341] width 1031 height 58
click at [537, 332] on textarea "Expected decrease in income due to disabled adult dependent daughter moving to …" at bounding box center [935, 341] width 1031 height 58
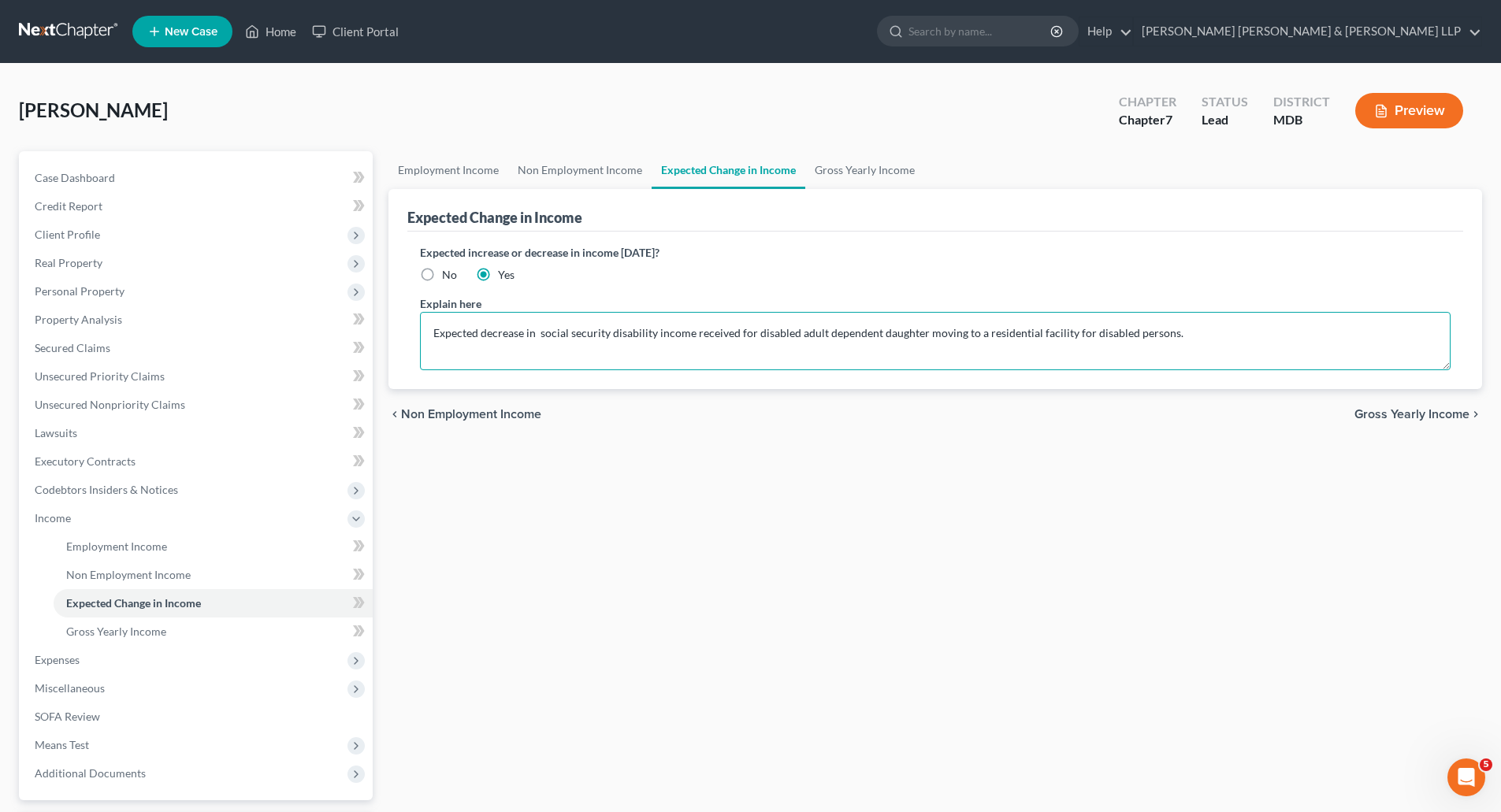
click at [924, 336] on textarea "Expected decrease in social security disability income received for disabled ad…" at bounding box center [935, 341] width 1031 height 58
click at [1022, 332] on textarea "Expected decrease in social security disability income received for disabled ad…" at bounding box center [935, 341] width 1031 height 58
click at [1306, 332] on textarea "Expected decrease in social security disability income received for disabled ad…" at bounding box center [935, 341] width 1031 height 58
click at [694, 332] on textarea "Expected decrease in social security disability income received for disabled ad…" at bounding box center [935, 341] width 1031 height 58
click at [537, 336] on textarea "Expected decrease in social security disability income of $987.00 received for …" at bounding box center [935, 341] width 1031 height 58
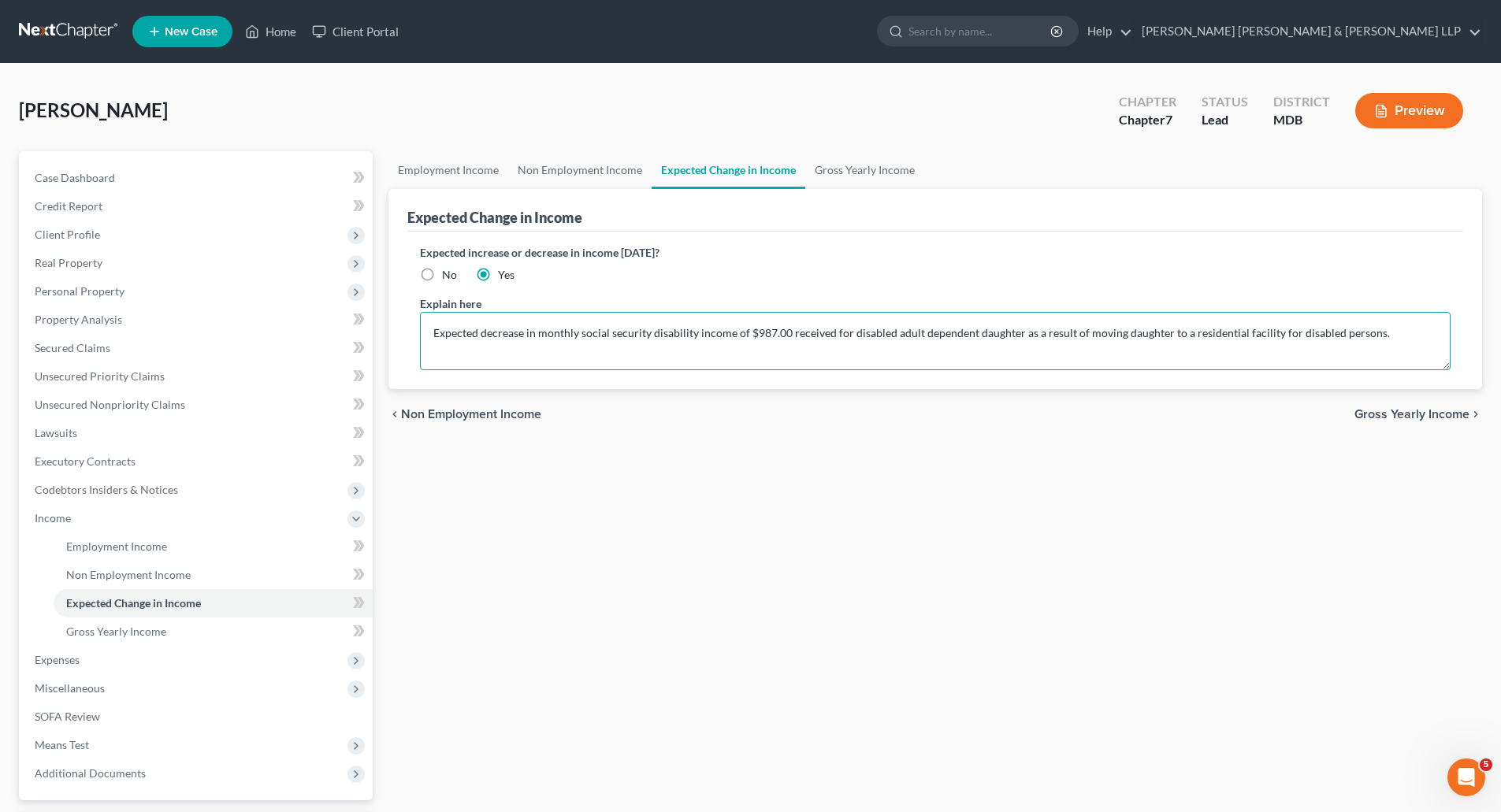
drag, startPoint x: 789, startPoint y: 332, endPoint x: 832, endPoint y: 331, distance: 43.0
click at [832, 331] on textarea "Expected decrease in monthly social security disability income of $987.00 recei…" at bounding box center [935, 341] width 1031 height 58
drag, startPoint x: 789, startPoint y: 331, endPoint x: 976, endPoint y: 337, distance: 187.1
click at [976, 337] on textarea "Expected decrease in monthly social security disability income of $987.00 for d…" at bounding box center [935, 341] width 1031 height 58
drag, startPoint x: 852, startPoint y: 332, endPoint x: 970, endPoint y: 312, distance: 119.7
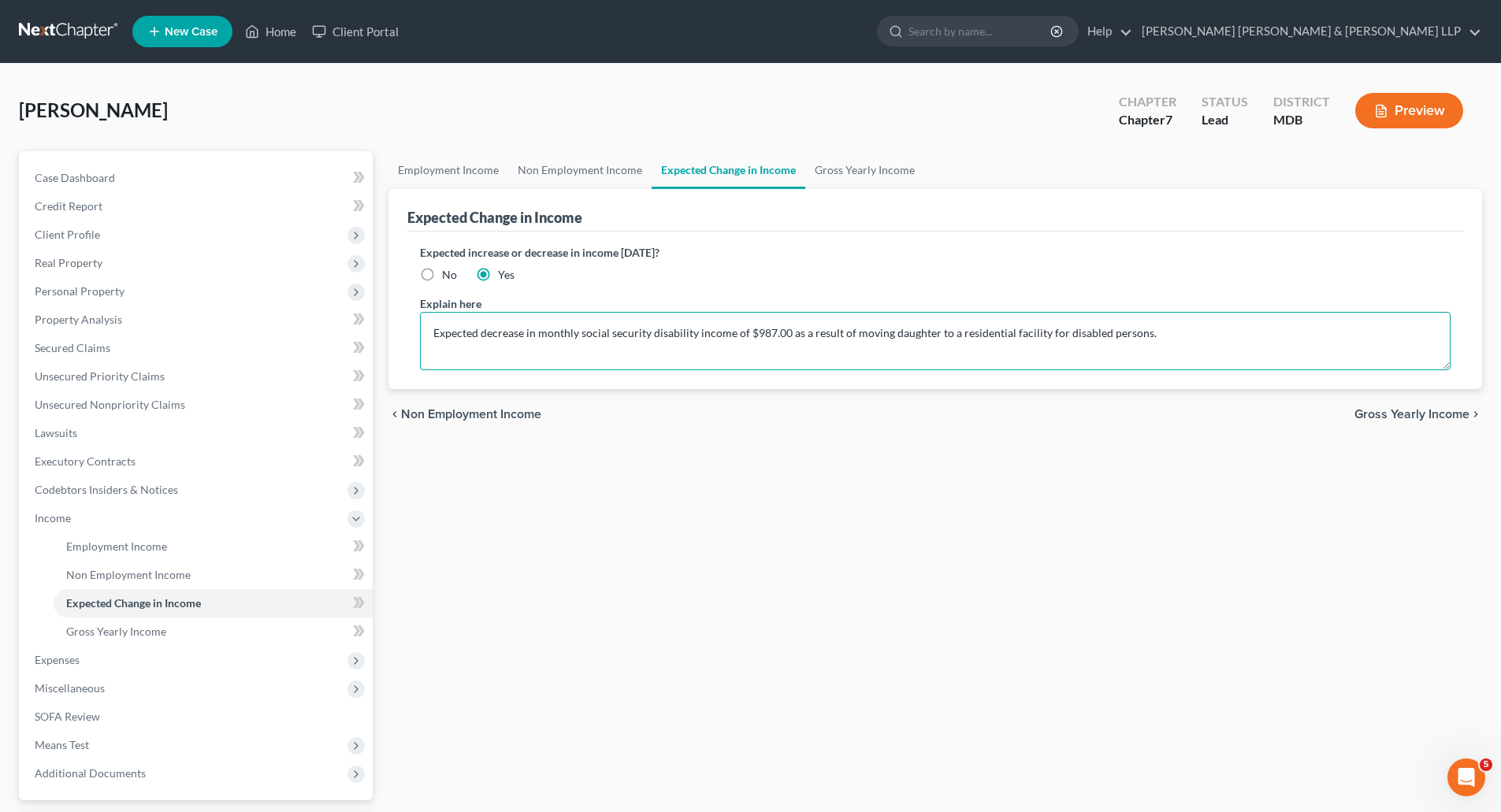
click at [857, 332] on textarea "Expected decrease in monthly social security disability income of $987.00 as a …" at bounding box center [935, 341] width 1031 height 58
click at [614, 340] on textarea "Expected decrease in monthly social security disability income of $987.00 as a …" at bounding box center [935, 341] width 1031 height 58
click at [1271, 342] on textarea "Expected decrease in monthly social security disability income of $987.00 as a …" at bounding box center [935, 341] width 1031 height 58
type textarea "Expected decrease in monthly social security disability income of $987.00 as a …"
click at [114, 629] on span "Gross Yearly Income" at bounding box center [116, 631] width 100 height 13
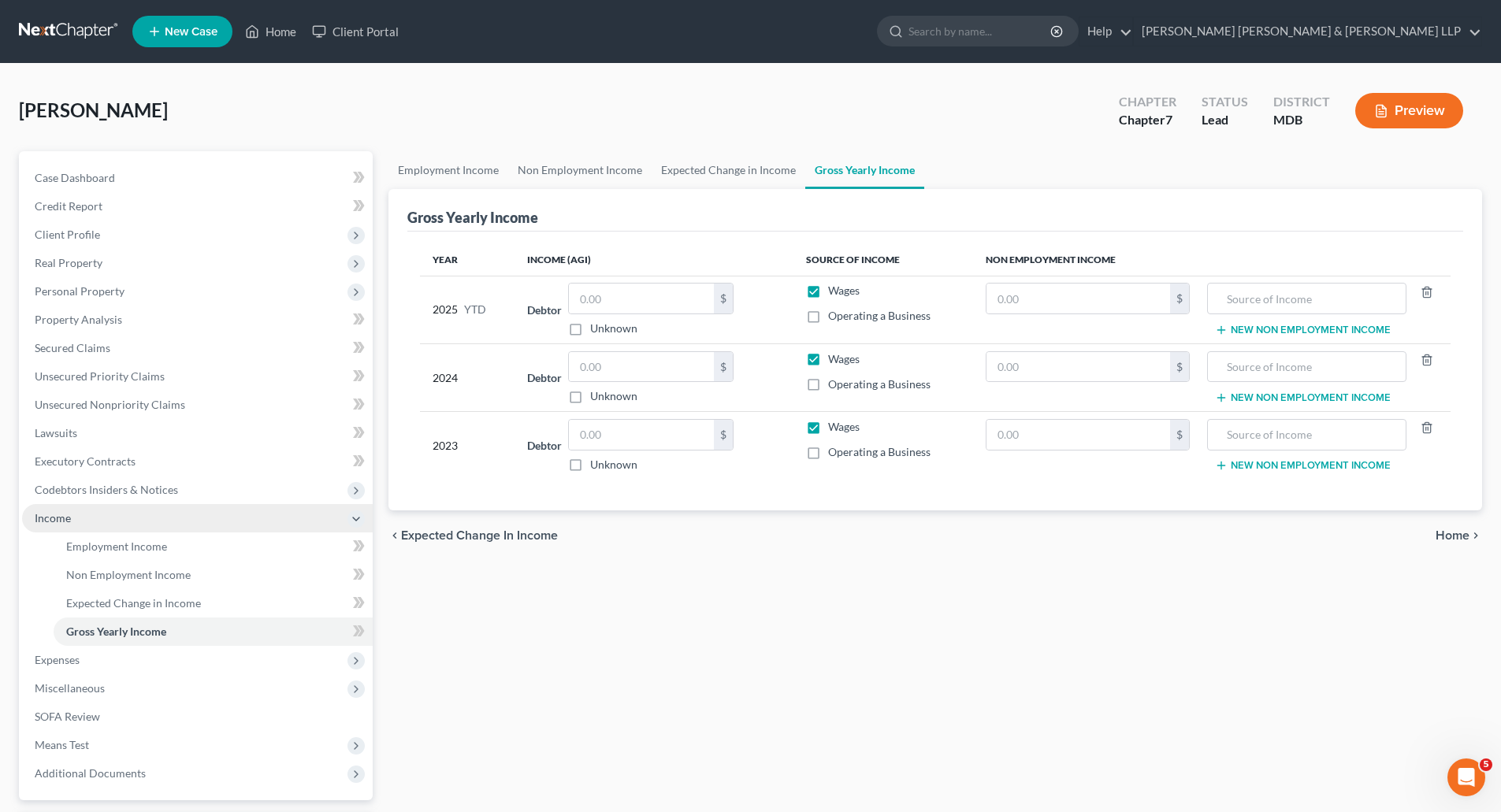
click at [58, 517] on span "Income" at bounding box center [52, 518] width 36 height 13
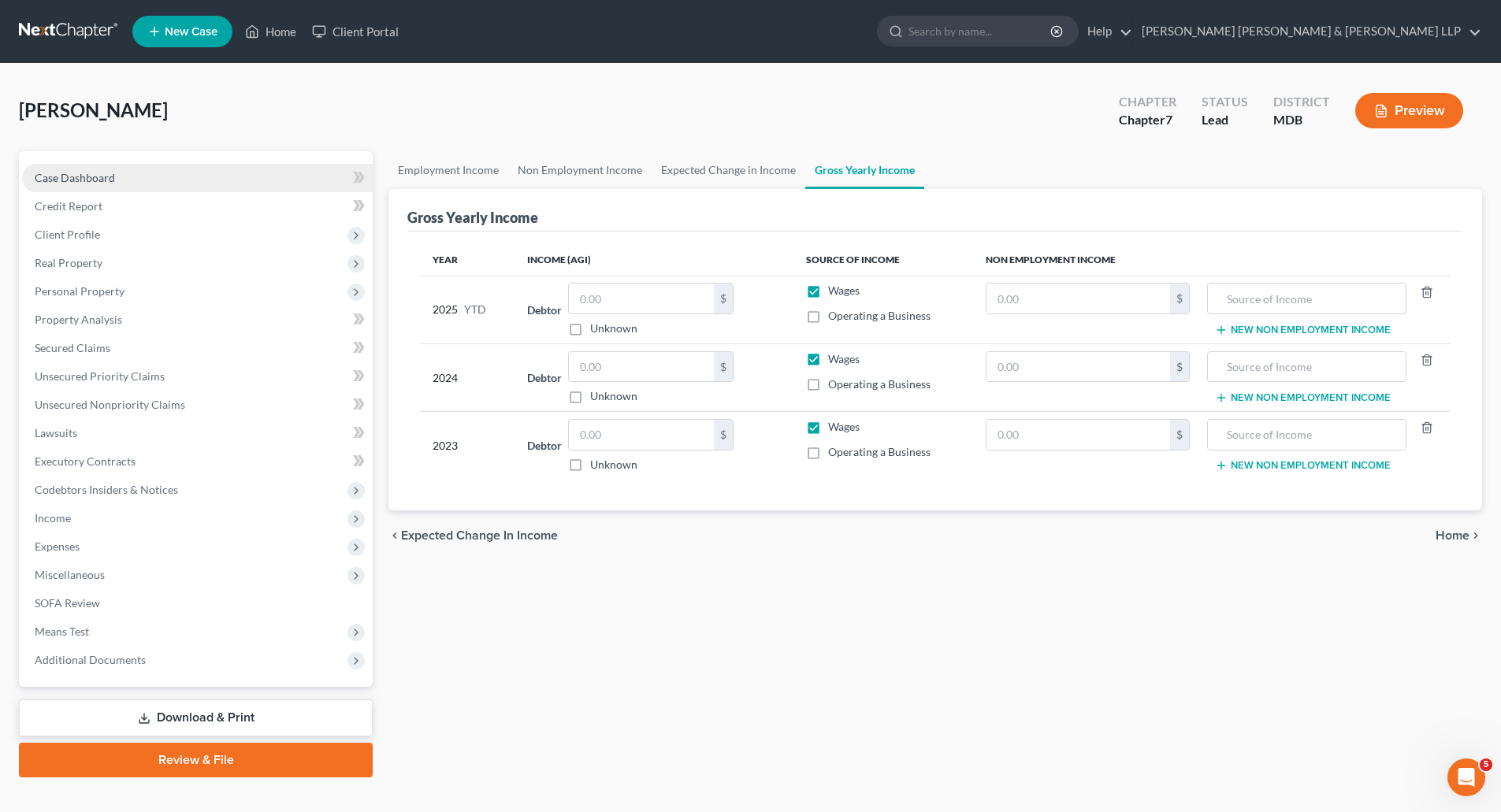
click at [93, 181] on span "Case Dashboard" at bounding box center [75, 178] width 80 height 13
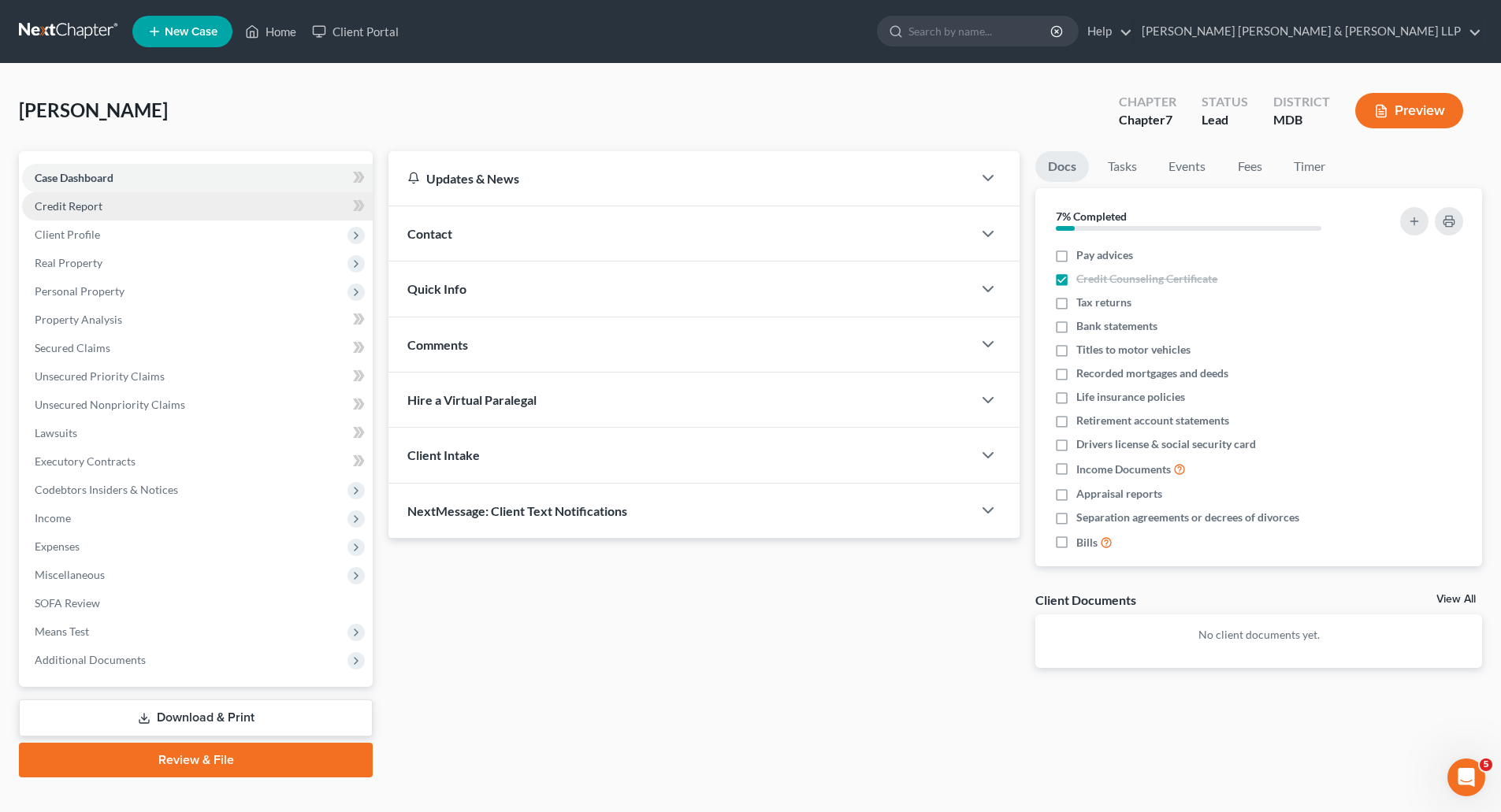
click at [80, 214] on link "Credit Report" at bounding box center [197, 206] width 350 height 29
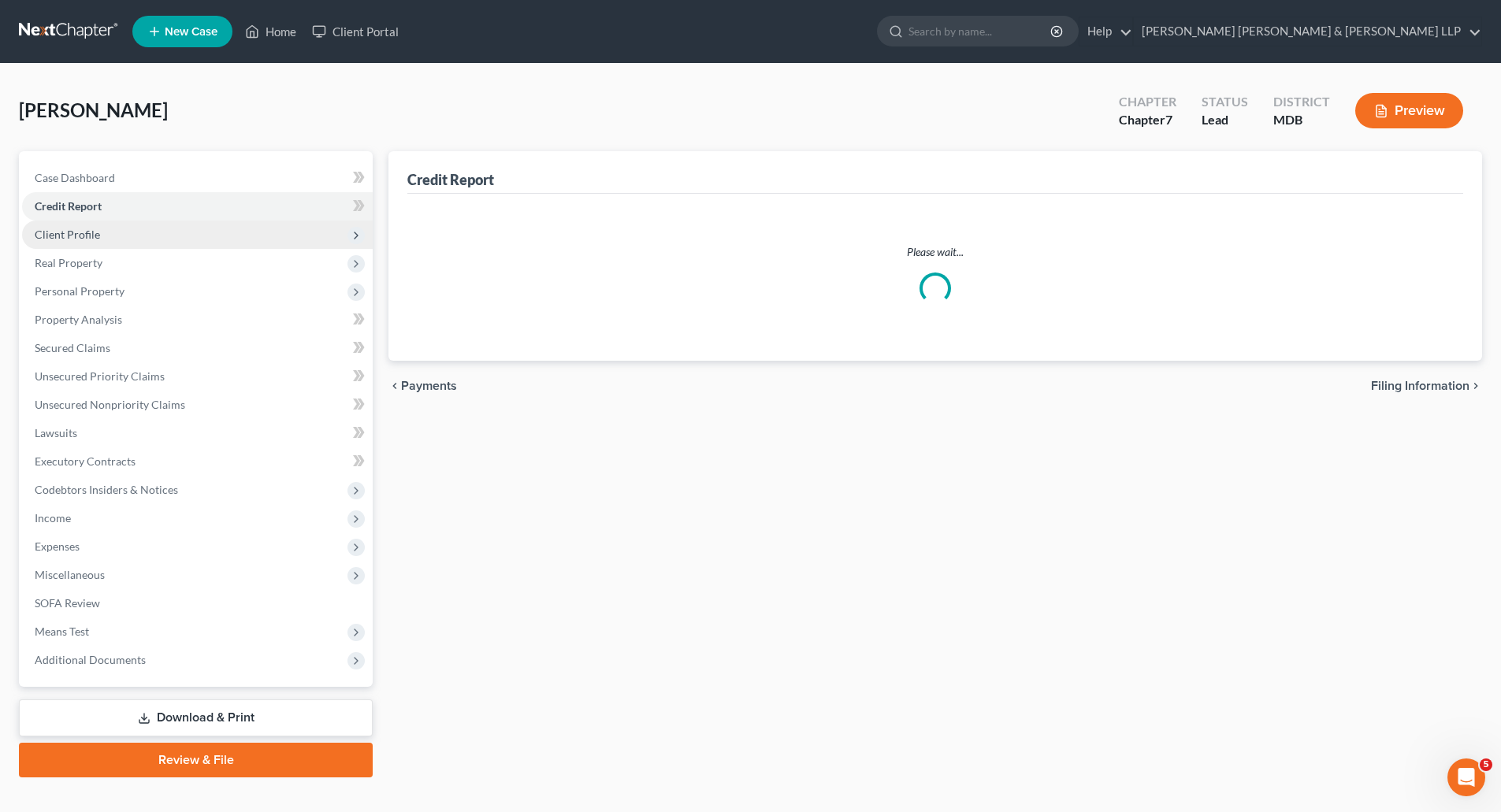
drag, startPoint x: 78, startPoint y: 229, endPoint x: 88, endPoint y: 236, distance: 12.2
click at [78, 229] on span "Client Profile" at bounding box center [67, 234] width 66 height 13
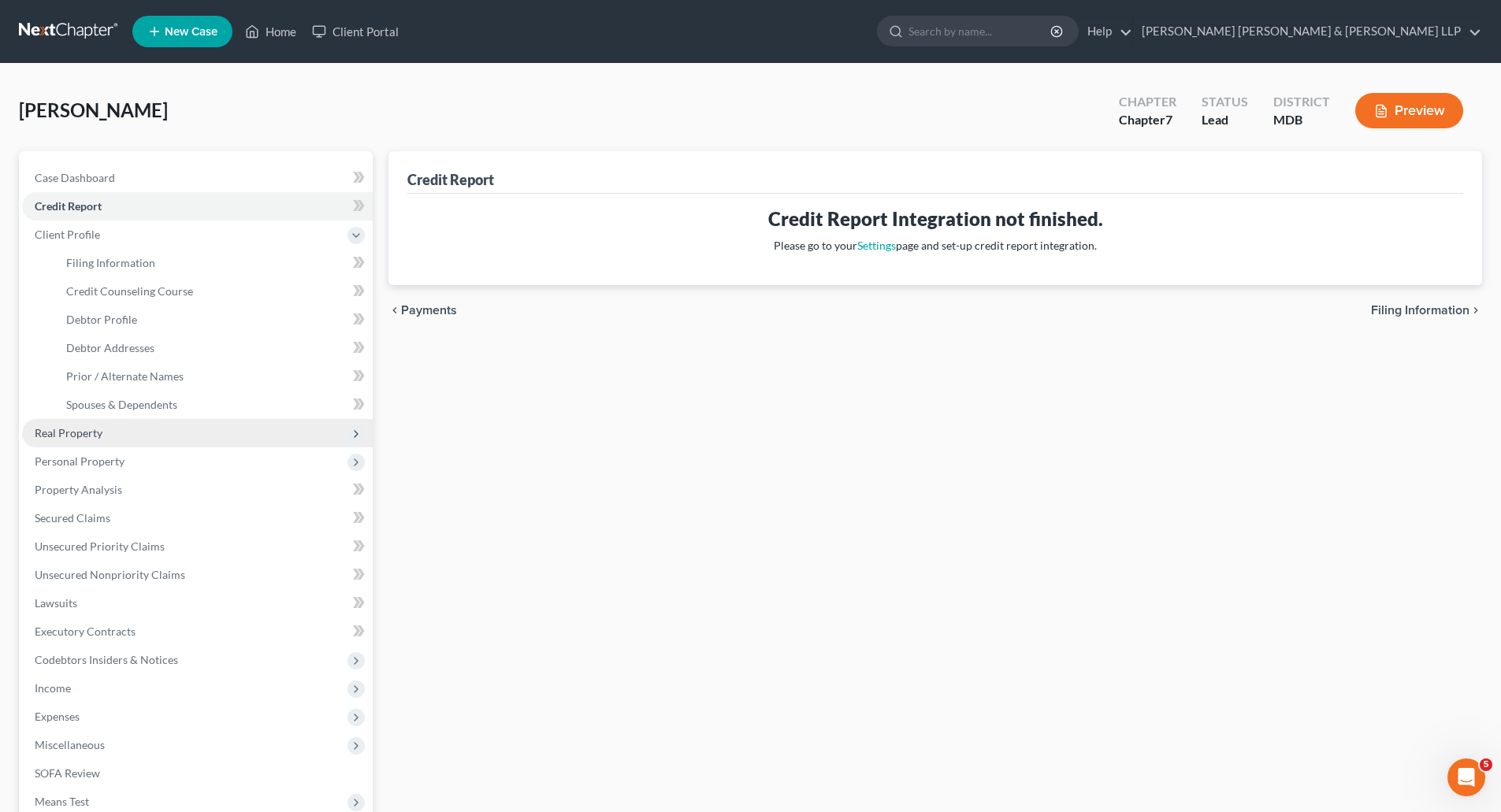
click at [94, 438] on span "Real Property" at bounding box center [68, 433] width 68 height 13
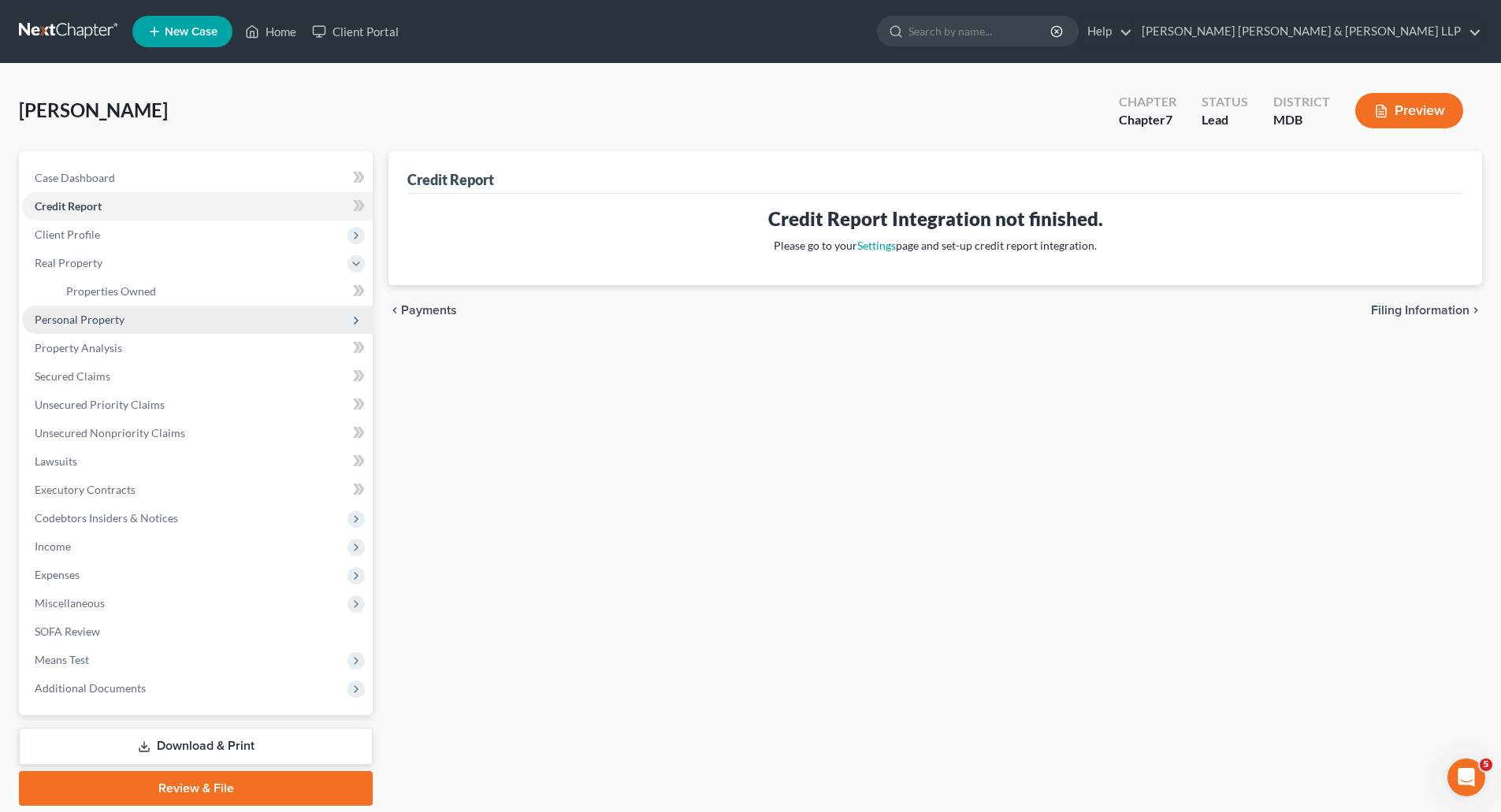
click at [100, 317] on span "Personal Property" at bounding box center [79, 319] width 90 height 13
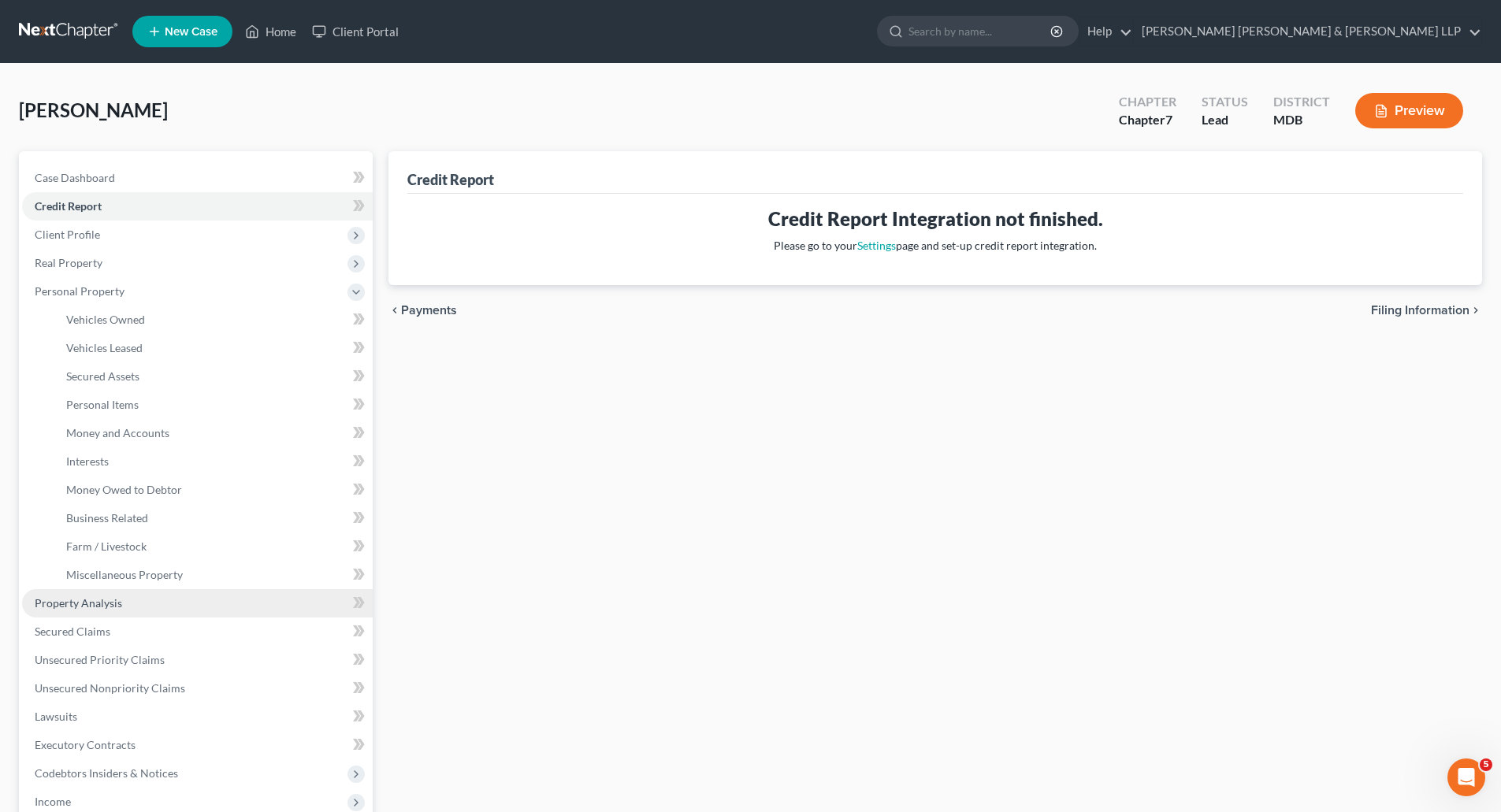
click at [98, 607] on span "Property Analysis" at bounding box center [78, 603] width 88 height 13
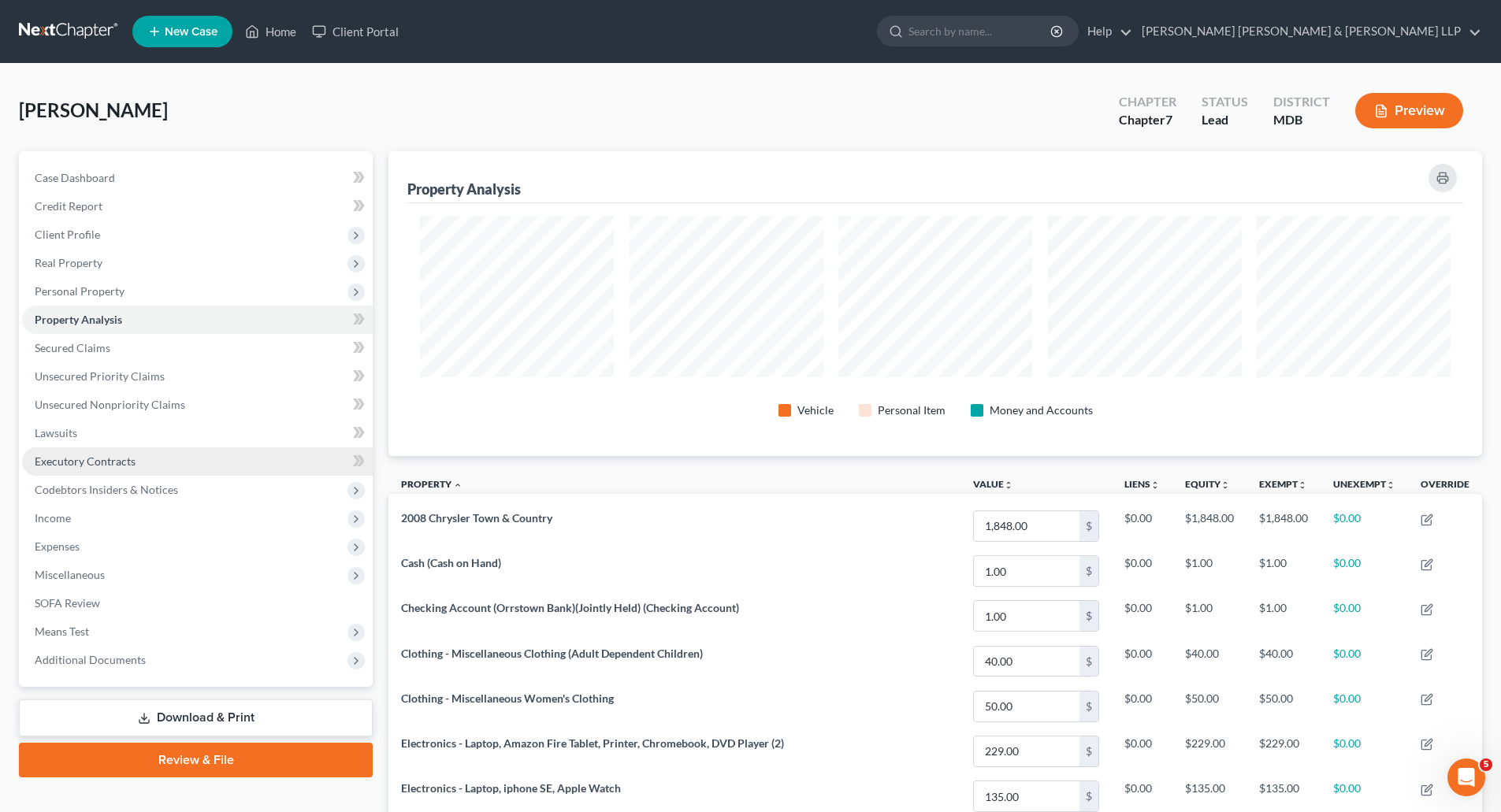
scroll to position [304, 1094]
click at [60, 520] on span "Income" at bounding box center [52, 518] width 36 height 13
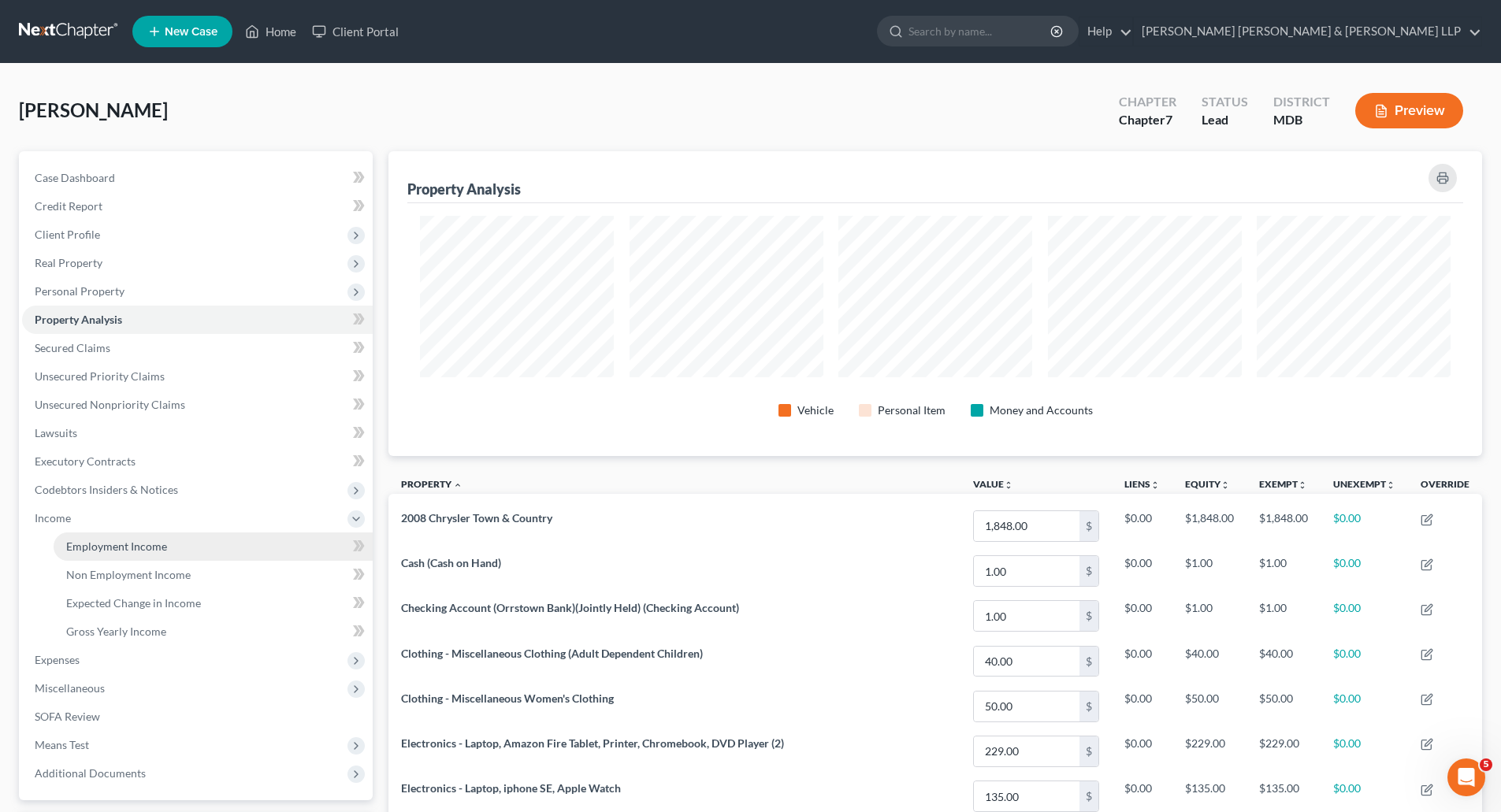
click at [168, 542] on link "Employment Income" at bounding box center [213, 547] width 319 height 29
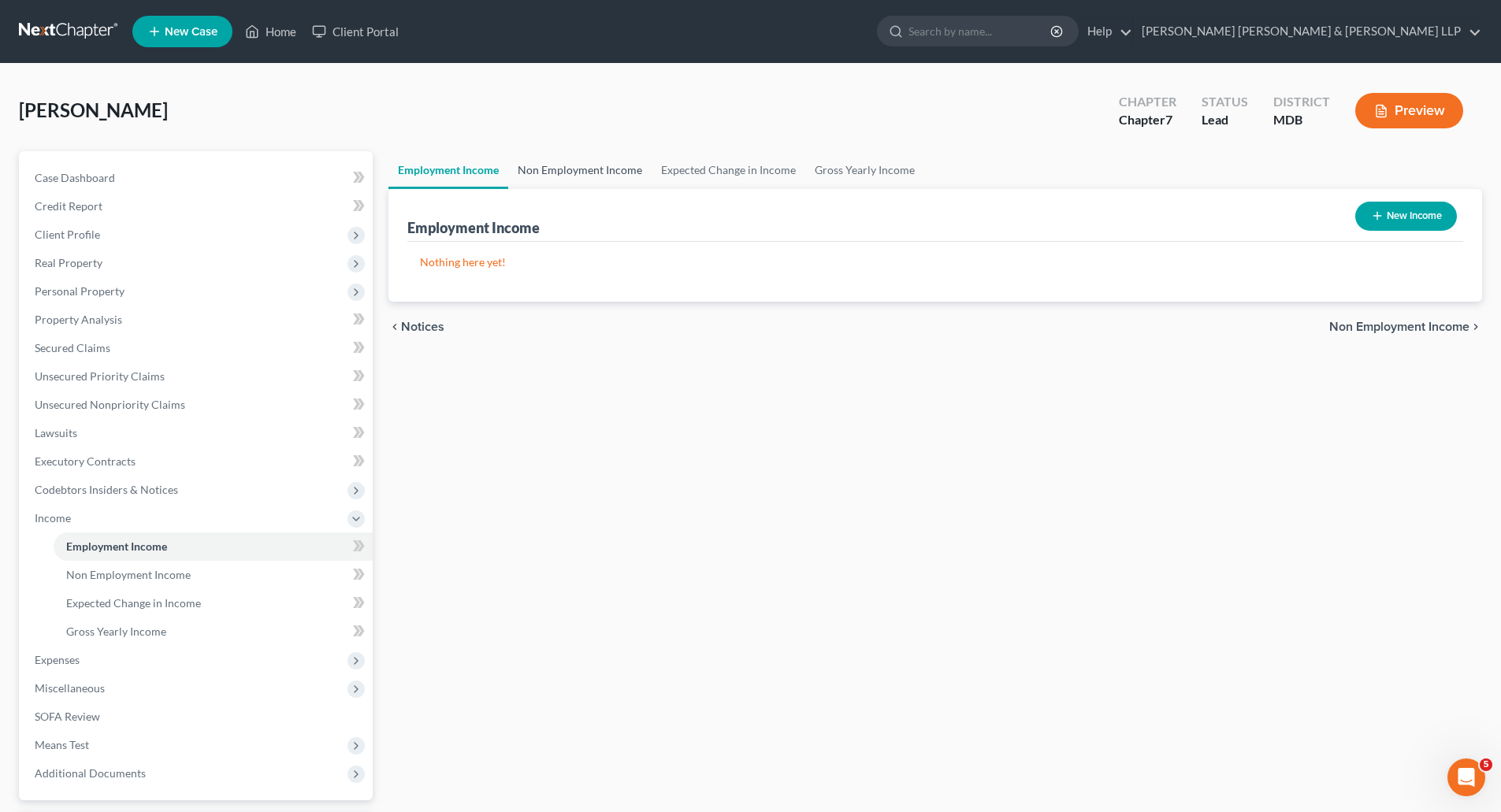
click at [554, 173] on link "Non Employment Income" at bounding box center [580, 170] width 143 height 38
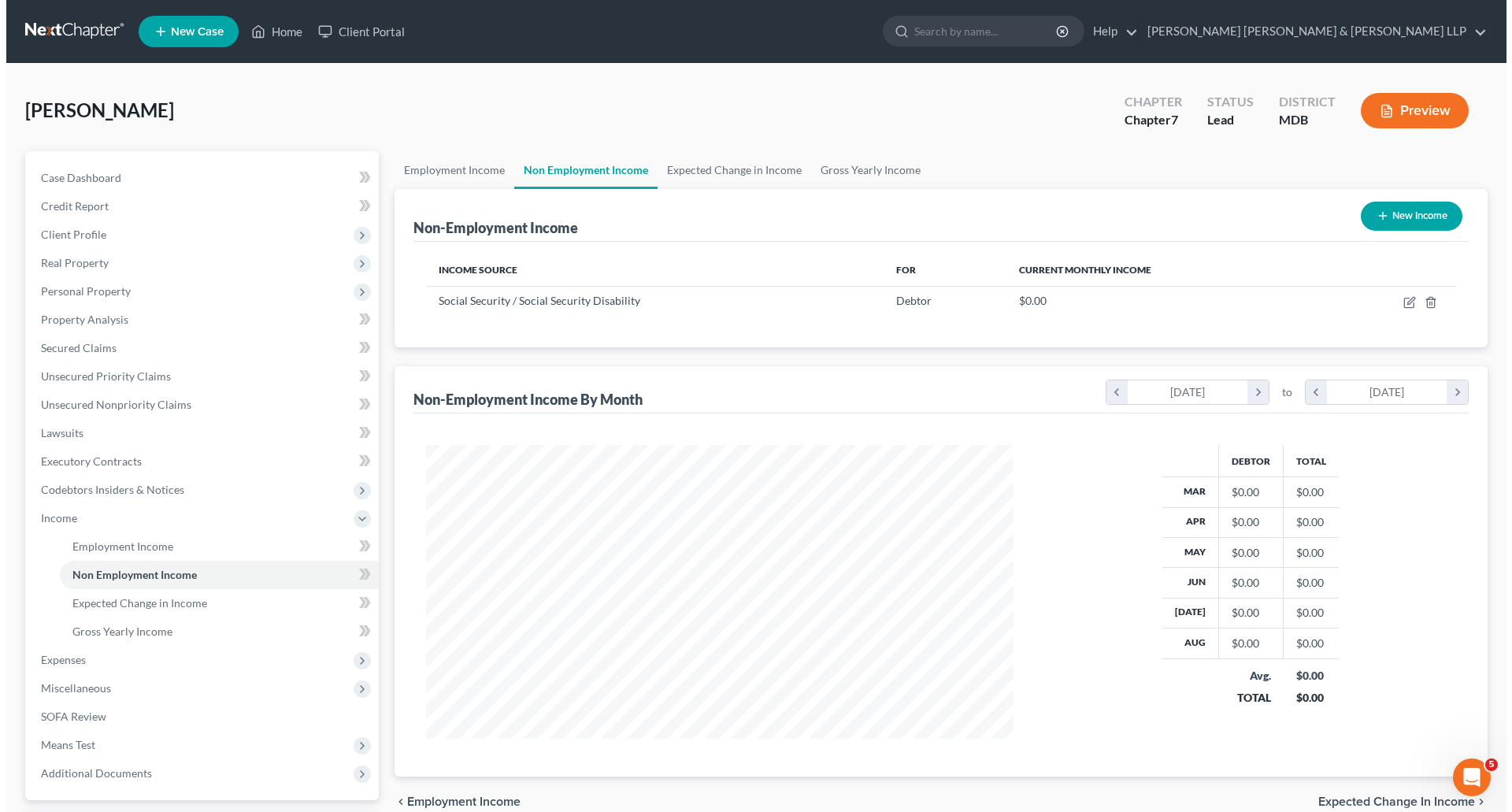
scroll to position [294, 619]
click at [1426, 223] on button "New Income" at bounding box center [1405, 216] width 101 height 29
select select "0"
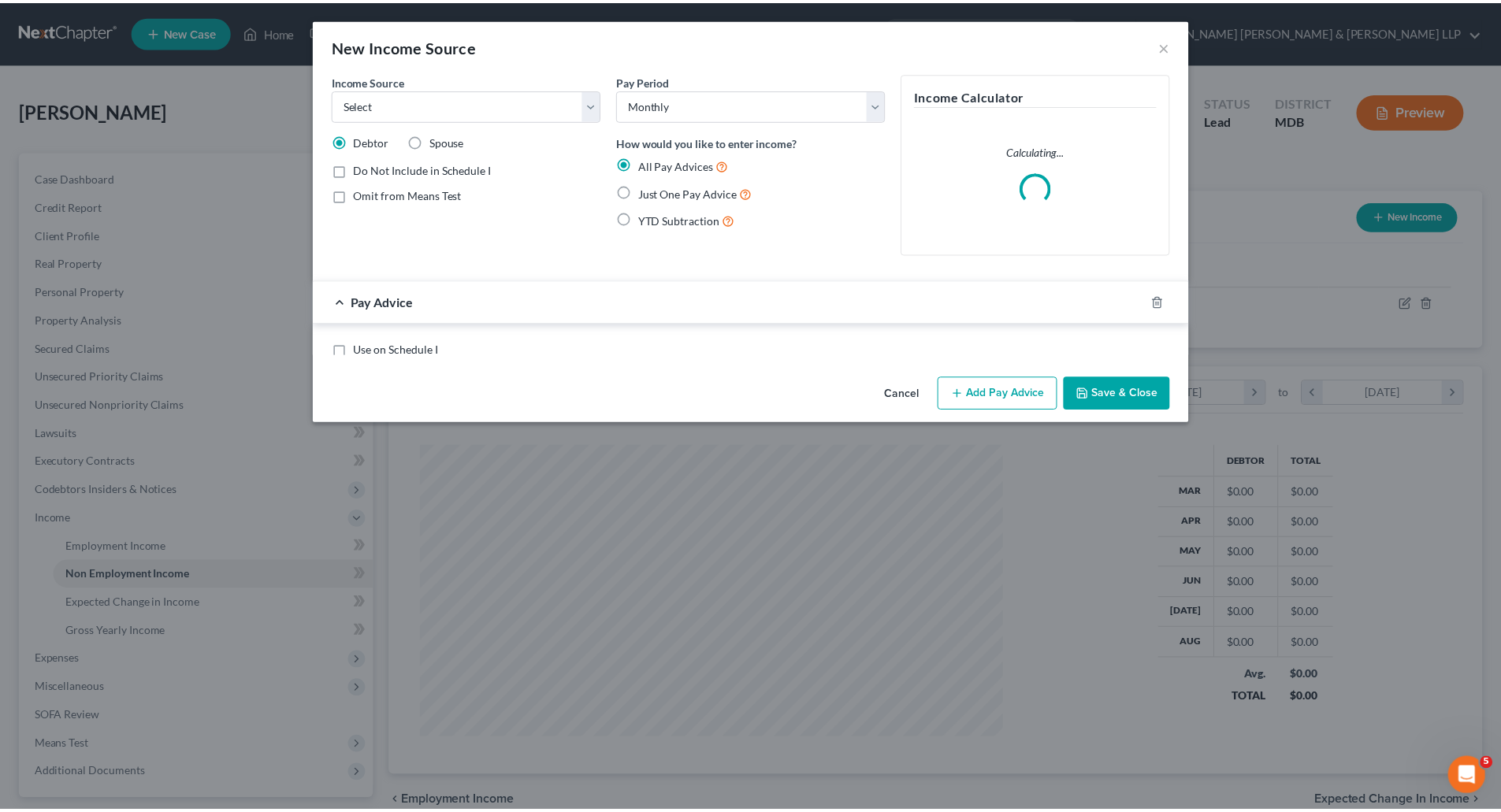
scroll to position [296, 625]
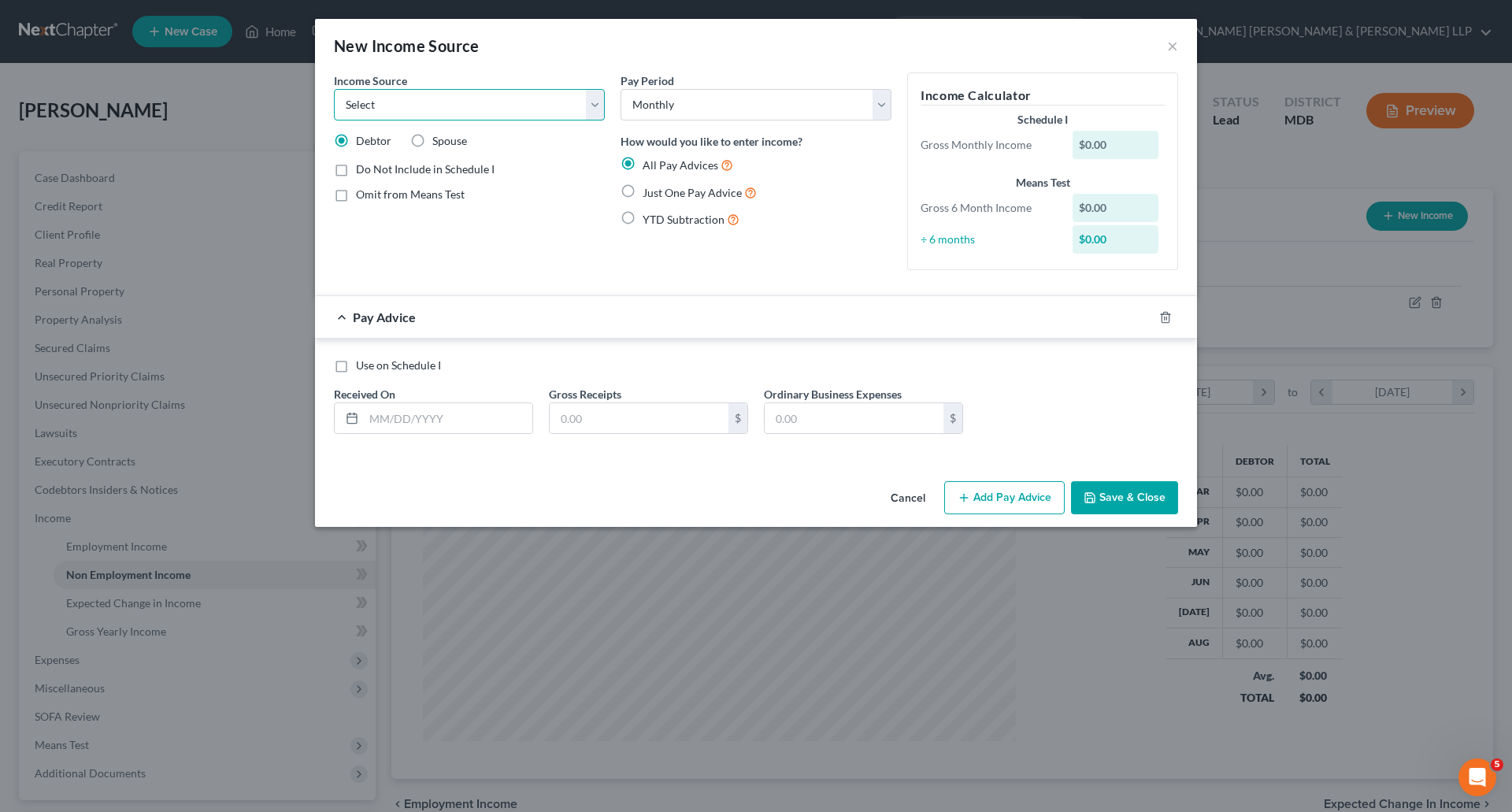
click at [403, 115] on select "Select Unemployment Disability (from employer) Pension Retirement Social Securi…" at bounding box center [469, 105] width 271 height 31
select select "4"
click at [334, 89] on select "Select Unemployment Disability (from employer) Pension Retirement Social Securi…" at bounding box center [469, 105] width 271 height 31
click at [1092, 149] on div "$0.00" at bounding box center [1116, 145] width 87 height 29
click at [1177, 45] on button "×" at bounding box center [1172, 45] width 11 height 19
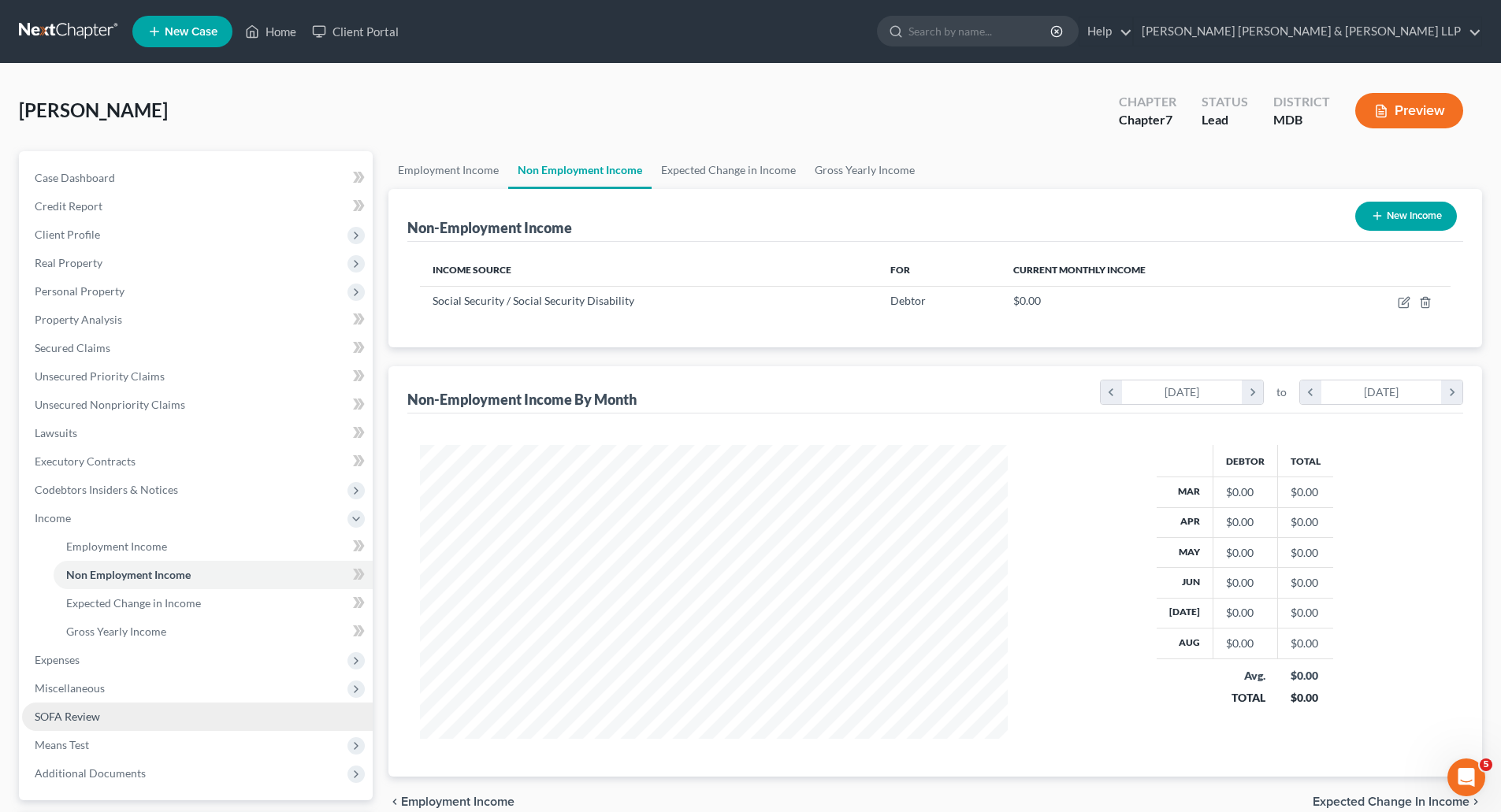
scroll to position [138, 0]
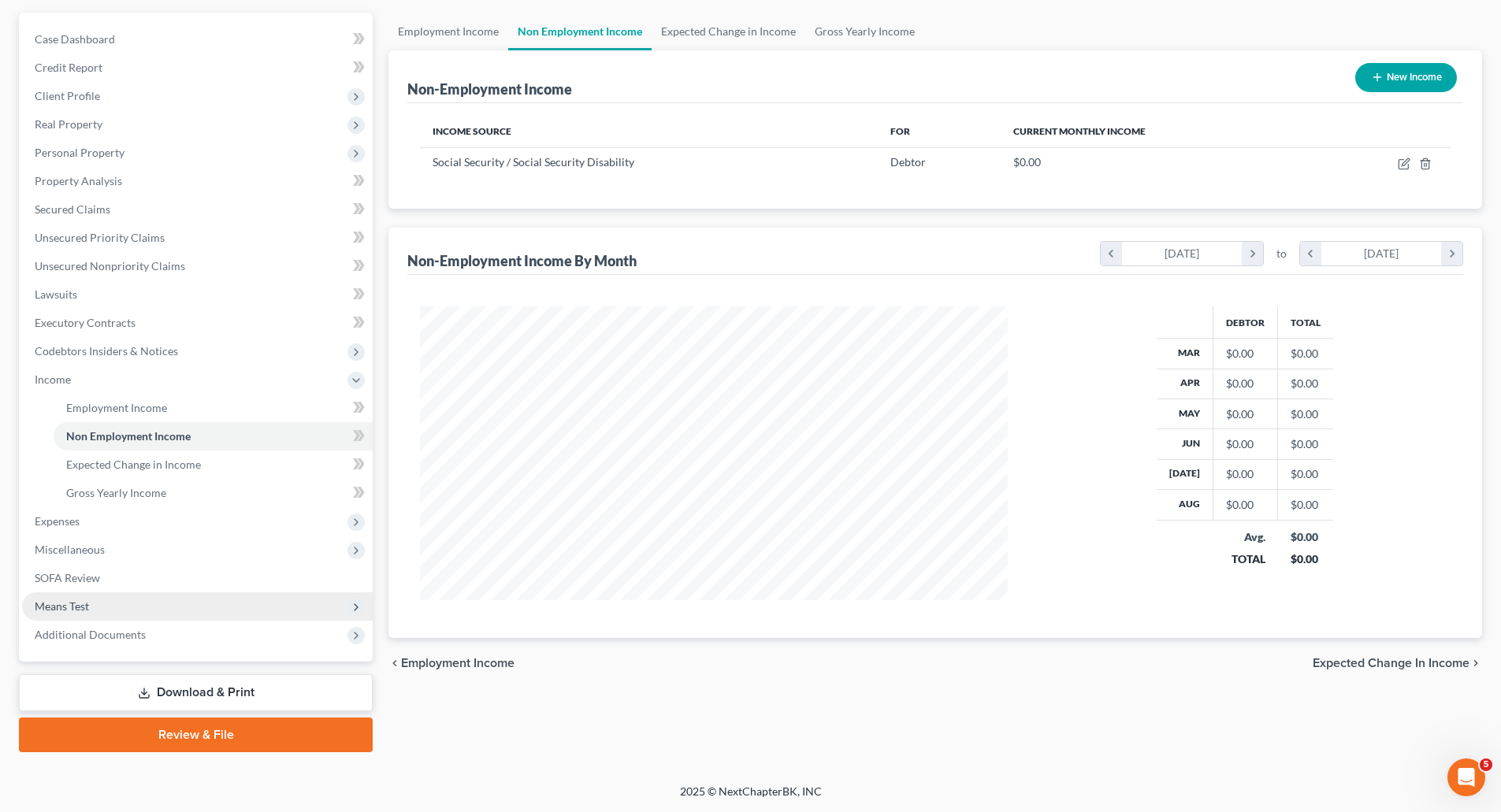
click at [70, 602] on span "Means Test" at bounding box center [61, 606] width 54 height 13
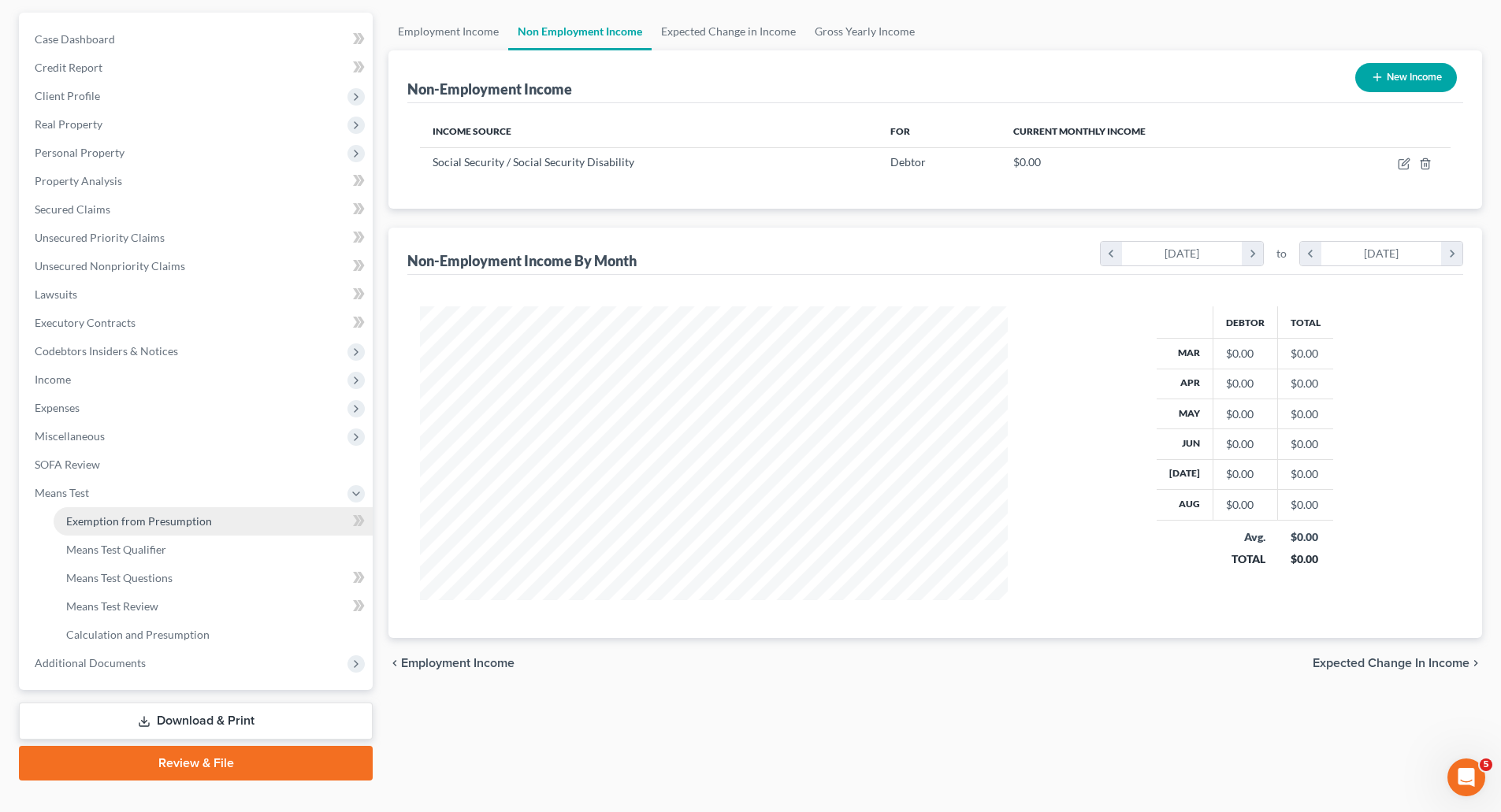
click at [150, 528] on link "Exemption from Presumption" at bounding box center [213, 521] width 319 height 29
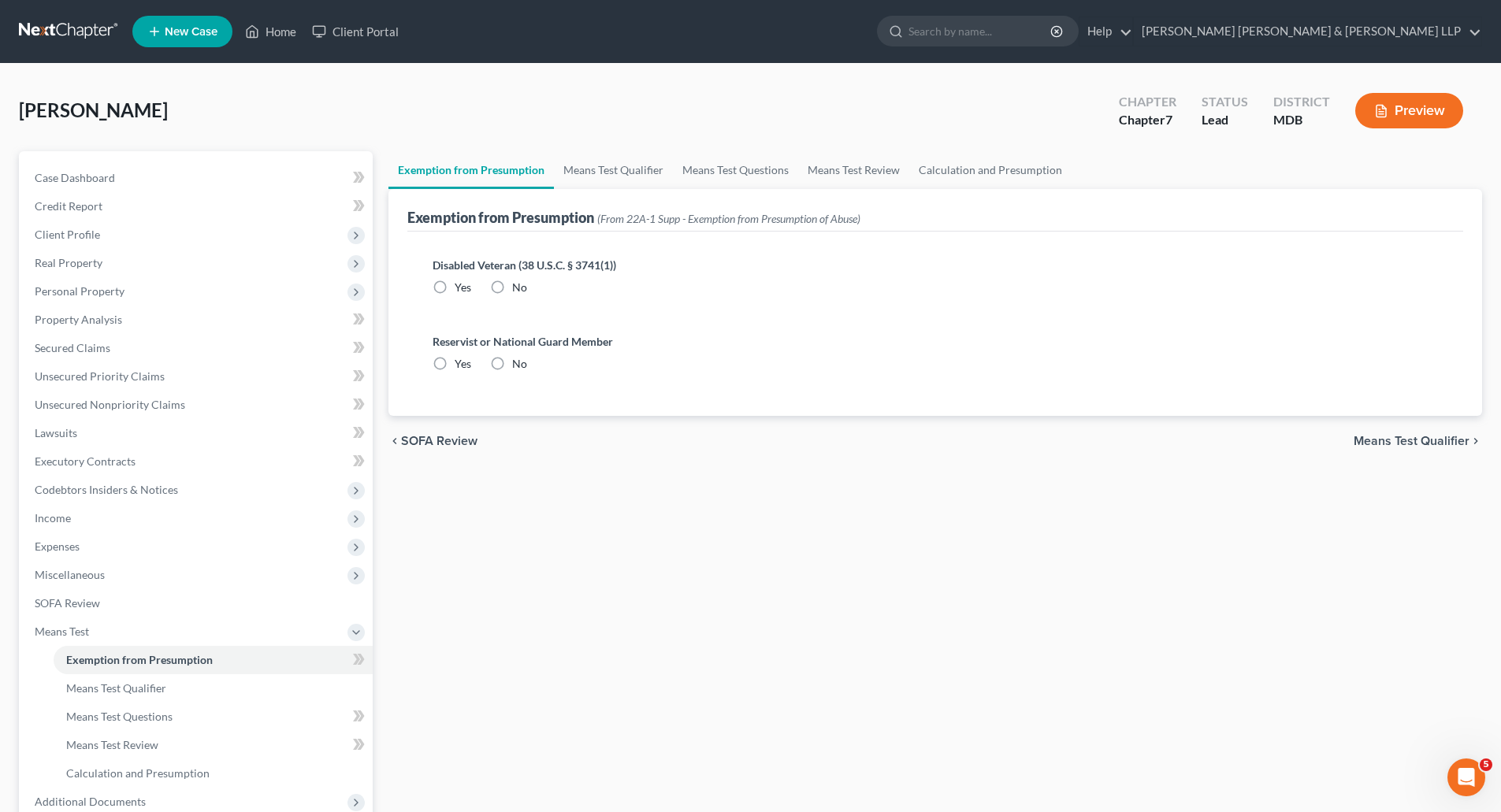
click at [513, 291] on label "No" at bounding box center [520, 287] width 15 height 16
click at [518, 290] on input "No" at bounding box center [523, 285] width 11 height 11
radio input "true"
click at [513, 363] on label "No" at bounding box center [520, 363] width 15 height 16
click at [518, 363] on input "No" at bounding box center [523, 361] width 11 height 11
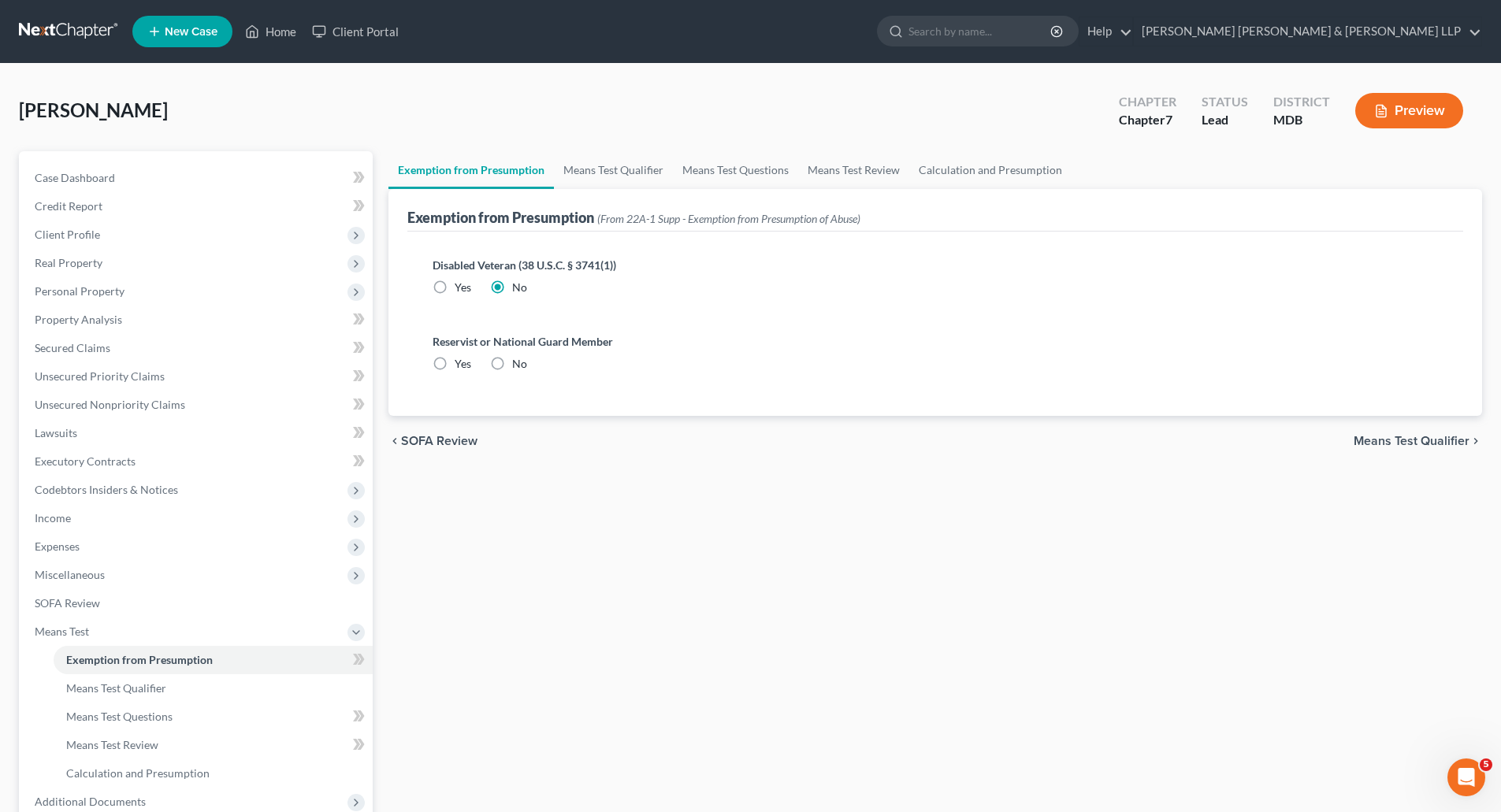
radio input "true"
click at [601, 175] on link "Means Test Qualifier" at bounding box center [613, 170] width 119 height 38
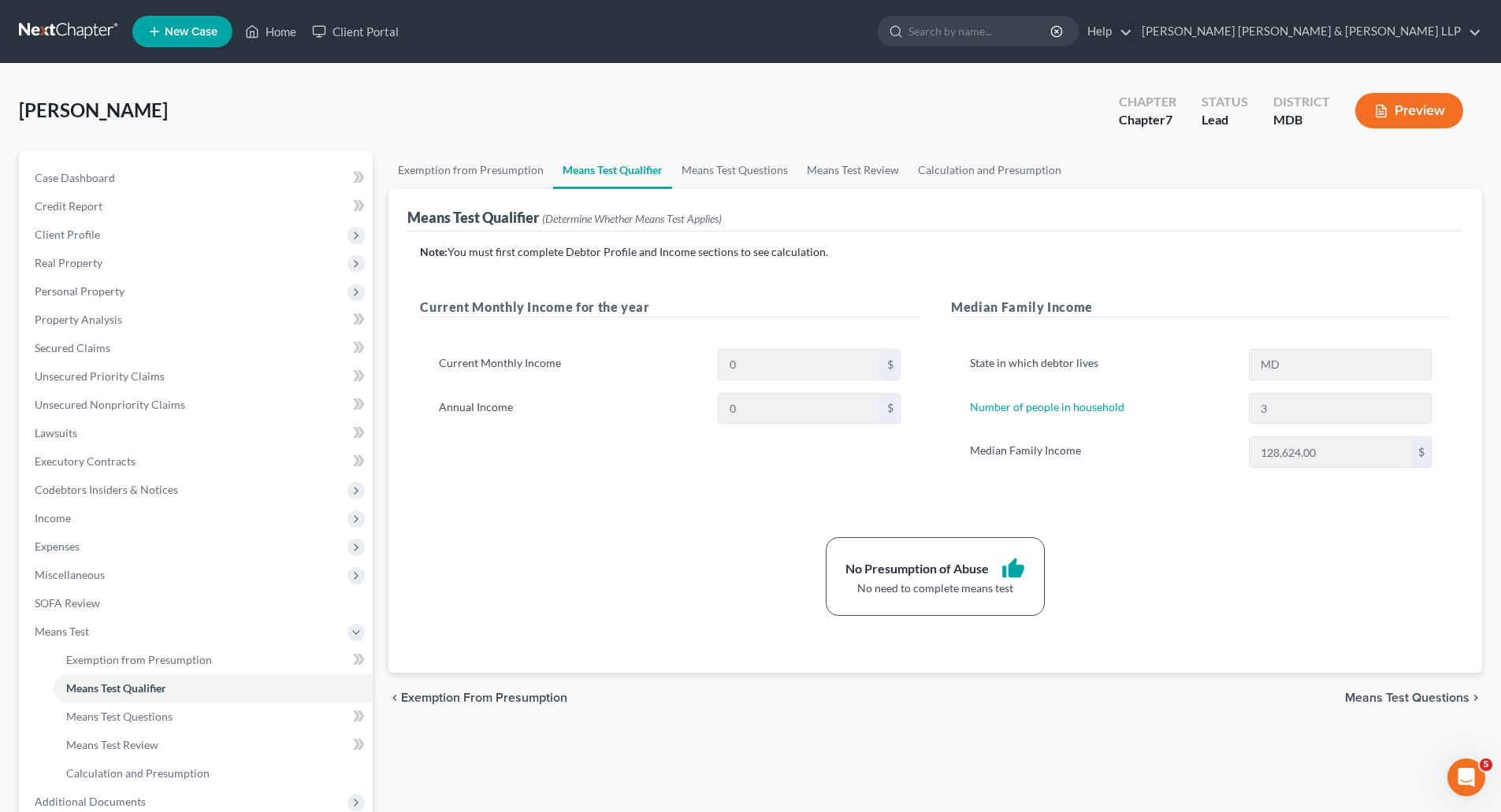
click at [917, 376] on div "Current Monthly Income 0 $ Annual Income 0 $" at bounding box center [670, 393] width 500 height 126
click at [902, 374] on div "0 $" at bounding box center [809, 364] width 199 height 31
click at [890, 367] on div "$" at bounding box center [890, 364] width 19 height 30
